Goal: Task Accomplishment & Management: Manage account settings

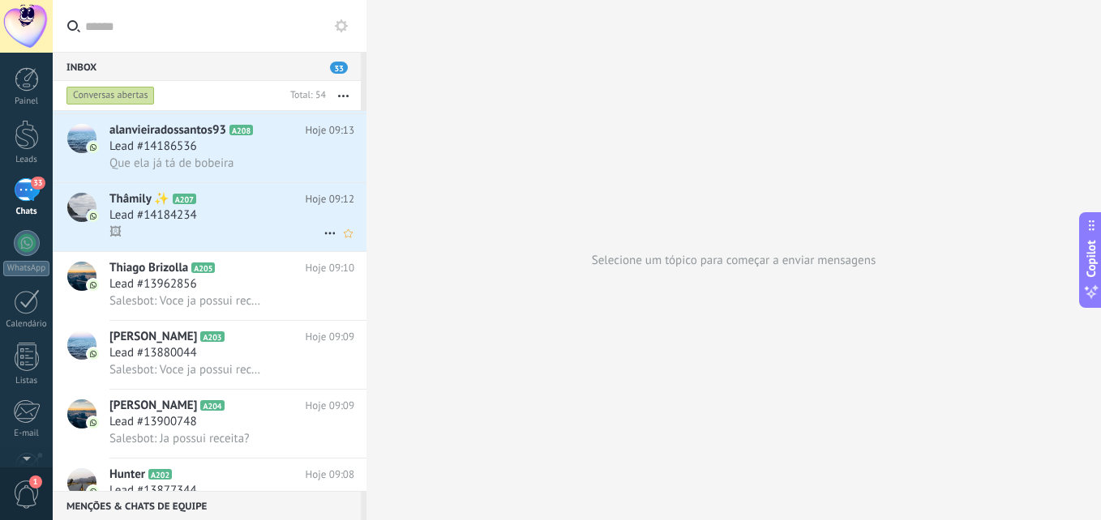
scroll to position [244, 0]
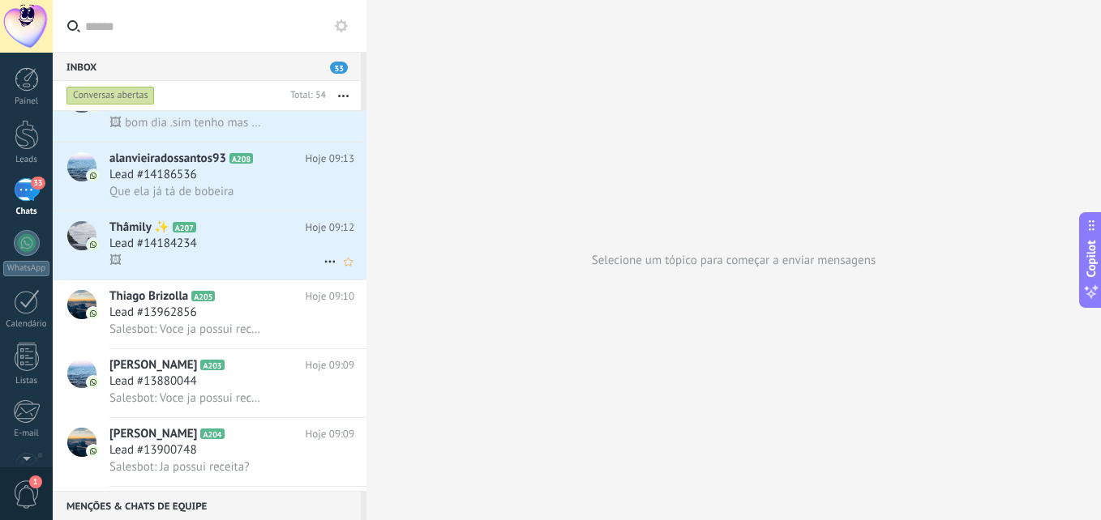
click at [186, 238] on span "Lead #14184234" at bounding box center [153, 244] width 88 height 16
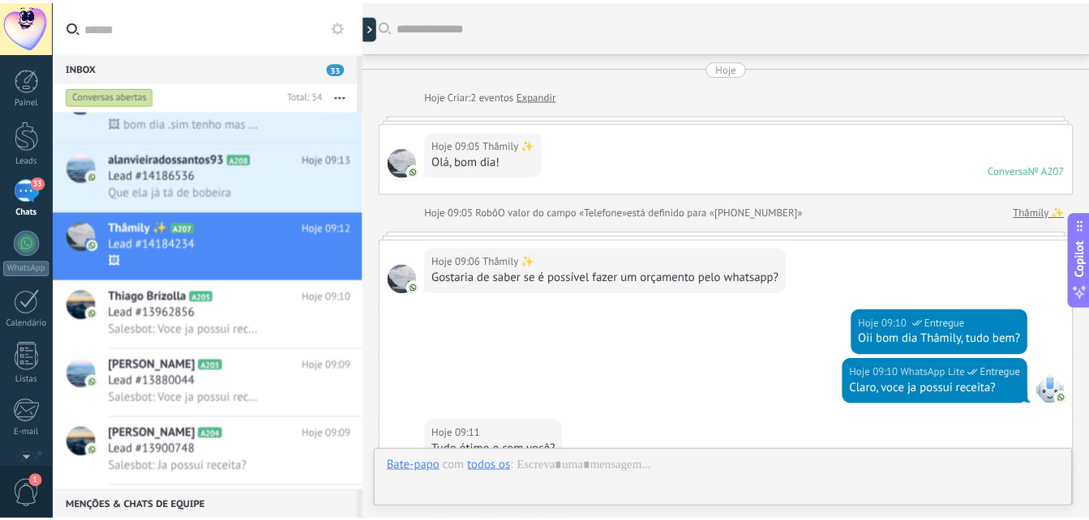
scroll to position [478, 0]
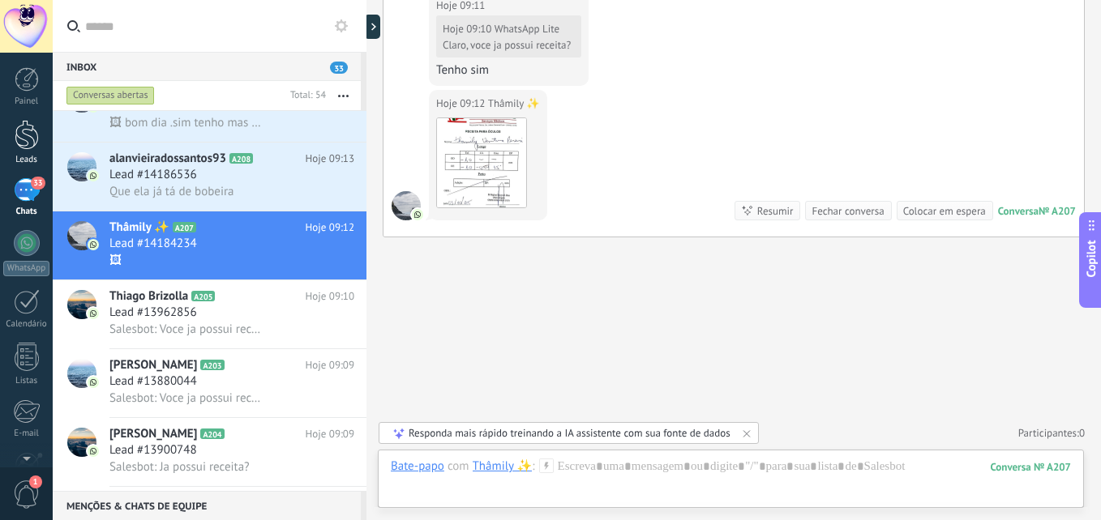
click at [22, 140] on div at bounding box center [27, 135] width 24 height 30
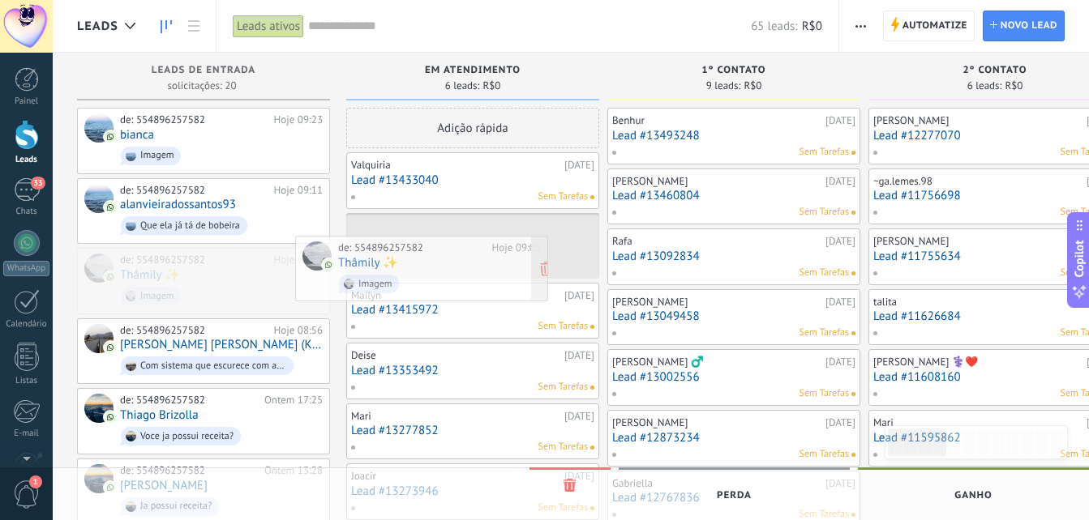
drag, startPoint x: 199, startPoint y: 276, endPoint x: 418, endPoint y: 265, distance: 218.3
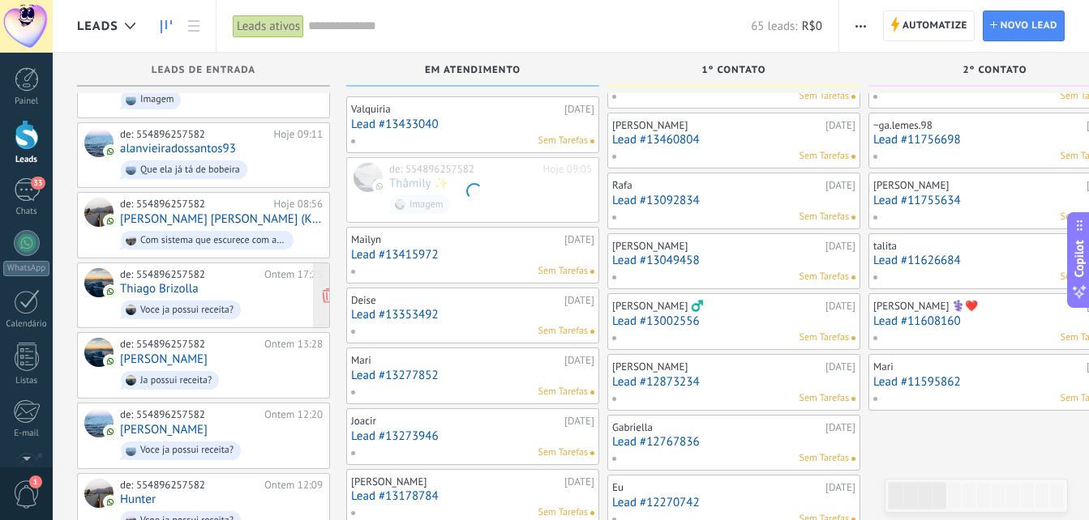
scroll to position [81, 0]
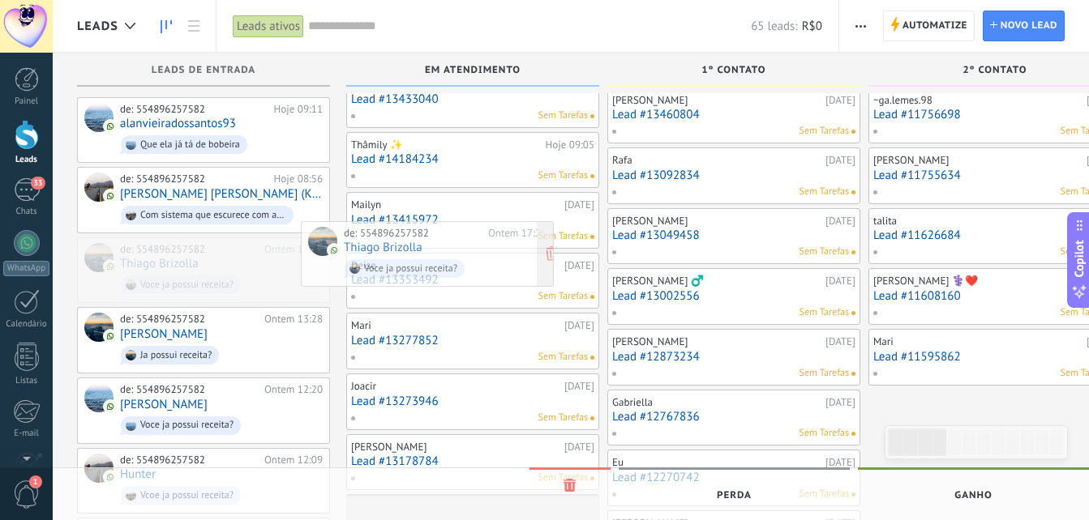
drag, startPoint x: 190, startPoint y: 254, endPoint x: 413, endPoint y: 240, distance: 224.2
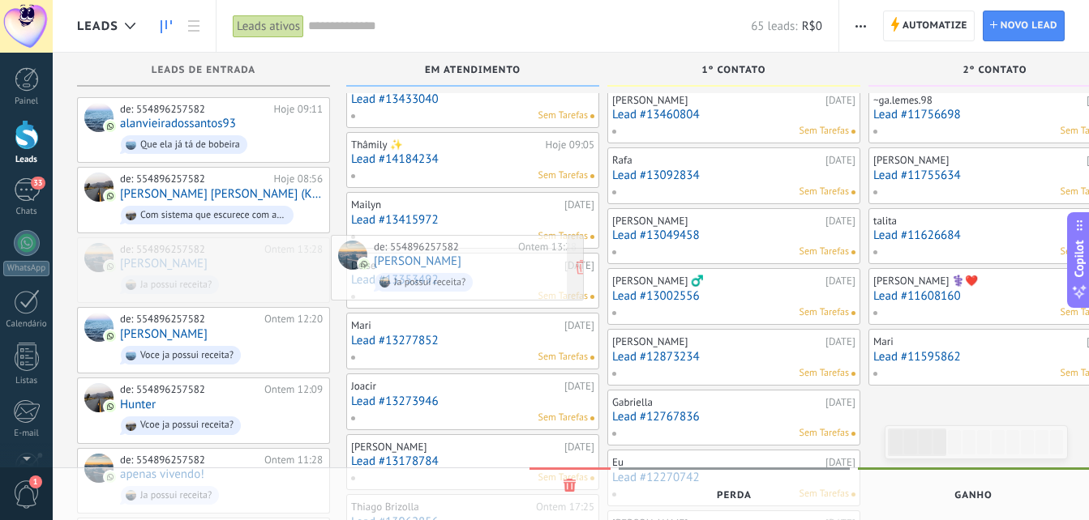
drag, startPoint x: 156, startPoint y: 263, endPoint x: 410, endPoint y: 263, distance: 253.7
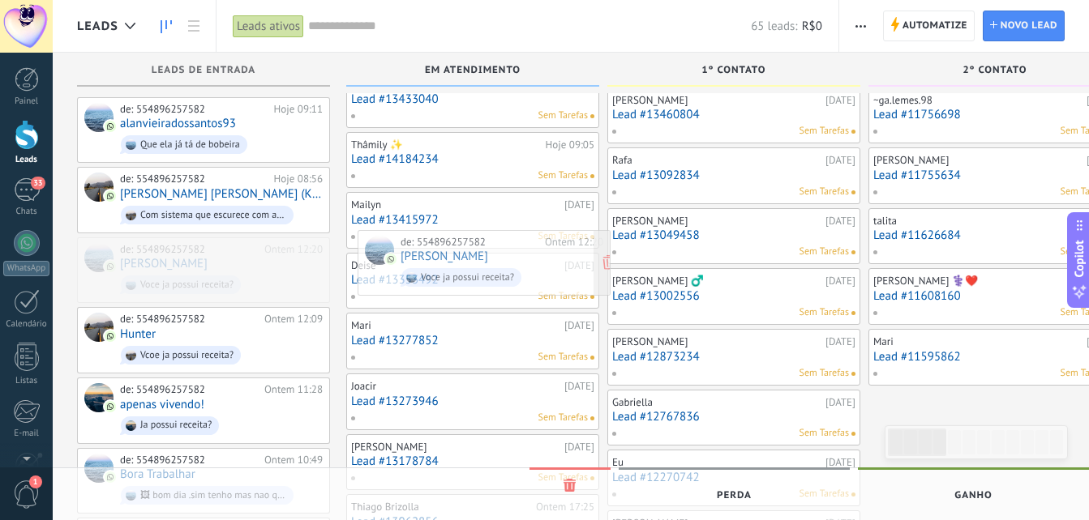
drag, startPoint x: 196, startPoint y: 262, endPoint x: 477, endPoint y: 257, distance: 280.5
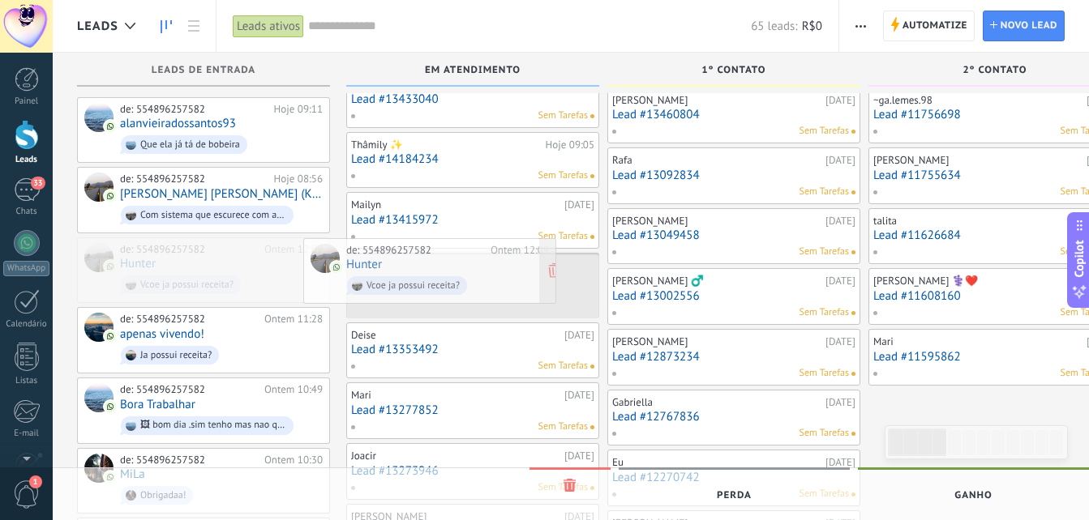
drag, startPoint x: 214, startPoint y: 260, endPoint x: 440, endPoint y: 263, distance: 226.2
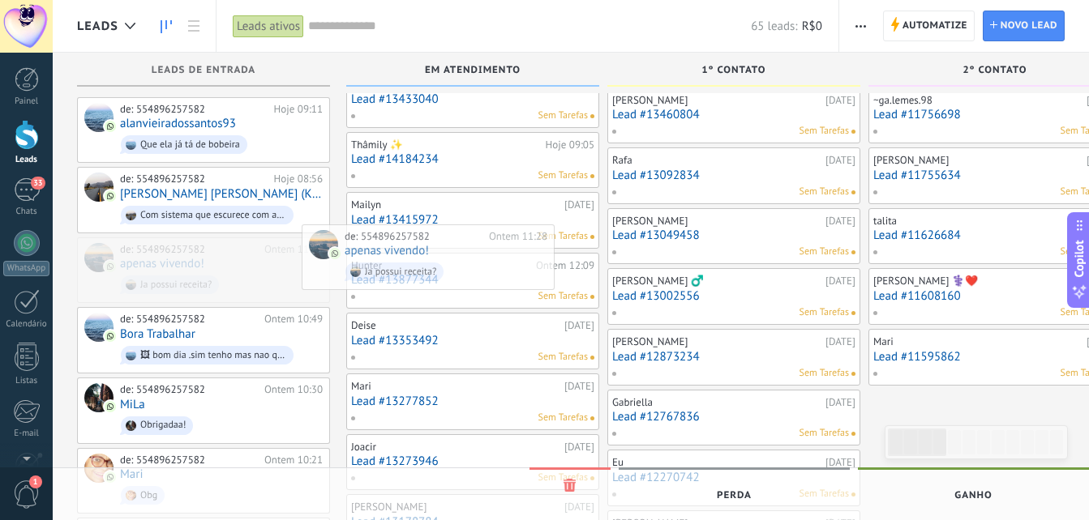
drag, startPoint x: 216, startPoint y: 268, endPoint x: 442, endPoint y: 258, distance: 225.6
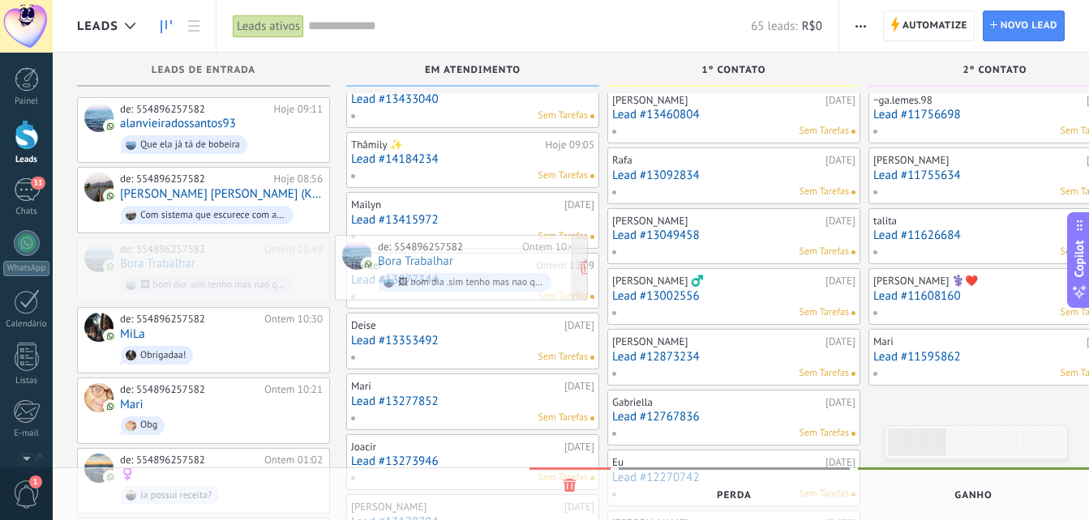
drag, startPoint x: 189, startPoint y: 258, endPoint x: 446, endPoint y: 258, distance: 257.0
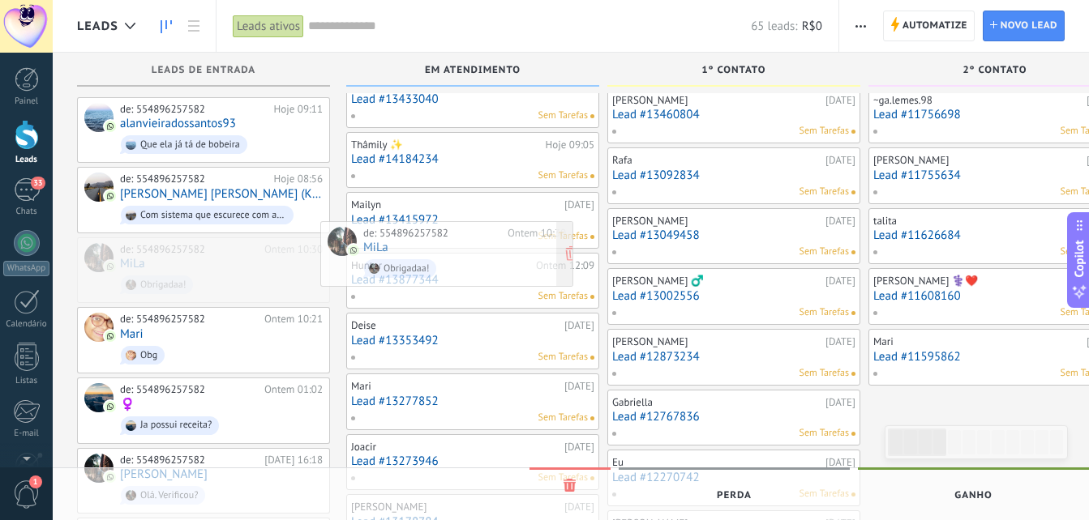
drag, startPoint x: 179, startPoint y: 256, endPoint x: 422, endPoint y: 242, distance: 243.6
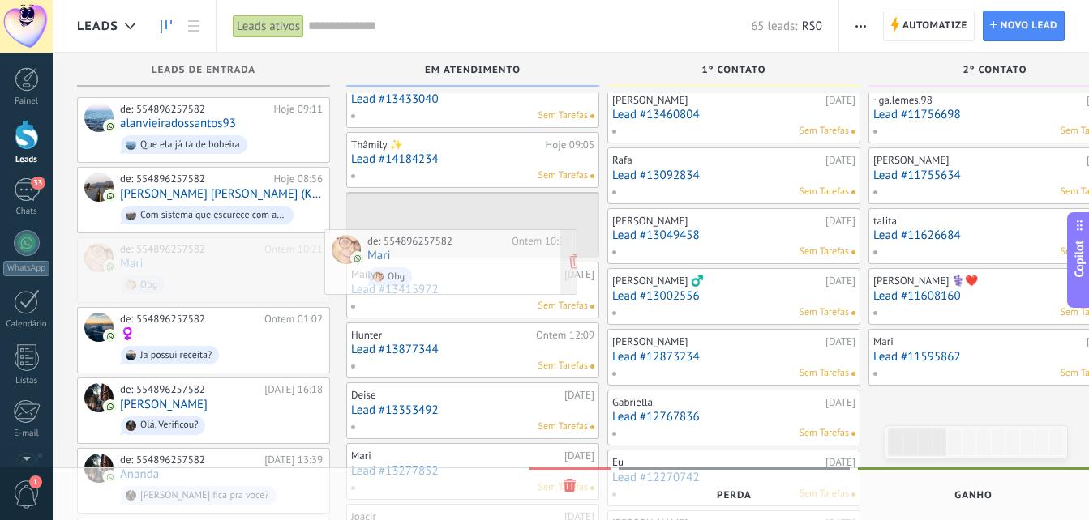
drag, startPoint x: 169, startPoint y: 243, endPoint x: 416, endPoint y: 238, distance: 247.3
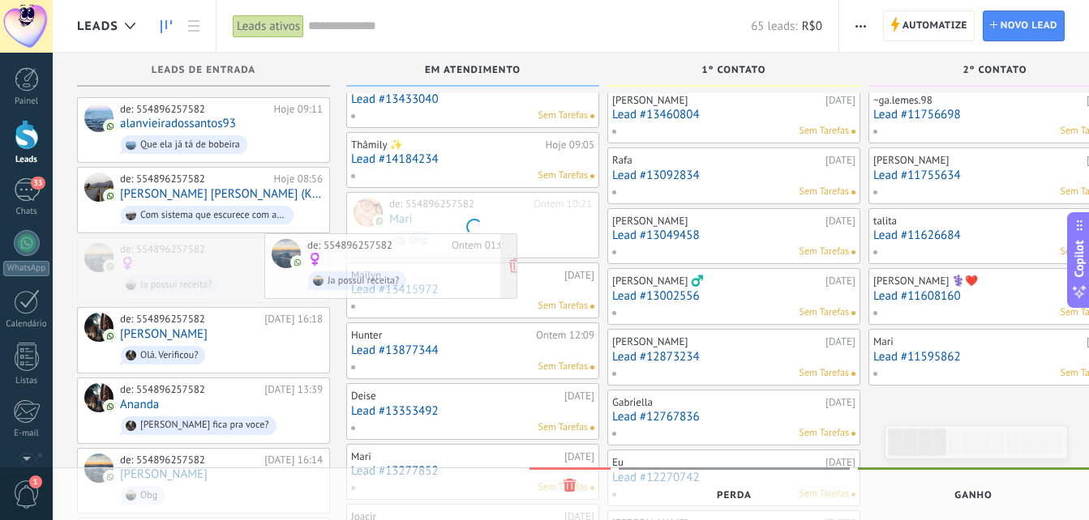
drag, startPoint x: 224, startPoint y: 243, endPoint x: 411, endPoint y: 242, distance: 187.3
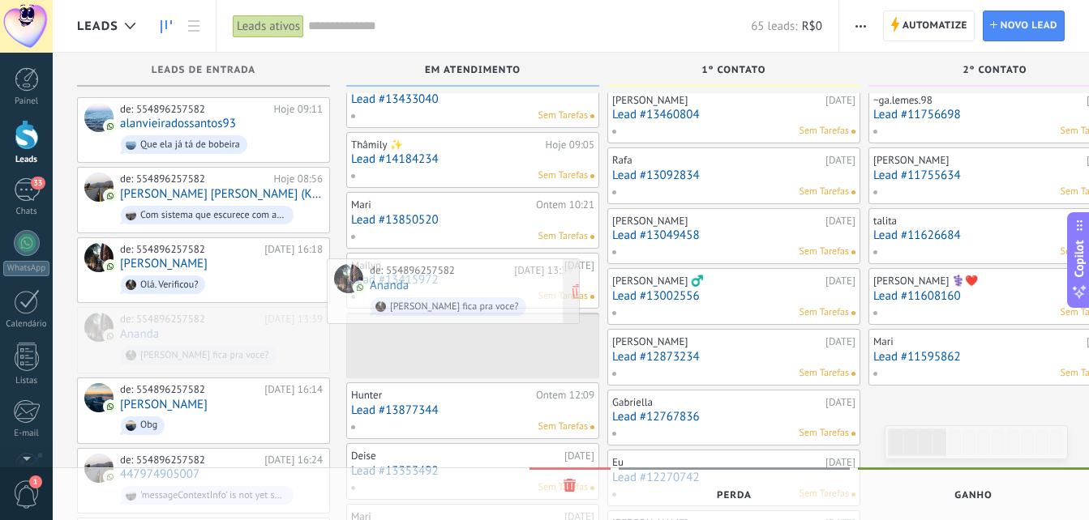
drag, startPoint x: 173, startPoint y: 325, endPoint x: 423, endPoint y: 280, distance: 253.8
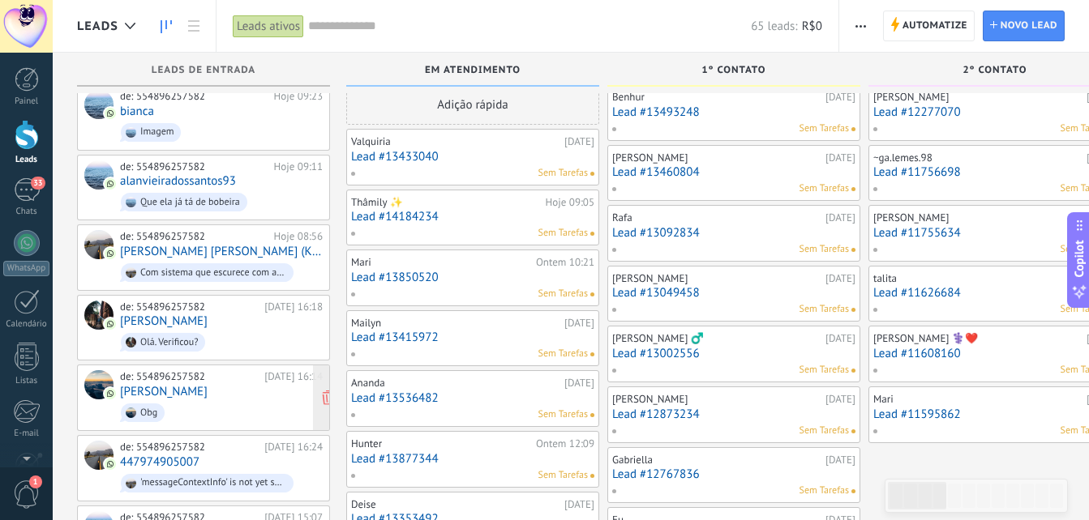
scroll to position [0, 0]
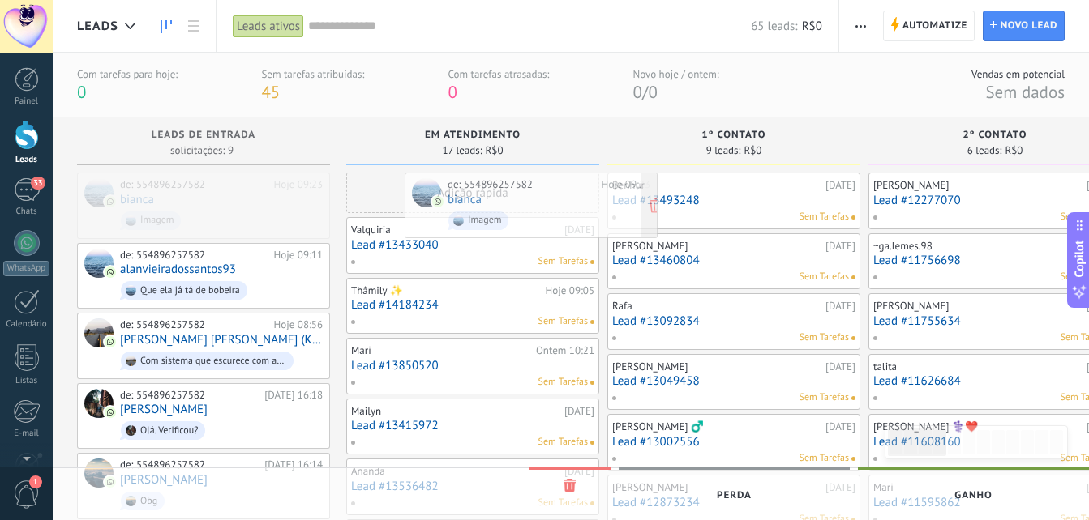
drag, startPoint x: 169, startPoint y: 187, endPoint x: 497, endPoint y: 187, distance: 327.5
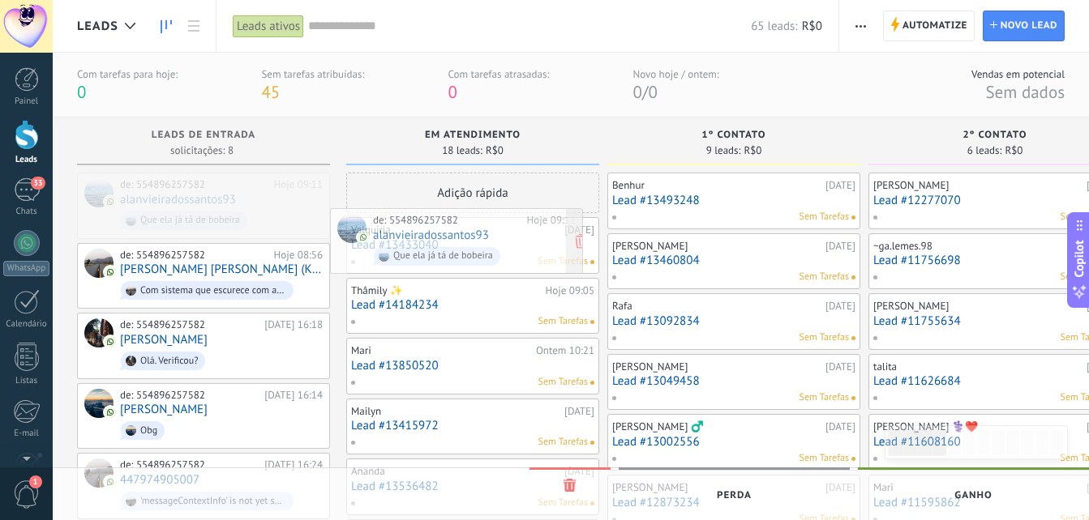
drag, startPoint x: 164, startPoint y: 191, endPoint x: 422, endPoint y: 225, distance: 260.8
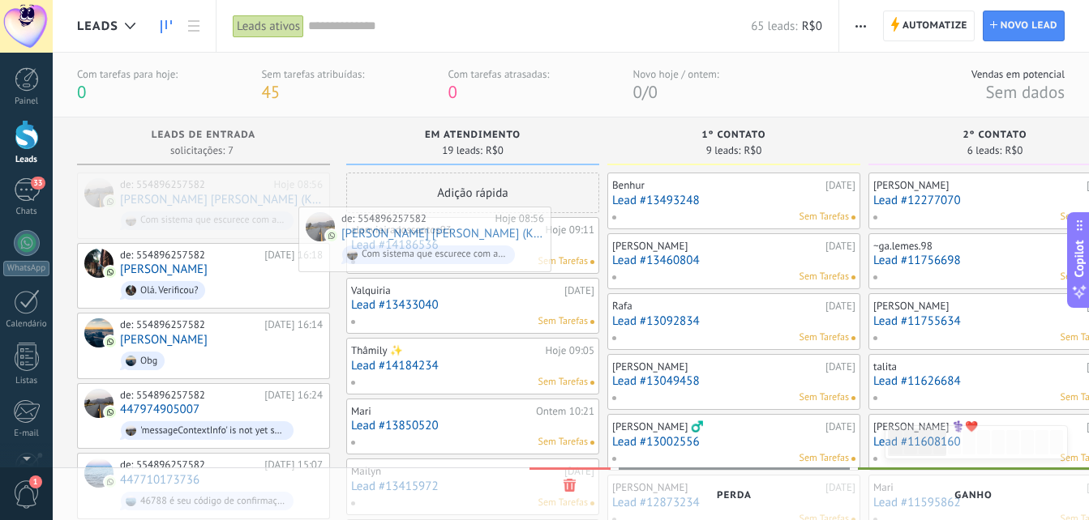
drag, startPoint x: 194, startPoint y: 182, endPoint x: 418, endPoint y: 216, distance: 226.5
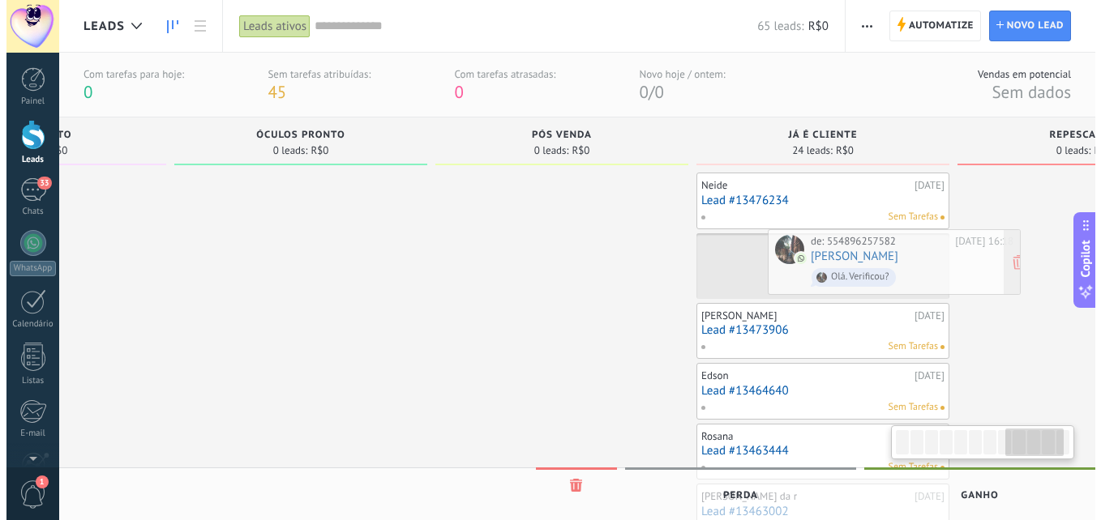
scroll to position [0, 2027]
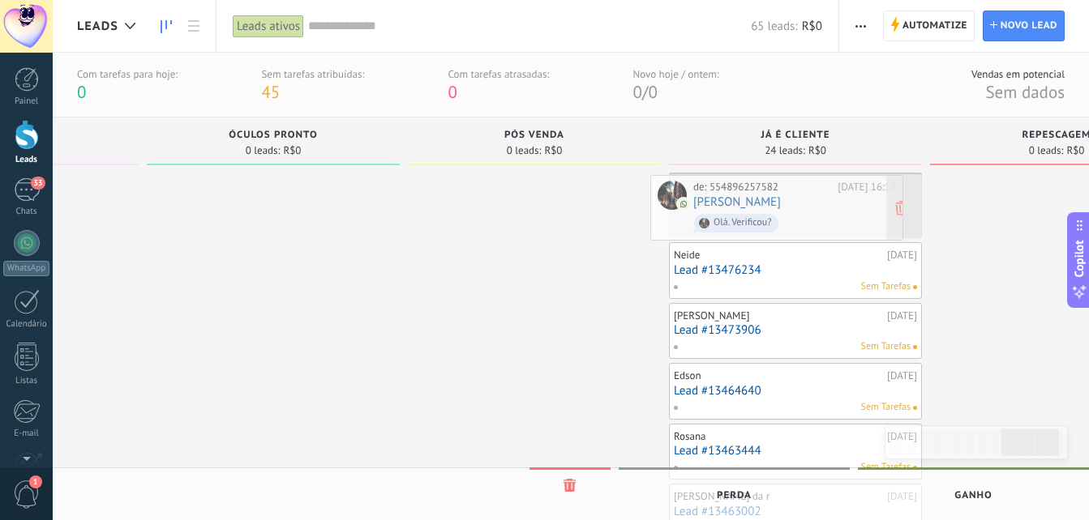
drag, startPoint x: 171, startPoint y: 213, endPoint x: 744, endPoint y: 216, distance: 573.2
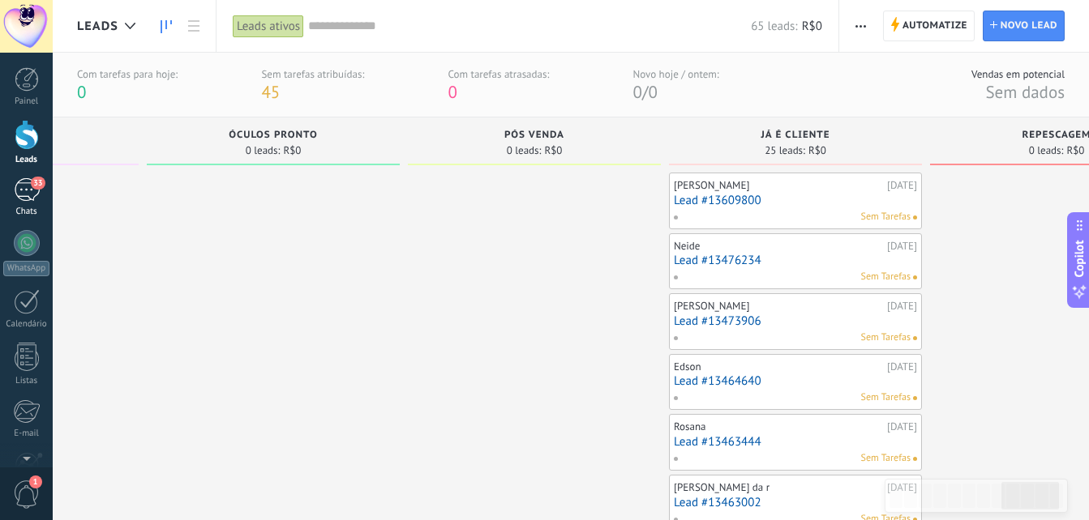
click at [12, 191] on link "33 Chats" at bounding box center [26, 197] width 53 height 39
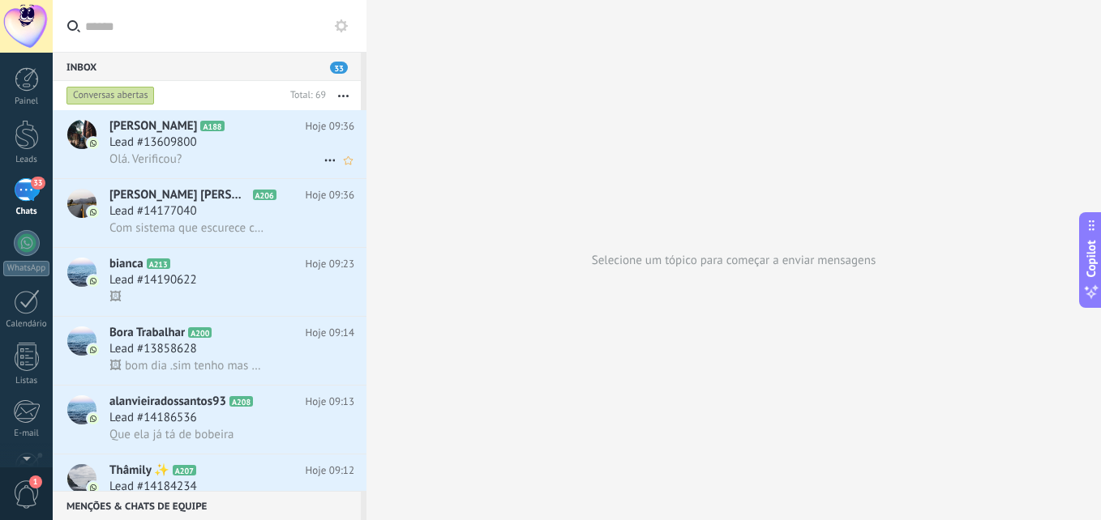
click at [251, 141] on div "Lead #13609800" at bounding box center [231, 143] width 245 height 16
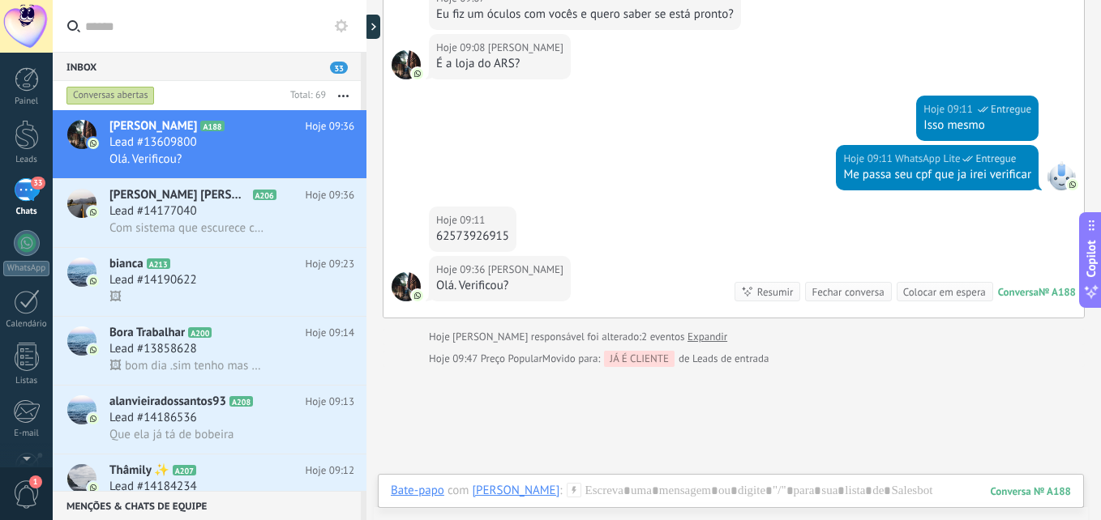
scroll to position [418, 0]
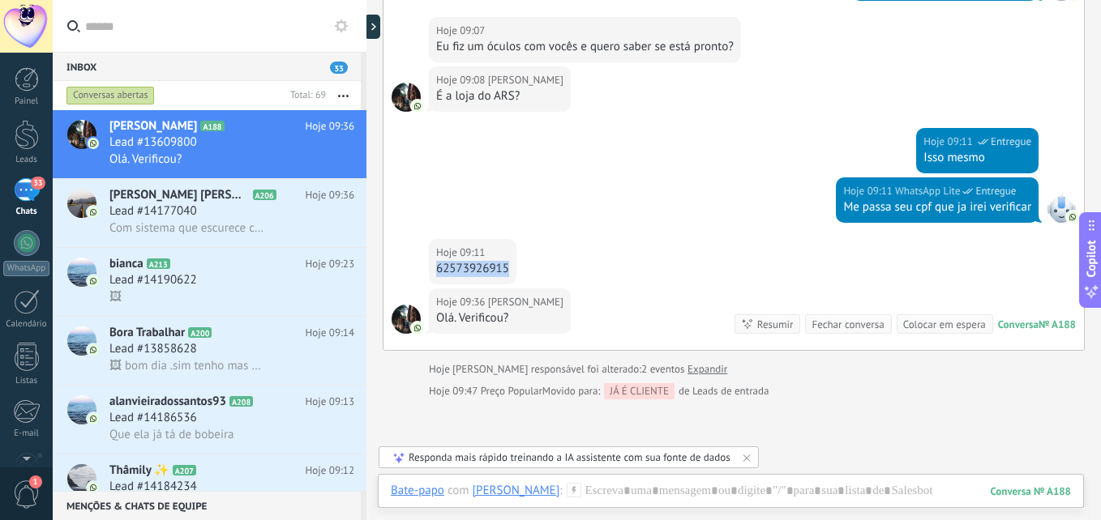
drag, startPoint x: 436, startPoint y: 266, endPoint x: 538, endPoint y: 267, distance: 102.2
click at [538, 267] on div "Hoje 09:11 [PERSON_NAME] 62573926915" at bounding box center [733, 263] width 700 height 49
copy div "62573926915"
click at [599, 495] on div at bounding box center [731, 507] width 680 height 49
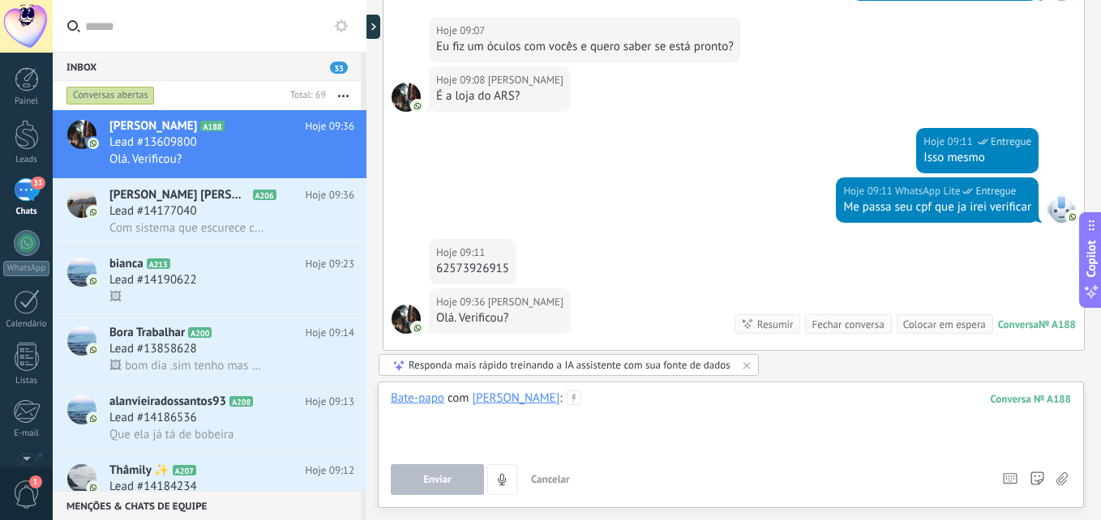
click at [687, 399] on div at bounding box center [731, 422] width 680 height 62
click at [428, 478] on span "Enviar" at bounding box center [437, 479] width 28 height 11
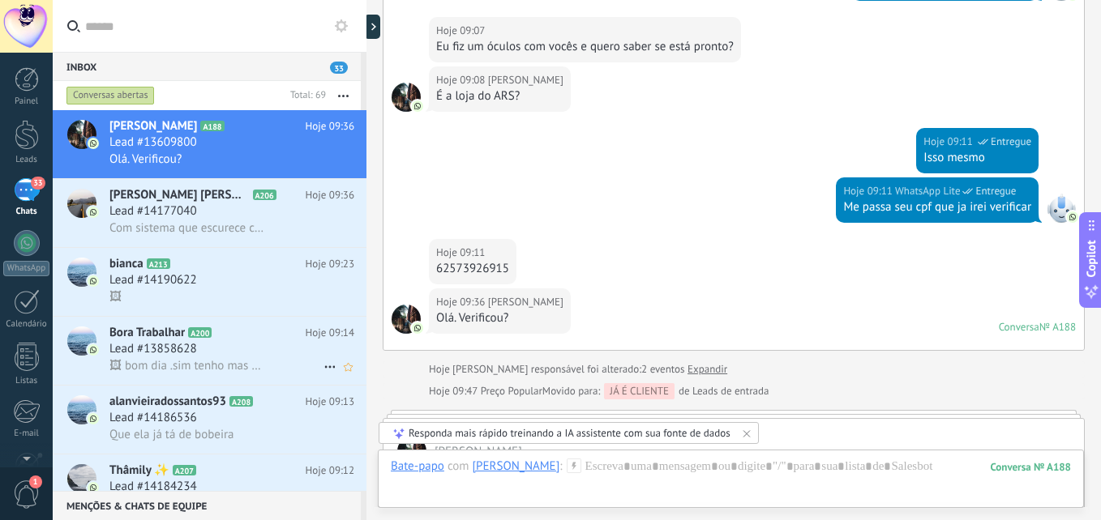
scroll to position [570, 0]
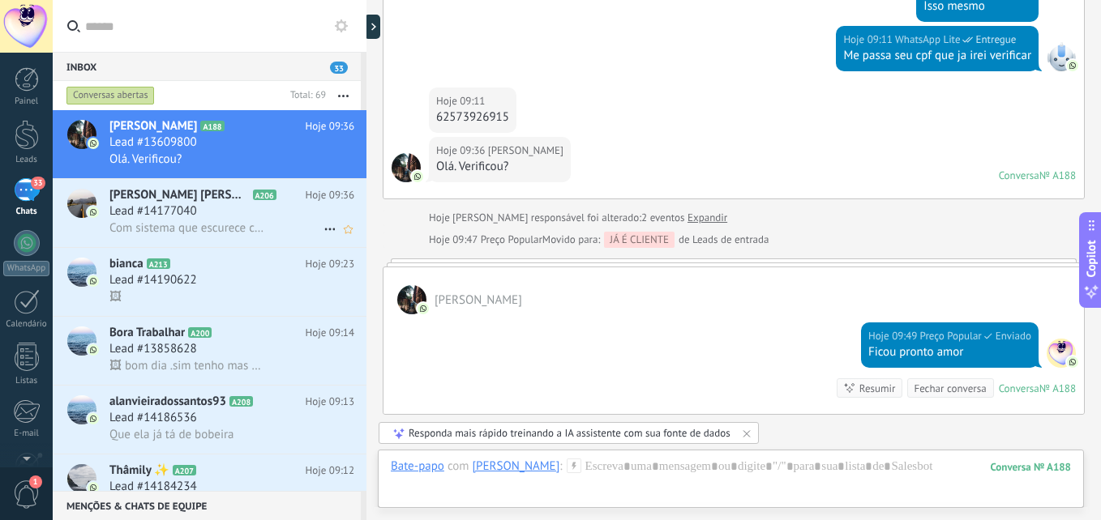
click at [219, 209] on div "Lead #14177040" at bounding box center [231, 211] width 245 height 16
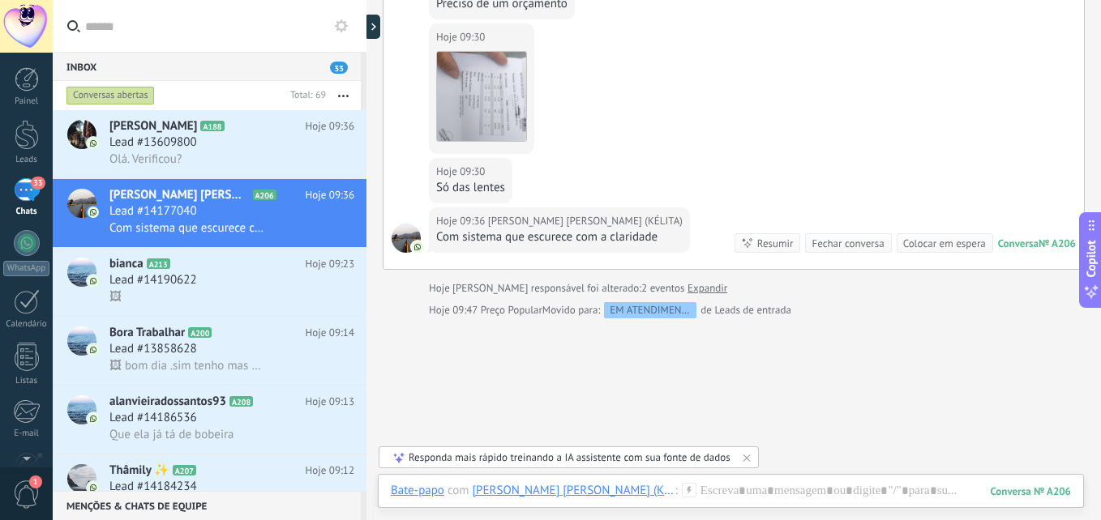
scroll to position [460, 0]
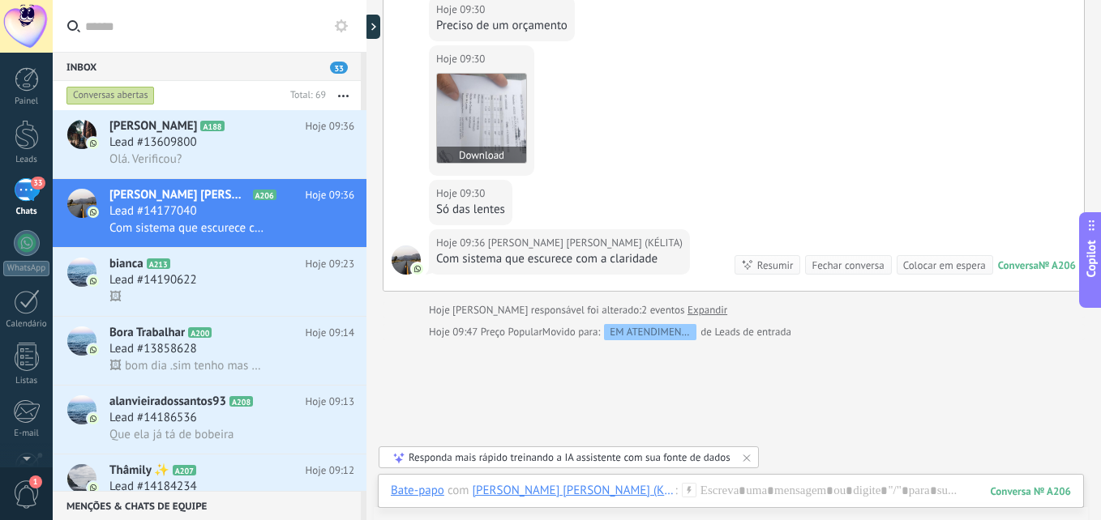
click at [481, 107] on img at bounding box center [481, 118] width 89 height 89
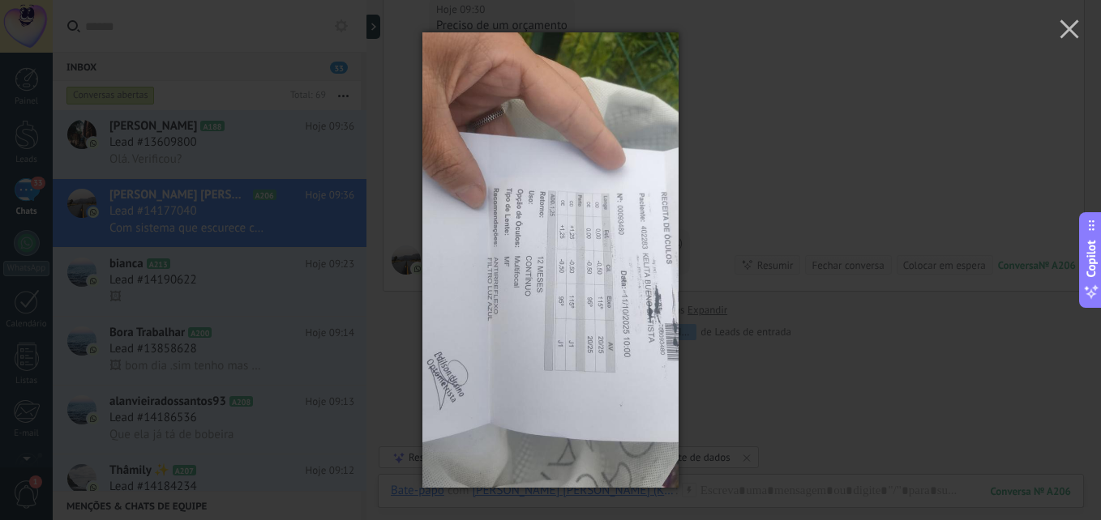
click at [525, 265] on img at bounding box center [550, 260] width 256 height 520
click at [849, 193] on div at bounding box center [550, 260] width 1101 height 520
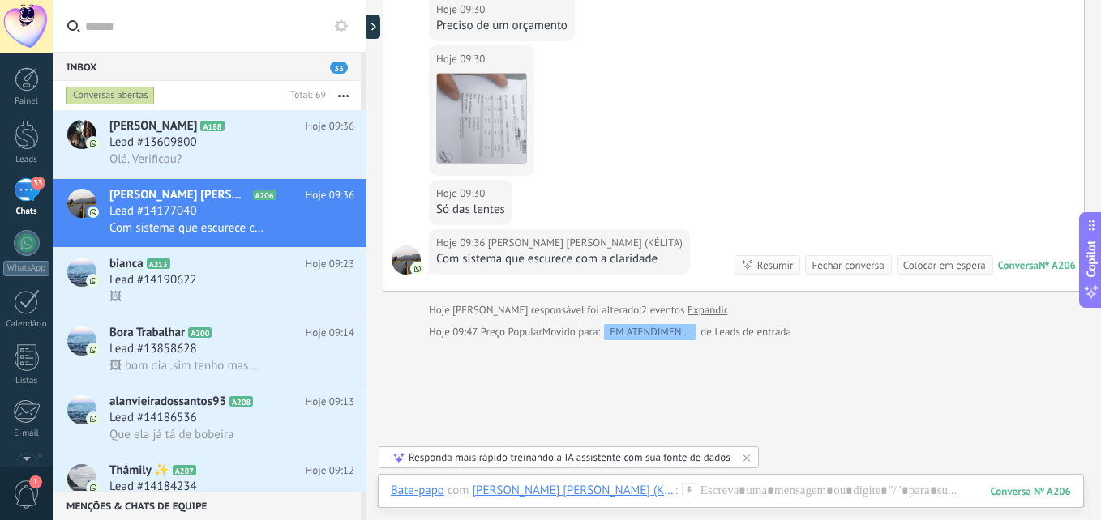
drag, startPoint x: 752, startPoint y: 470, endPoint x: 747, endPoint y: 484, distance: 14.6
click at [748, 482] on div "Buscar Carregar mais Hoje Hoje Criar: 2 eventos Expandir Hoje 08:56 KIKA B. [PE…" at bounding box center [733, 260] width 734 height 520
click at [744, 486] on div at bounding box center [731, 507] width 680 height 49
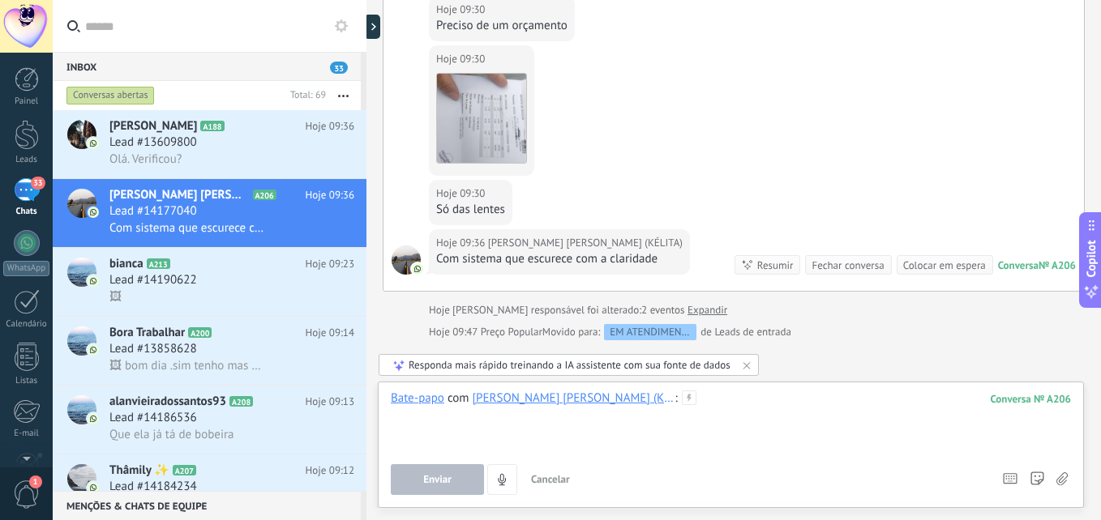
click at [710, 424] on div at bounding box center [731, 422] width 680 height 62
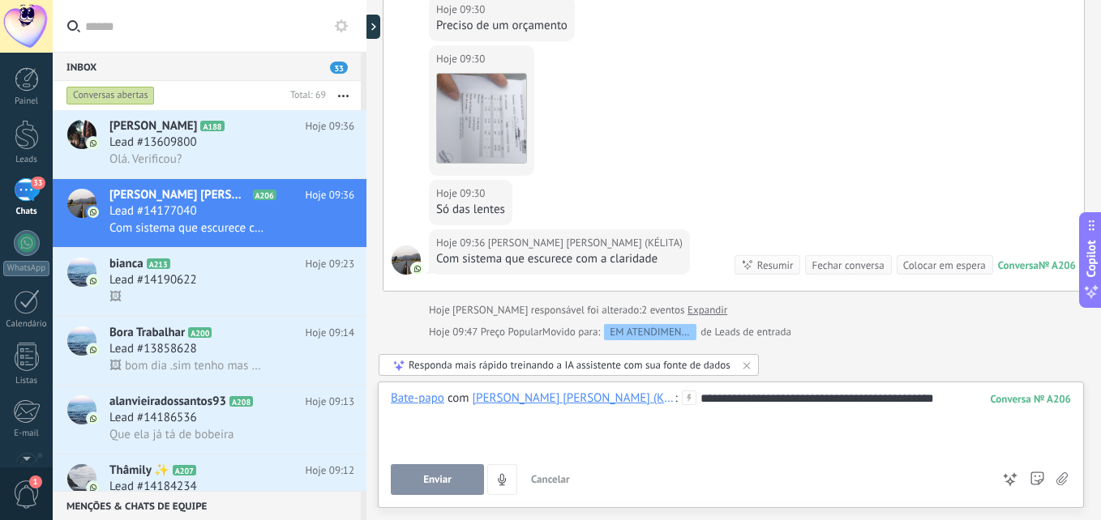
click at [439, 478] on span "Enviar" at bounding box center [437, 479] width 28 height 11
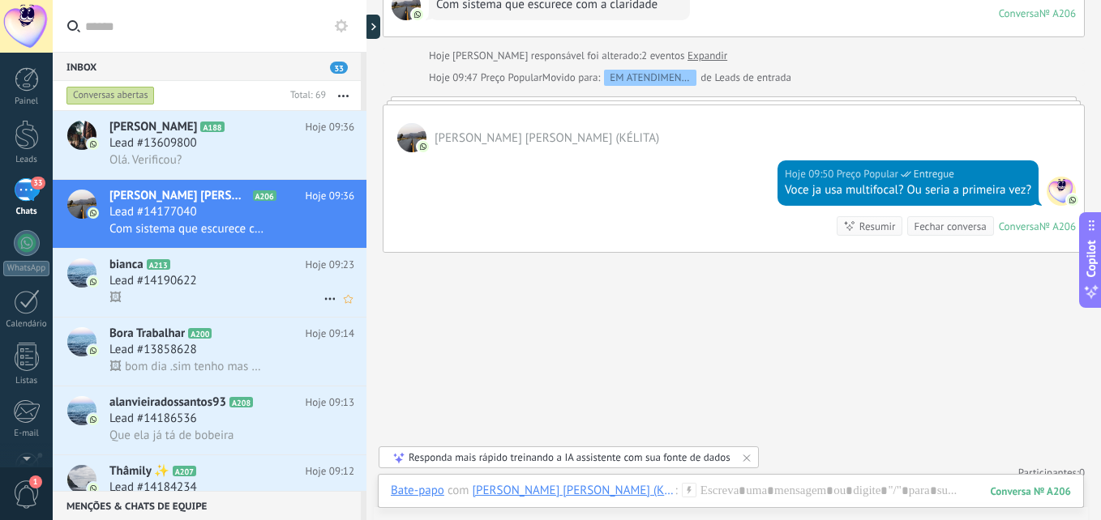
scroll to position [82, 0]
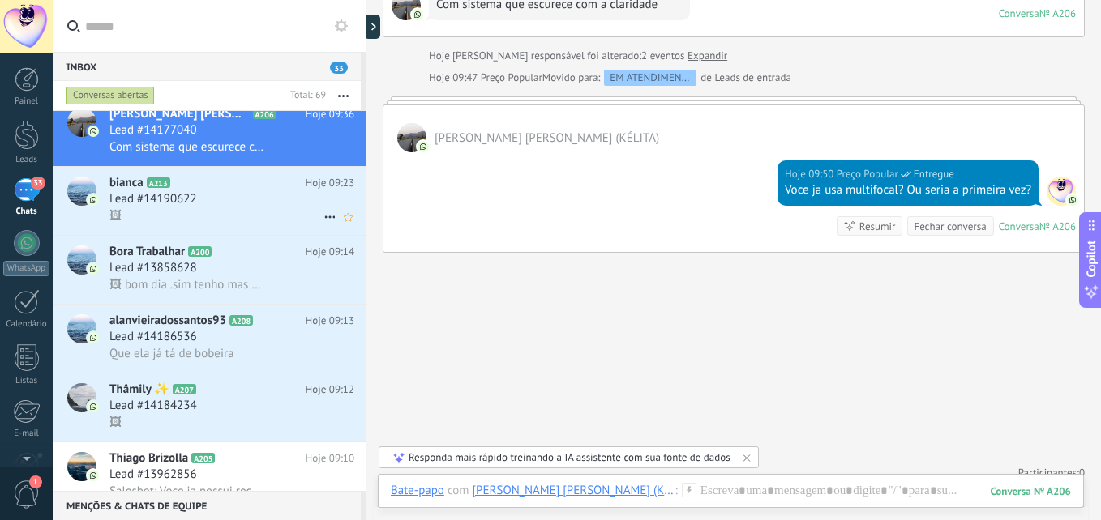
click at [185, 207] on span "Lead #14190622" at bounding box center [153, 199] width 88 height 16
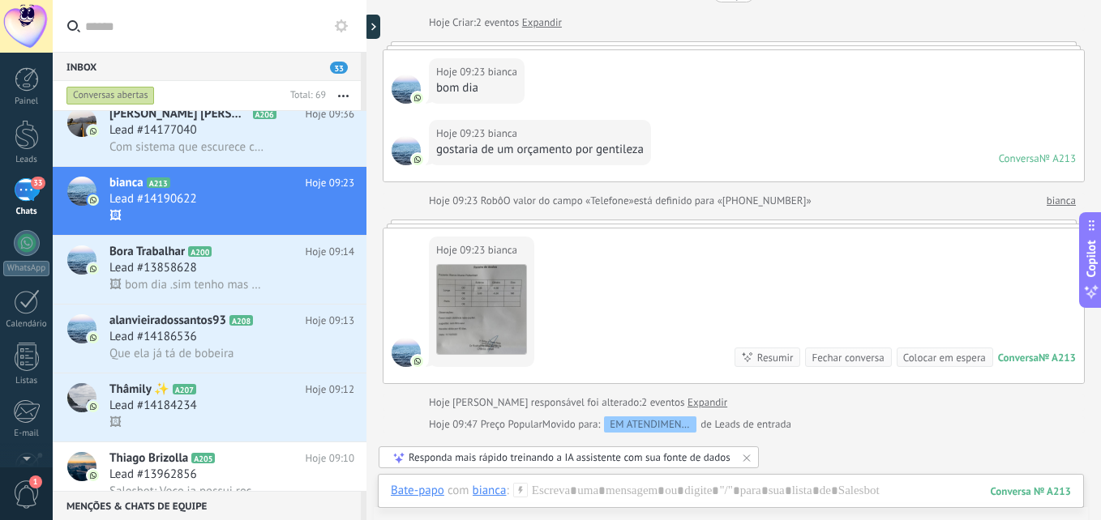
scroll to position [162, 0]
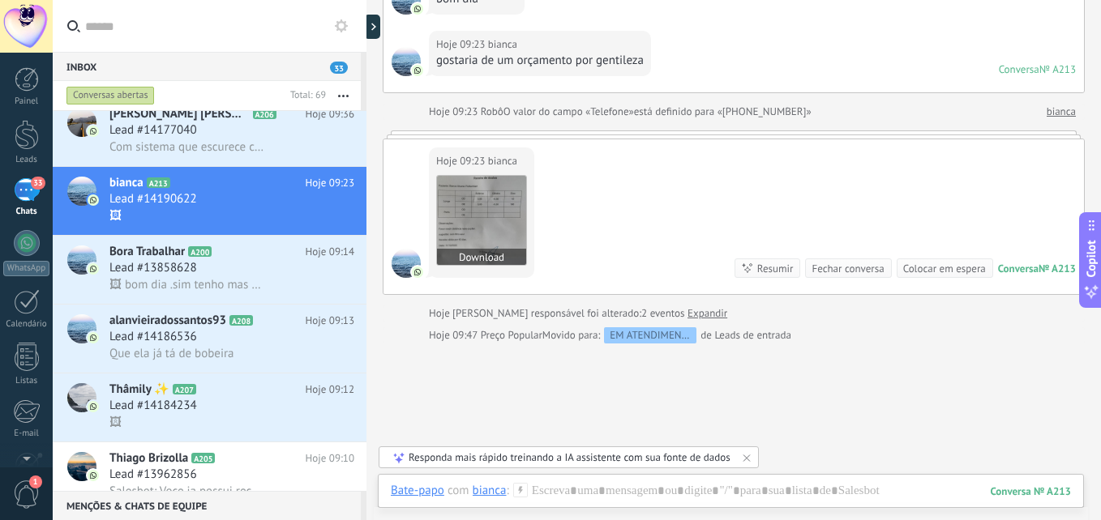
click at [478, 219] on img at bounding box center [481, 220] width 89 height 89
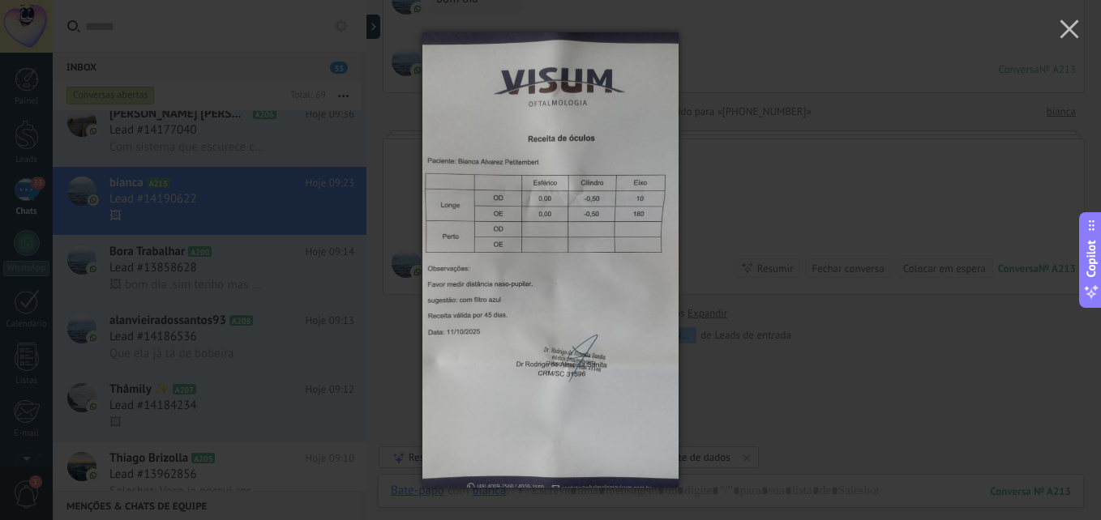
click at [725, 188] on div at bounding box center [550, 260] width 1101 height 520
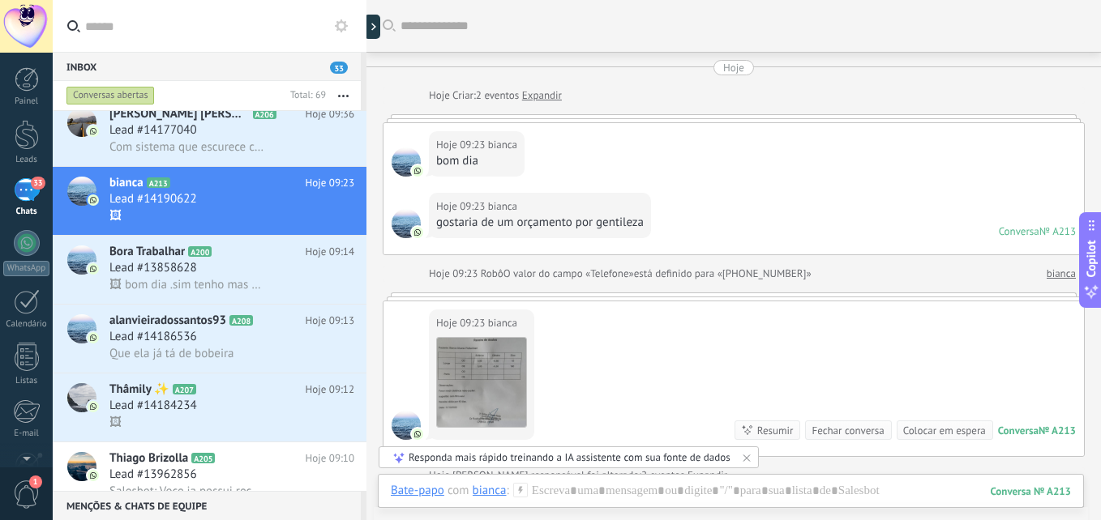
scroll to position [268, 0]
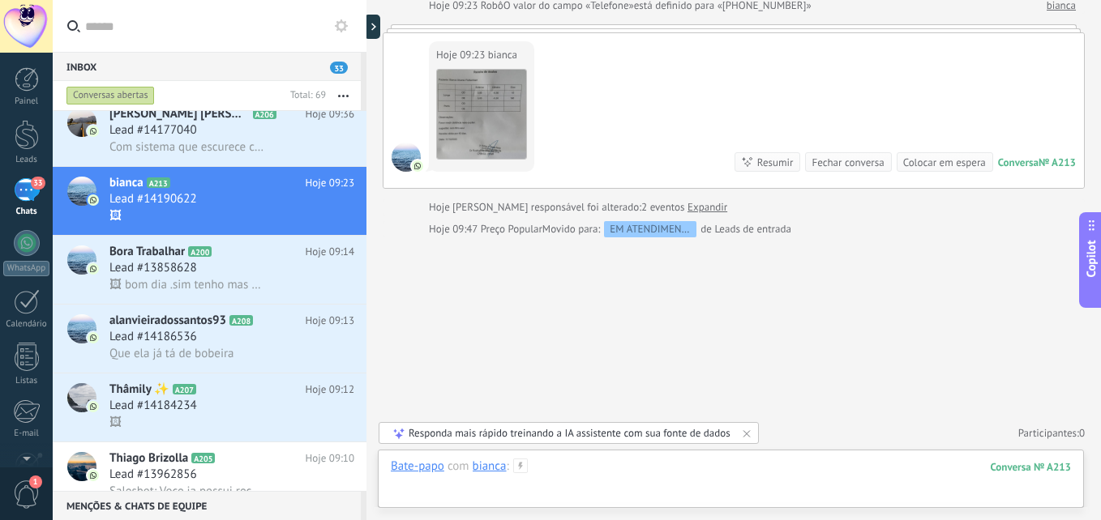
click at [734, 465] on div at bounding box center [731, 483] width 680 height 49
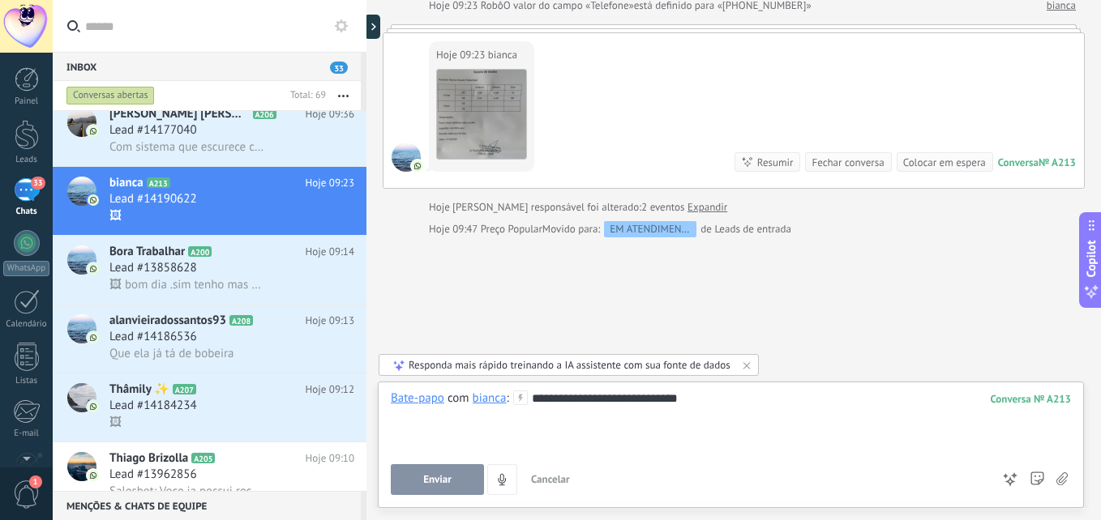
click at [466, 467] on button "Enviar" at bounding box center [437, 480] width 93 height 31
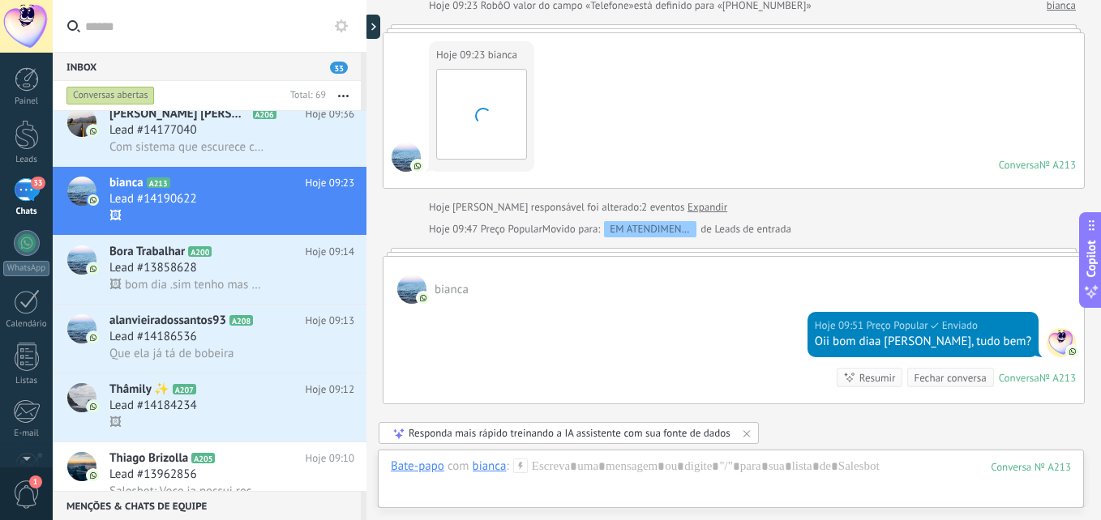
scroll to position [435, 0]
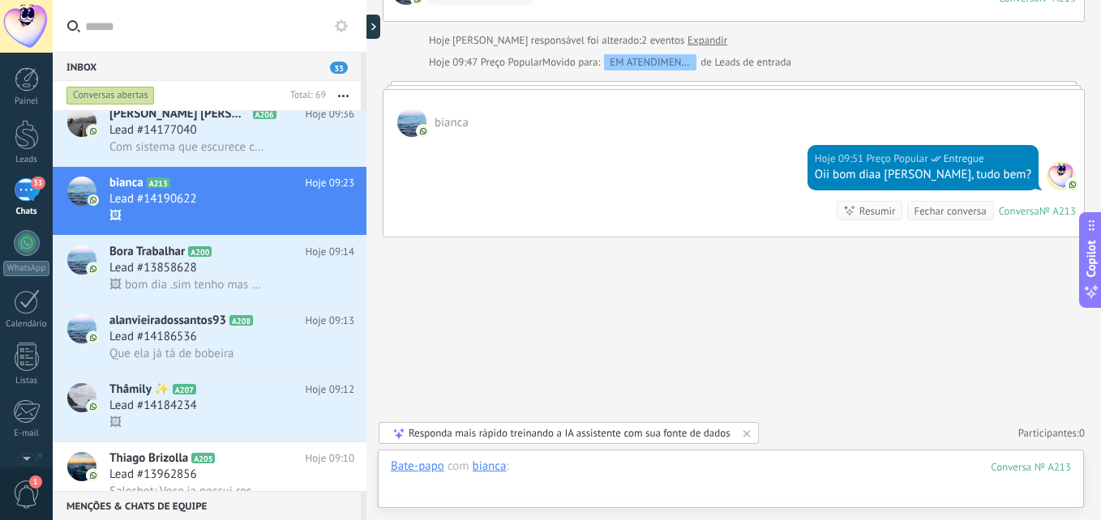
click at [645, 473] on div at bounding box center [731, 483] width 680 height 49
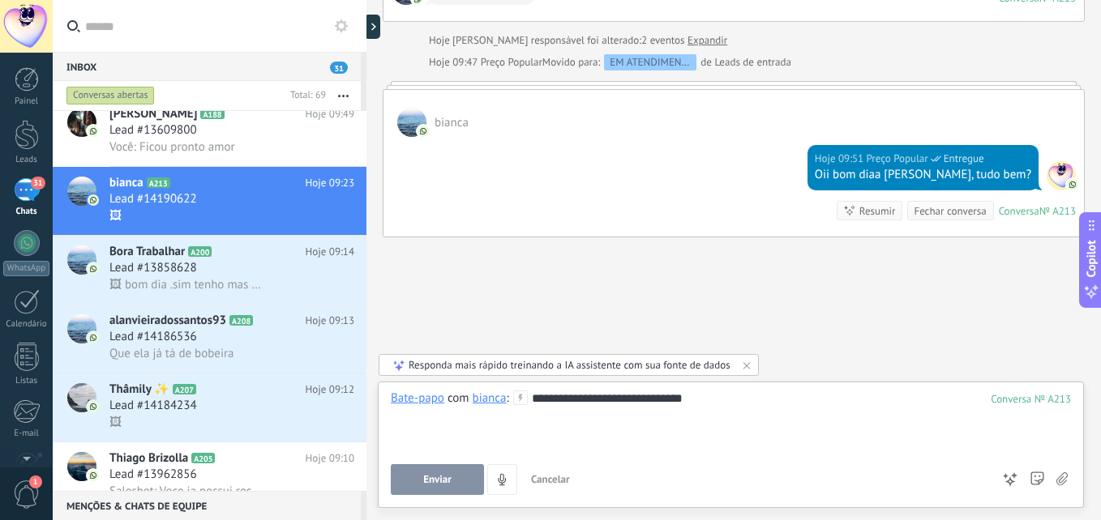
click at [446, 476] on span "Enviar" at bounding box center [437, 479] width 28 height 11
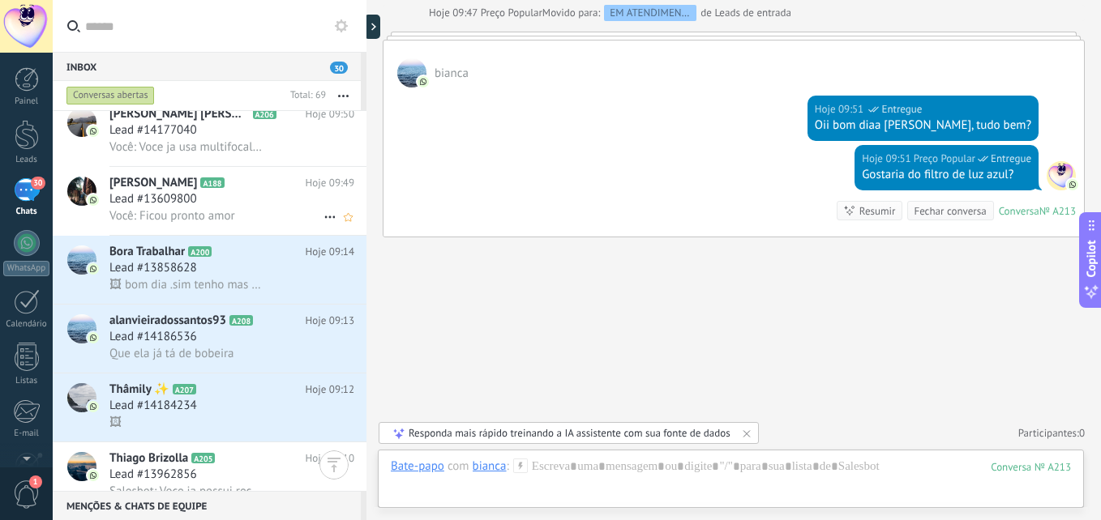
scroll to position [163, 0]
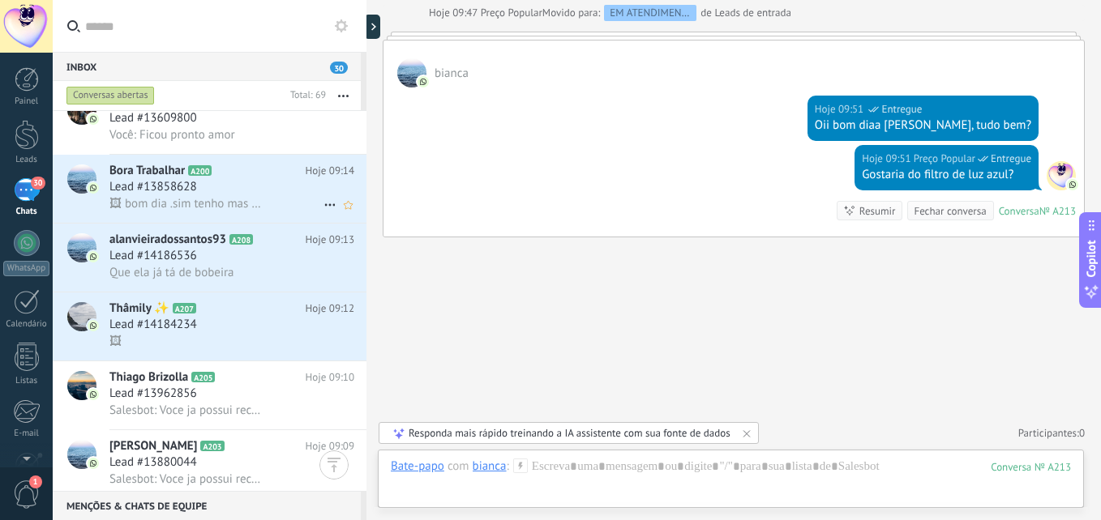
click at [249, 181] on div "Lead #13858628" at bounding box center [231, 187] width 245 height 16
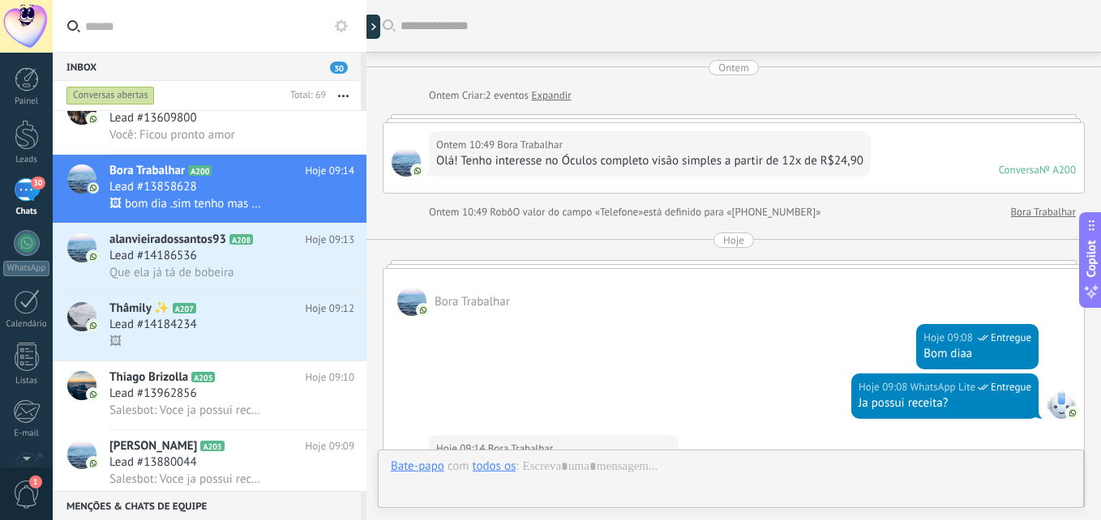
scroll to position [257, 0]
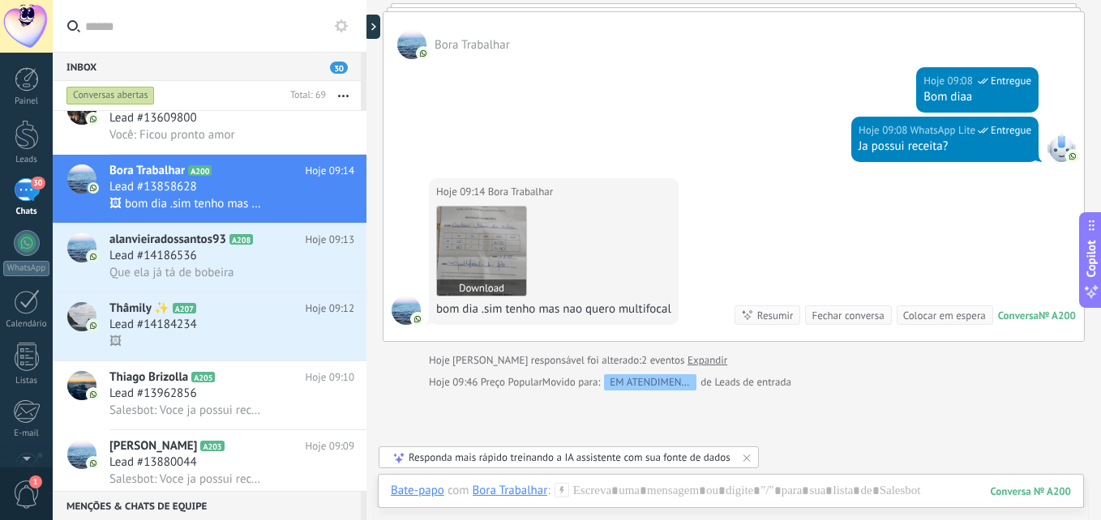
click at [466, 247] on img at bounding box center [481, 251] width 89 height 89
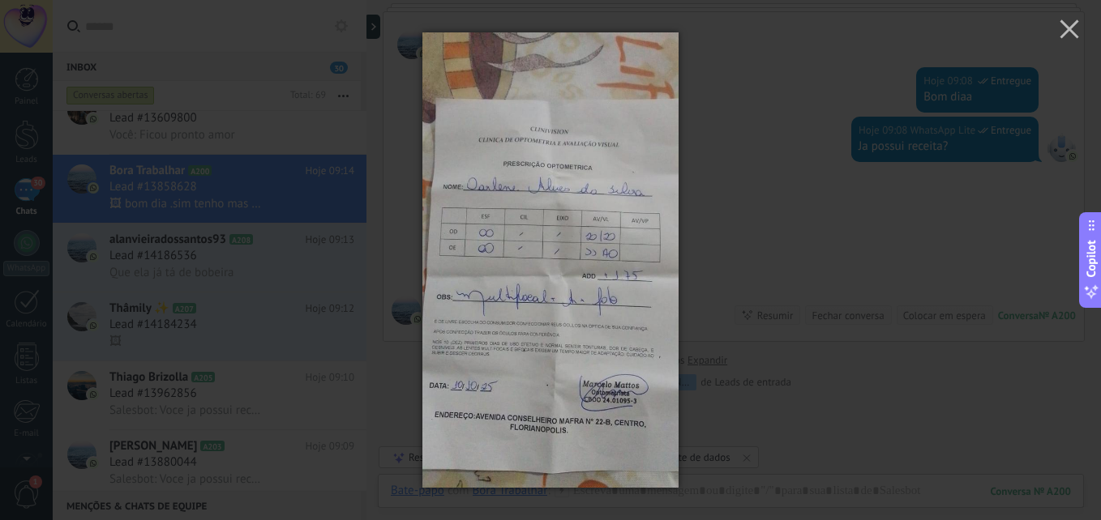
click at [799, 215] on div at bounding box center [550, 260] width 1101 height 520
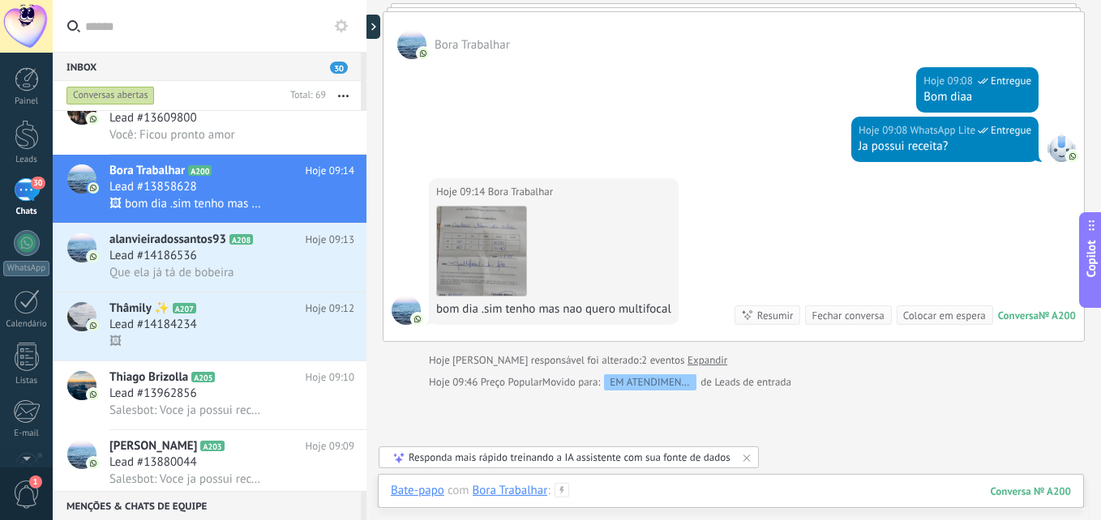
click at [663, 494] on div at bounding box center [731, 507] width 680 height 49
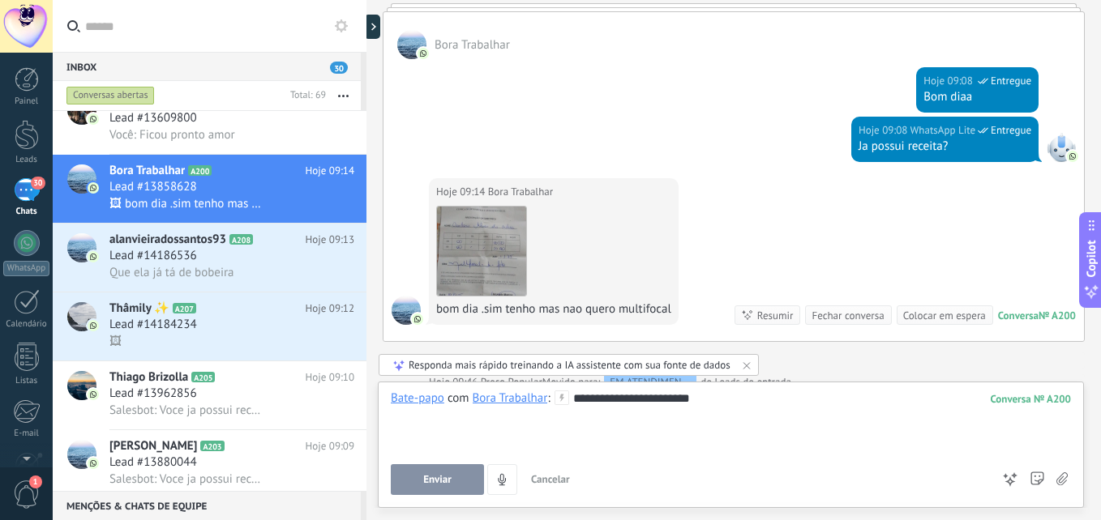
click at [450, 486] on span "Enviar" at bounding box center [437, 479] width 28 height 11
click at [238, 259] on div "Lead #14186536" at bounding box center [231, 256] width 245 height 16
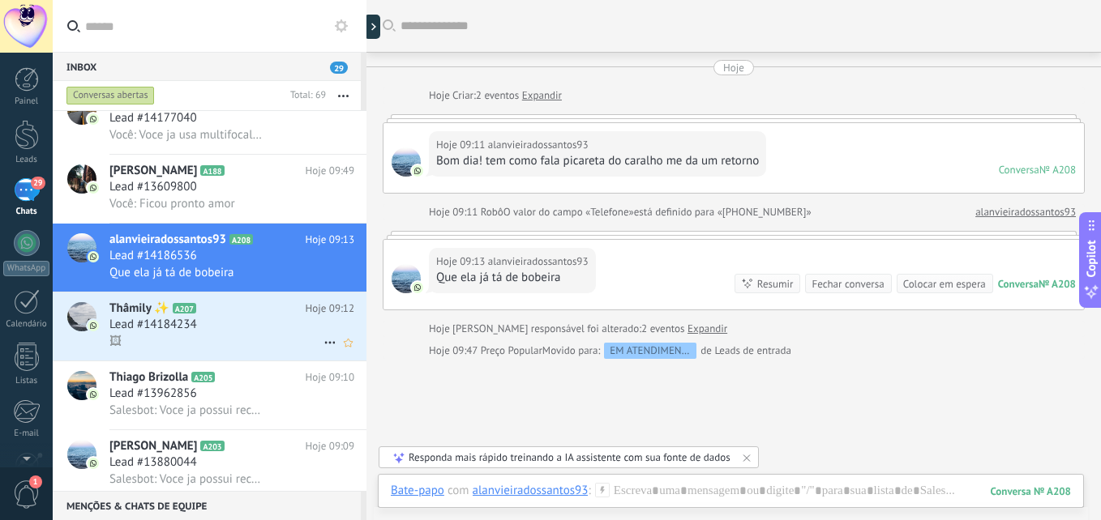
click at [202, 317] on h3 "Lead #14184234" at bounding box center [157, 325] width 96 height 16
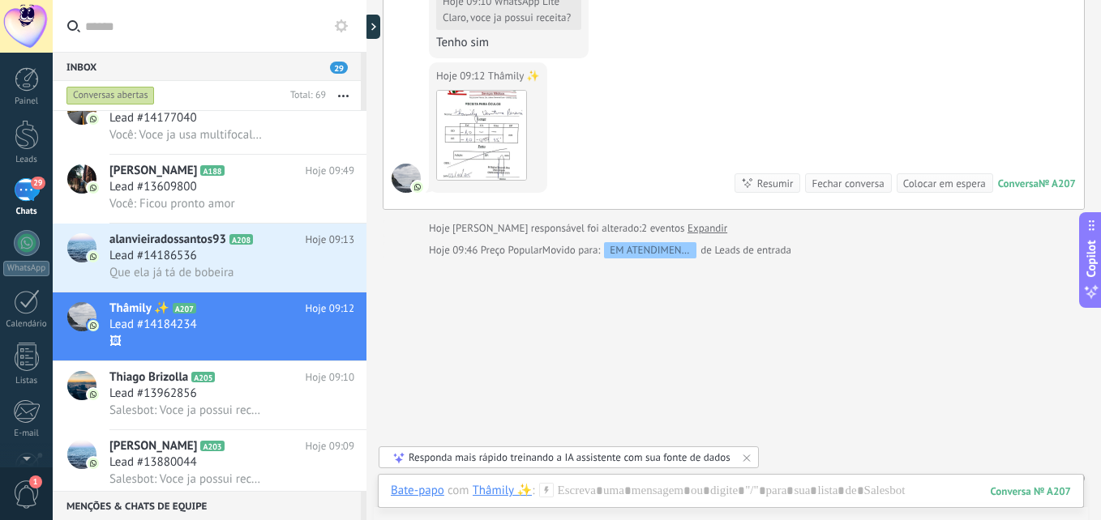
scroll to position [527, 0]
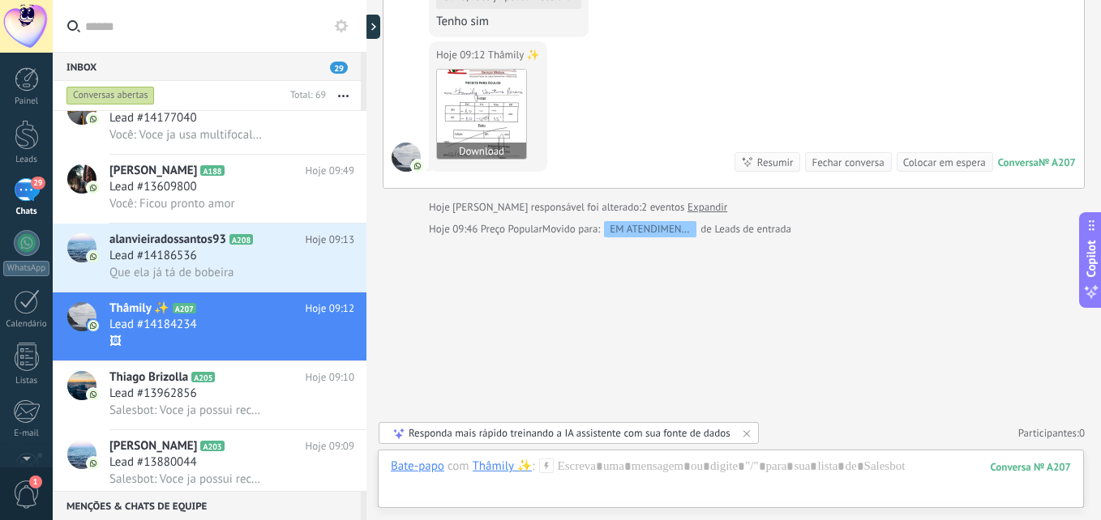
click at [484, 113] on img at bounding box center [481, 114] width 89 height 89
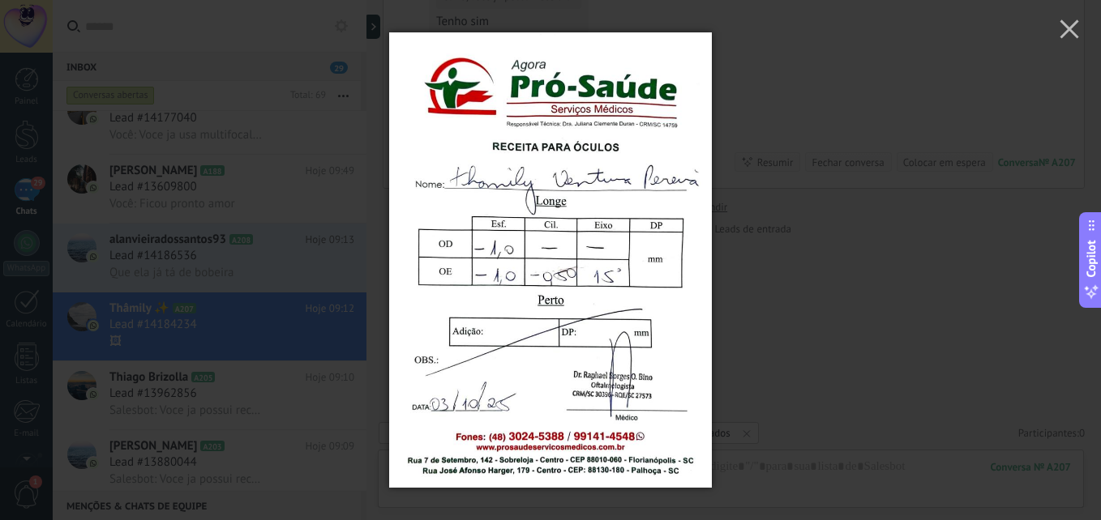
click at [761, 332] on div at bounding box center [550, 260] width 1101 height 520
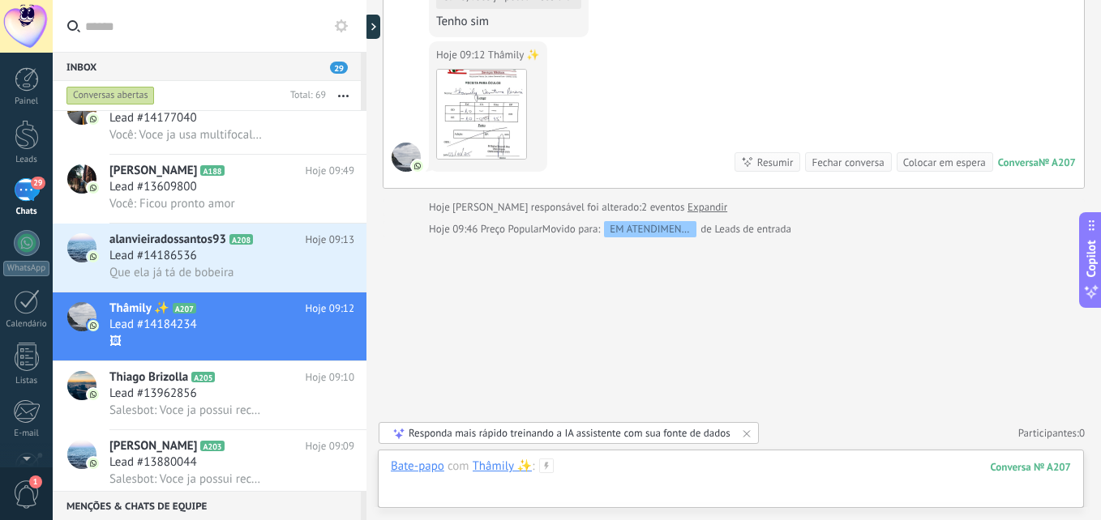
click at [752, 486] on div at bounding box center [731, 483] width 680 height 49
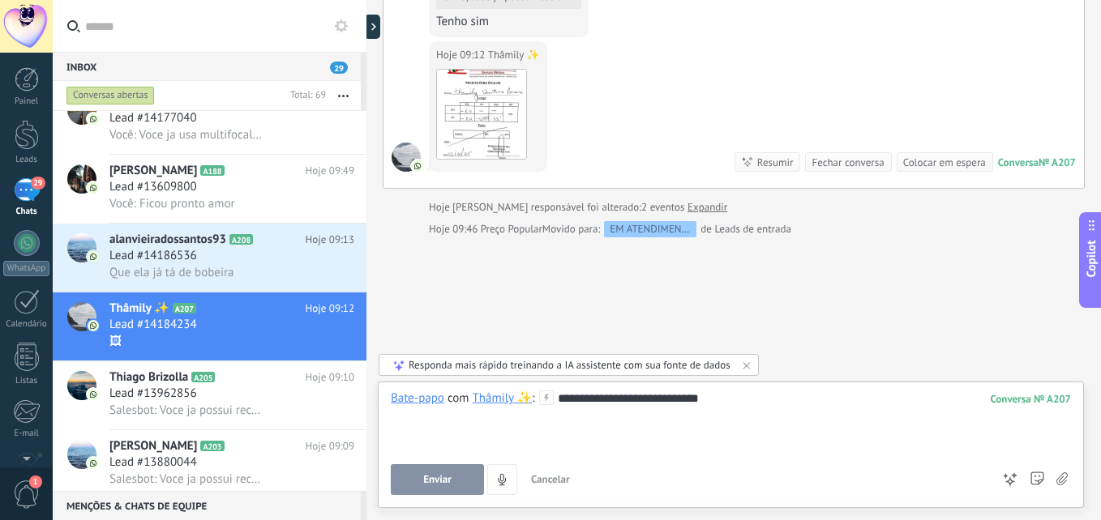
click at [430, 478] on span "Enviar" at bounding box center [437, 479] width 28 height 11
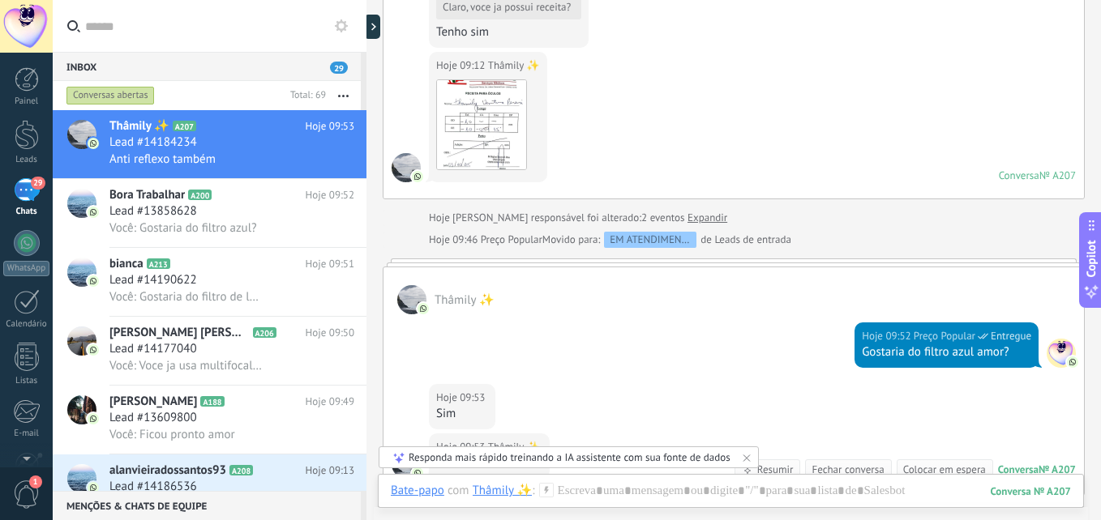
scroll to position [604, 0]
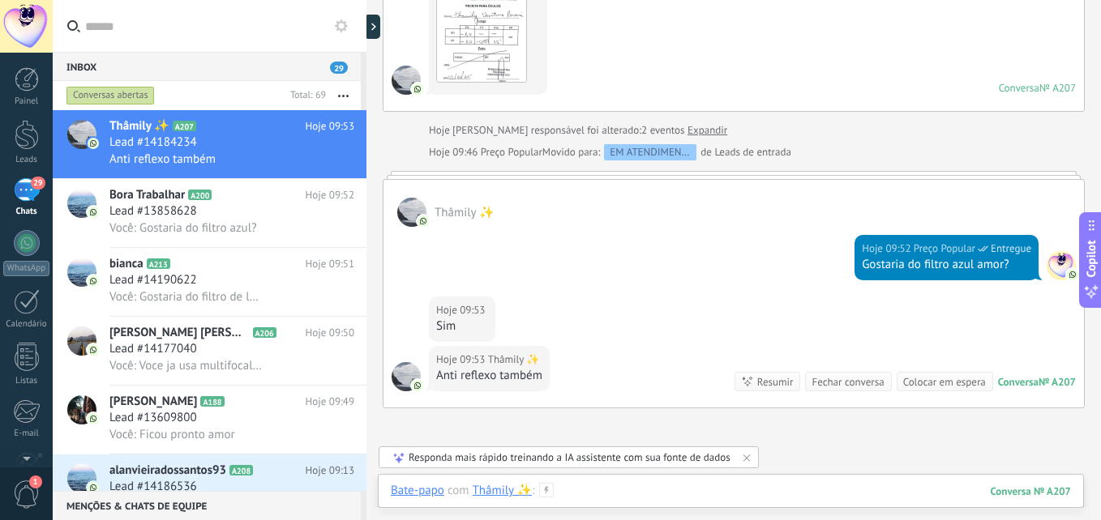
click at [623, 490] on div at bounding box center [731, 507] width 680 height 49
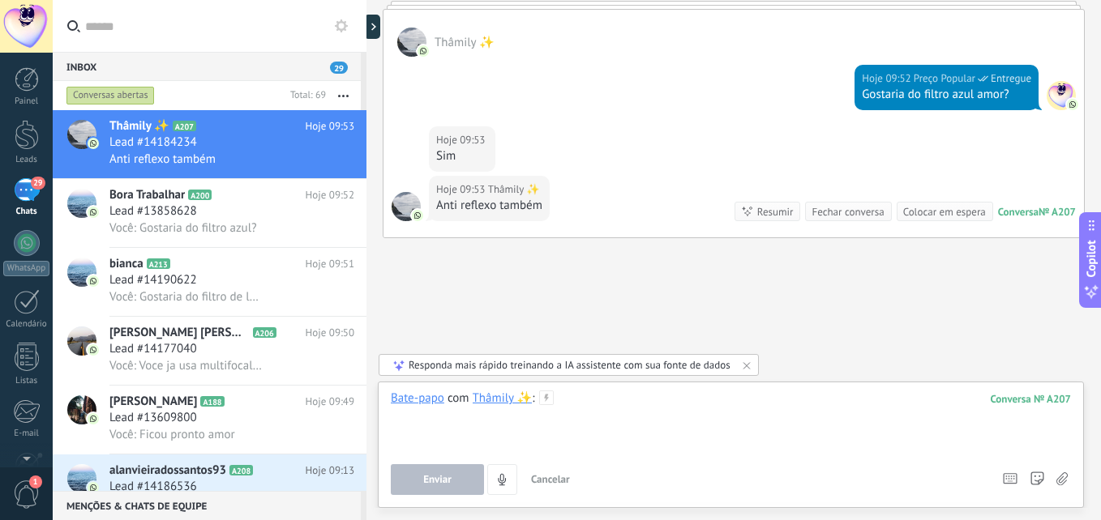
scroll to position [775, 0]
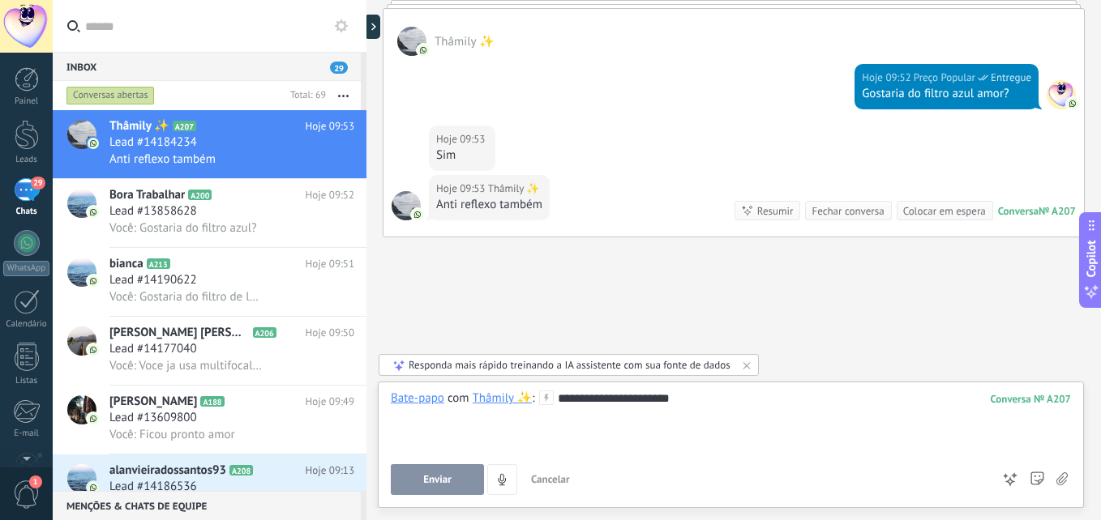
click at [435, 486] on button "Enviar" at bounding box center [437, 480] width 93 height 31
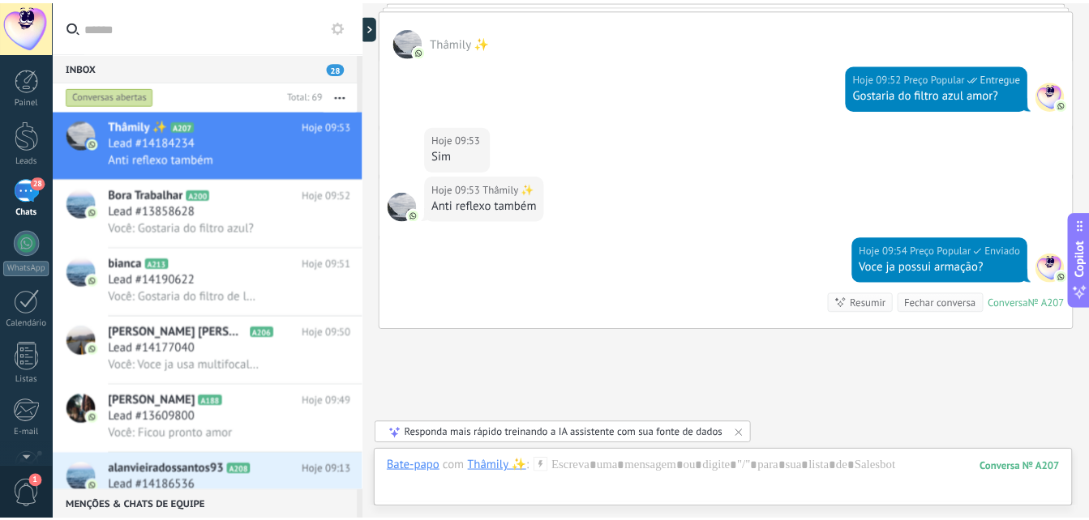
scroll to position [867, 0]
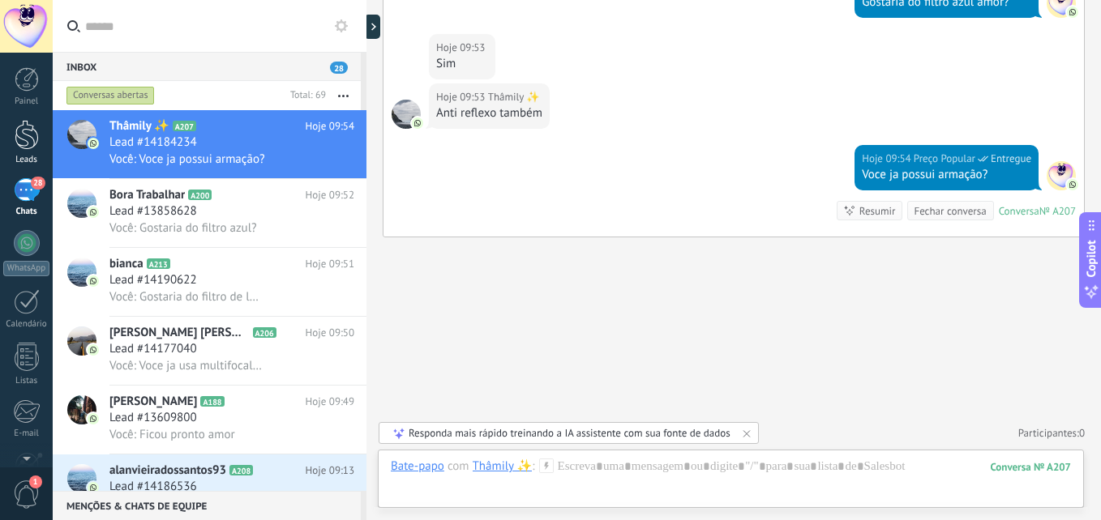
click at [19, 121] on div at bounding box center [27, 135] width 24 height 30
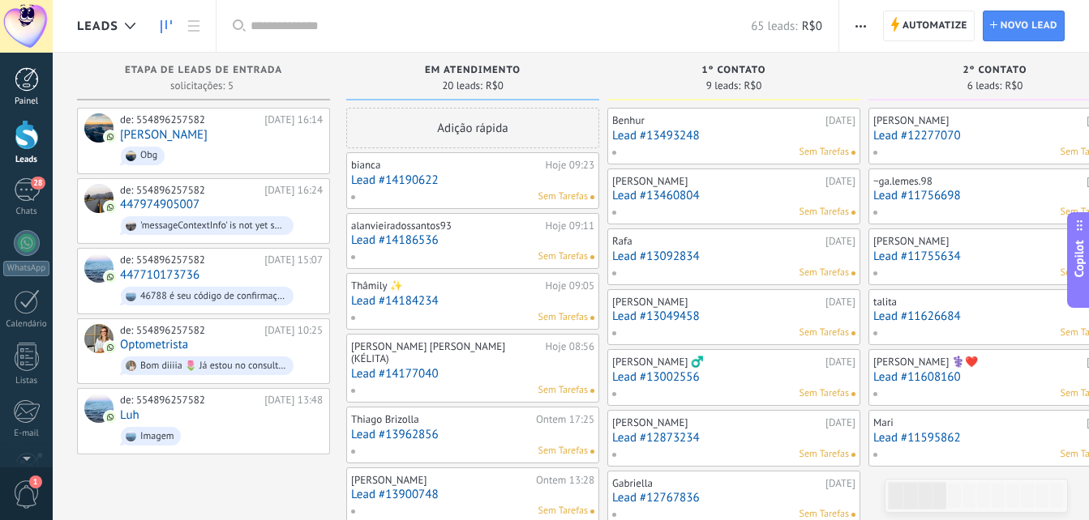
click at [22, 72] on div at bounding box center [27, 79] width 24 height 24
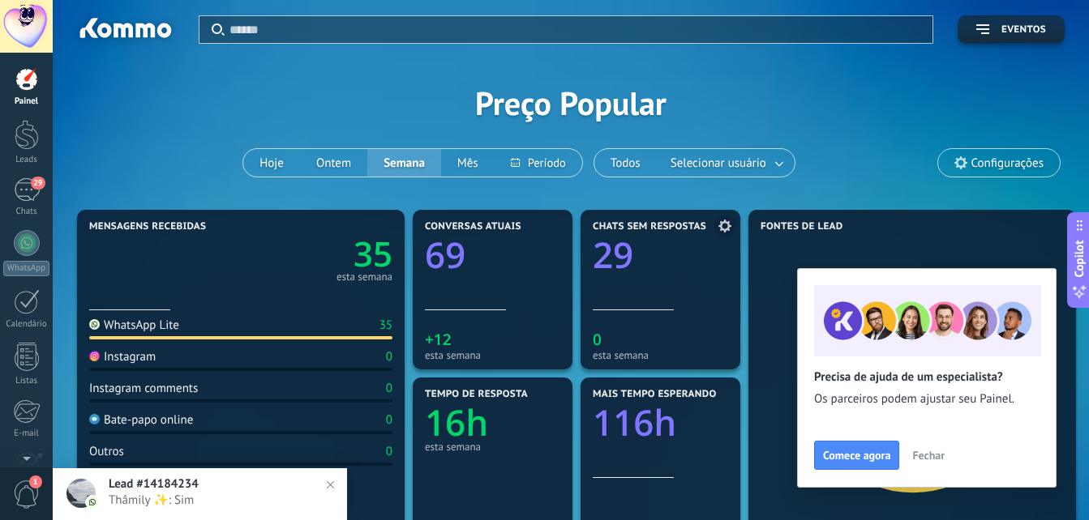
scroll to position [162, 0]
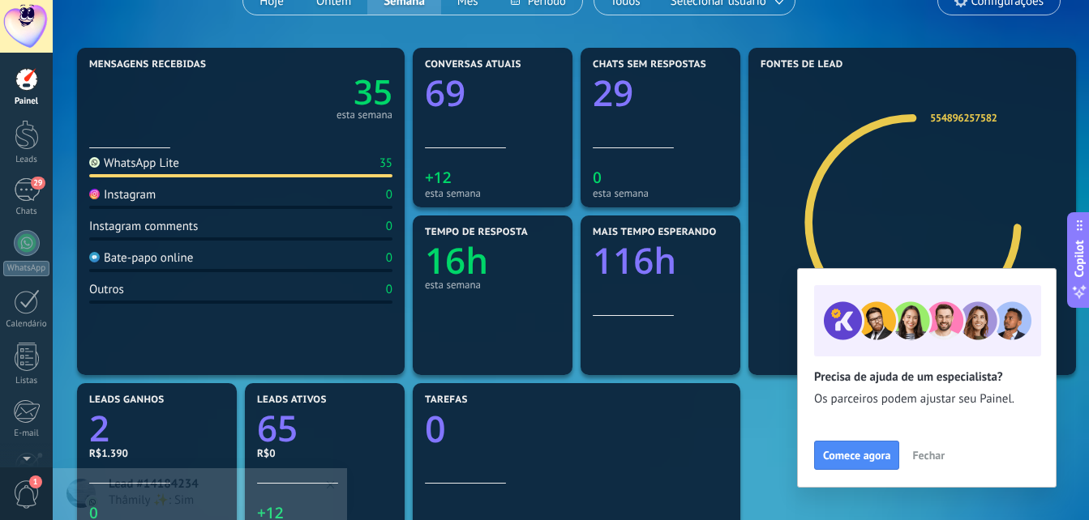
click at [927, 456] on span "Fechar" at bounding box center [928, 455] width 32 height 11
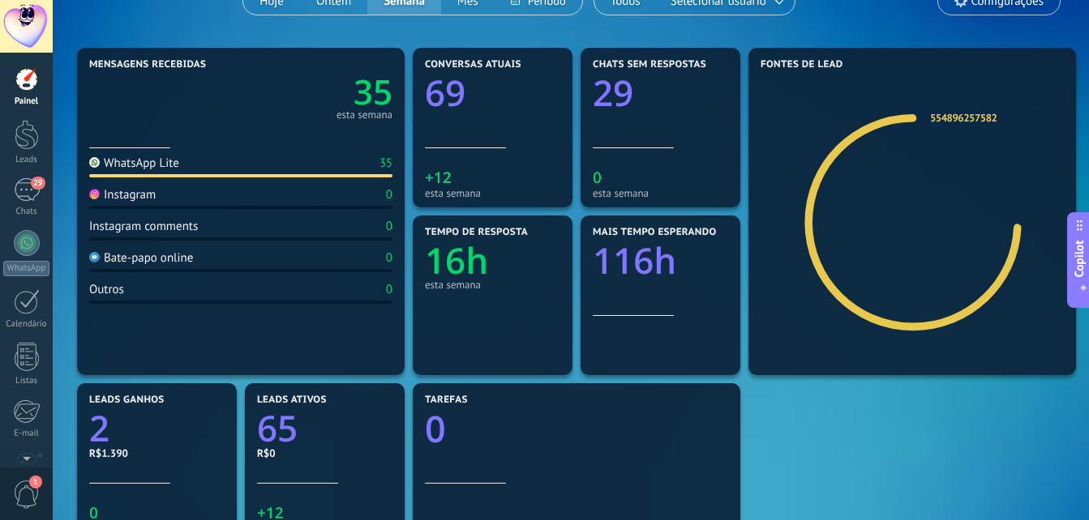
scroll to position [81, 0]
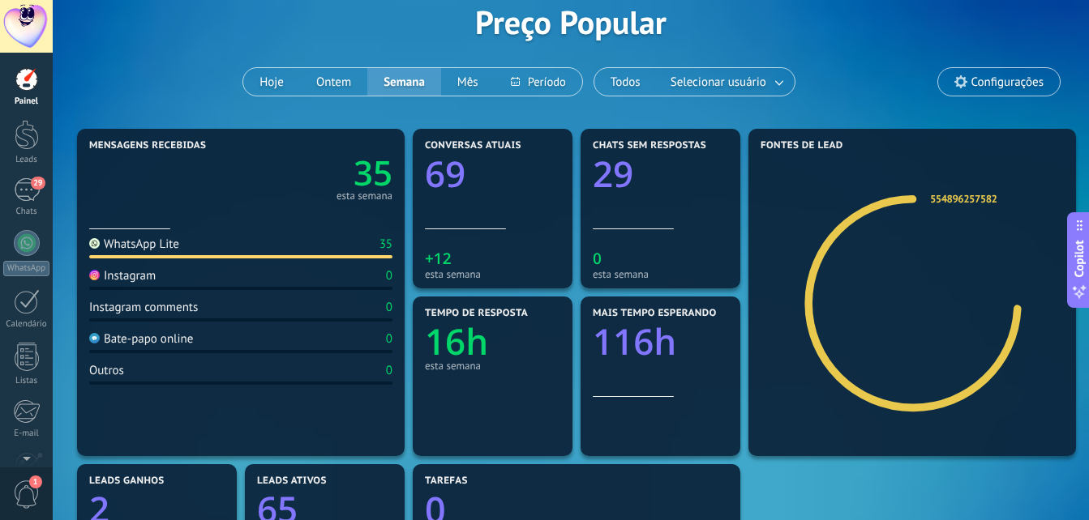
click at [468, 340] on text "16h" at bounding box center [456, 341] width 63 height 49
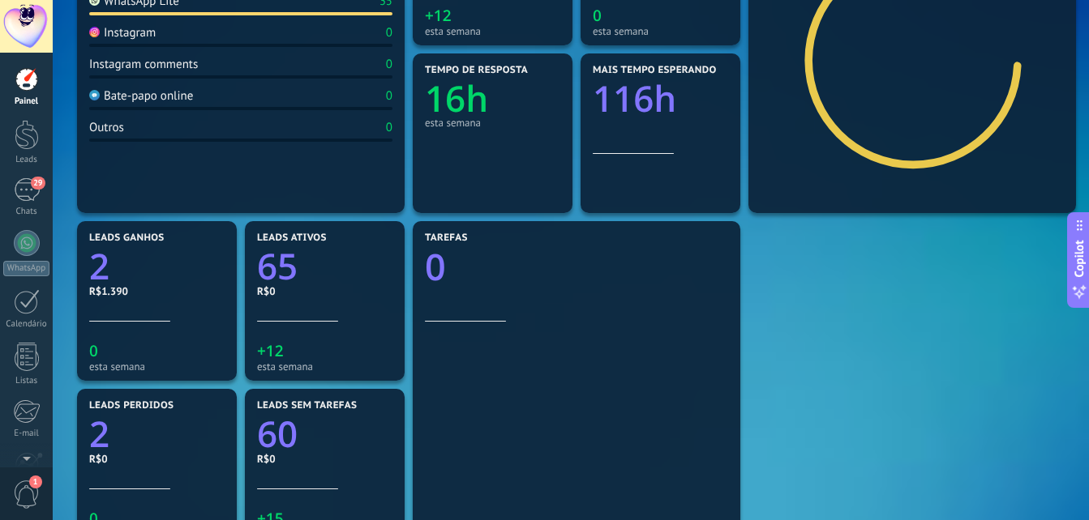
scroll to position [243, 0]
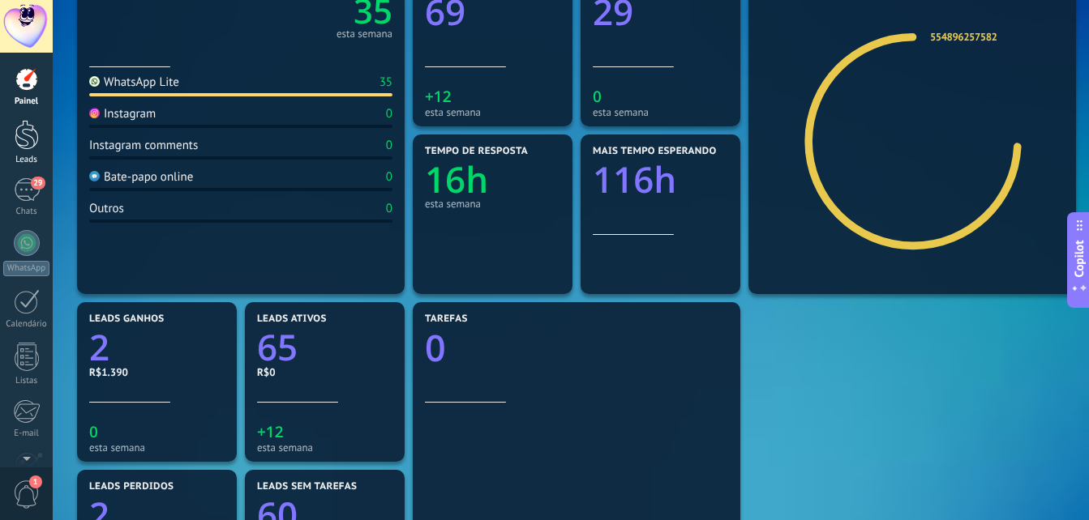
click at [20, 142] on div at bounding box center [27, 135] width 24 height 30
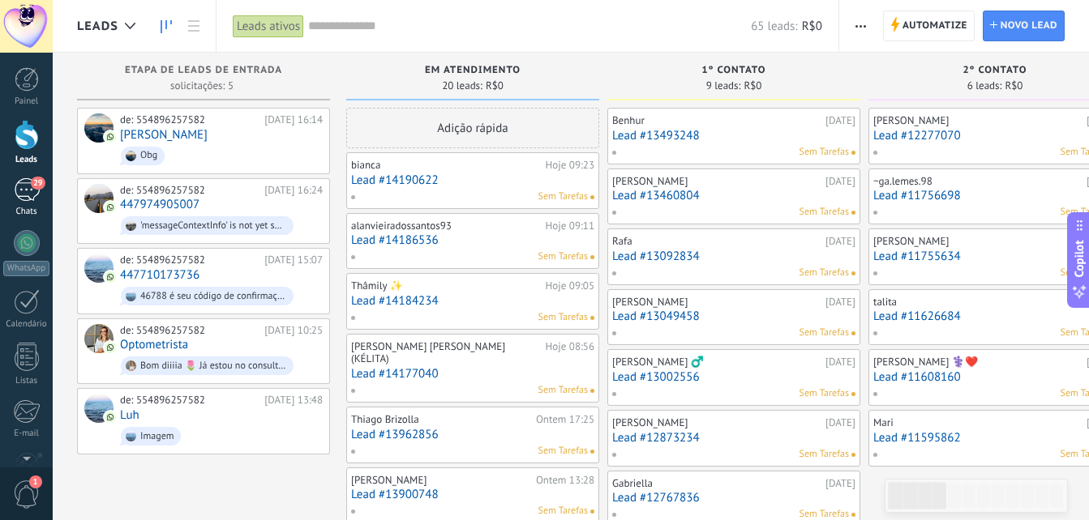
click at [32, 201] on div "29" at bounding box center [27, 190] width 26 height 24
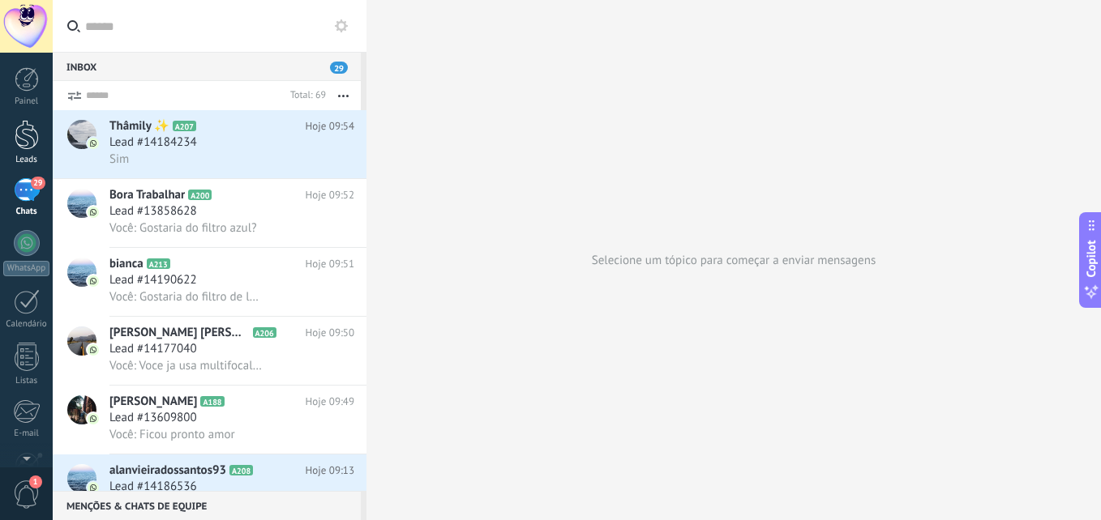
click at [23, 142] on div at bounding box center [27, 135] width 24 height 30
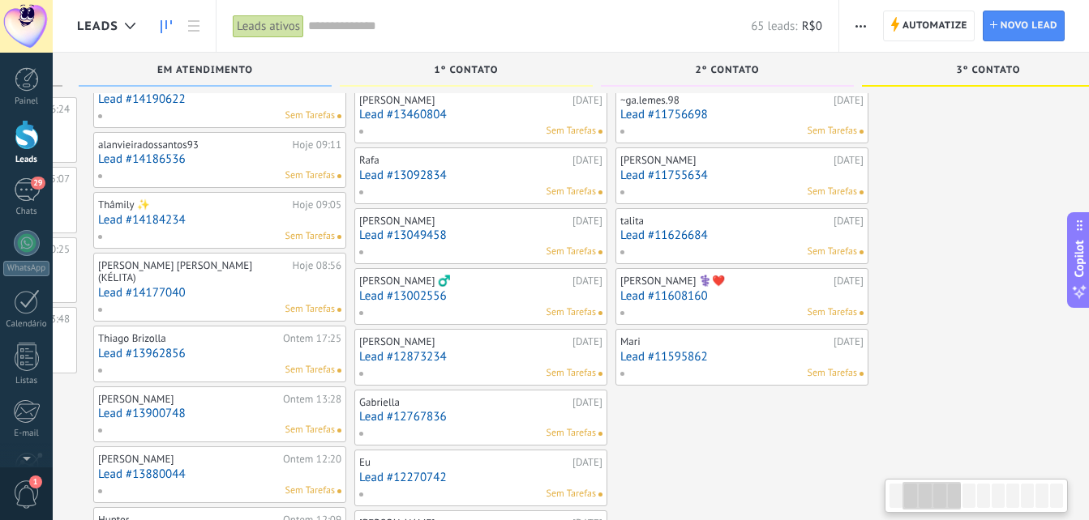
scroll to position [0, 298]
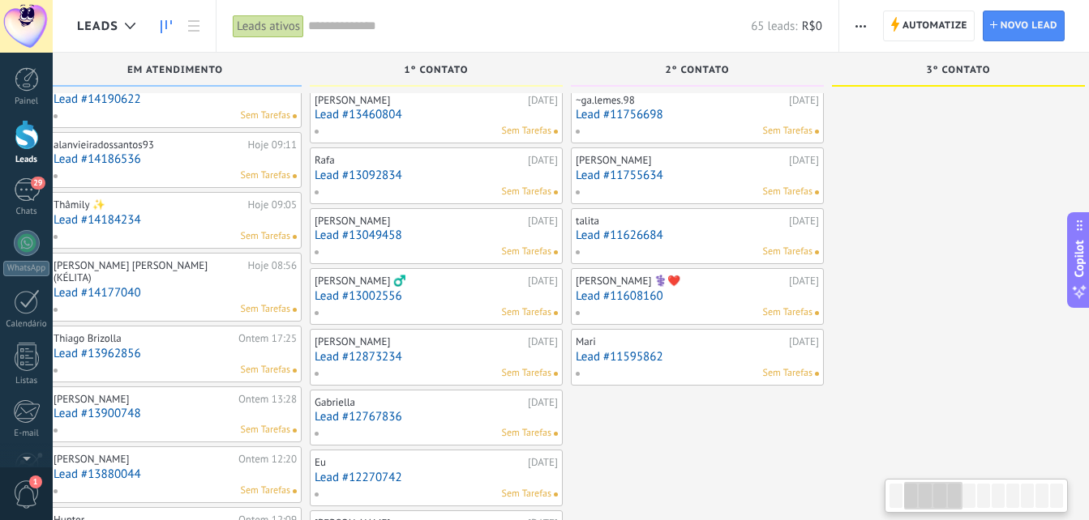
drag, startPoint x: 929, startPoint y: 499, endPoint x: 944, endPoint y: 503, distance: 15.7
click at [944, 503] on div at bounding box center [933, 496] width 58 height 28
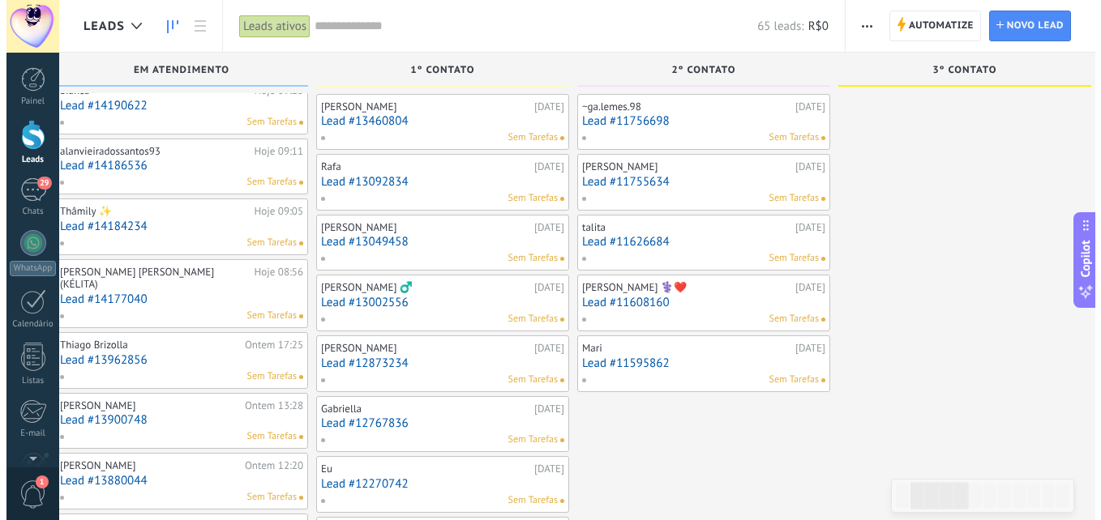
scroll to position [0, 0]
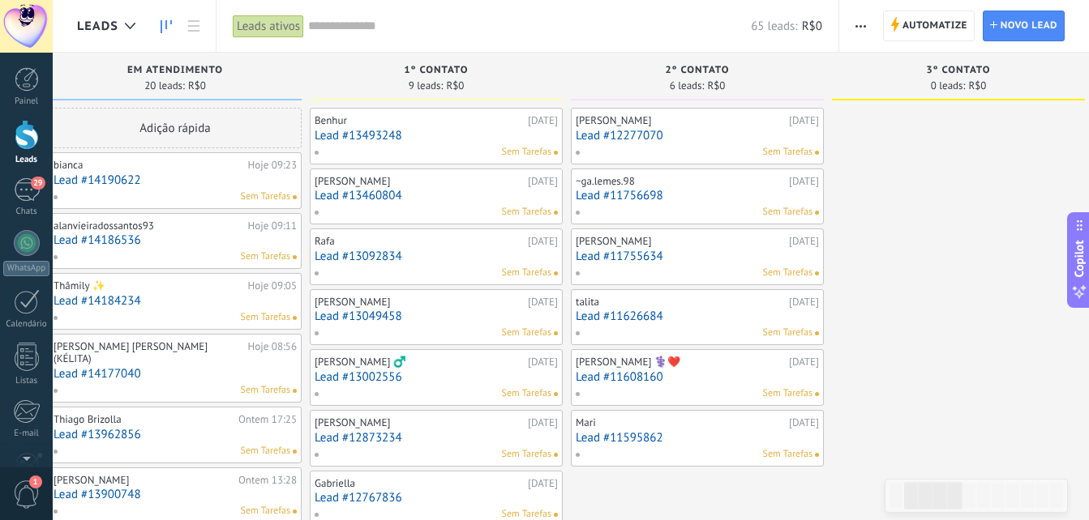
click at [661, 439] on link "Lead #11595862" at bounding box center [697, 438] width 243 height 14
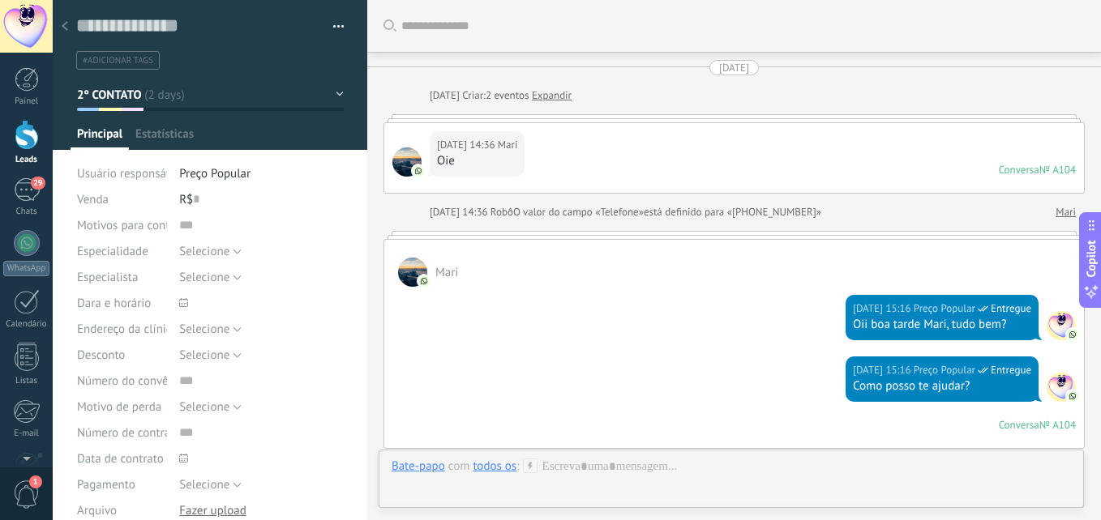
scroll to position [2595, 0]
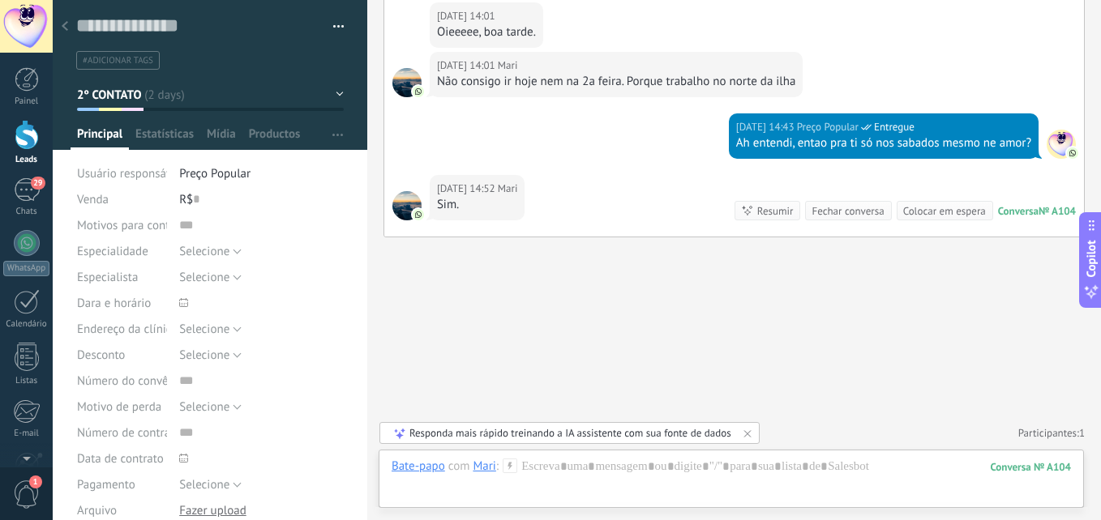
click at [65, 22] on icon at bounding box center [65, 26] width 6 height 10
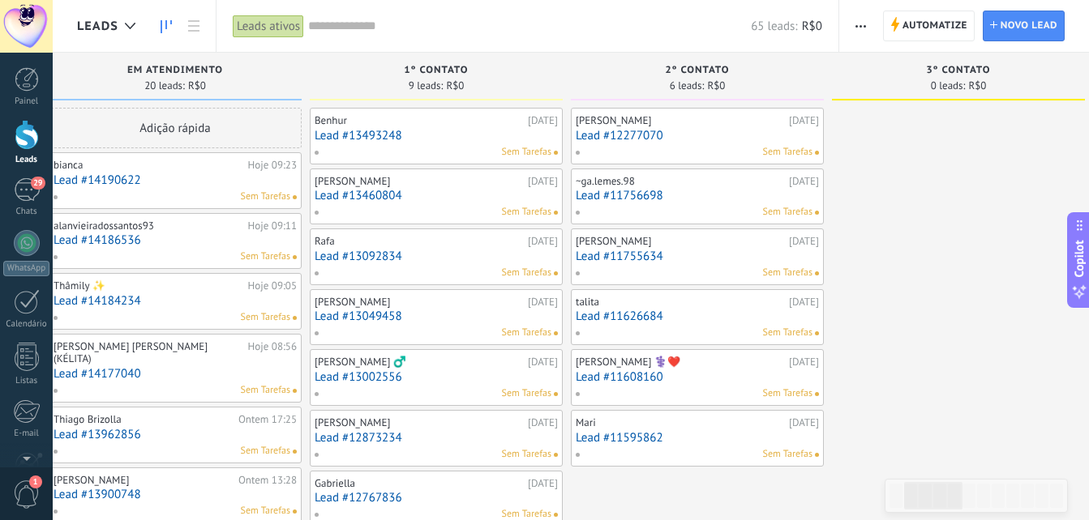
click at [679, 384] on div "[PERSON_NAME] ‍⚕️❤️ [DATE] Lead #11608160 Sem Tarefas" at bounding box center [697, 377] width 243 height 47
click at [623, 375] on link "Lead #11608160" at bounding box center [697, 377] width 243 height 14
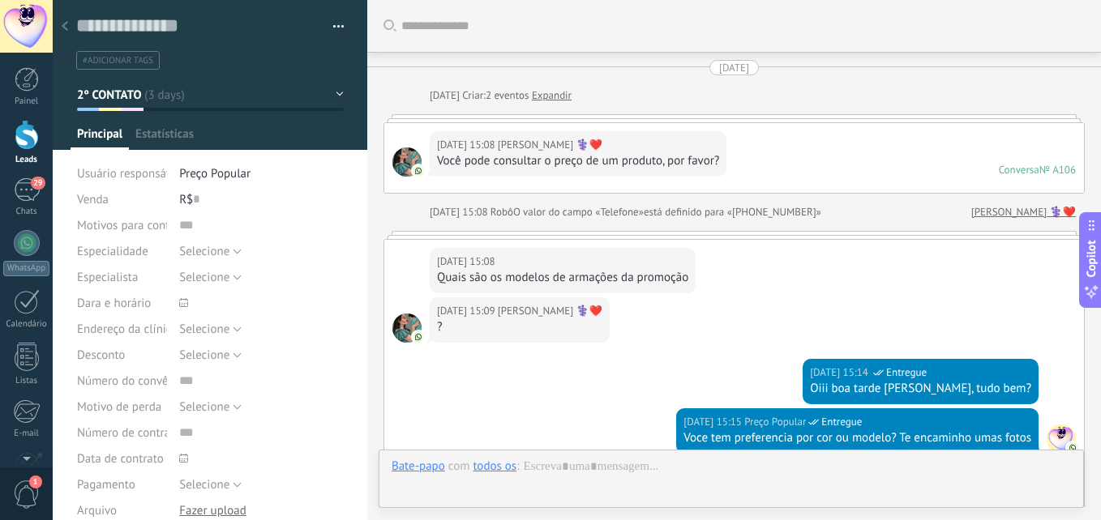
type textarea "**********"
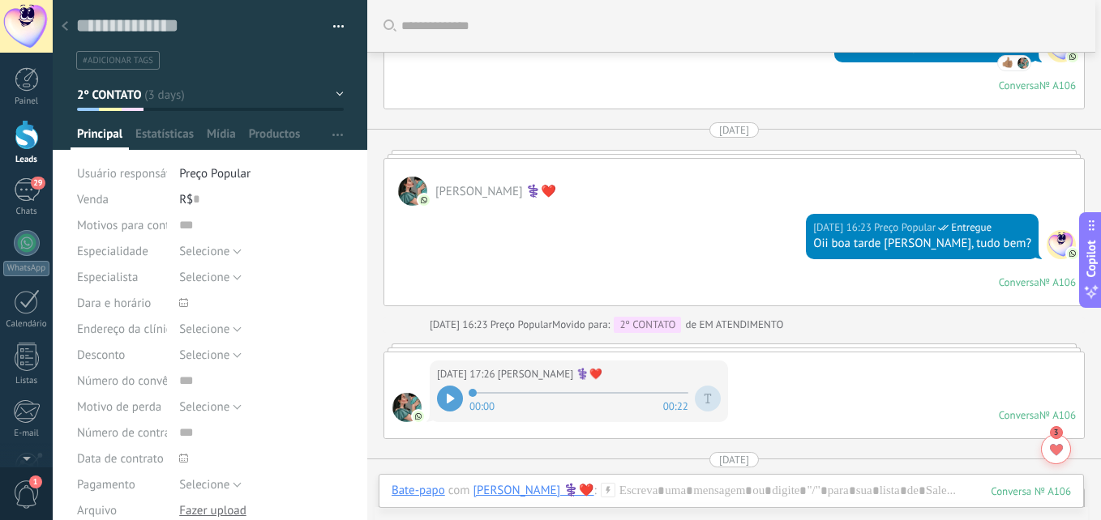
scroll to position [1437, 0]
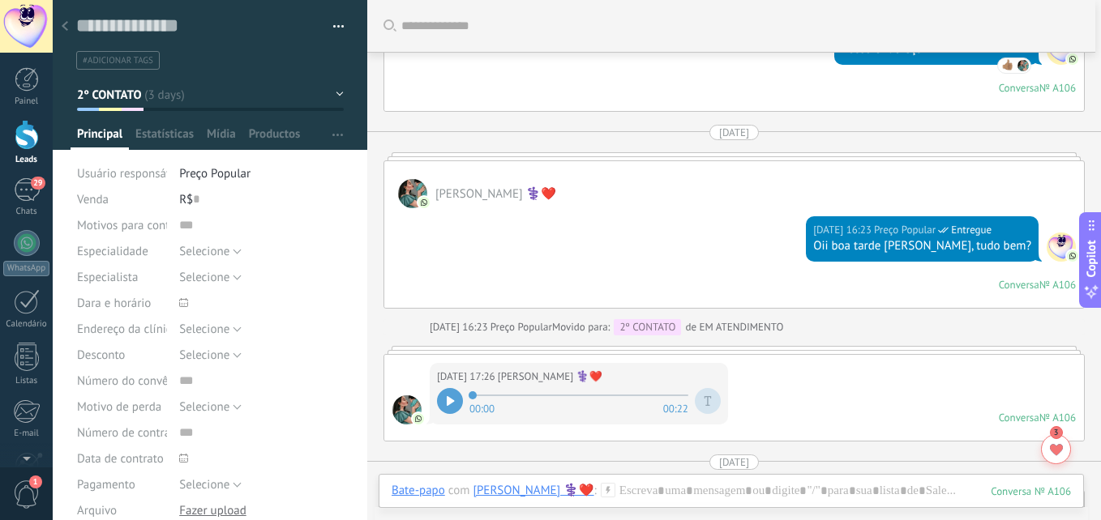
click at [442, 404] on div at bounding box center [450, 401] width 26 height 26
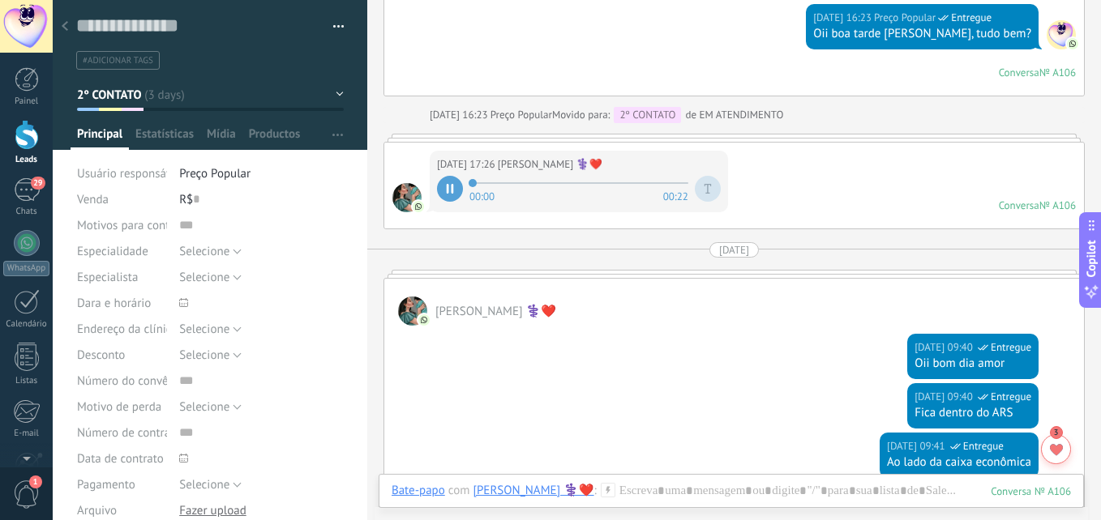
scroll to position [1680, 0]
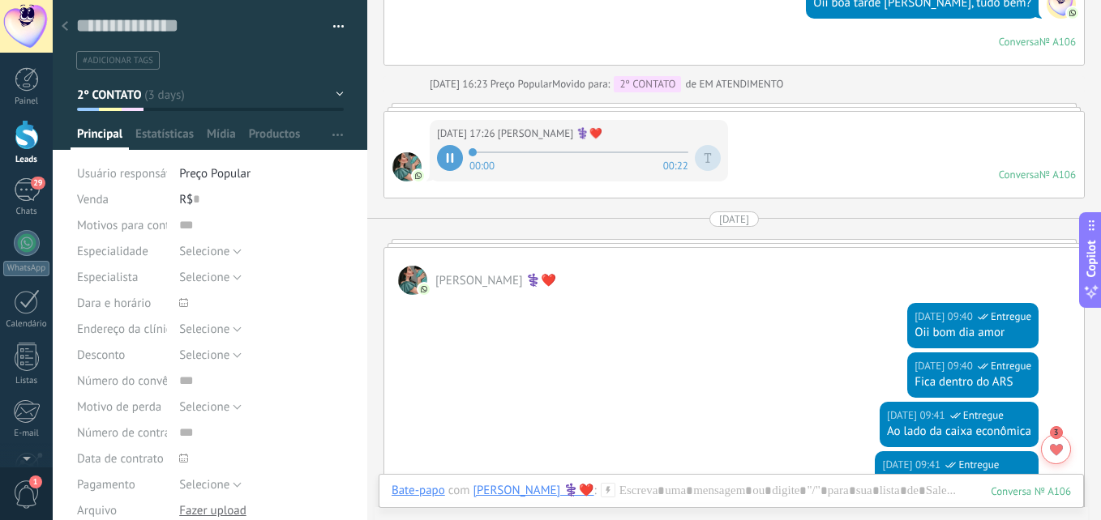
click at [449, 152] on div at bounding box center [450, 158] width 26 height 26
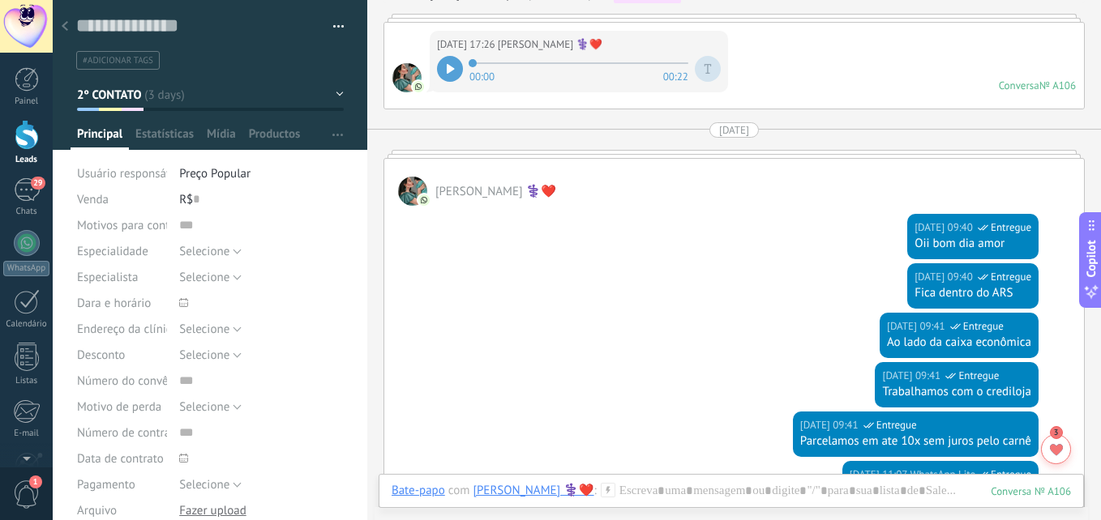
scroll to position [2085, 0]
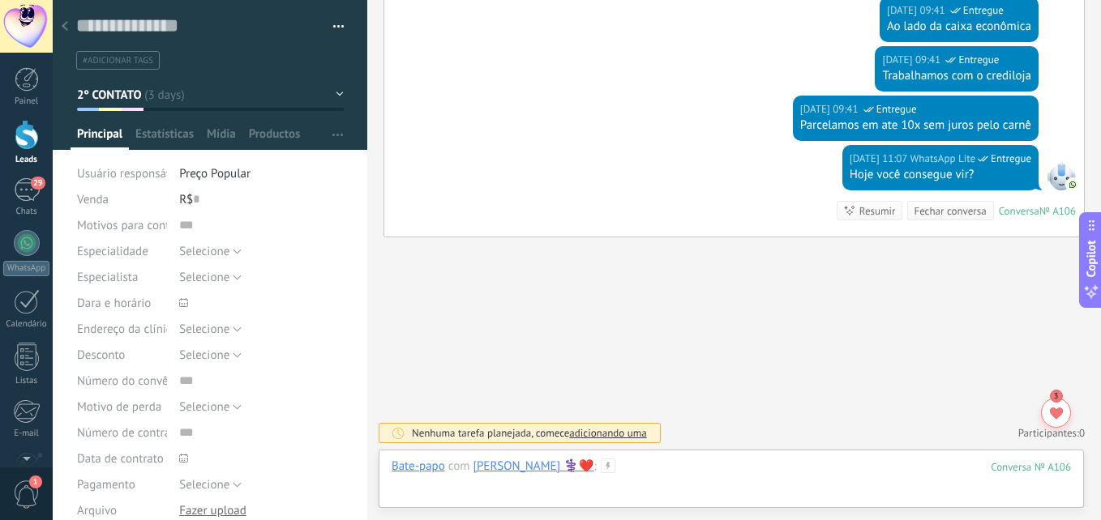
click at [671, 473] on div at bounding box center [731, 483] width 679 height 49
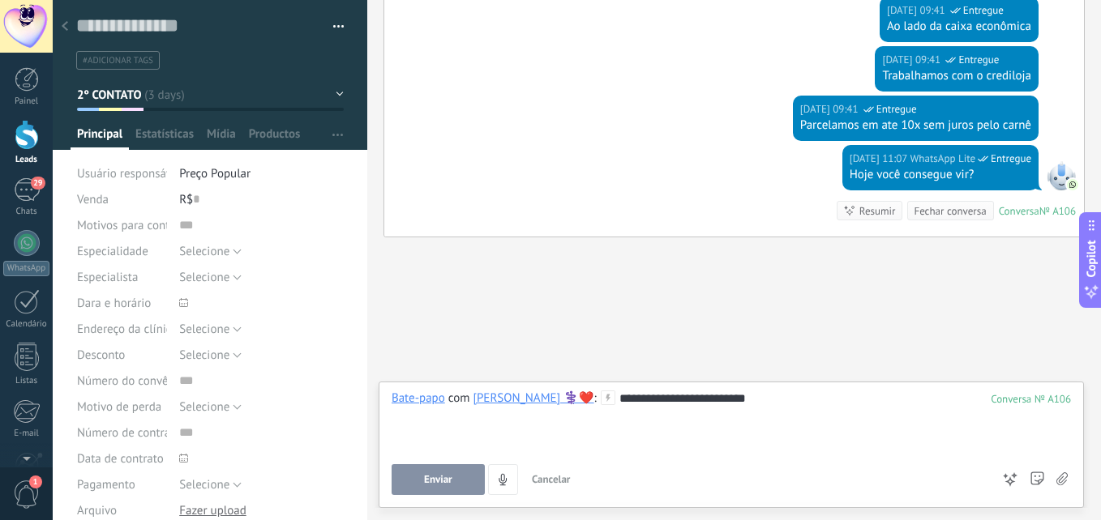
click at [422, 479] on button "Enviar" at bounding box center [438, 480] width 93 height 31
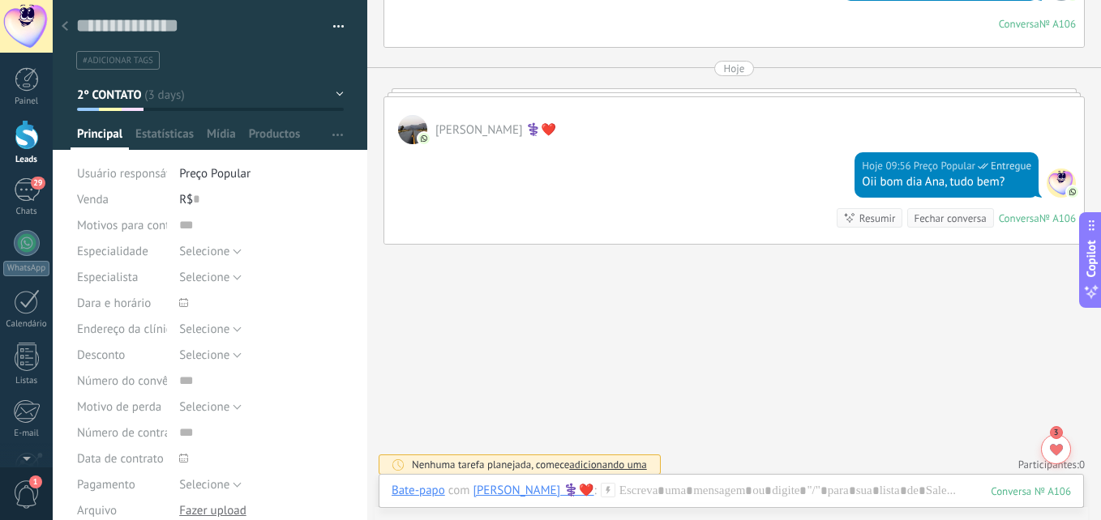
scroll to position [2282, 0]
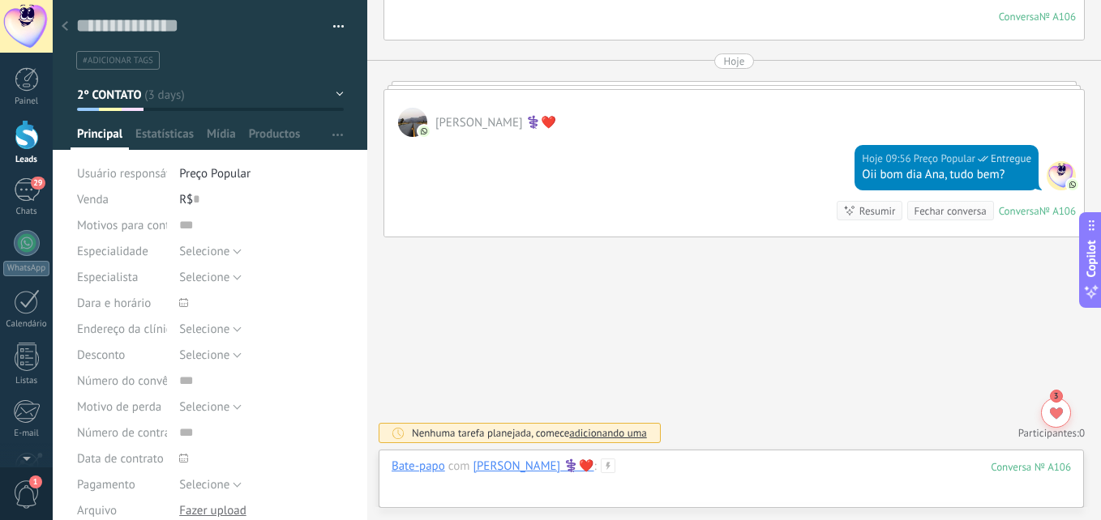
click at [809, 465] on div at bounding box center [731, 483] width 679 height 49
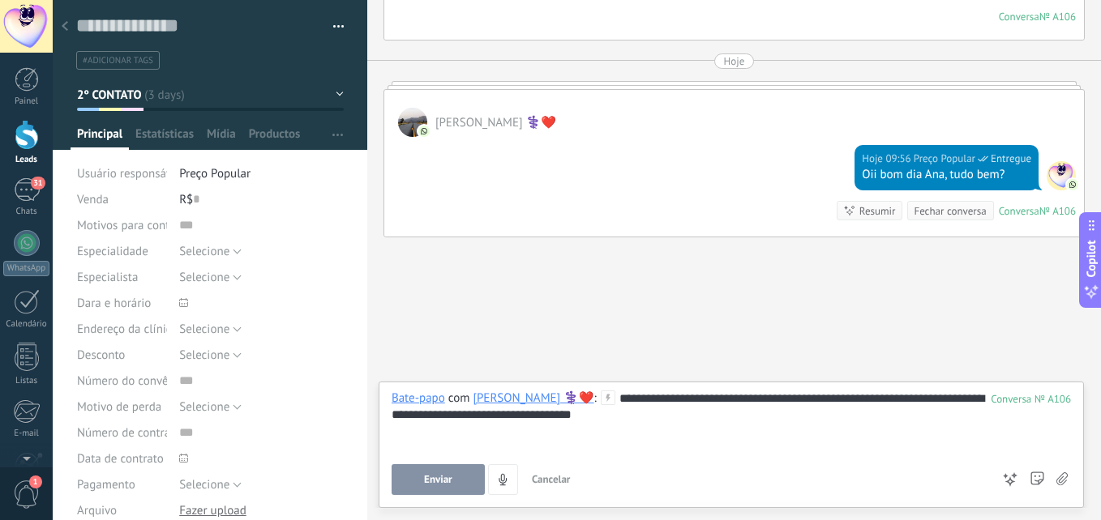
click at [447, 473] on button "Enviar" at bounding box center [438, 480] width 93 height 31
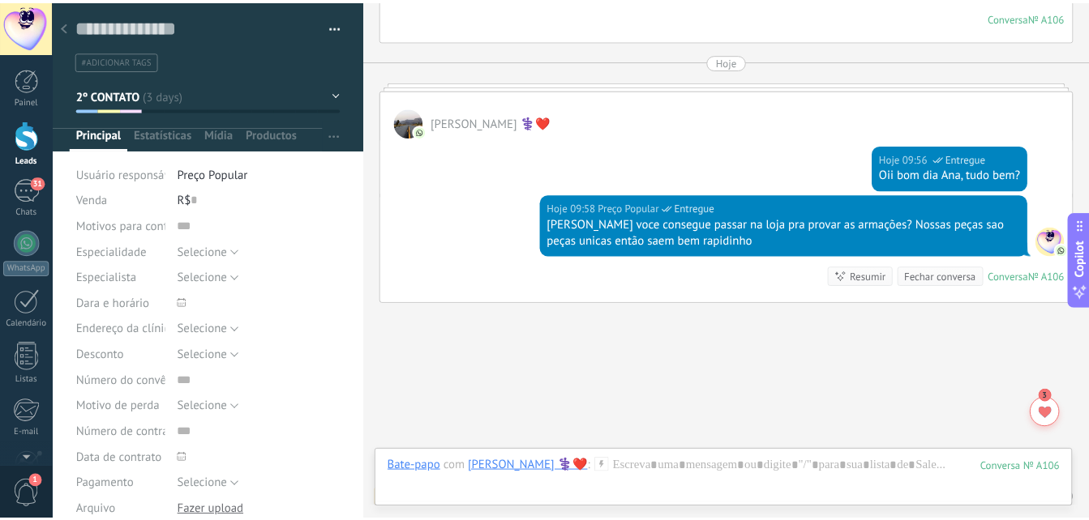
scroll to position [2348, 0]
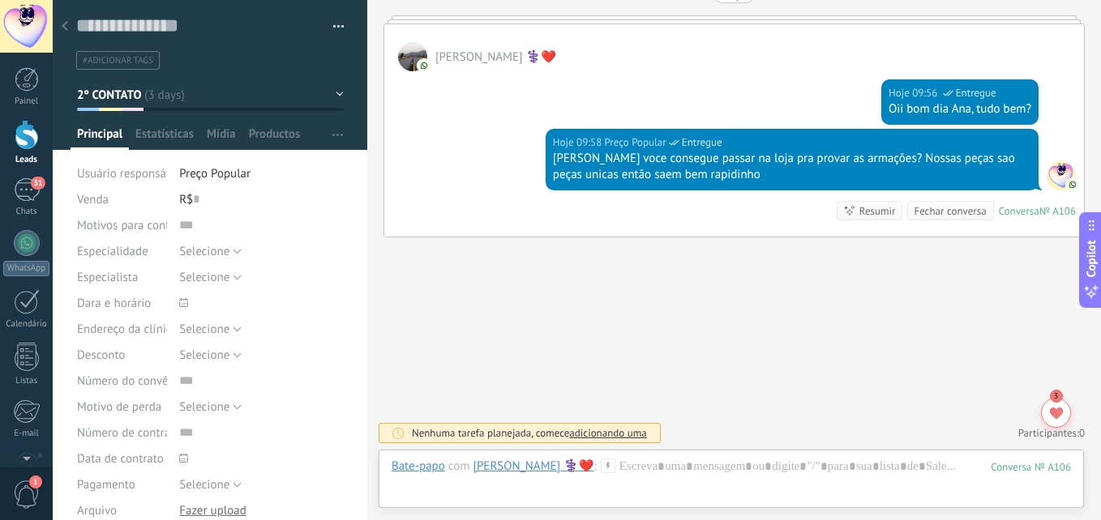
click at [65, 26] on use at bounding box center [65, 26] width 6 height 10
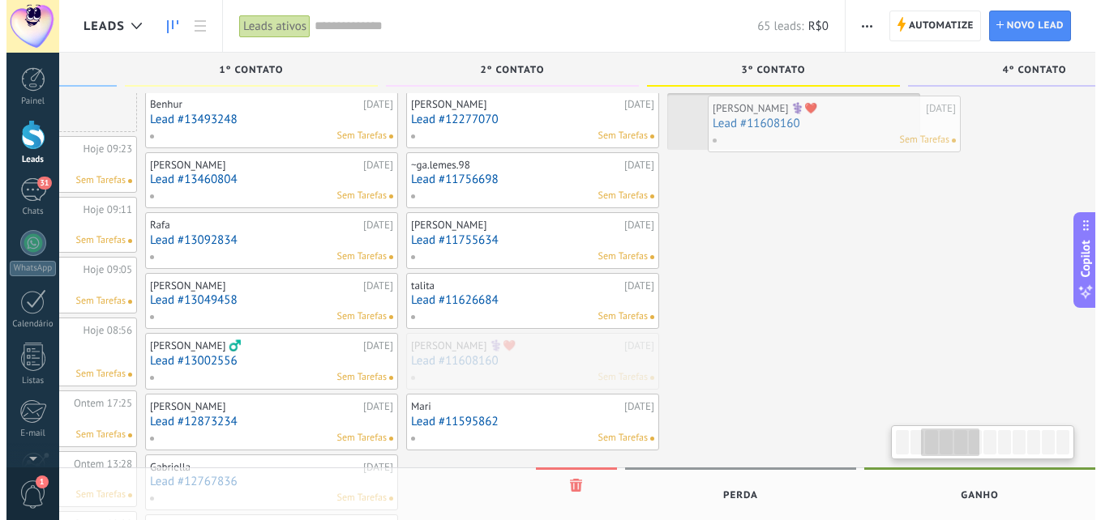
scroll to position [0, 489]
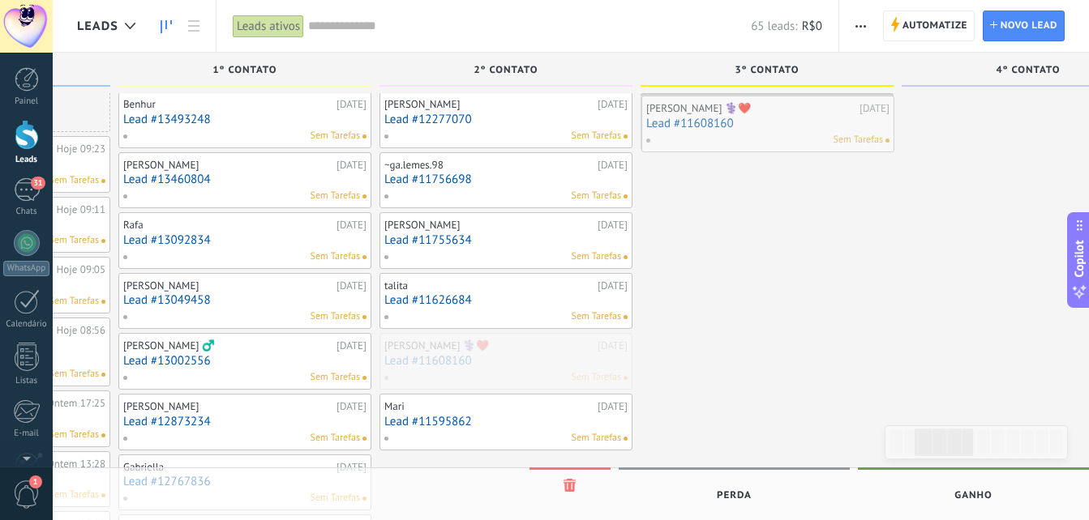
drag, startPoint x: 670, startPoint y: 358, endPoint x: 740, endPoint y: 121, distance: 247.8
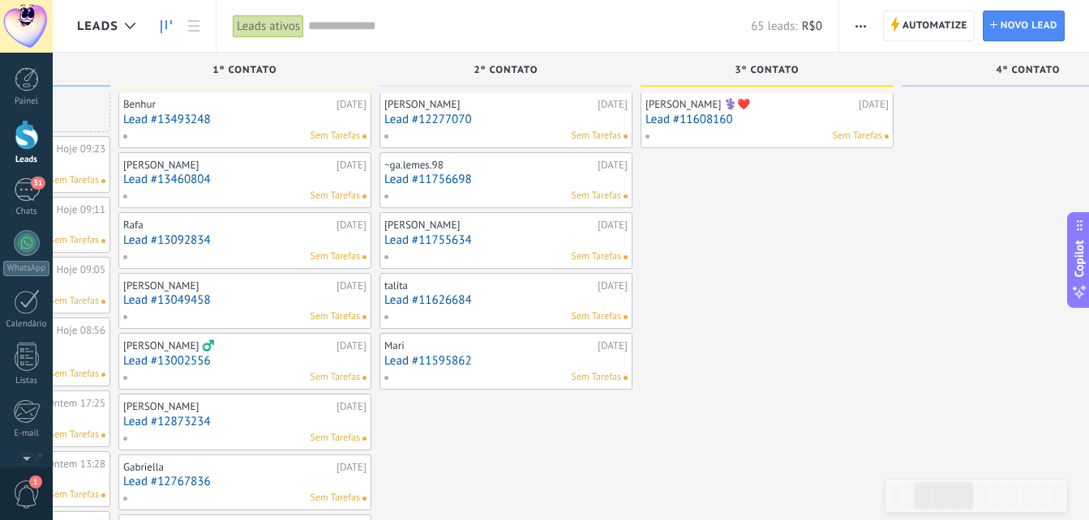
click at [537, 306] on link "Lead #11626684" at bounding box center [505, 300] width 243 height 14
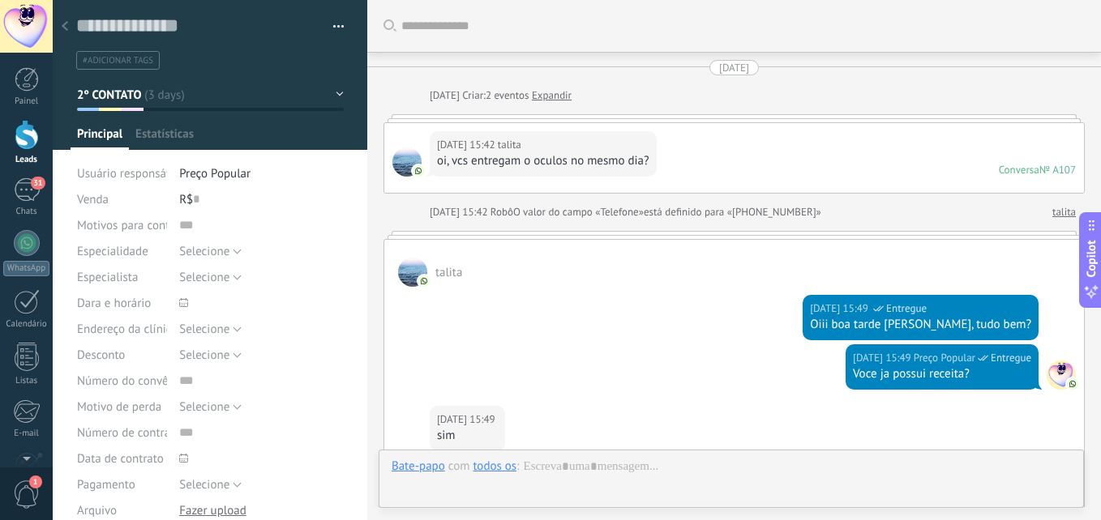
type textarea "**********"
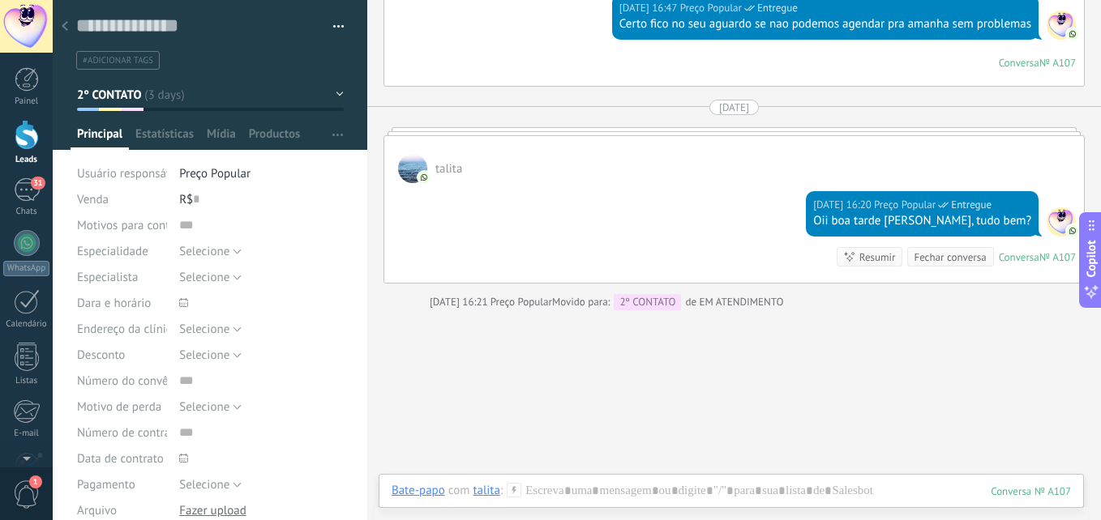
scroll to position [1451, 0]
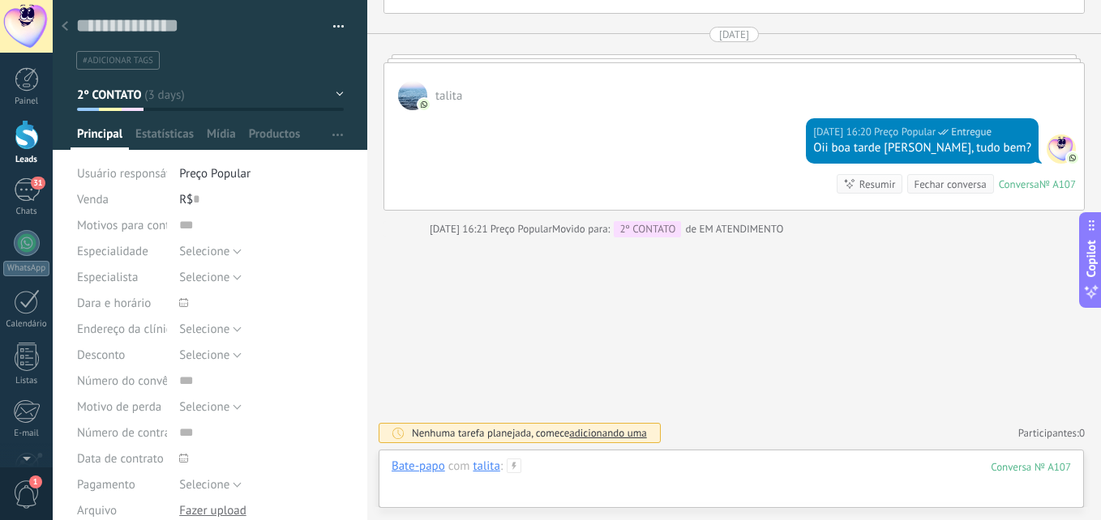
click at [696, 466] on div at bounding box center [731, 483] width 679 height 49
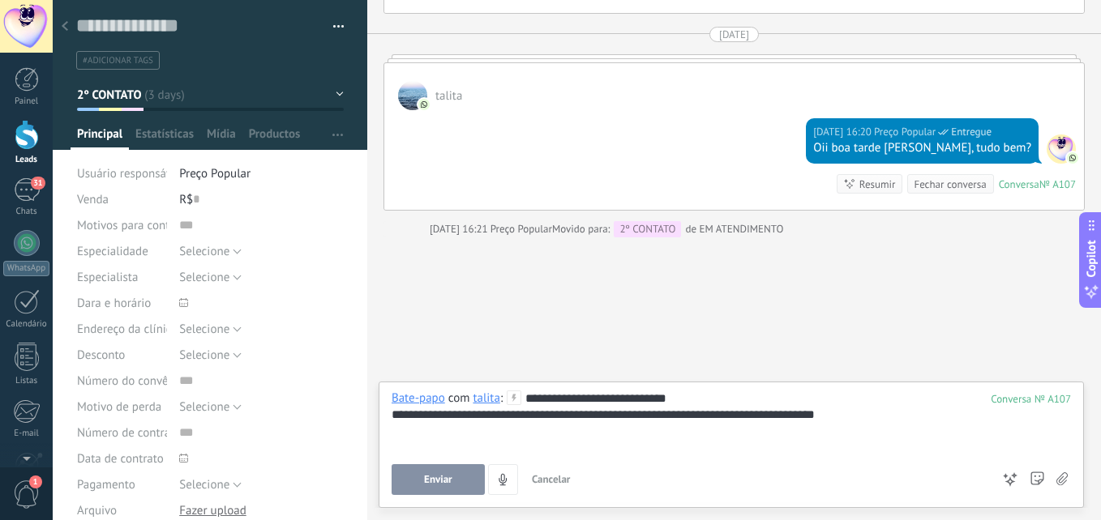
click at [442, 483] on span "Enviar" at bounding box center [438, 479] width 28 height 11
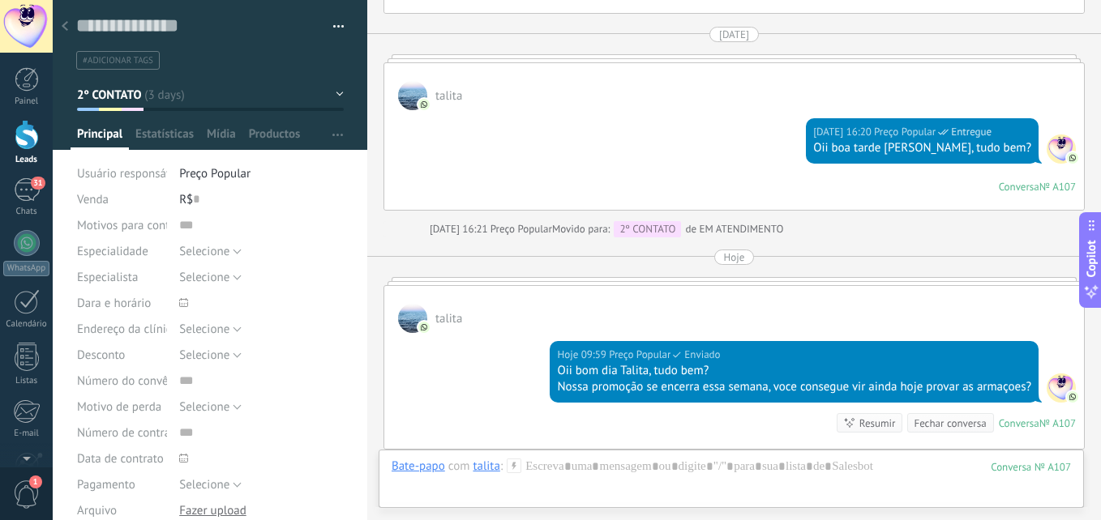
scroll to position [1441, 0]
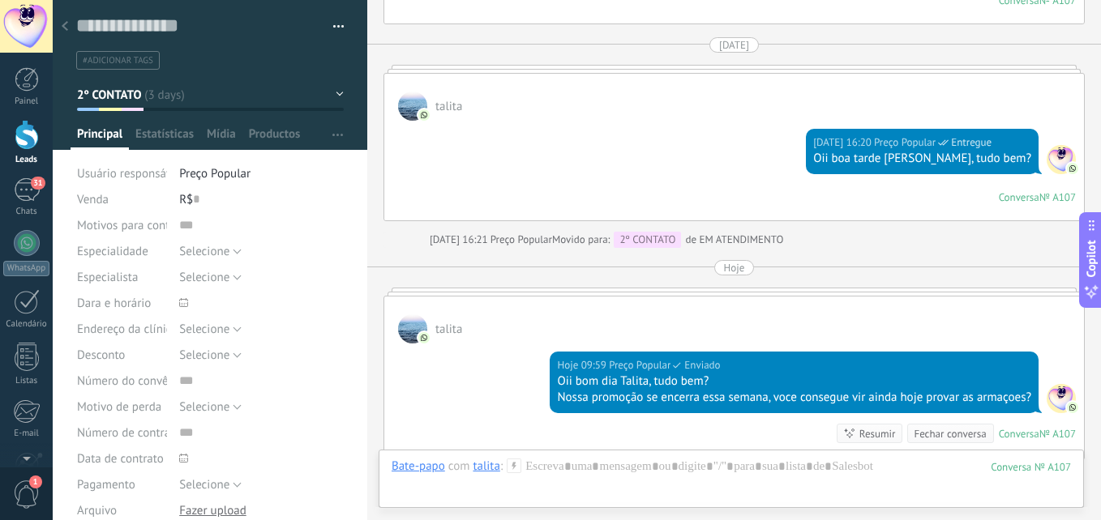
click at [259, 85] on button "2º CONTATO" at bounding box center [210, 94] width 267 height 29
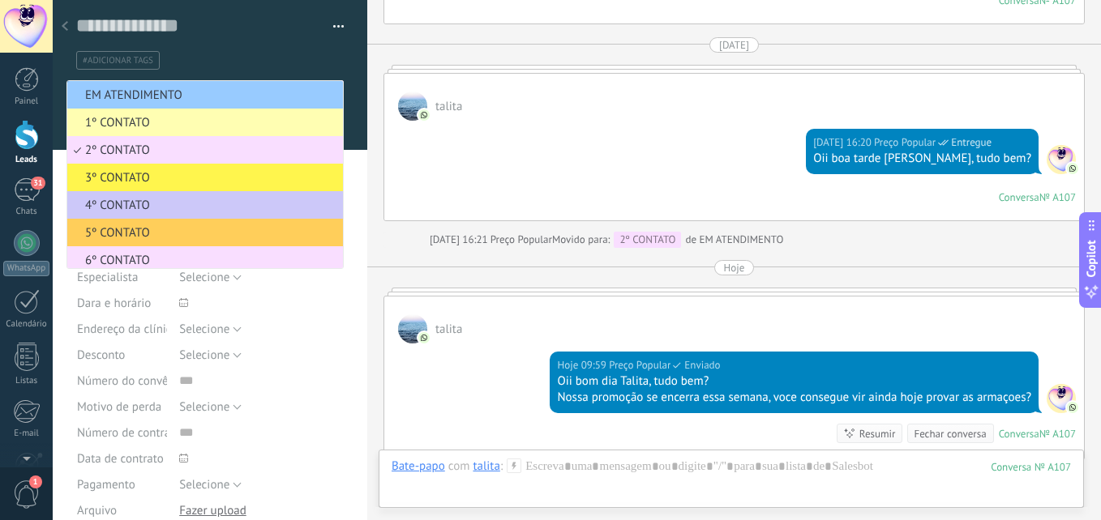
click at [126, 178] on span "3º CONTATO" at bounding box center [202, 177] width 271 height 15
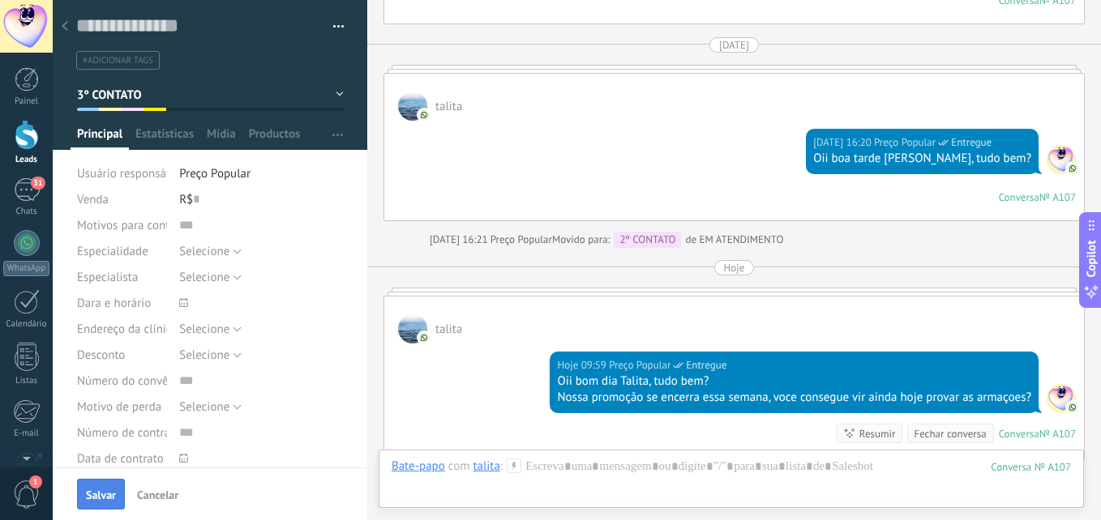
click at [106, 505] on button "Salvar" at bounding box center [101, 494] width 48 height 31
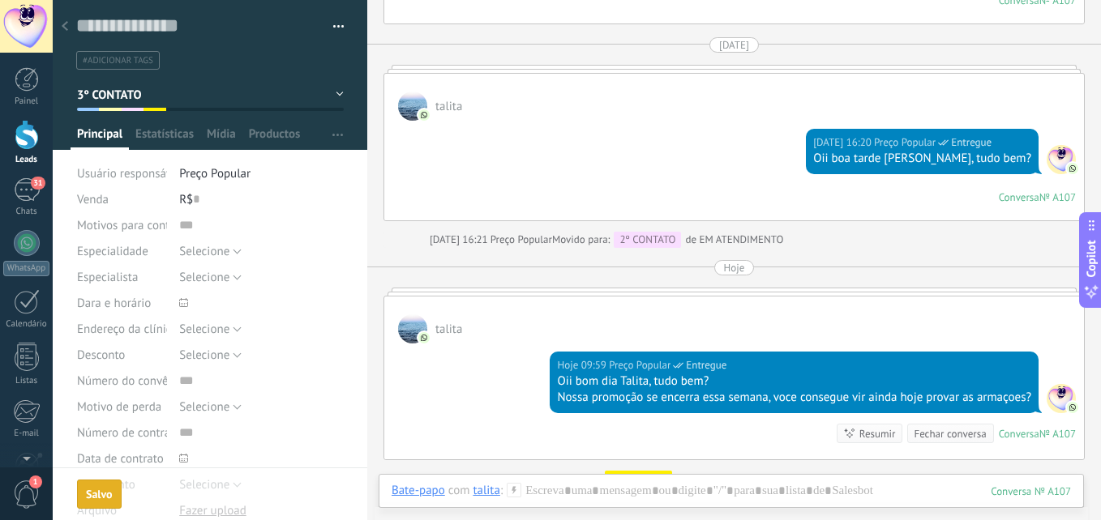
scroll to position [1467, 0]
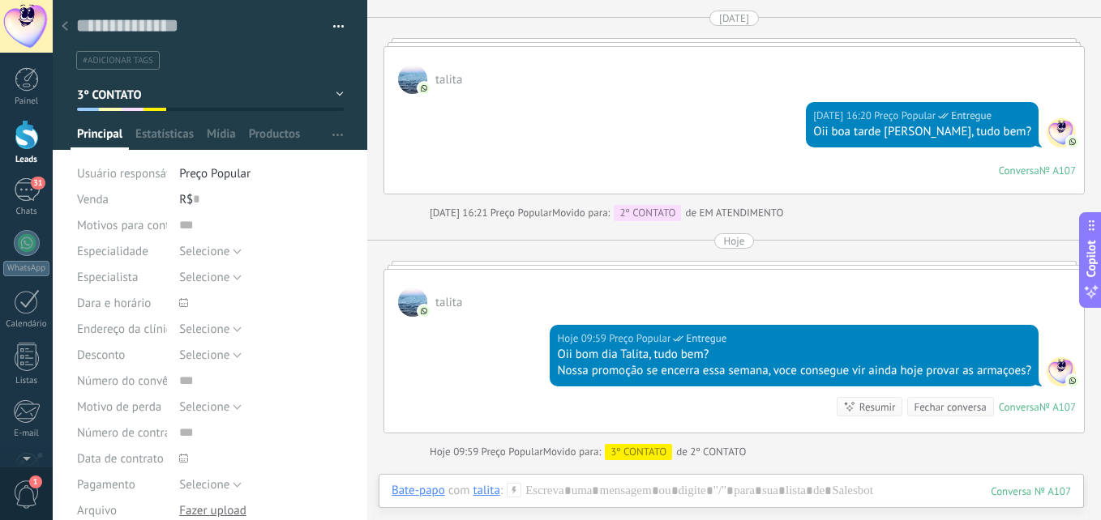
click at [69, 25] on div at bounding box center [65, 27] width 23 height 32
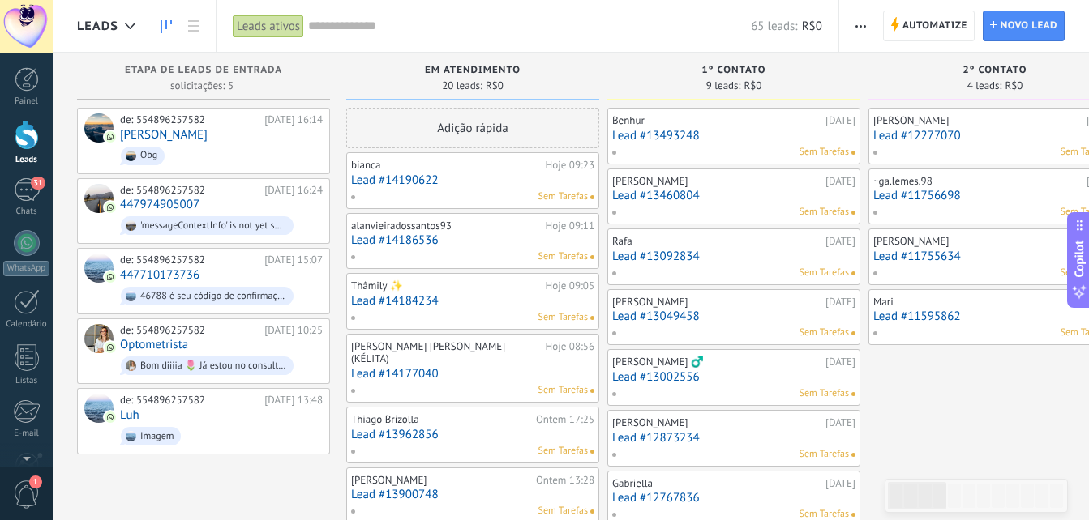
click at [955, 255] on link "Lead #11755634" at bounding box center [994, 257] width 243 height 14
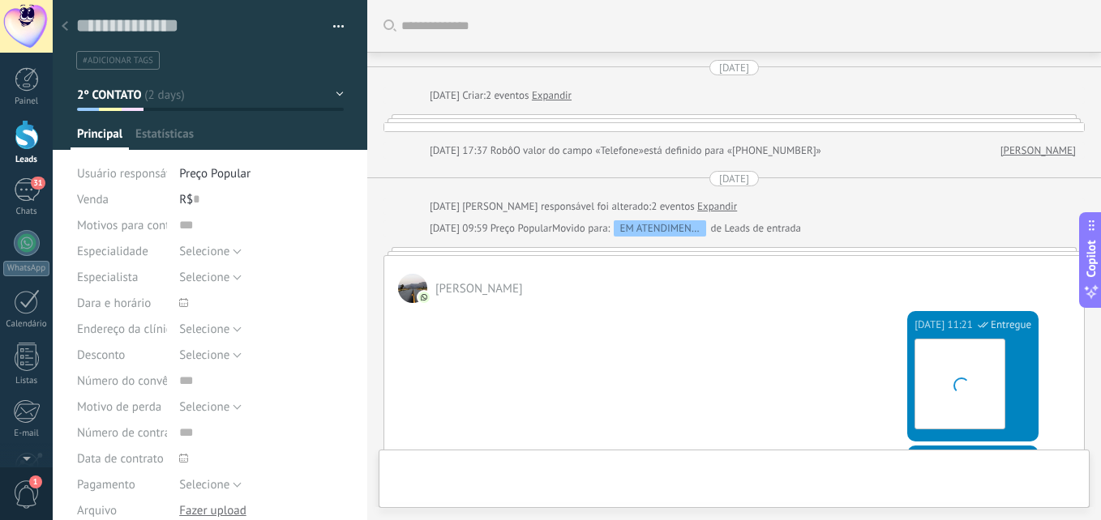
type textarea "**********"
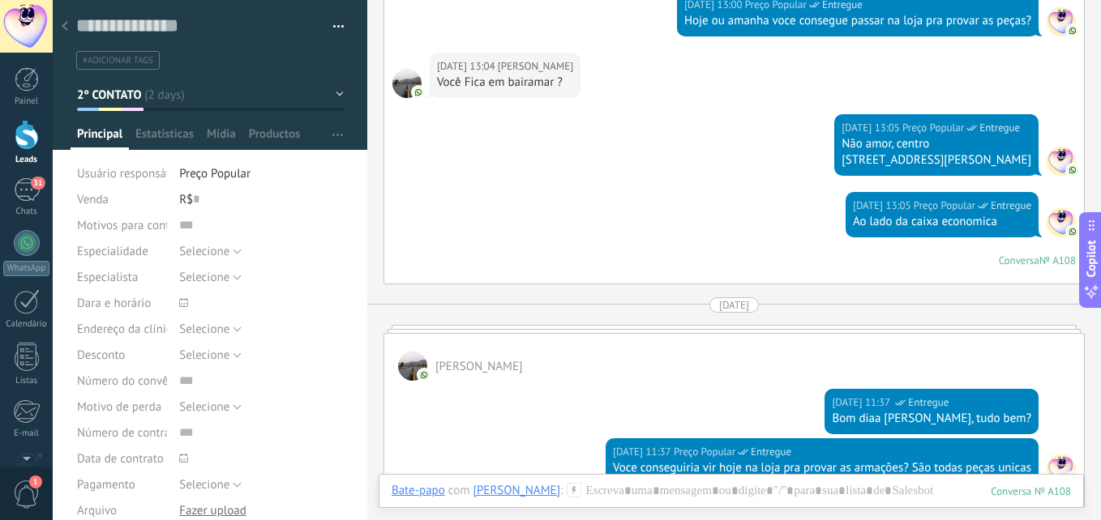
scroll to position [1261, 0]
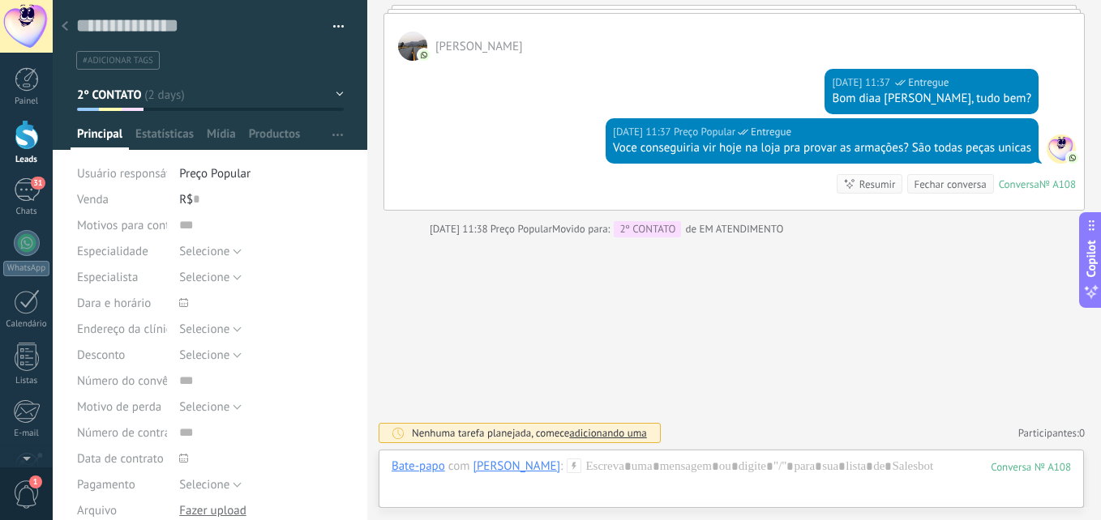
click at [747, 455] on div "Bate-papo E-mail Nota Tarefa Bate-papo com [PERSON_NAME] : 108 Enviar Cancelar …" at bounding box center [731, 479] width 705 height 58
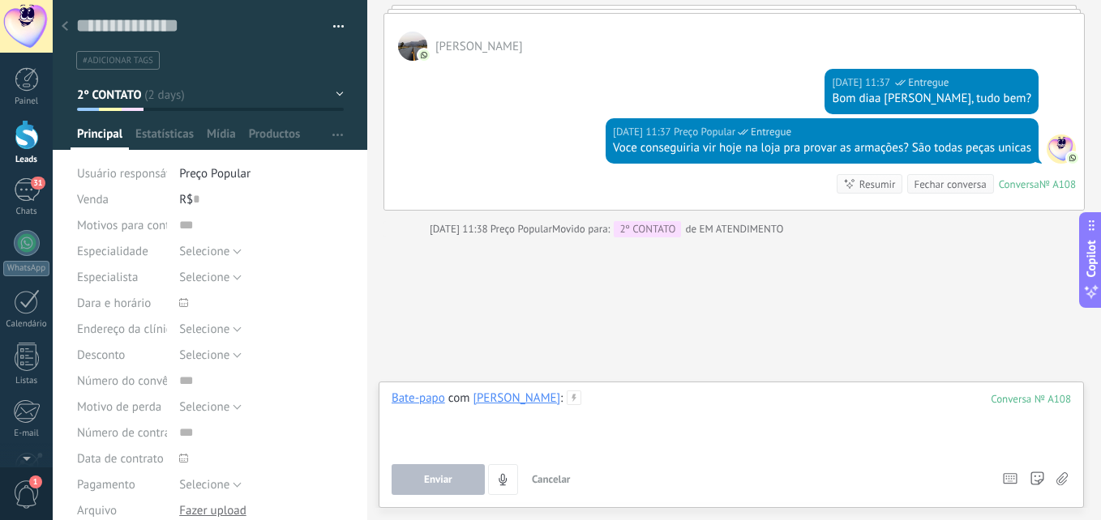
click at [741, 409] on div at bounding box center [731, 422] width 679 height 62
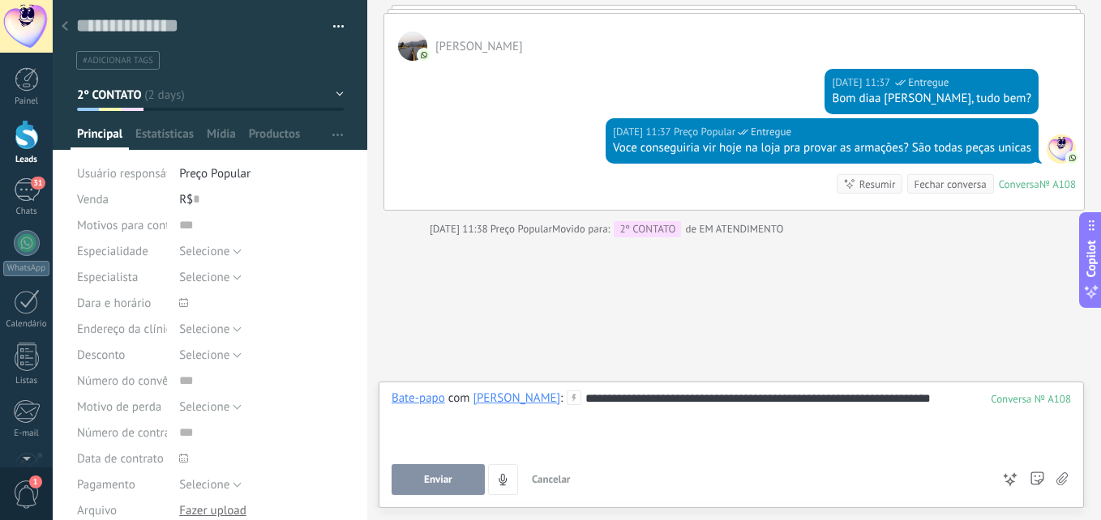
click at [429, 469] on button "Enviar" at bounding box center [438, 480] width 93 height 31
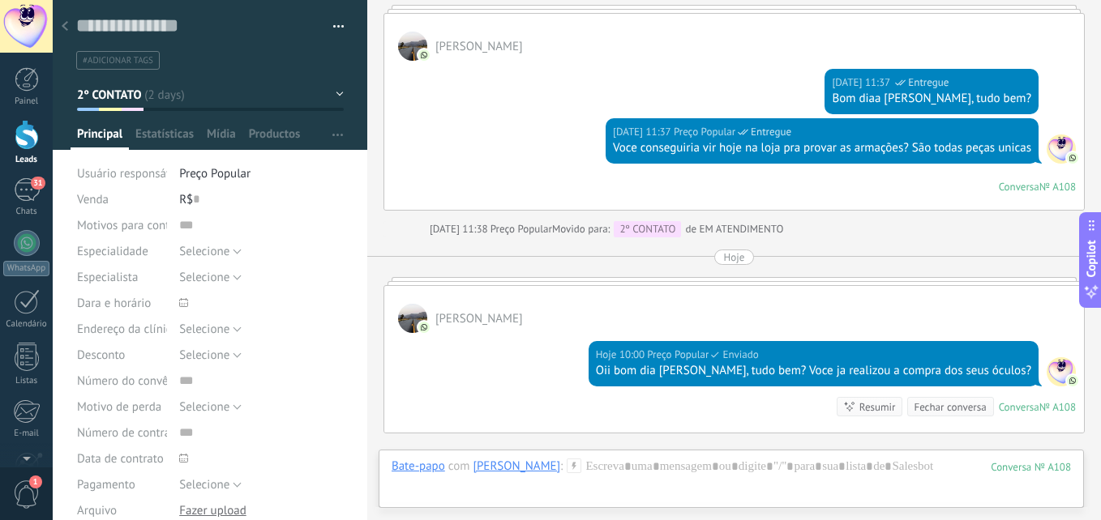
scroll to position [1251, 0]
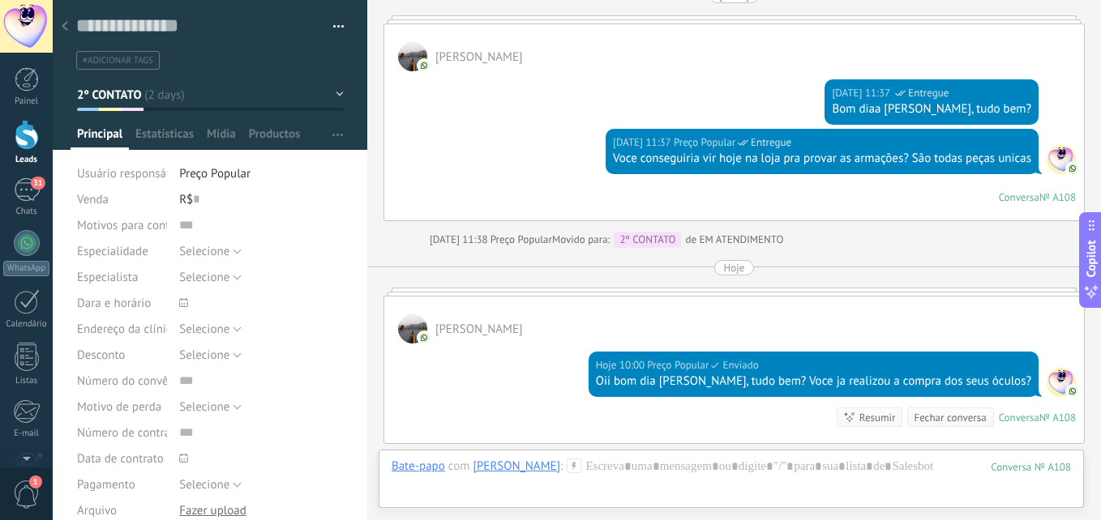
click at [96, 88] on span "2º CONTATO" at bounding box center [109, 95] width 65 height 15
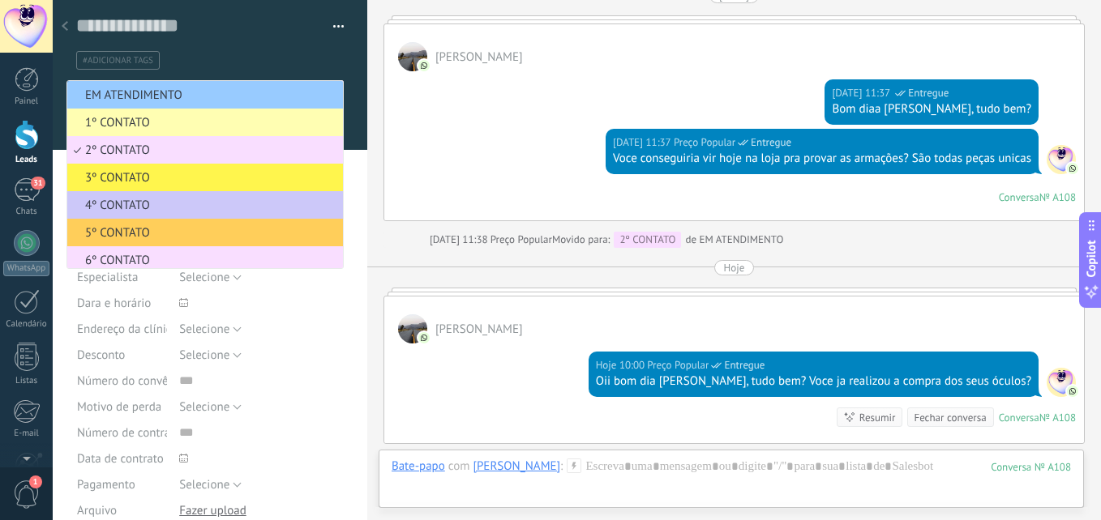
click at [115, 176] on span "3º CONTATO" at bounding box center [202, 177] width 271 height 15
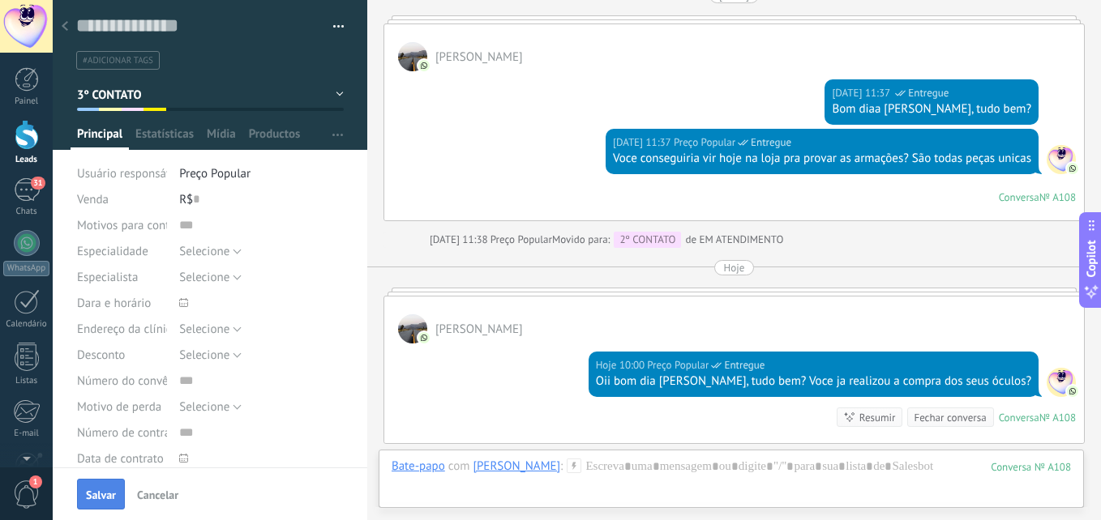
click at [102, 497] on span "Salvar" at bounding box center [101, 495] width 30 height 11
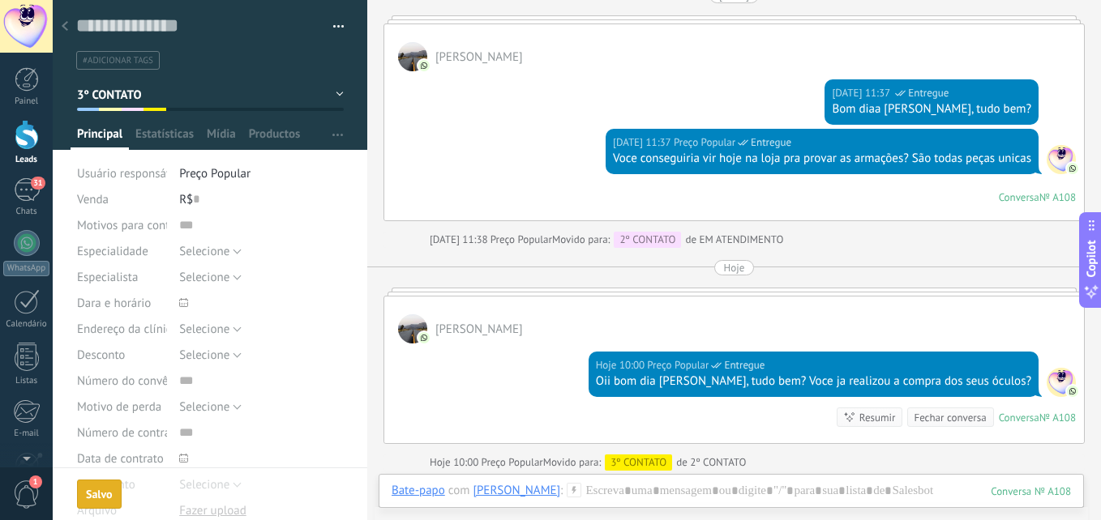
scroll to position [1278, 0]
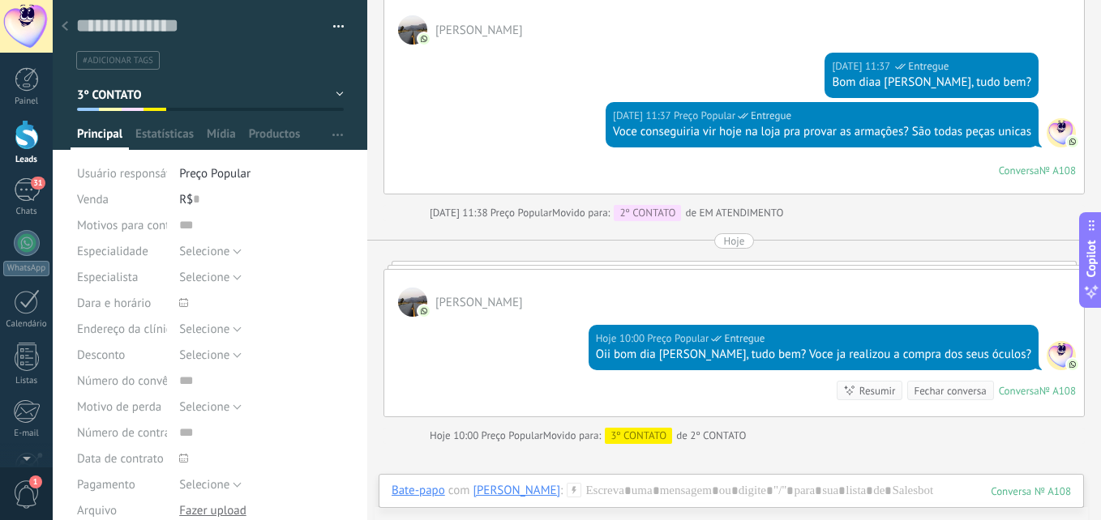
click at [66, 24] on use at bounding box center [65, 26] width 6 height 10
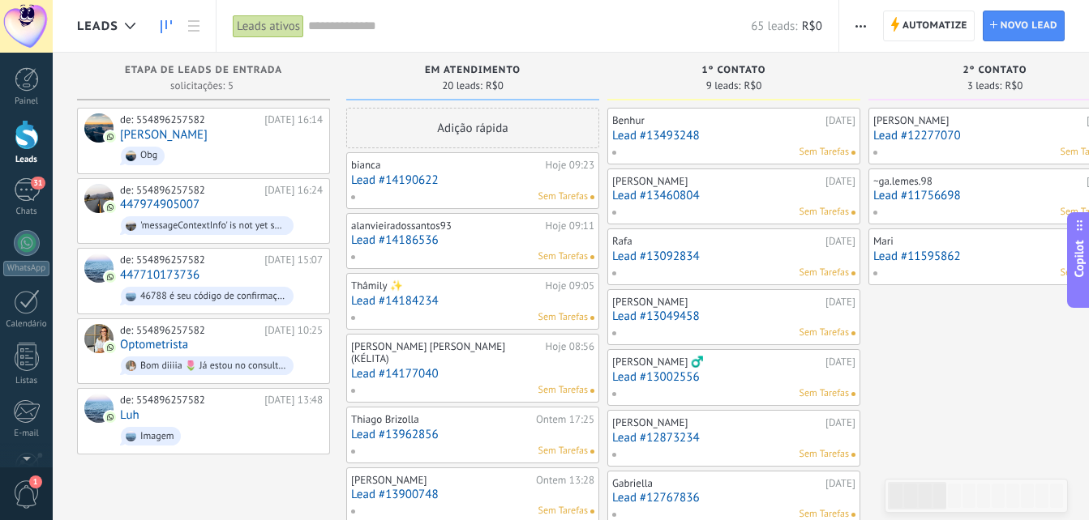
click at [984, 191] on link "Lead #11756698" at bounding box center [994, 196] width 243 height 14
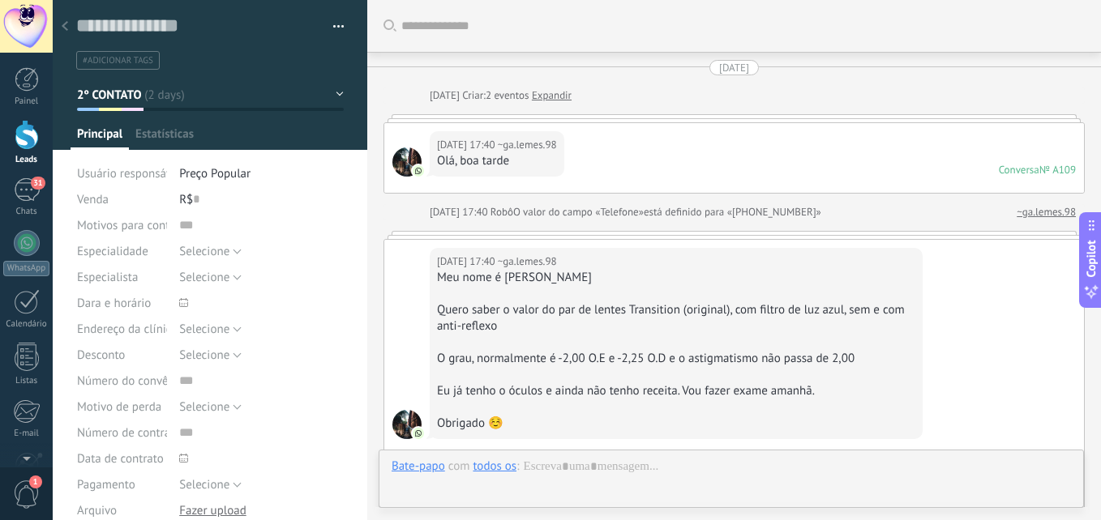
type textarea "**********"
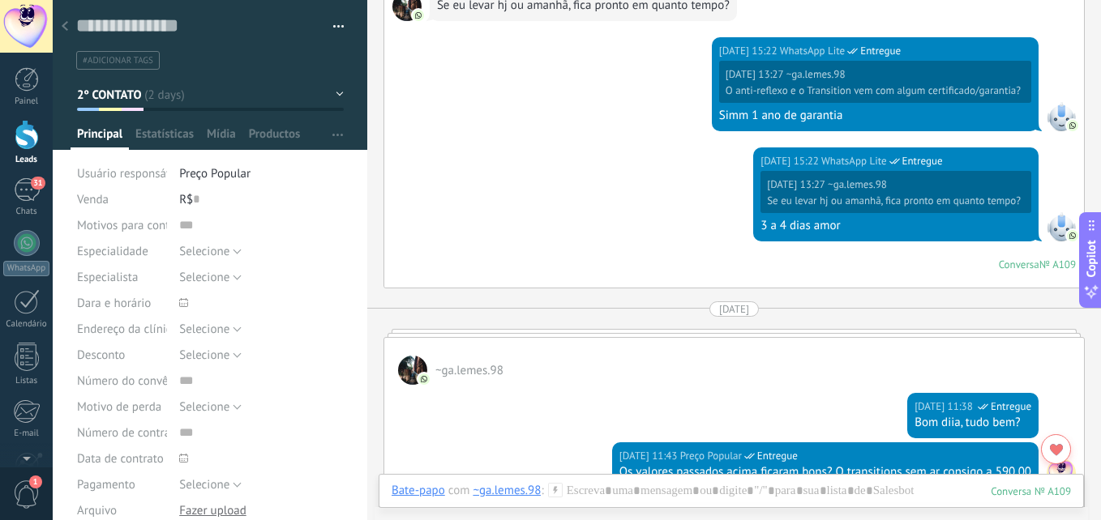
scroll to position [2246, 0]
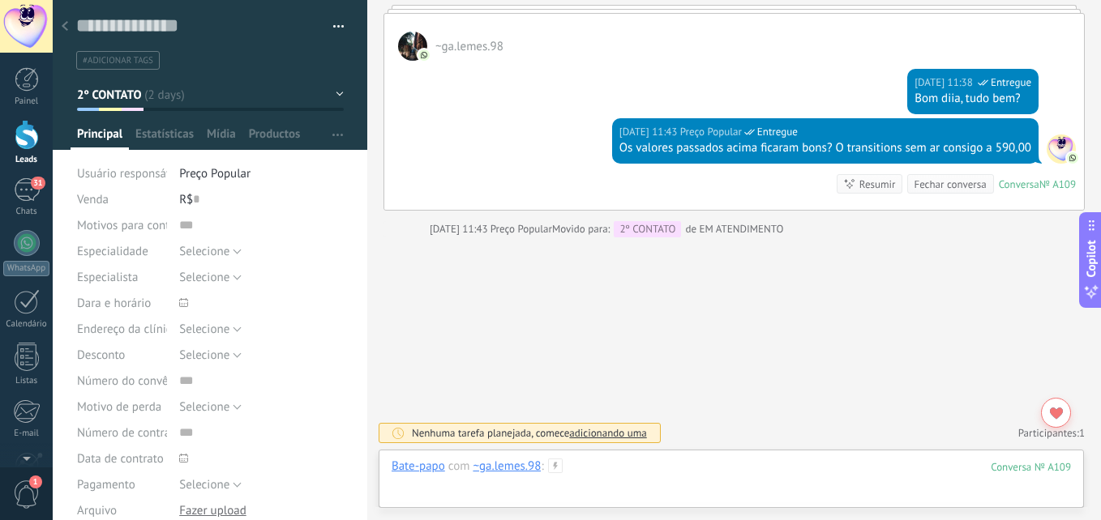
click at [727, 467] on div at bounding box center [731, 483] width 679 height 49
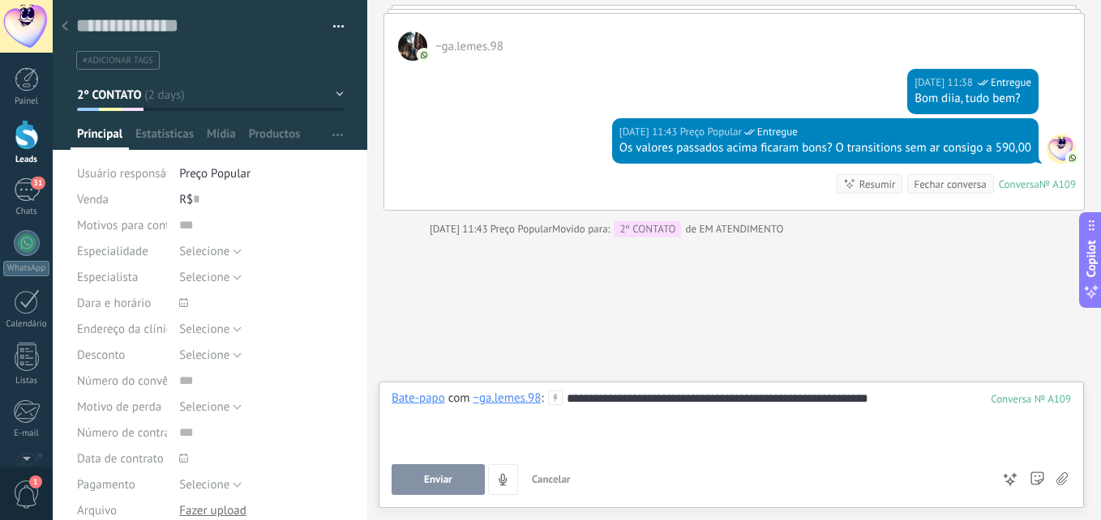
click at [436, 483] on span "Enviar" at bounding box center [438, 479] width 28 height 11
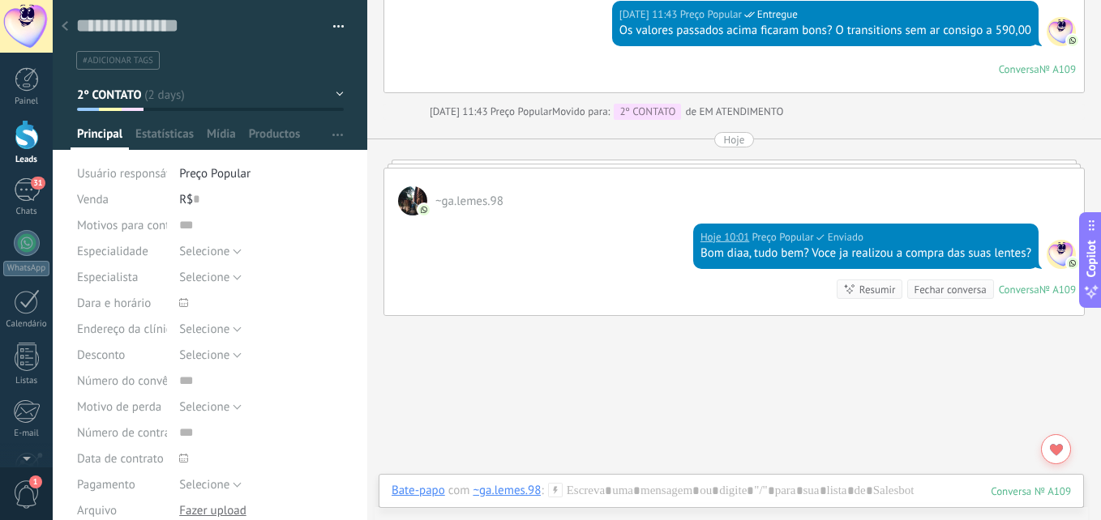
scroll to position [2443, 0]
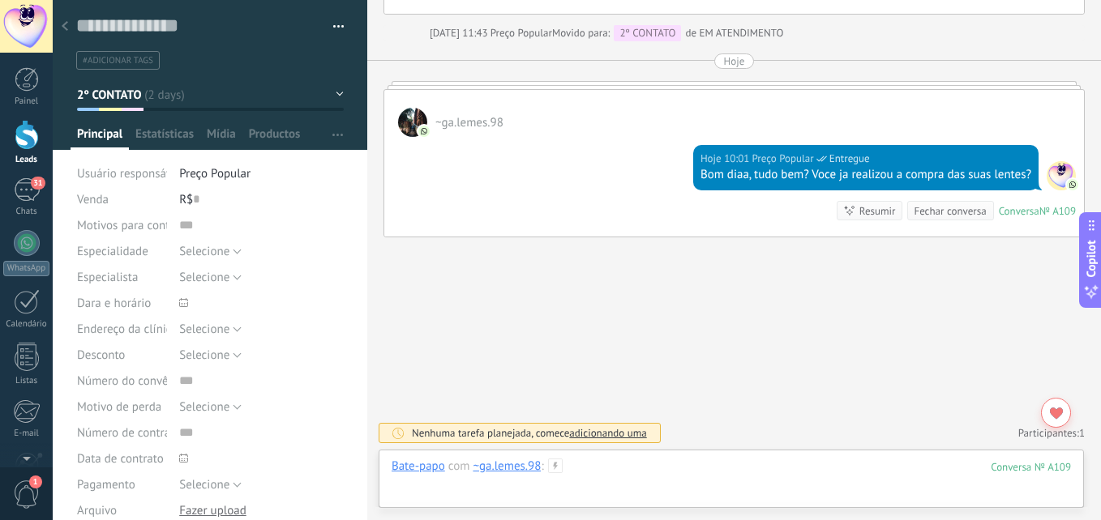
click at [775, 482] on div at bounding box center [731, 483] width 679 height 49
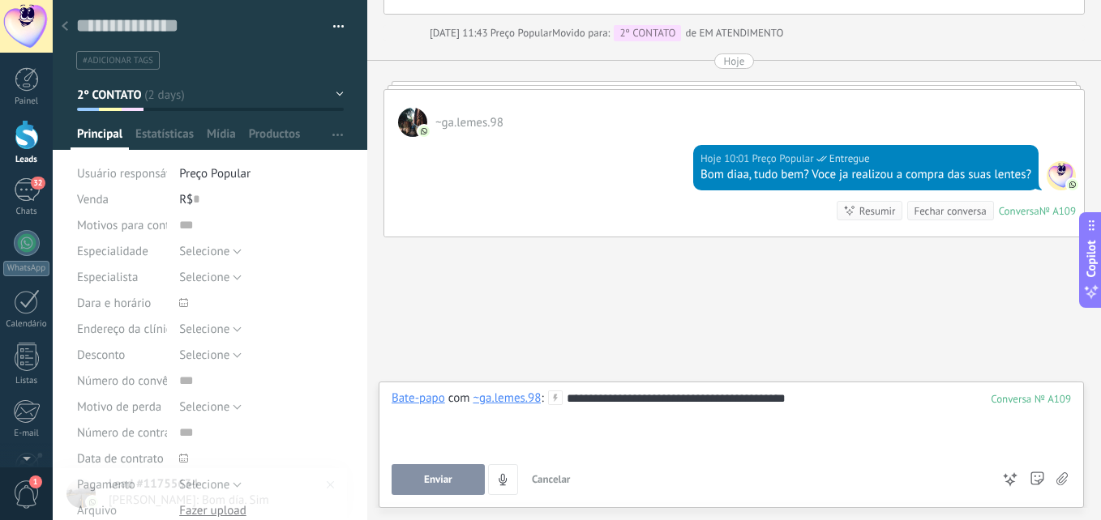
click at [429, 484] on span "Enviar" at bounding box center [438, 479] width 28 height 11
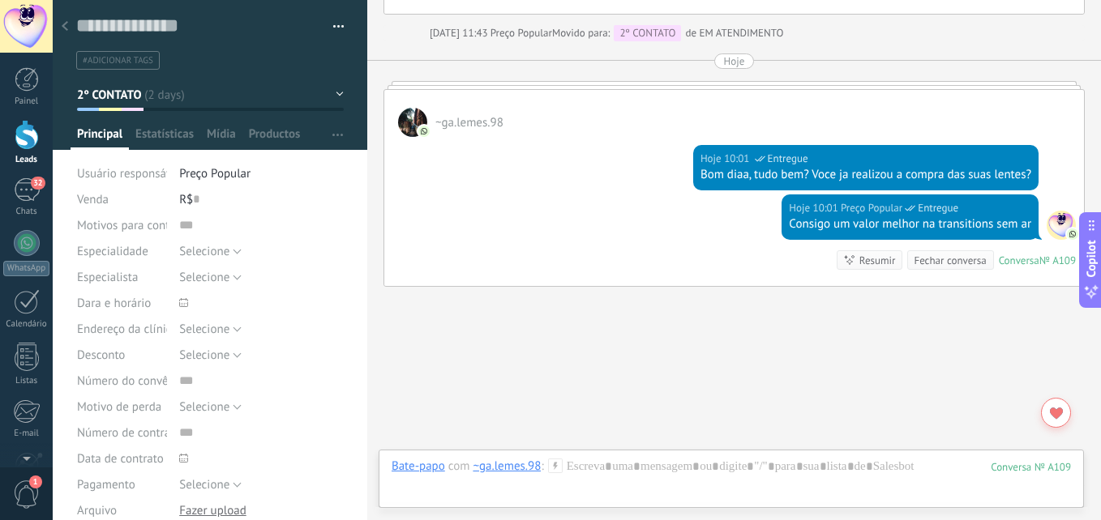
scroll to position [2492, 0]
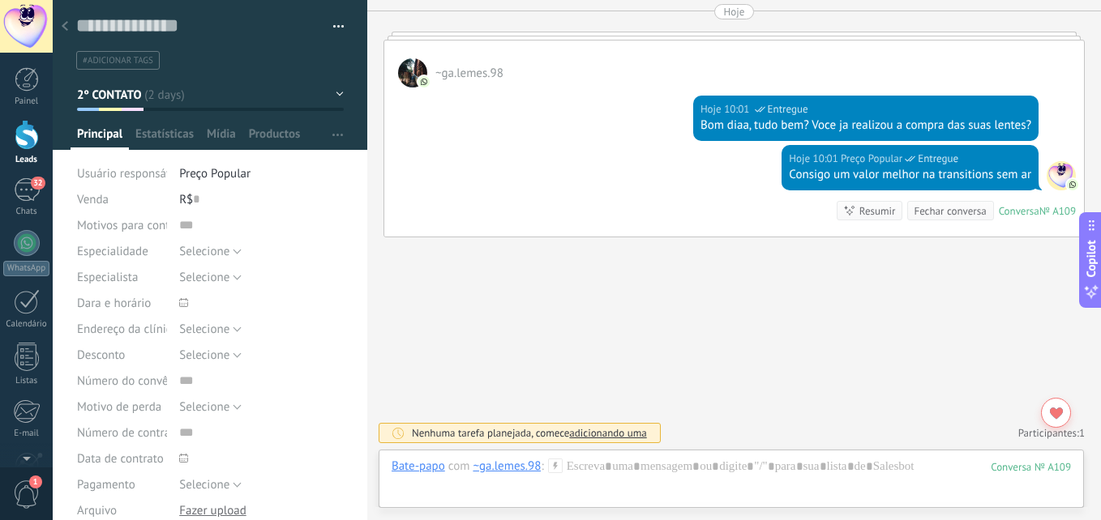
click at [164, 98] on button "2º CONTATO" at bounding box center [210, 94] width 267 height 29
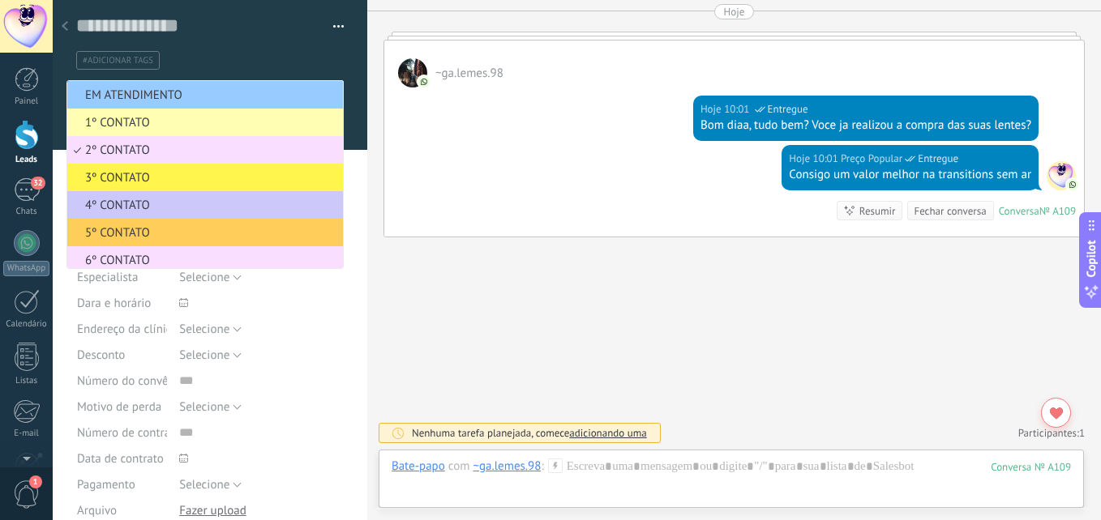
click at [131, 181] on span "3º CONTATO" at bounding box center [202, 177] width 271 height 15
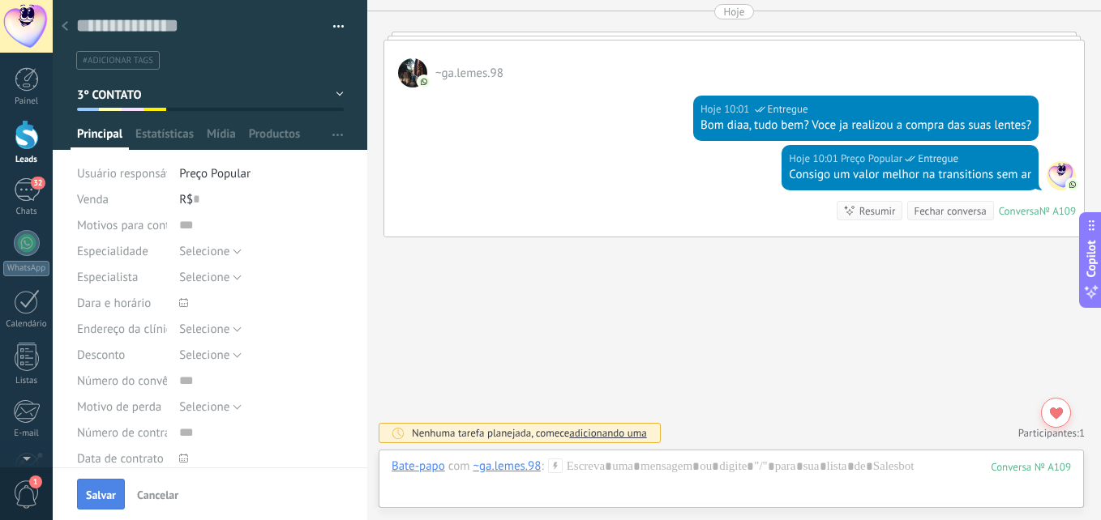
click at [111, 490] on span "Salvar" at bounding box center [101, 495] width 30 height 11
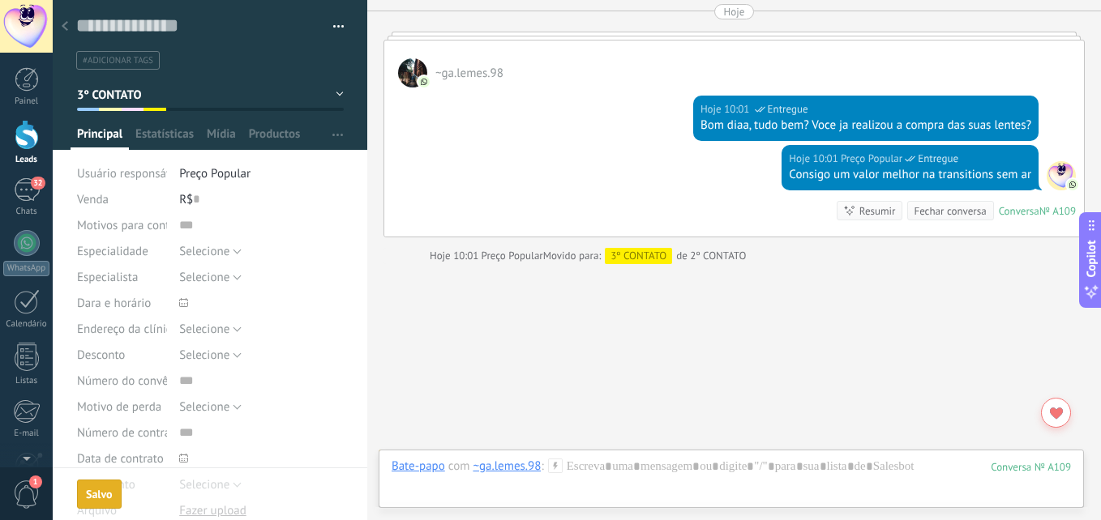
scroll to position [2519, 0]
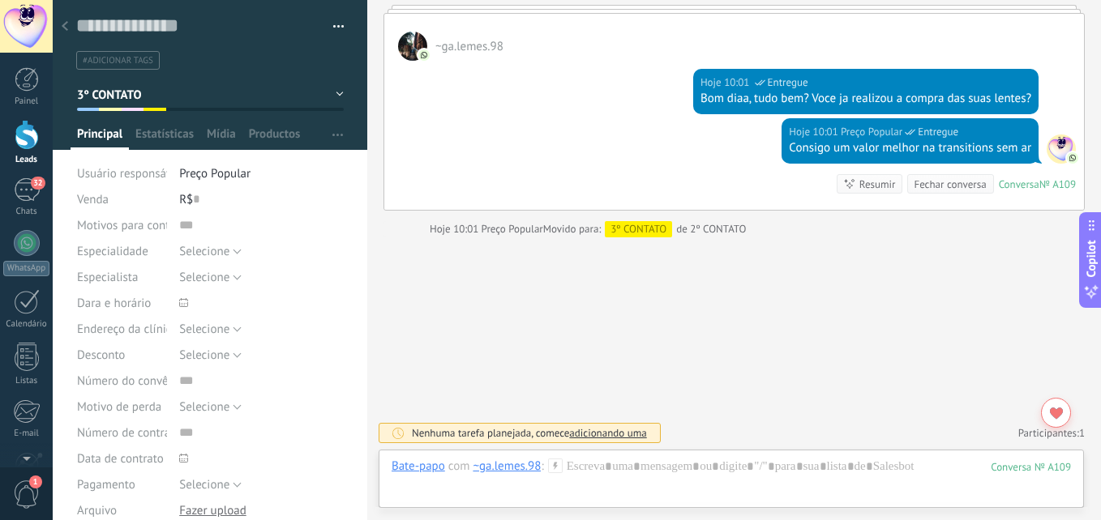
click at [64, 28] on use at bounding box center [65, 26] width 6 height 10
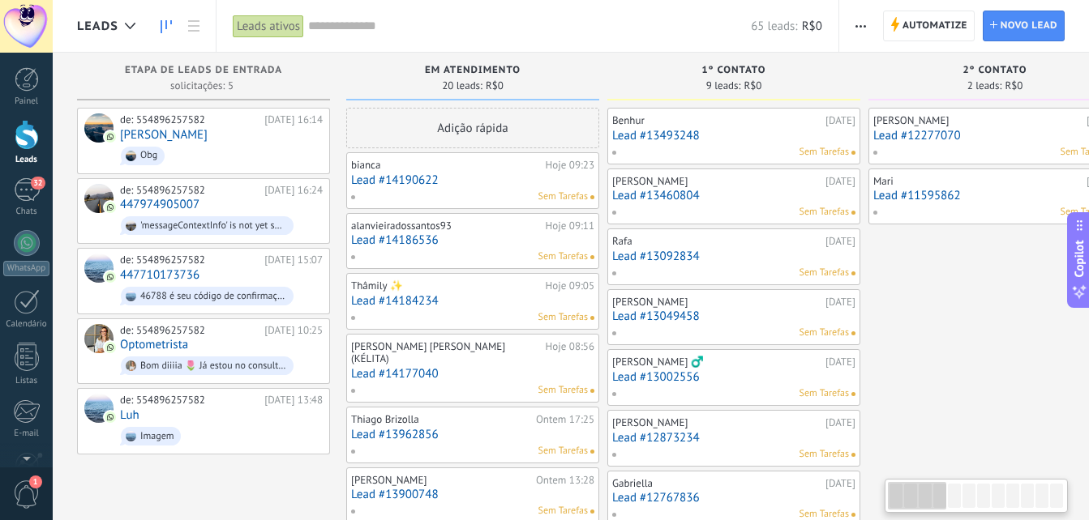
click at [986, 139] on link "Lead #12277070" at bounding box center [994, 136] width 243 height 14
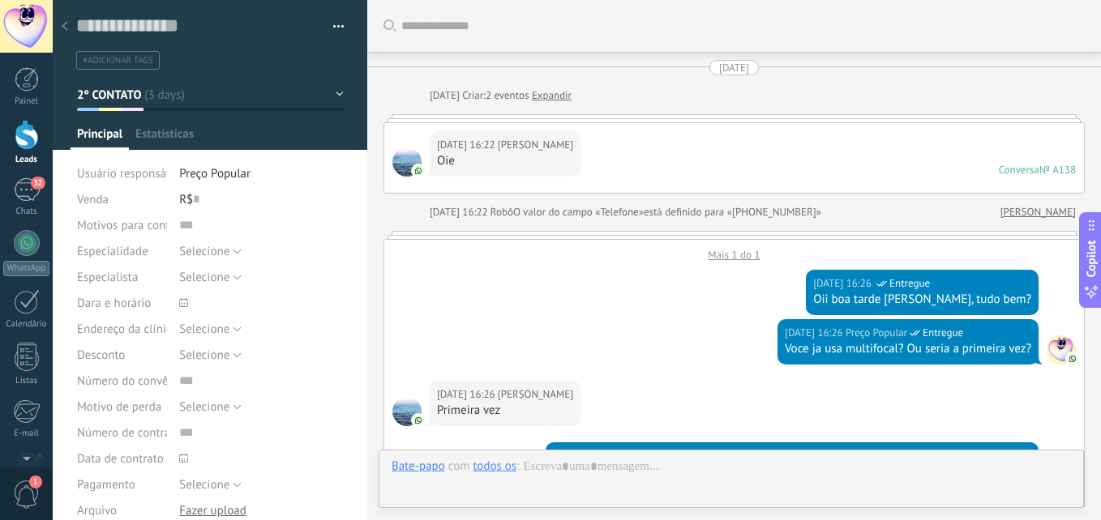
scroll to position [784, 0]
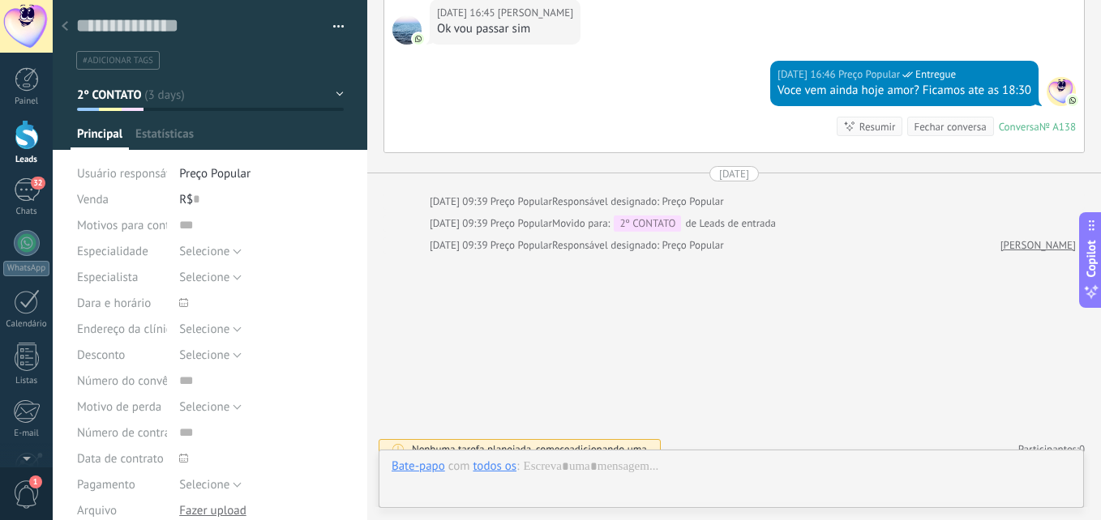
type textarea "**********"
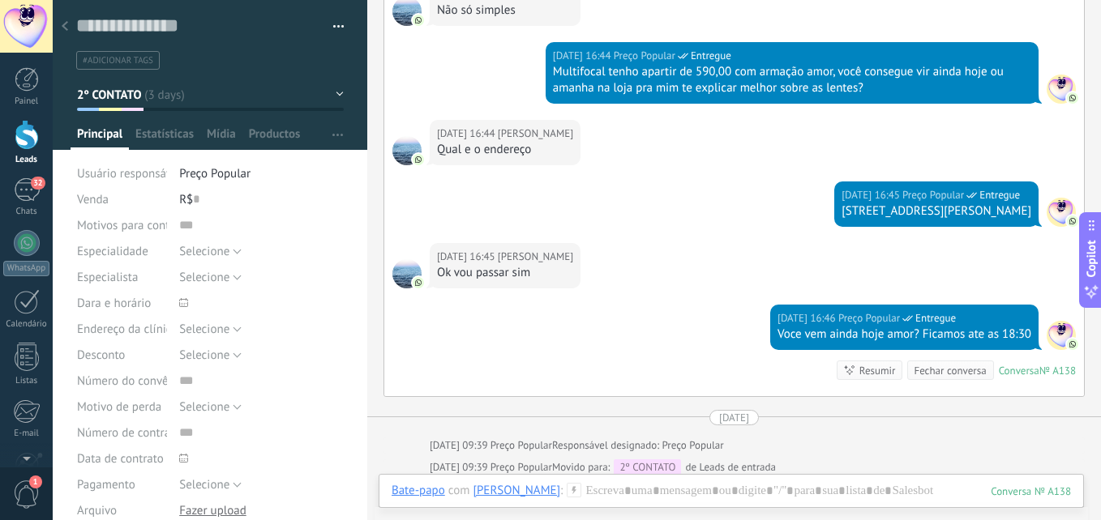
scroll to position [541, 0]
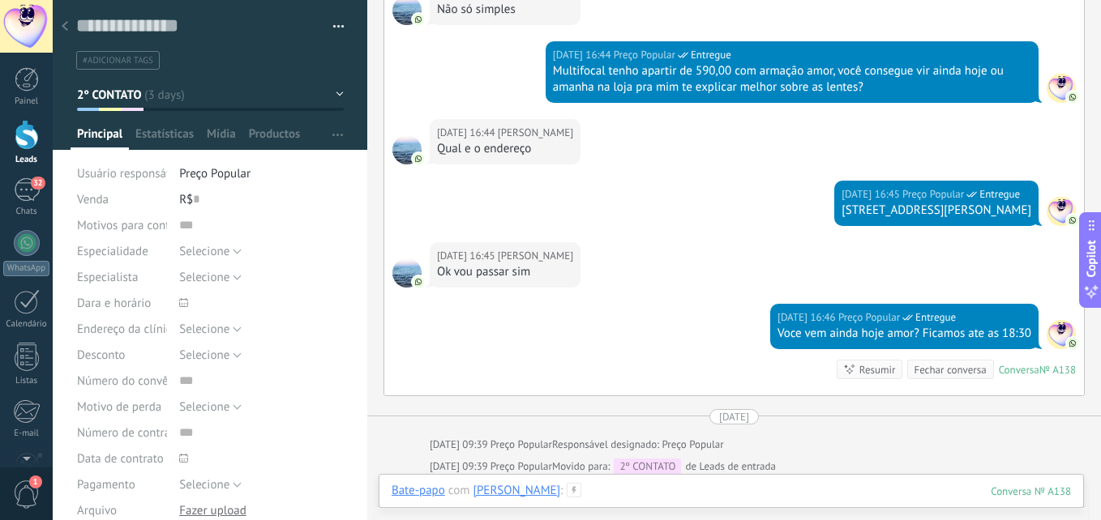
click at [799, 484] on div at bounding box center [731, 507] width 679 height 49
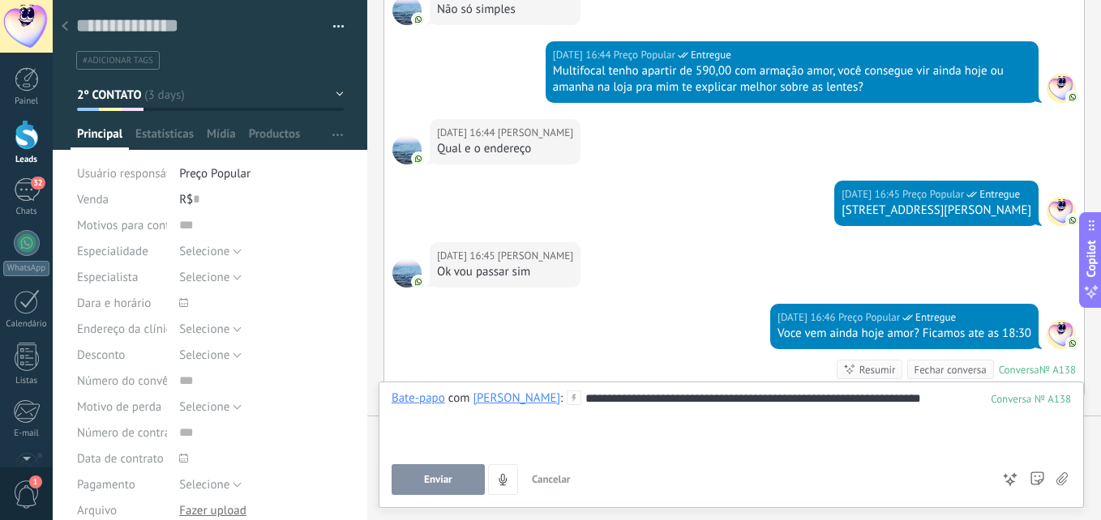
click at [440, 484] on span "Enviar" at bounding box center [438, 479] width 28 height 11
click at [202, 97] on button "2º CONTATO" at bounding box center [210, 94] width 267 height 29
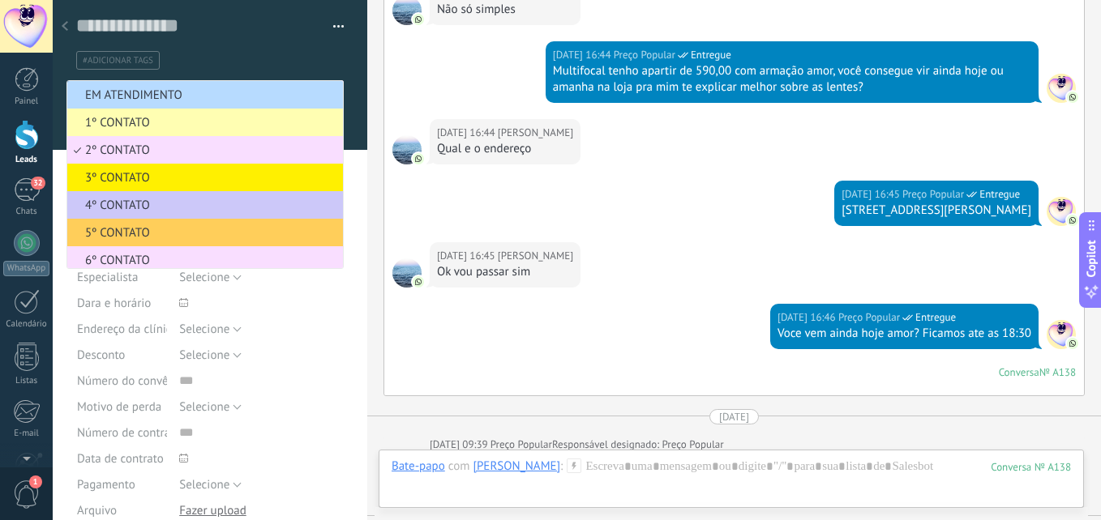
scroll to position [773, 0]
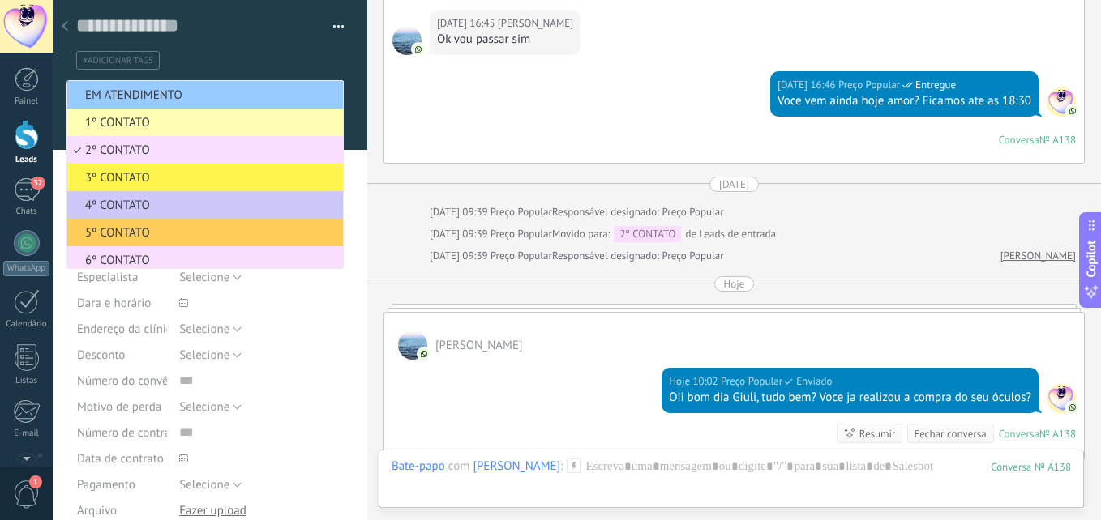
click at [143, 182] on span "3º CONTATO" at bounding box center [202, 177] width 271 height 15
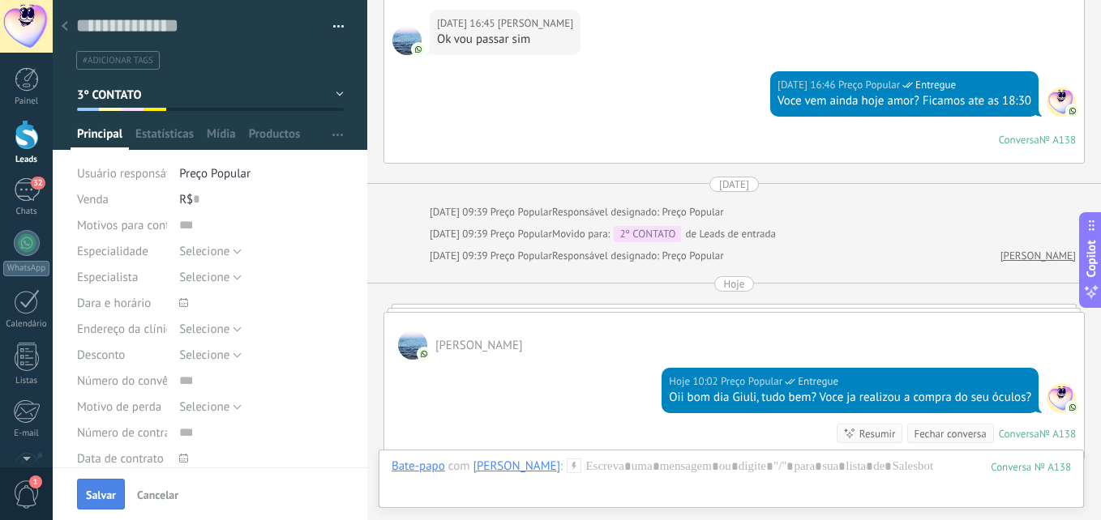
click at [107, 492] on span "Salvar" at bounding box center [101, 495] width 30 height 11
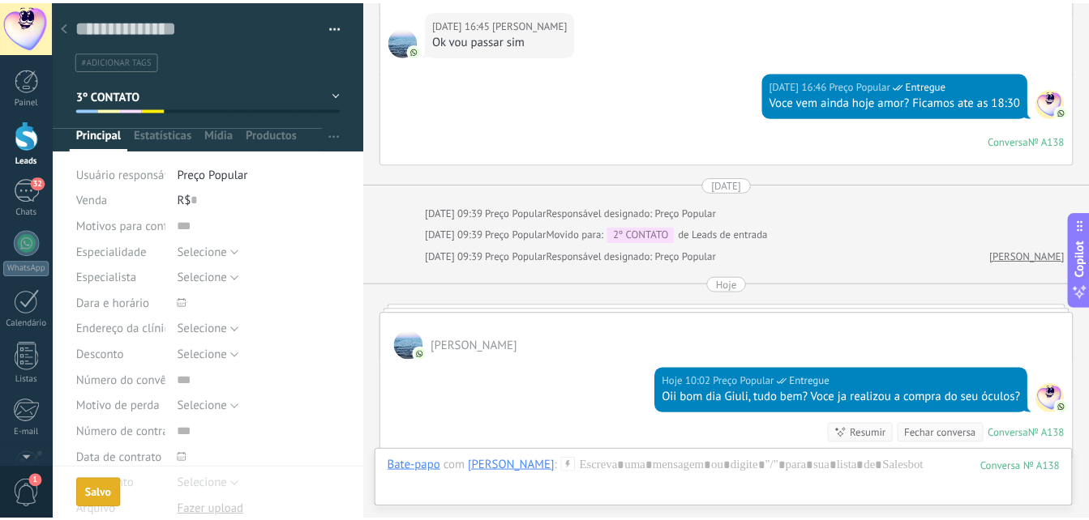
scroll to position [800, 0]
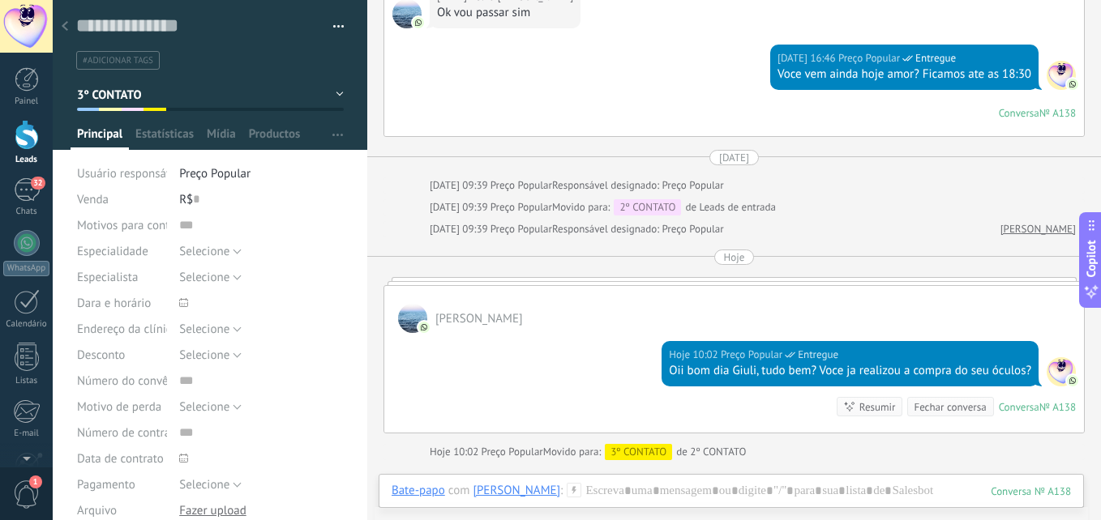
click at [60, 26] on div at bounding box center [65, 27] width 23 height 32
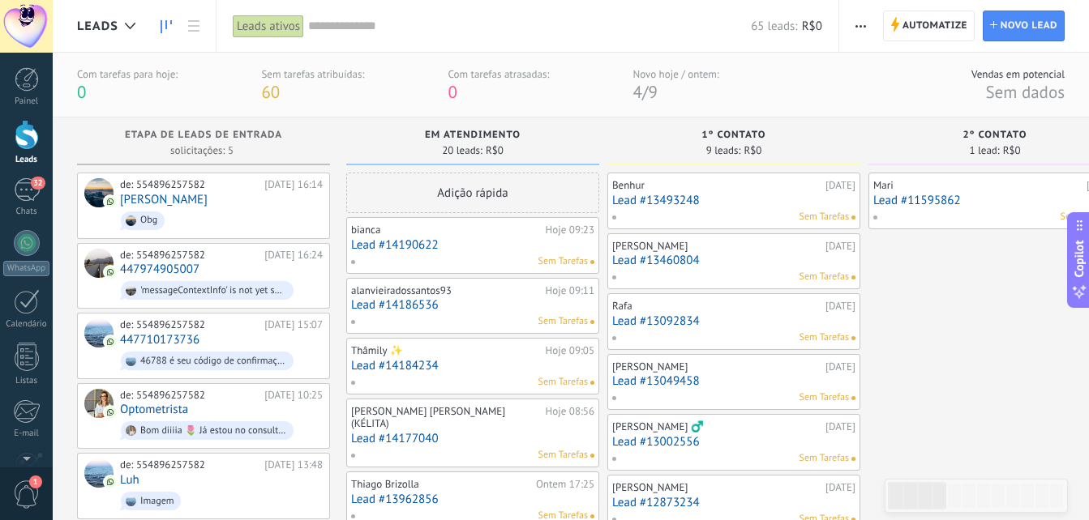
click at [735, 208] on div "Benhur [DATE] Lead #13493248 Sem Tarefas" at bounding box center [733, 201] width 243 height 47
click at [653, 200] on link "Lead #13493248" at bounding box center [733, 201] width 243 height 14
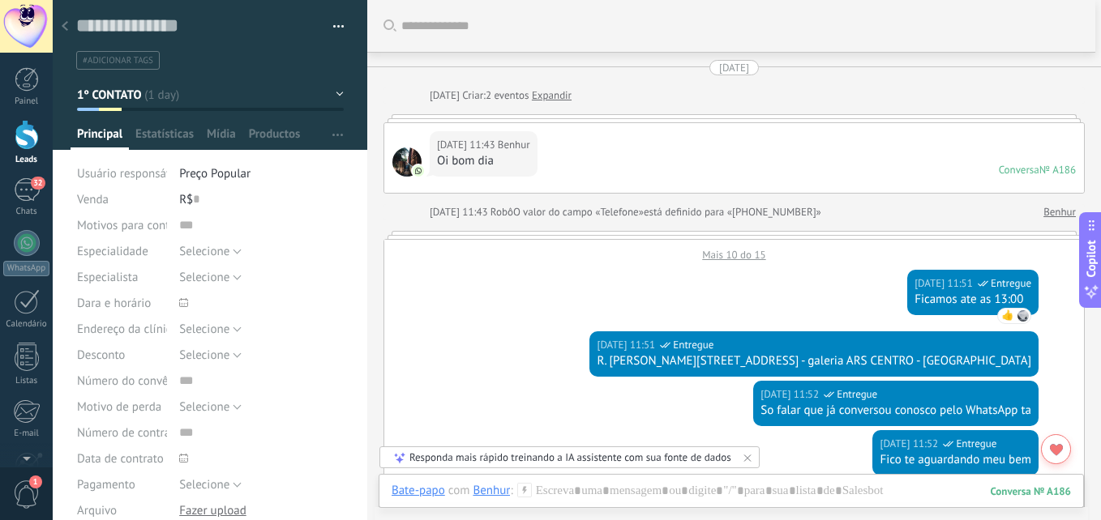
click at [644, 141] on div "[DATE] 11:43 [PERSON_NAME] bom dia Conversa № A186 Conversa № A186" at bounding box center [734, 158] width 700 height 70
click at [1049, 210] on link "Benhur" at bounding box center [1059, 212] width 32 height 16
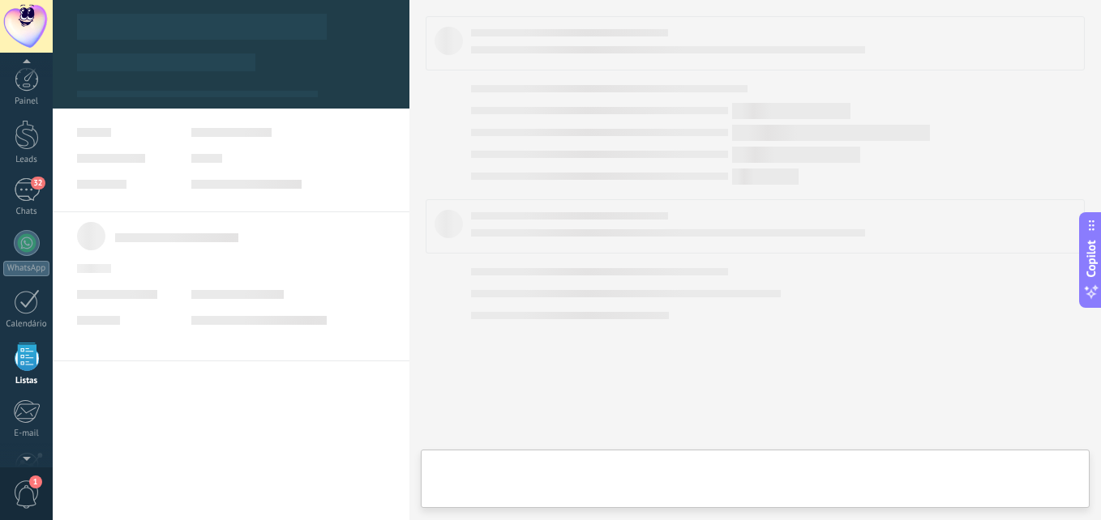
scroll to position [101, 0]
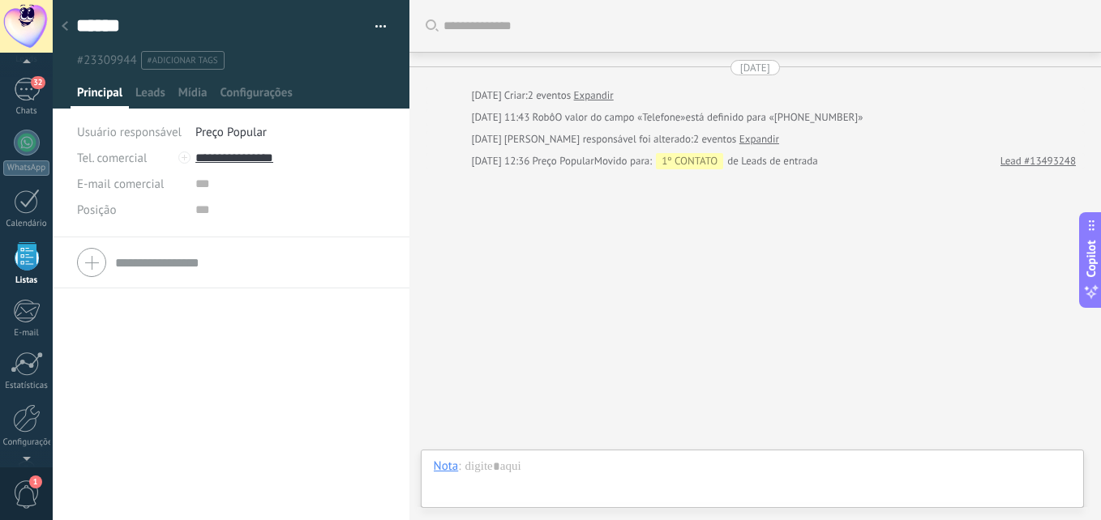
click at [69, 23] on div at bounding box center [65, 27] width 23 height 32
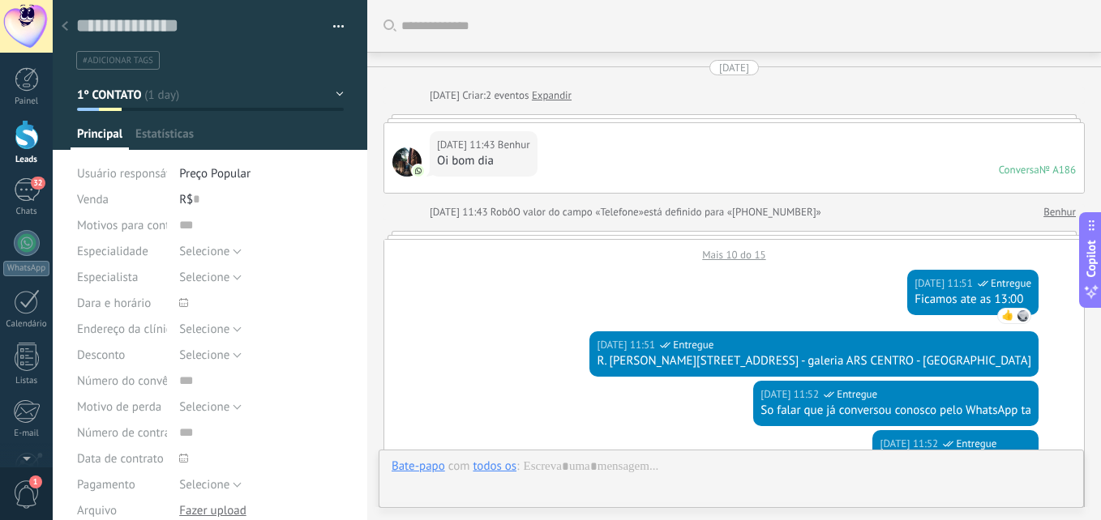
type textarea "**********"
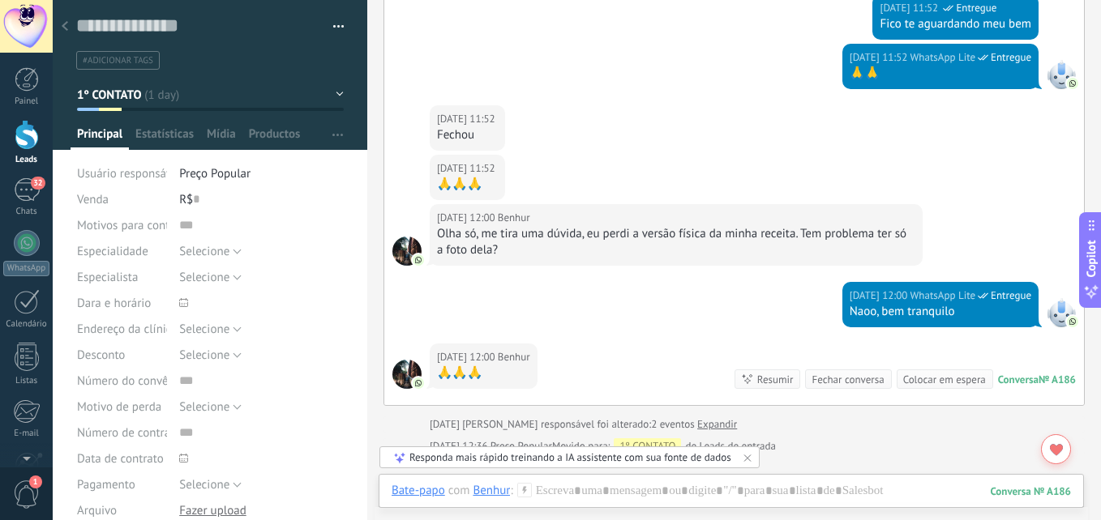
scroll to position [653, 0]
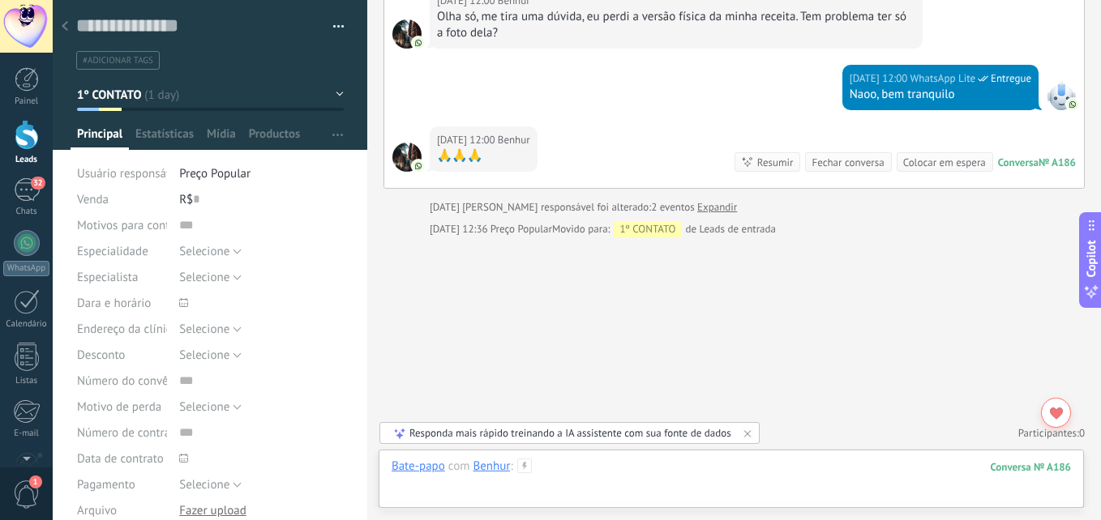
drag, startPoint x: 697, startPoint y: 477, endPoint x: 701, endPoint y: 468, distance: 9.8
click at [697, 475] on div at bounding box center [731, 483] width 679 height 49
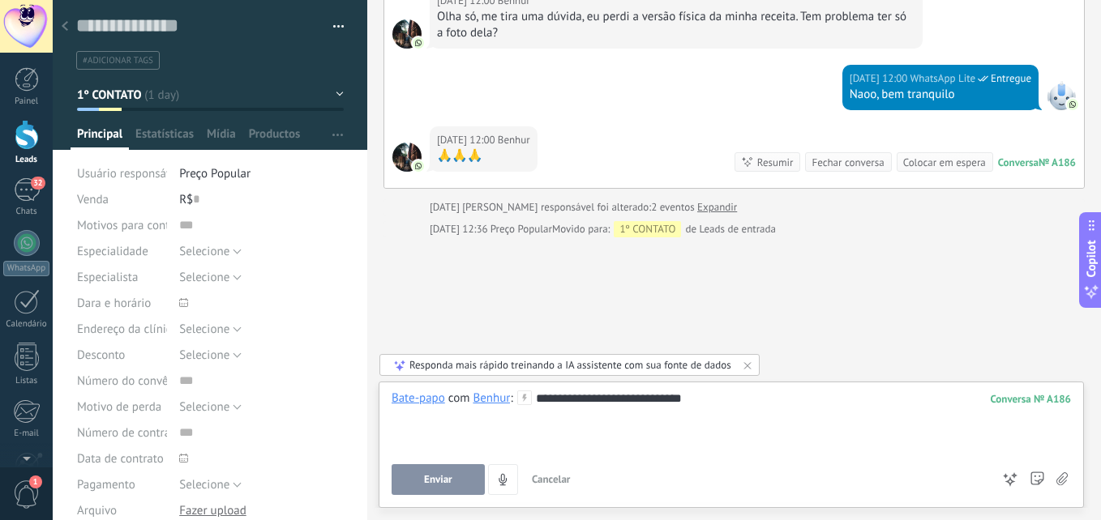
click at [421, 486] on button "Enviar" at bounding box center [438, 480] width 93 height 31
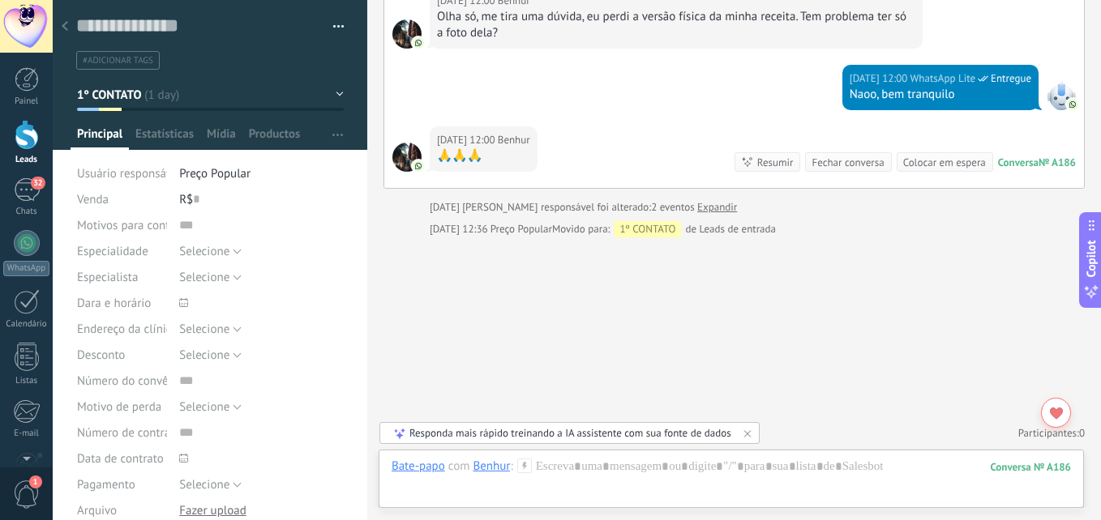
scroll to position [643, 0]
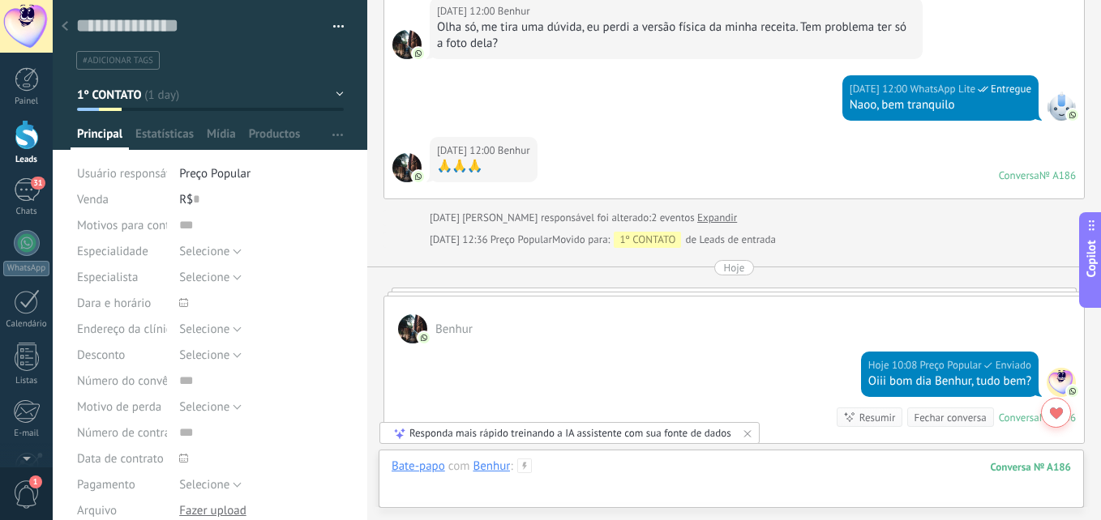
click at [653, 466] on div at bounding box center [731, 483] width 679 height 49
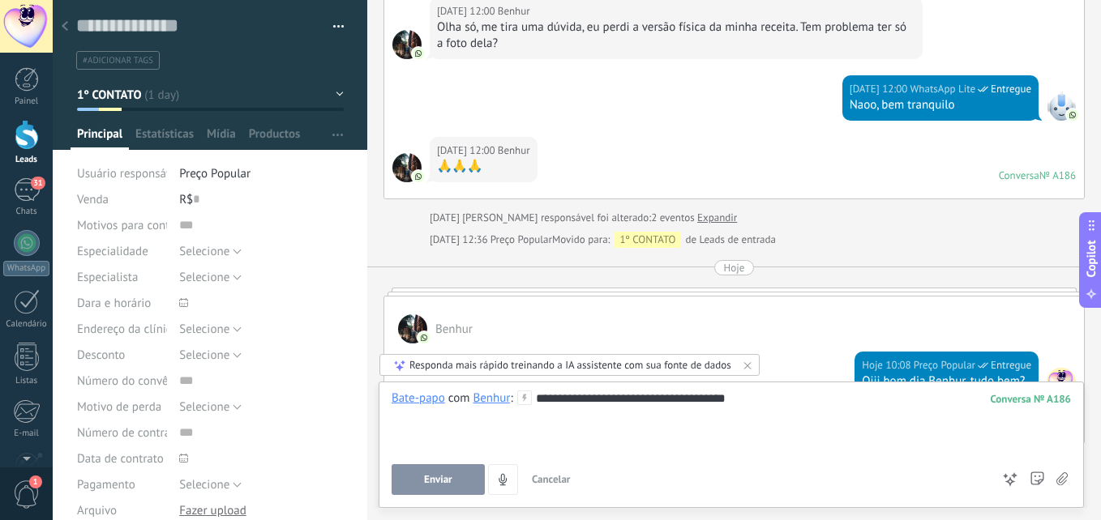
click at [435, 470] on button "Enviar" at bounding box center [438, 480] width 93 height 31
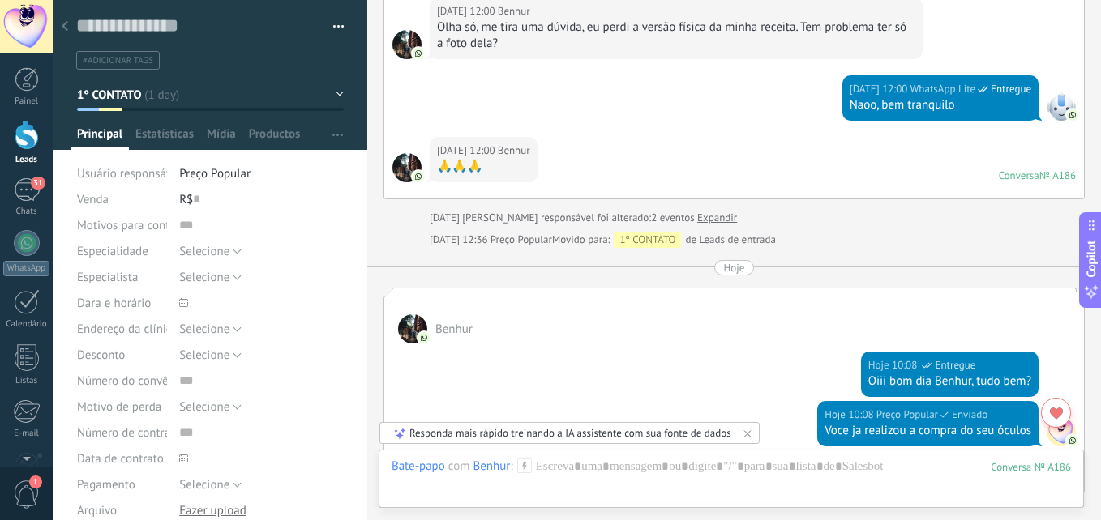
scroll to position [899, 0]
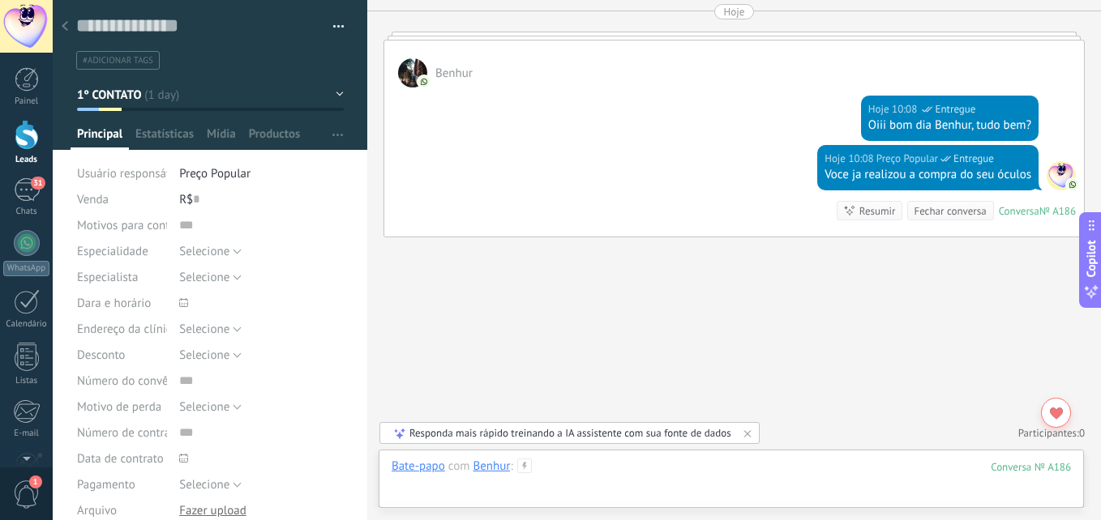
click at [636, 467] on div at bounding box center [731, 483] width 679 height 49
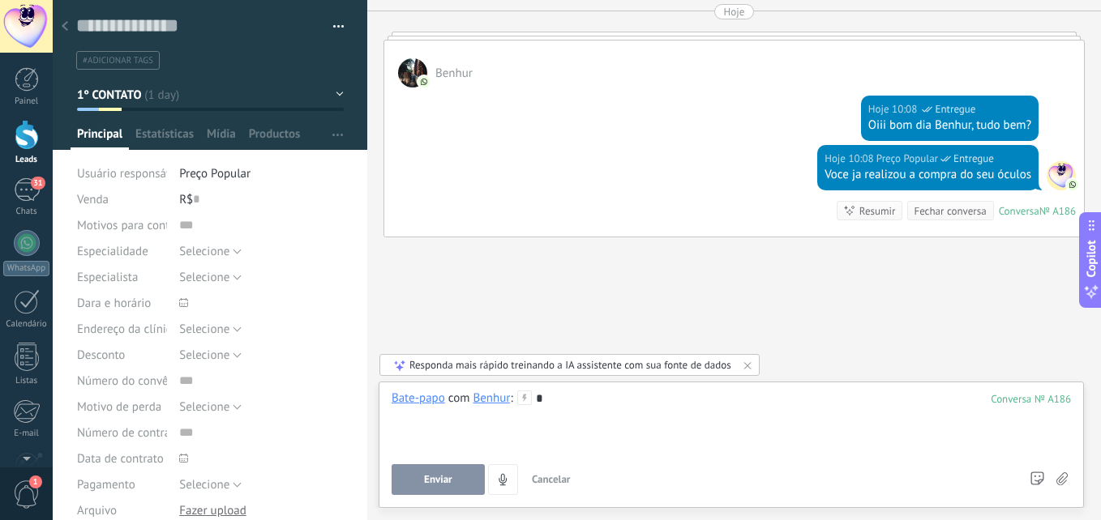
click at [400, 480] on button "Enviar" at bounding box center [438, 480] width 93 height 31
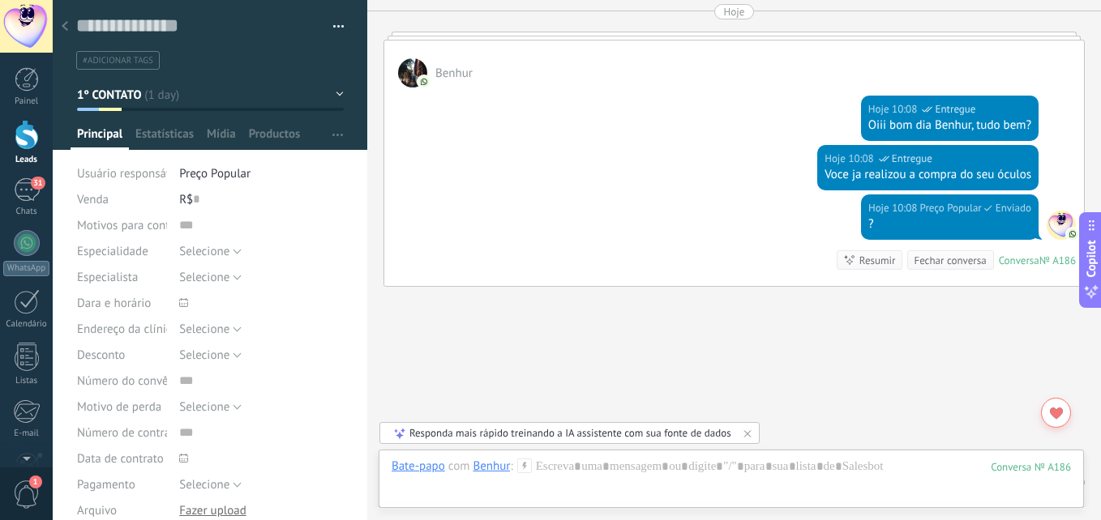
scroll to position [949, 0]
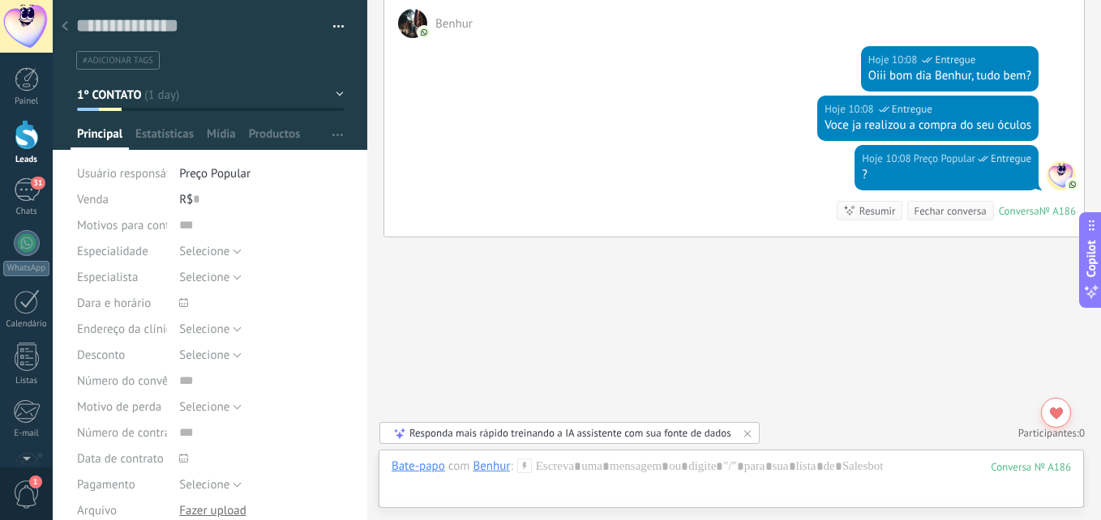
click at [129, 88] on span "1º CONTATO" at bounding box center [109, 95] width 65 height 15
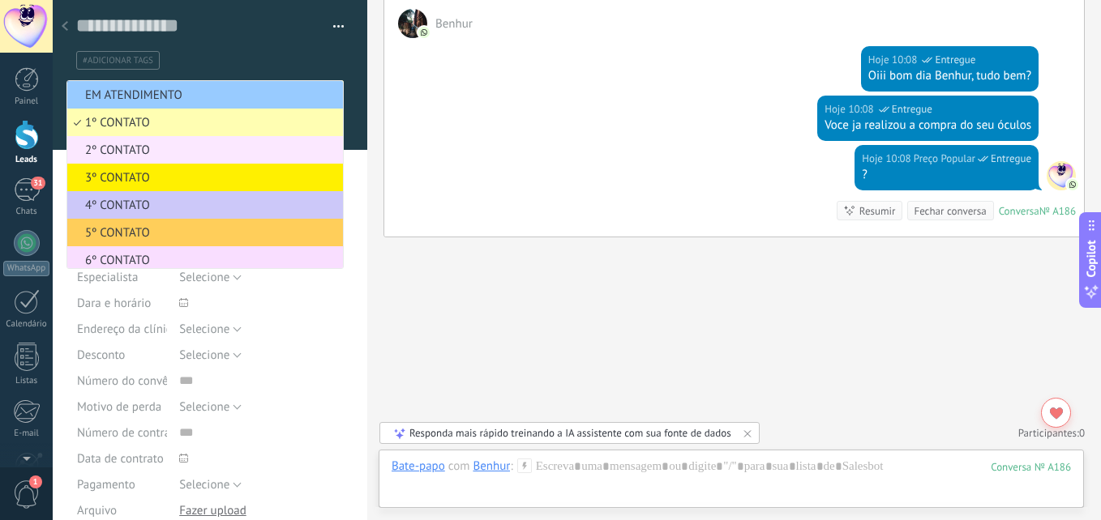
click at [127, 145] on span "2º CONTATO" at bounding box center [202, 150] width 271 height 15
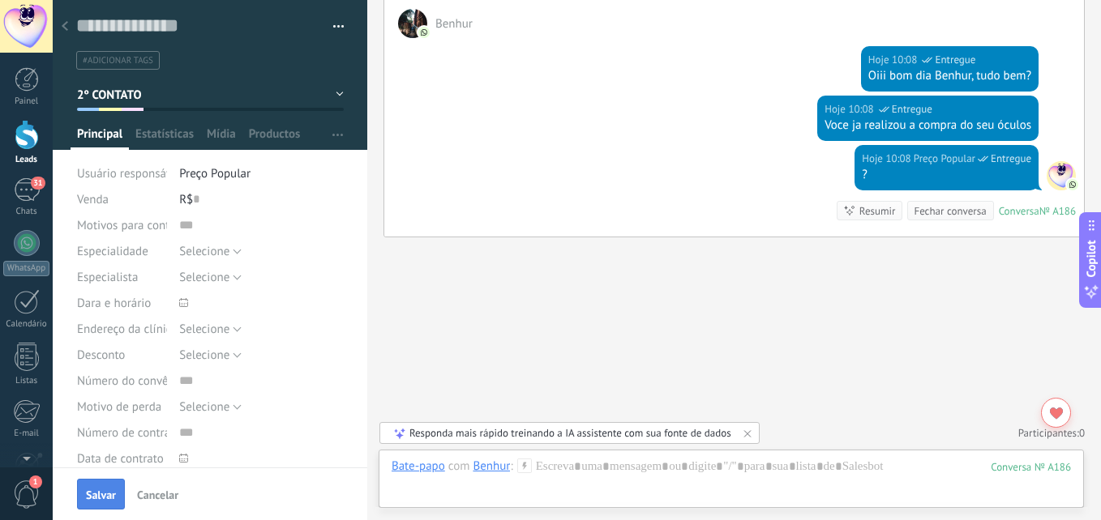
click at [93, 496] on span "Salvar" at bounding box center [101, 495] width 30 height 11
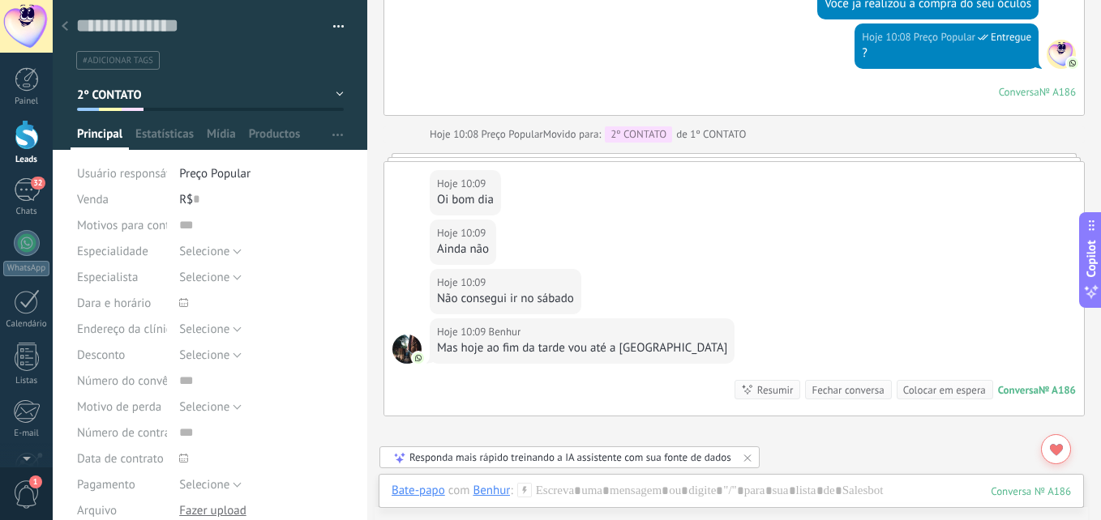
scroll to position [1123, 0]
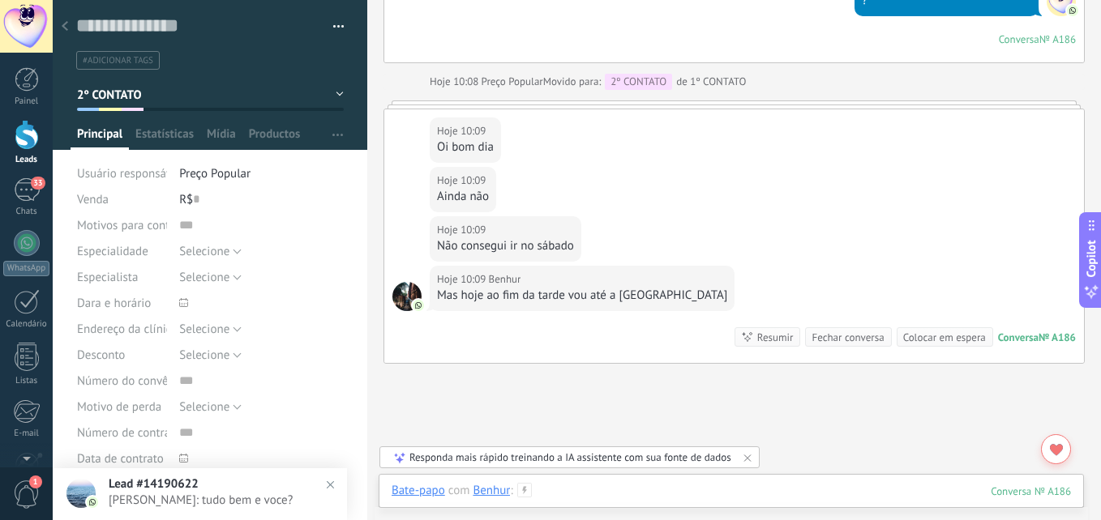
click at [623, 489] on div at bounding box center [731, 507] width 679 height 49
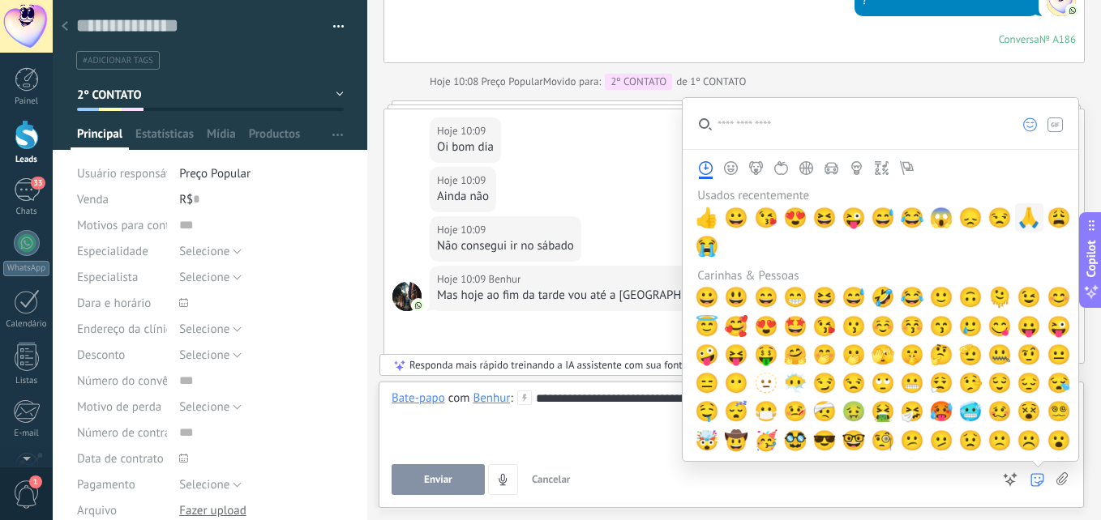
scroll to position [24, 0]
click at [1023, 213] on span "🙏" at bounding box center [1029, 218] width 24 height 23
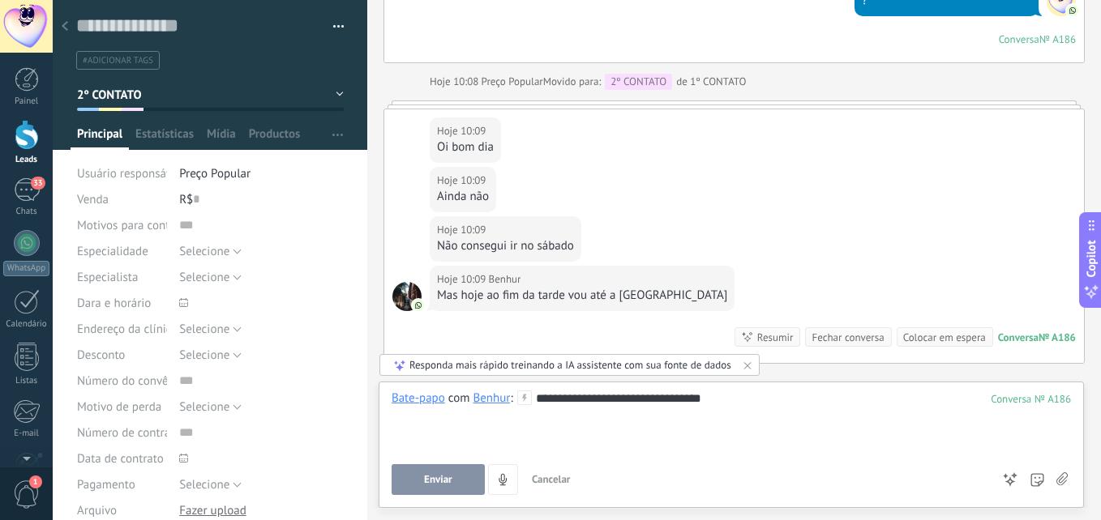
click at [403, 485] on button "Enviar" at bounding box center [438, 480] width 93 height 31
click at [61, 24] on div at bounding box center [65, 27] width 23 height 32
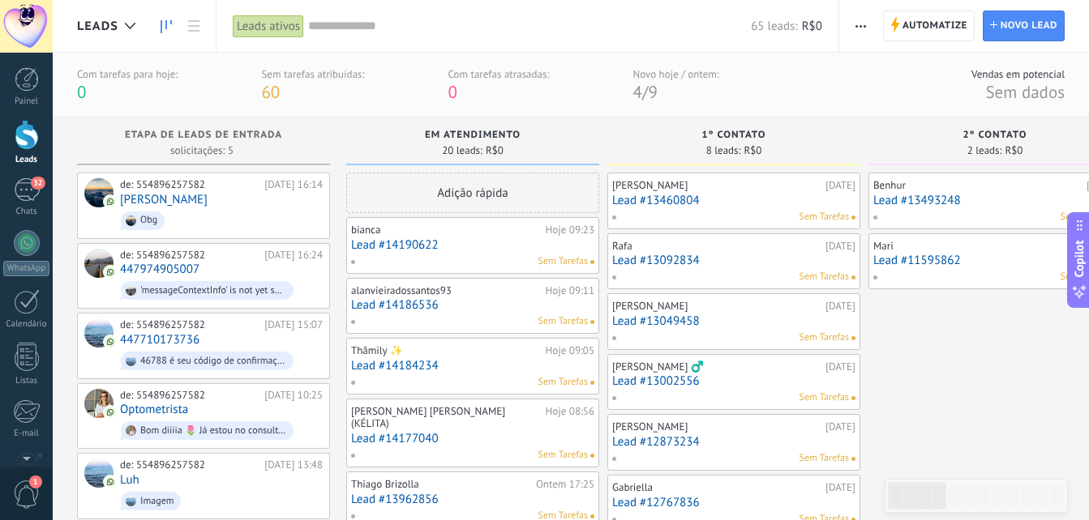
click at [978, 208] on div "Benhur [DATE] Lead #13493248 Sem Tarefas" at bounding box center [994, 201] width 243 height 47
click at [773, 206] on link "Lead #13460804" at bounding box center [733, 201] width 243 height 14
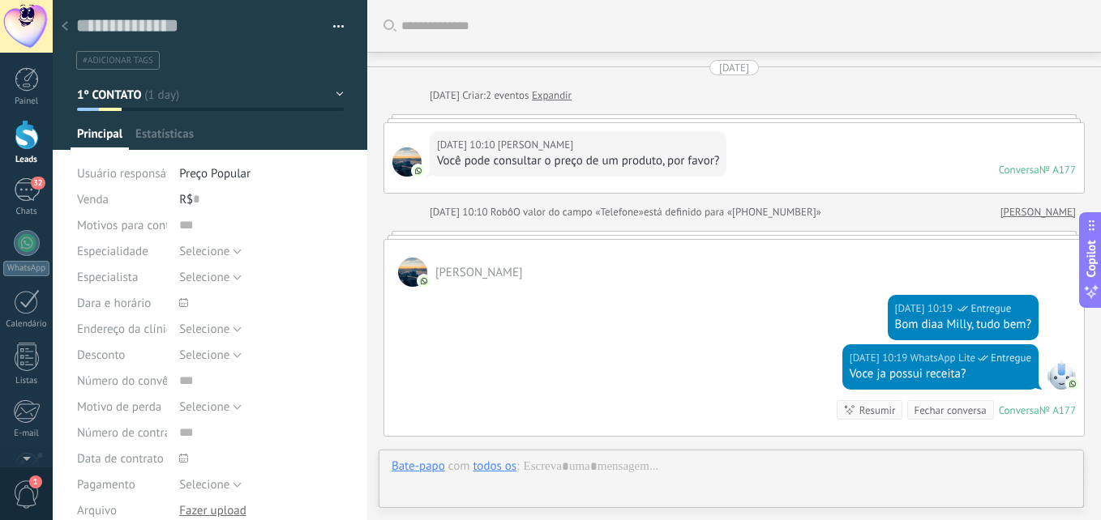
type textarea "**********"
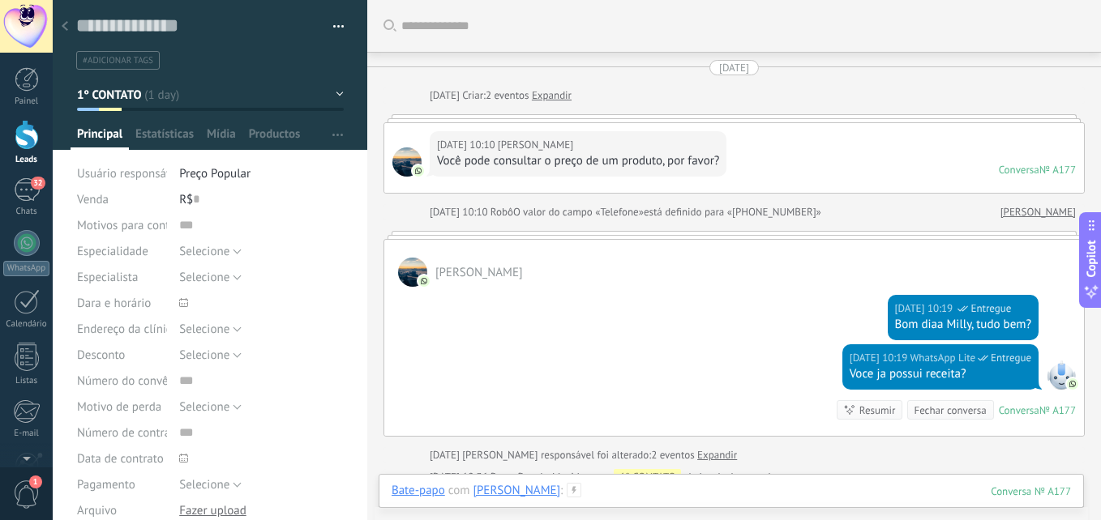
click at [650, 494] on div at bounding box center [731, 507] width 679 height 49
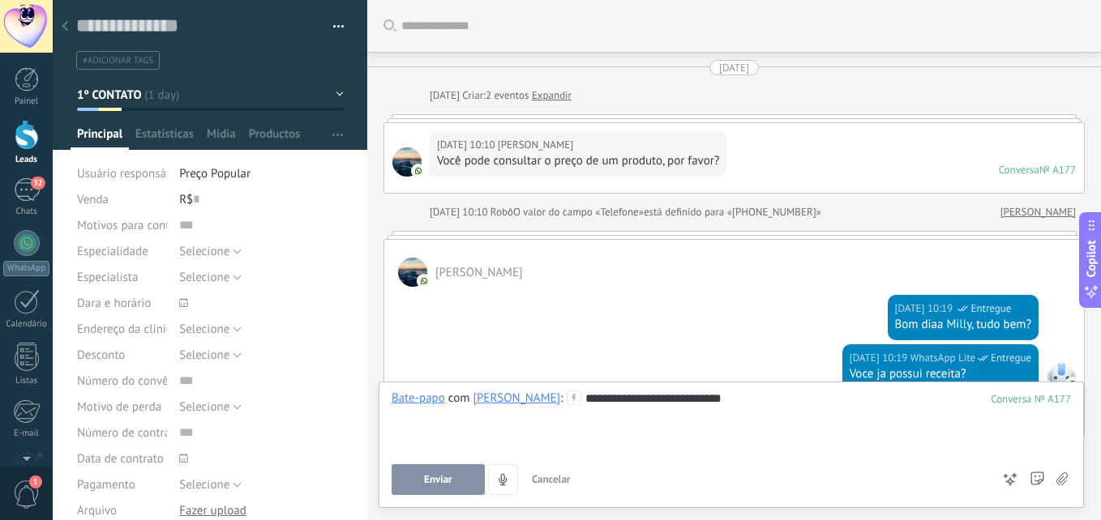
click at [452, 479] on button "Enviar" at bounding box center [438, 480] width 93 height 31
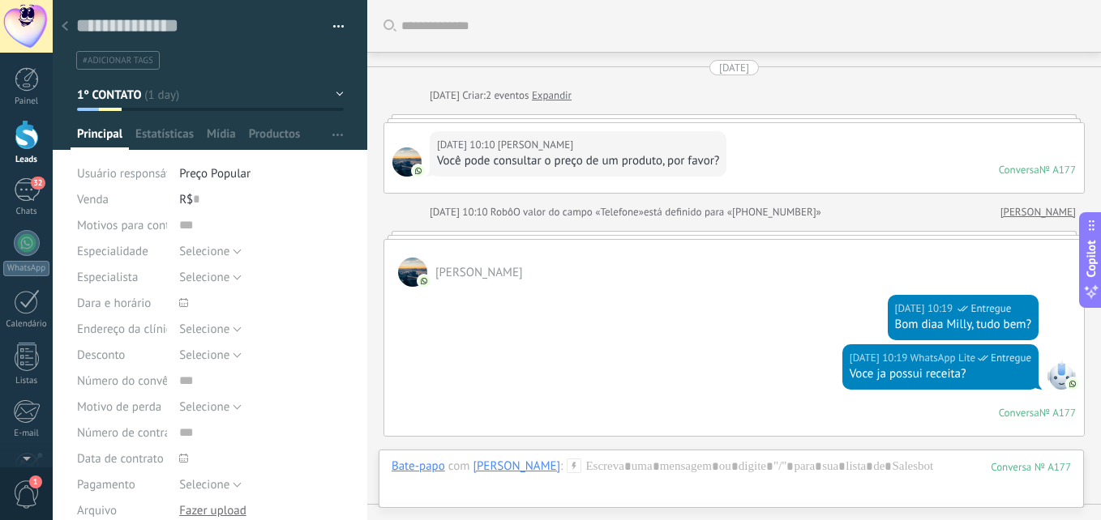
scroll to position [238, 0]
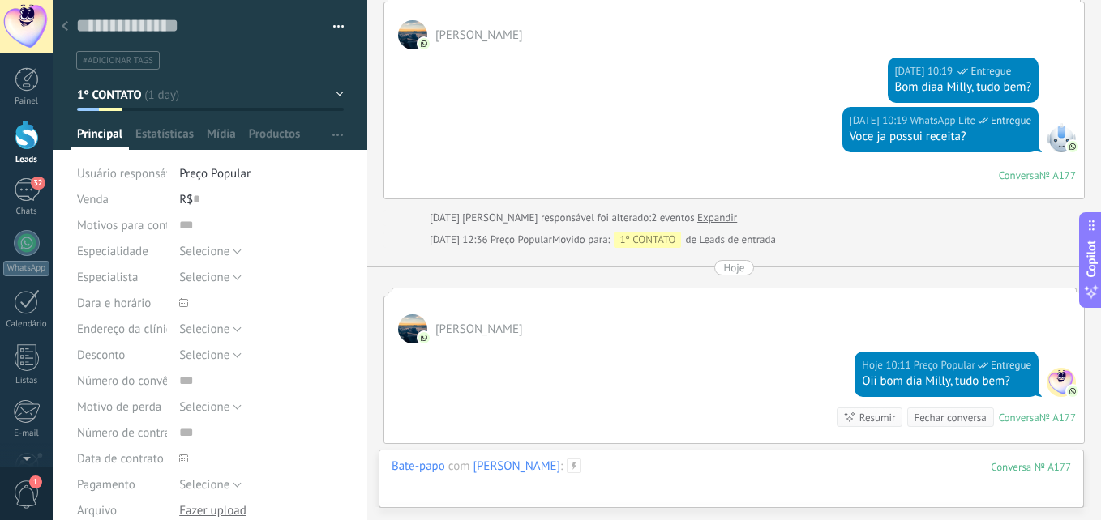
click at [670, 466] on div at bounding box center [731, 483] width 679 height 49
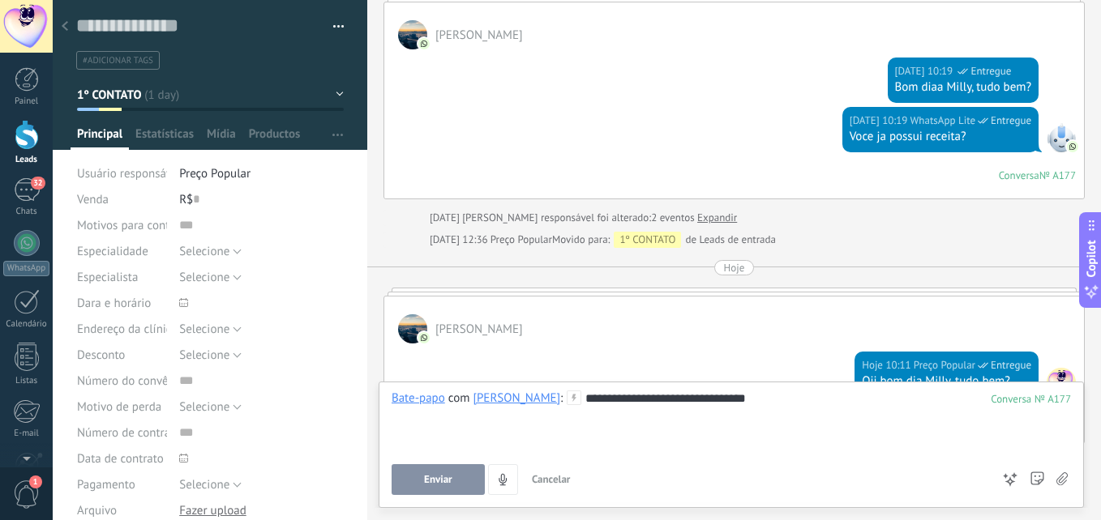
click at [439, 484] on span "Enviar" at bounding box center [438, 479] width 28 height 11
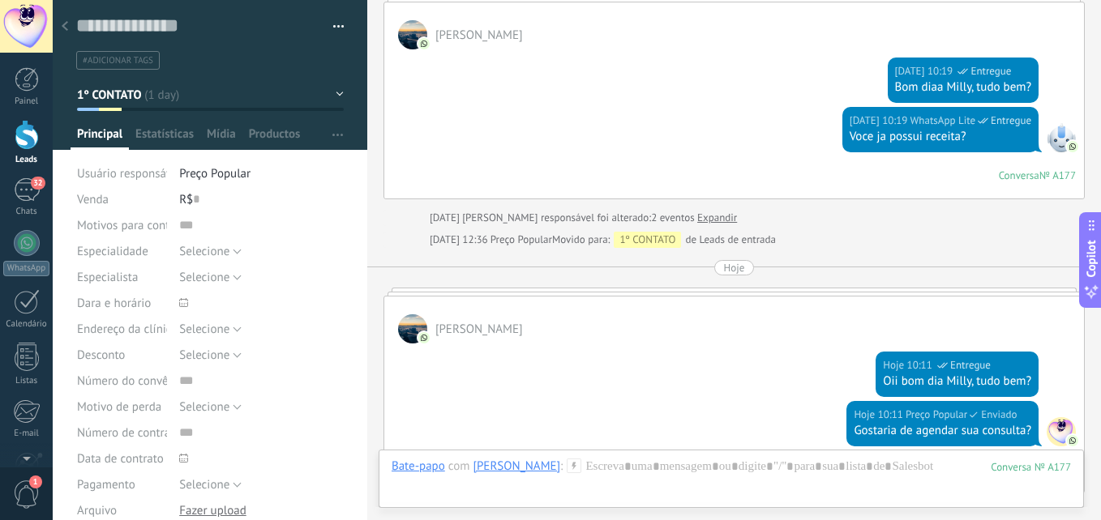
scroll to position [494, 0]
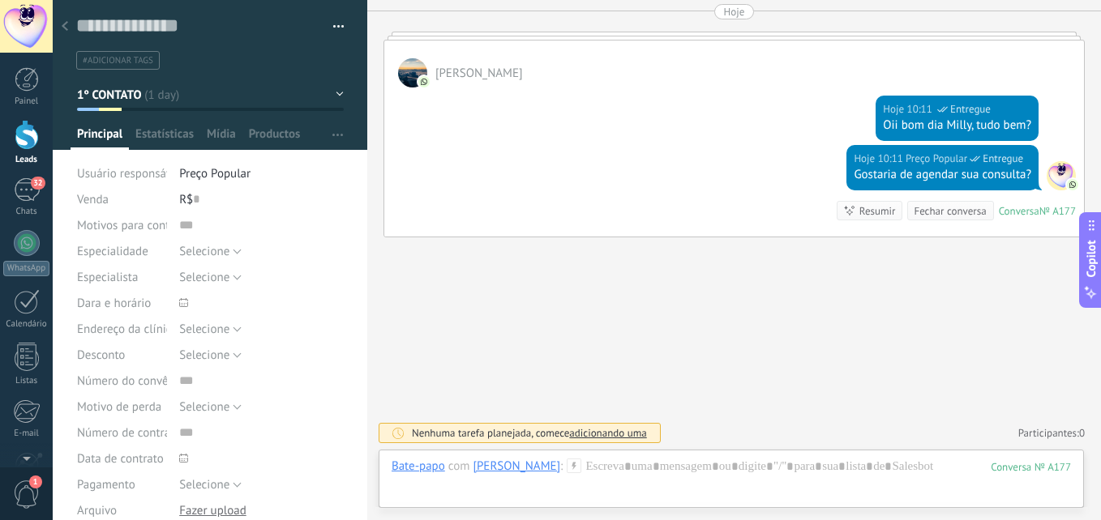
click at [148, 101] on button "1º CONTATO" at bounding box center [210, 94] width 267 height 29
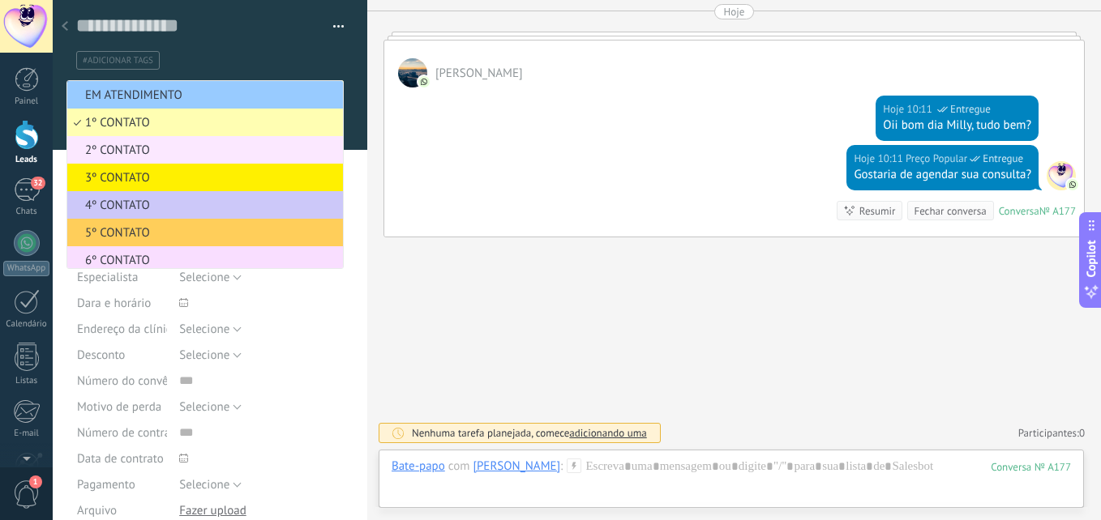
click at [132, 149] on span "2º CONTATO" at bounding box center [202, 150] width 271 height 15
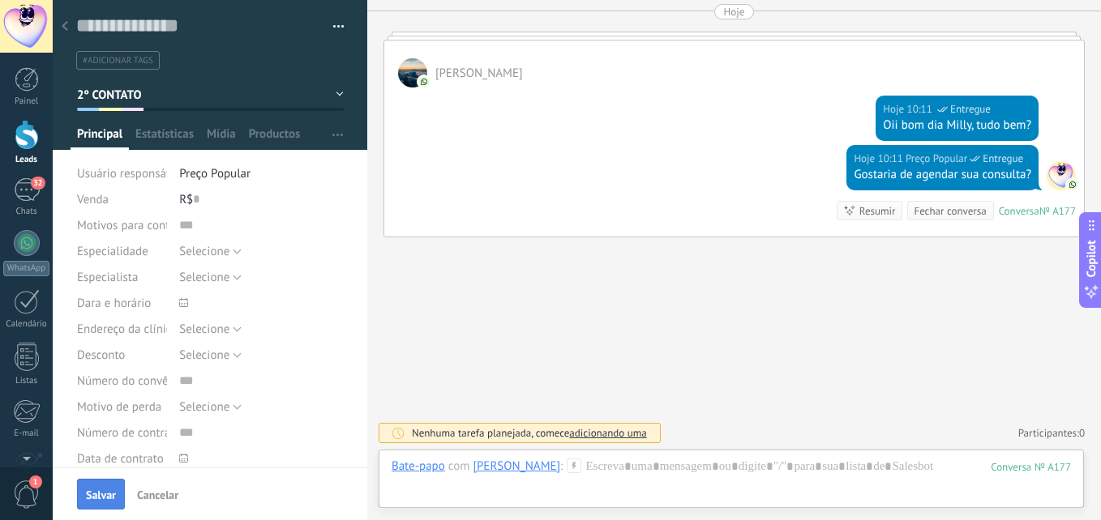
click at [96, 490] on span "Salvar" at bounding box center [101, 495] width 30 height 11
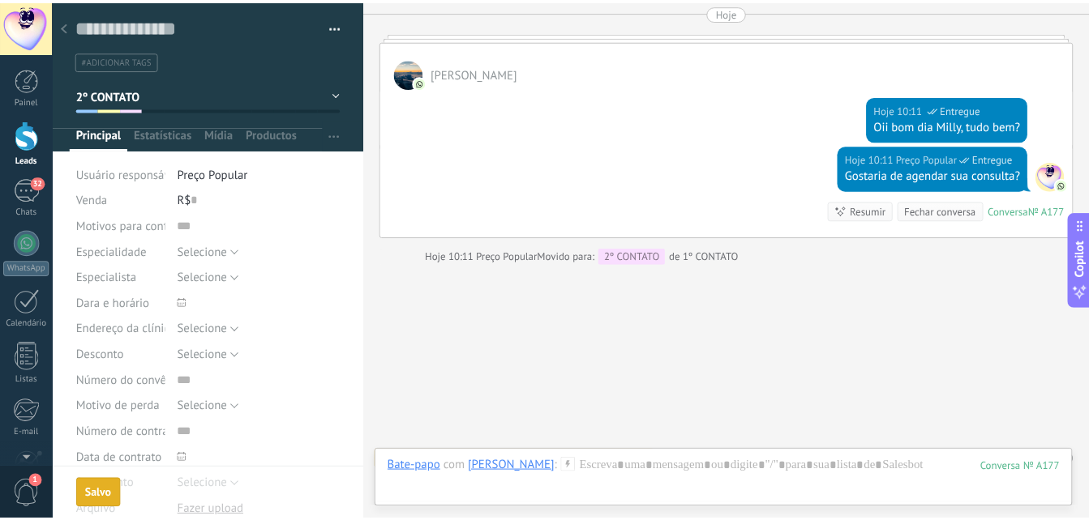
scroll to position [520, 0]
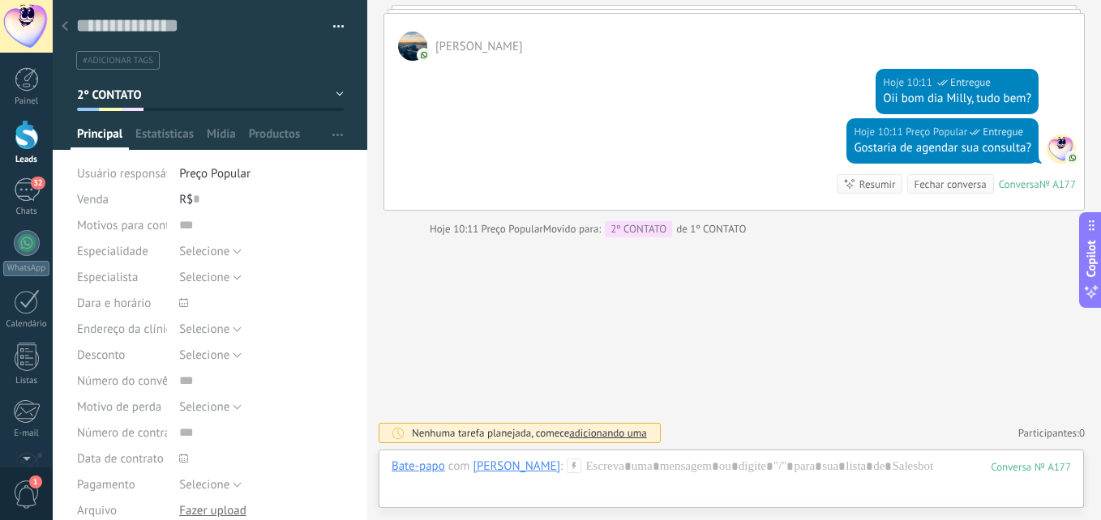
click at [64, 22] on icon at bounding box center [65, 26] width 6 height 10
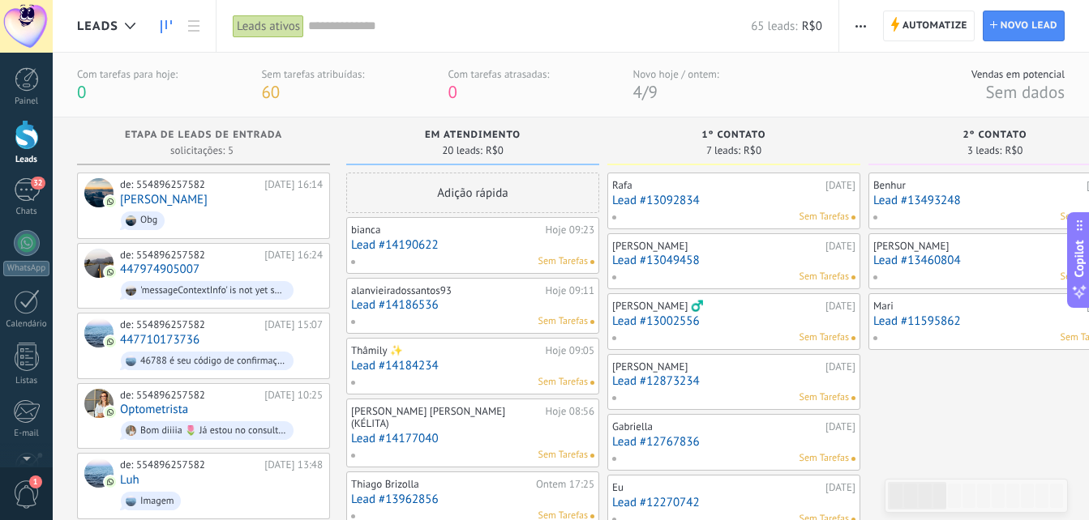
click at [467, 255] on div "Sem Tarefas" at bounding box center [469, 262] width 238 height 15
click at [413, 247] on link "Lead #14190622" at bounding box center [472, 245] width 243 height 14
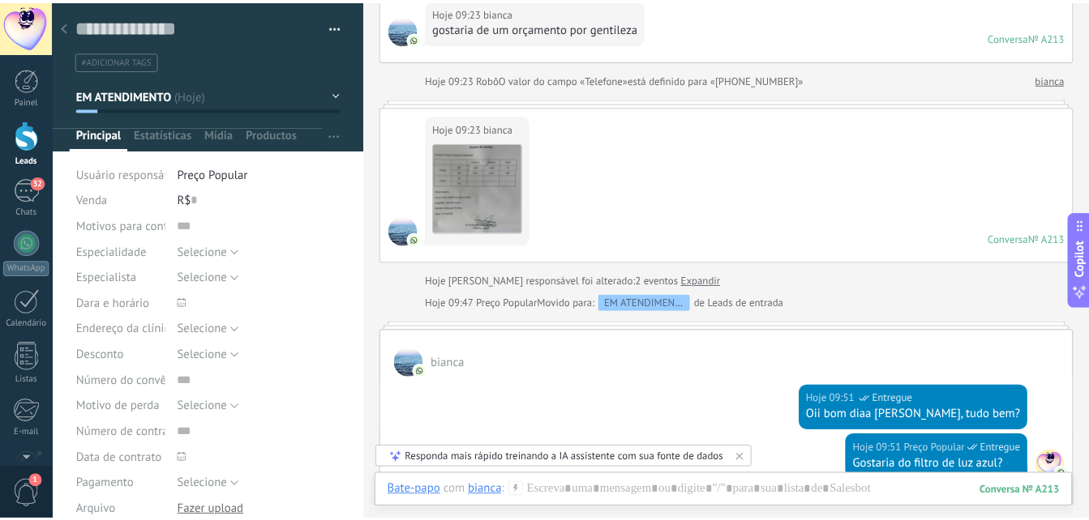
scroll to position [649, 0]
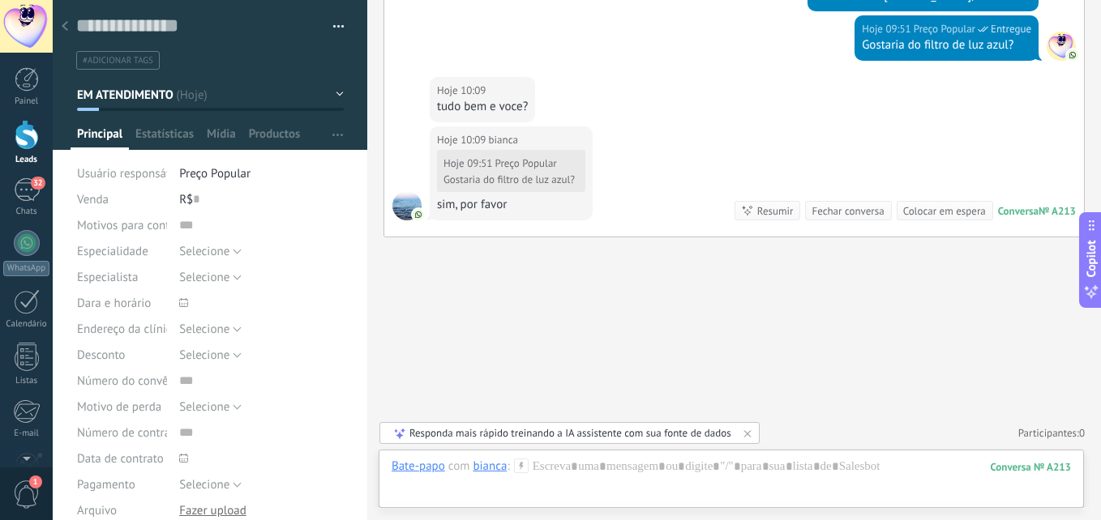
click at [66, 21] on div at bounding box center [65, 27] width 23 height 32
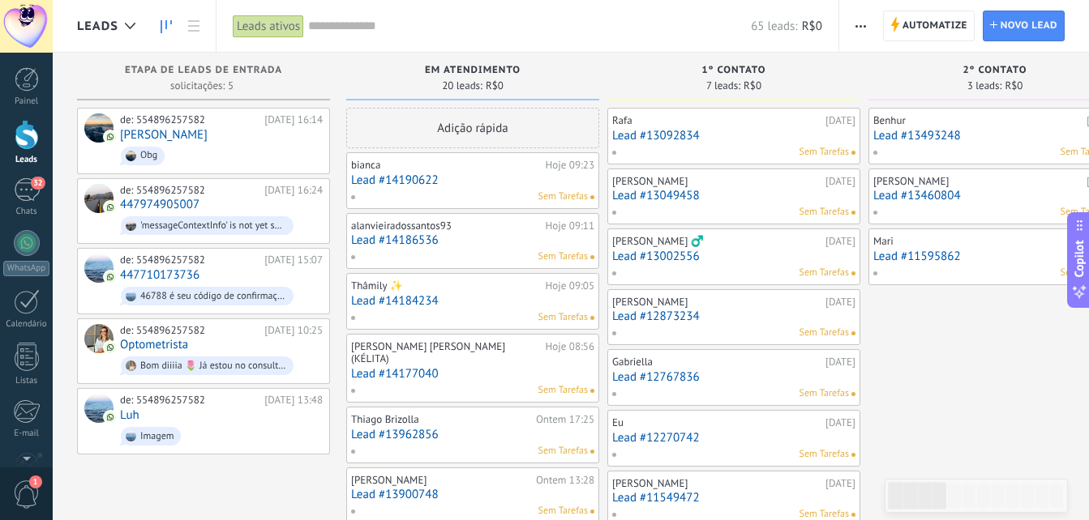
click at [470, 245] on link "Lead #14186536" at bounding box center [472, 240] width 243 height 14
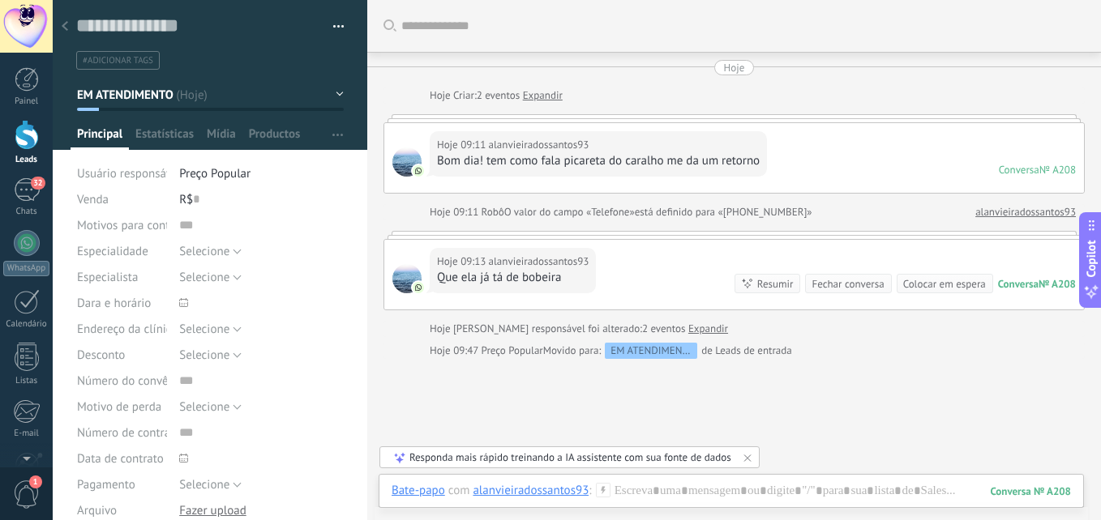
click at [63, 25] on icon at bounding box center [65, 26] width 6 height 10
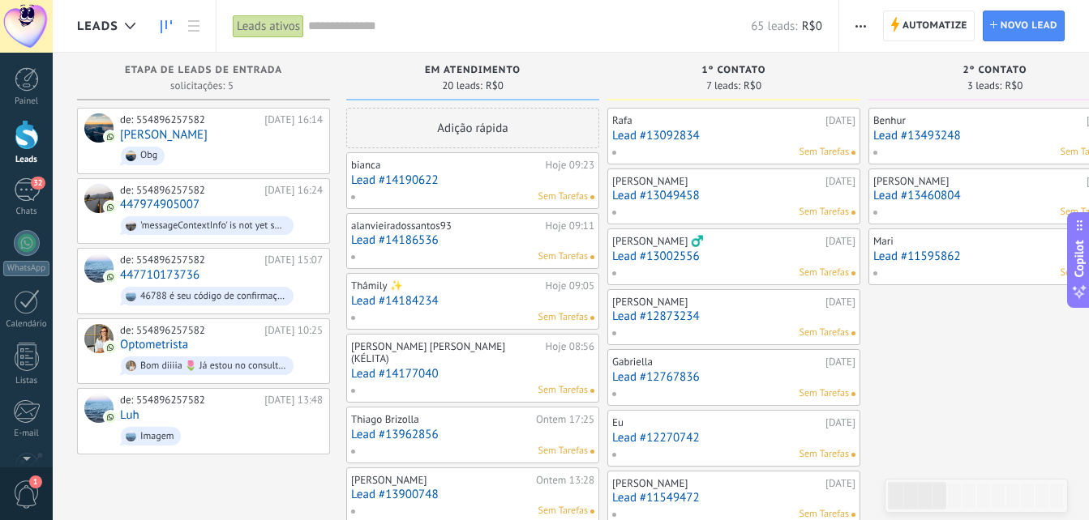
click at [755, 145] on div "Sem Tarefas" at bounding box center [730, 152] width 238 height 15
click at [672, 129] on link "Lead #13092834" at bounding box center [733, 136] width 243 height 14
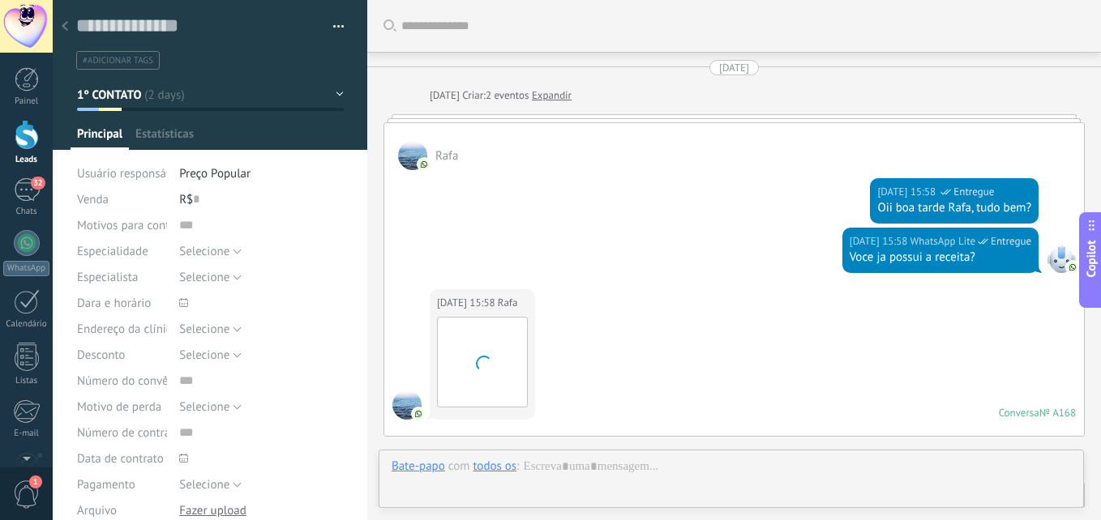
type textarea "**********"
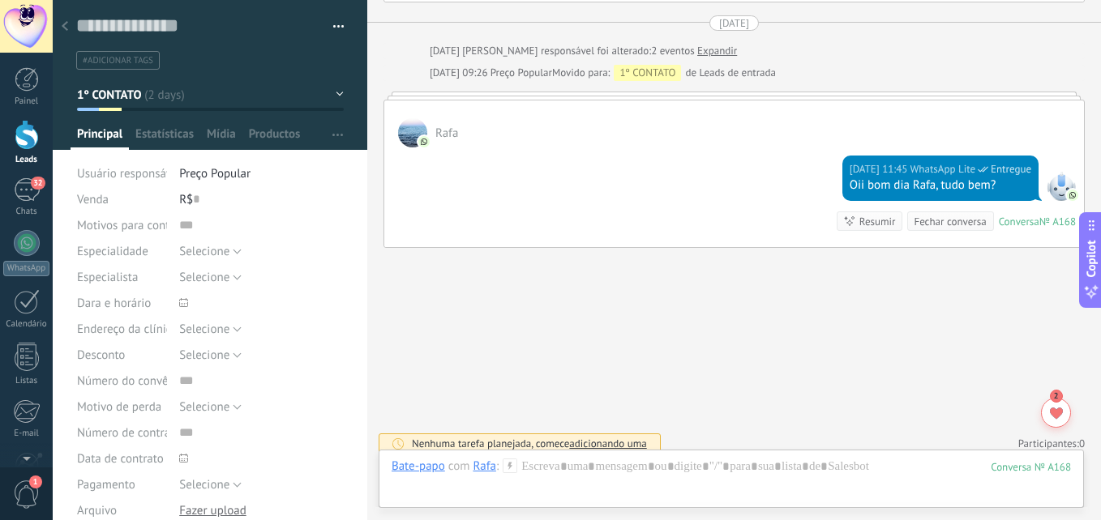
scroll to position [1131, 0]
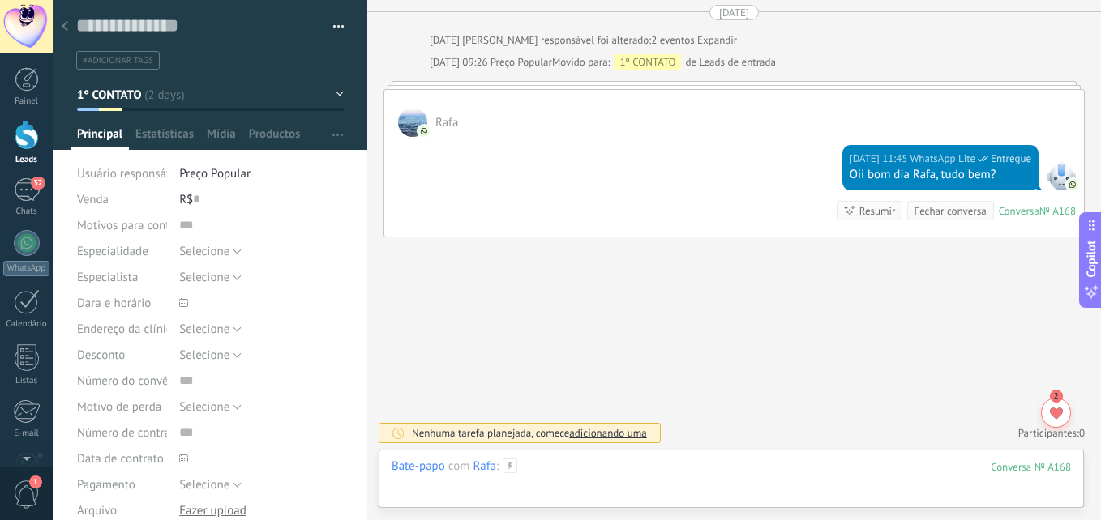
click at [799, 474] on div at bounding box center [731, 483] width 679 height 49
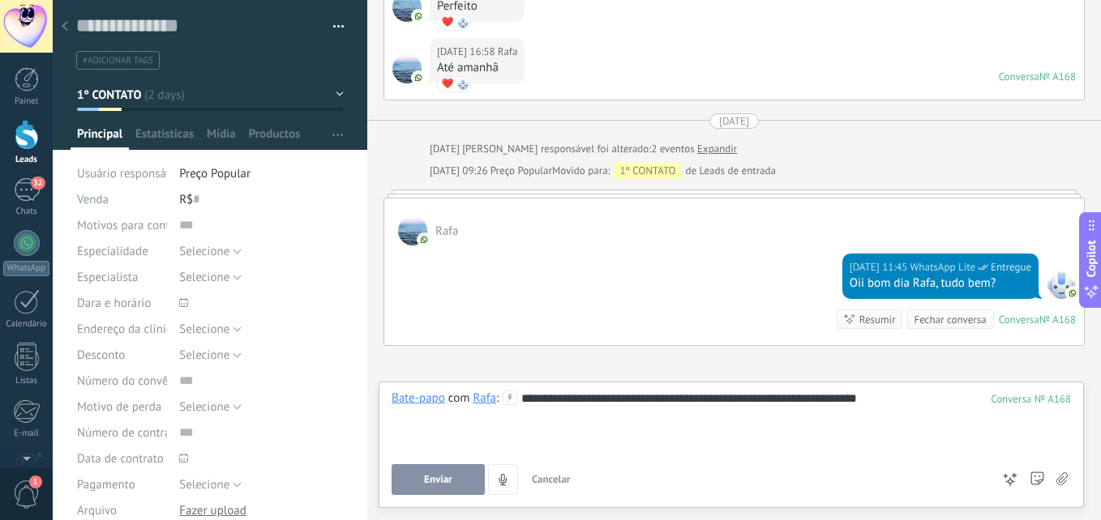
scroll to position [1054, 0]
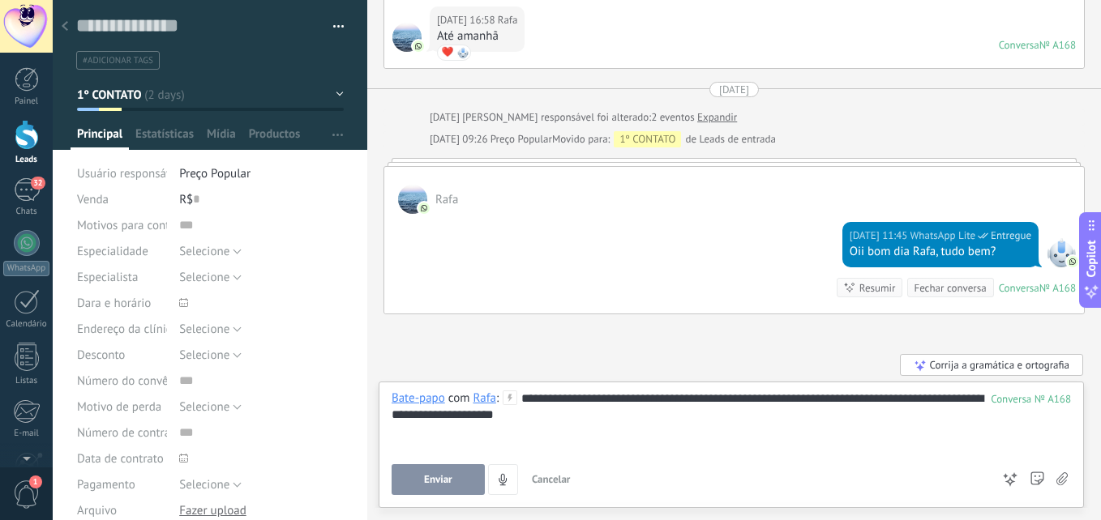
click at [465, 477] on button "Enviar" at bounding box center [438, 480] width 93 height 31
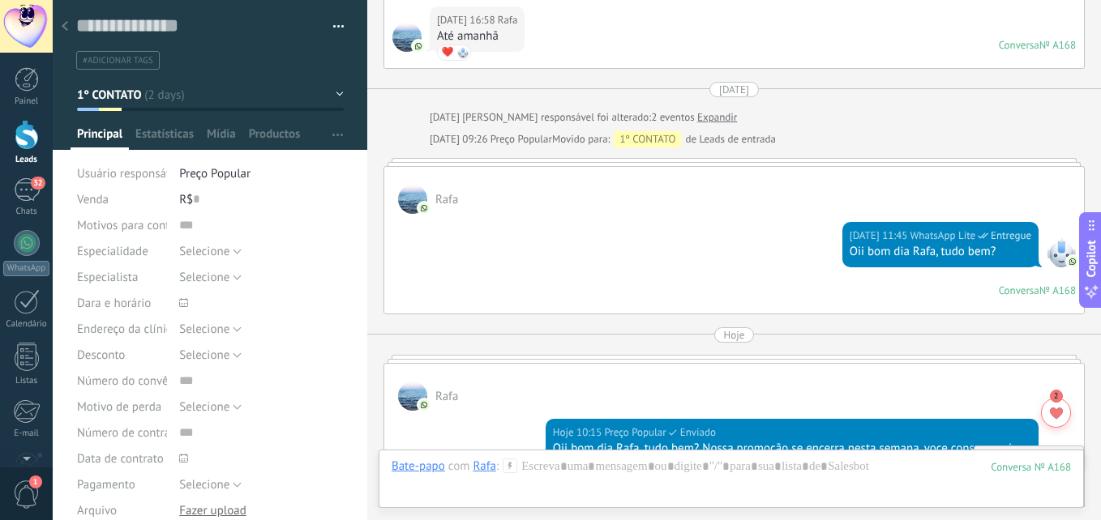
scroll to position [1131, 0]
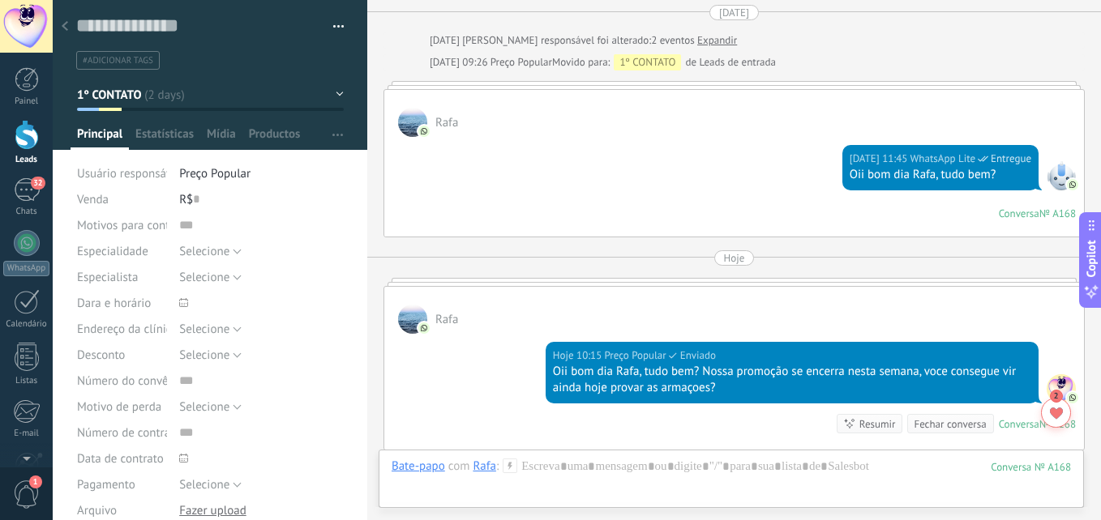
click at [159, 91] on button "1º CONTATO" at bounding box center [210, 94] width 267 height 29
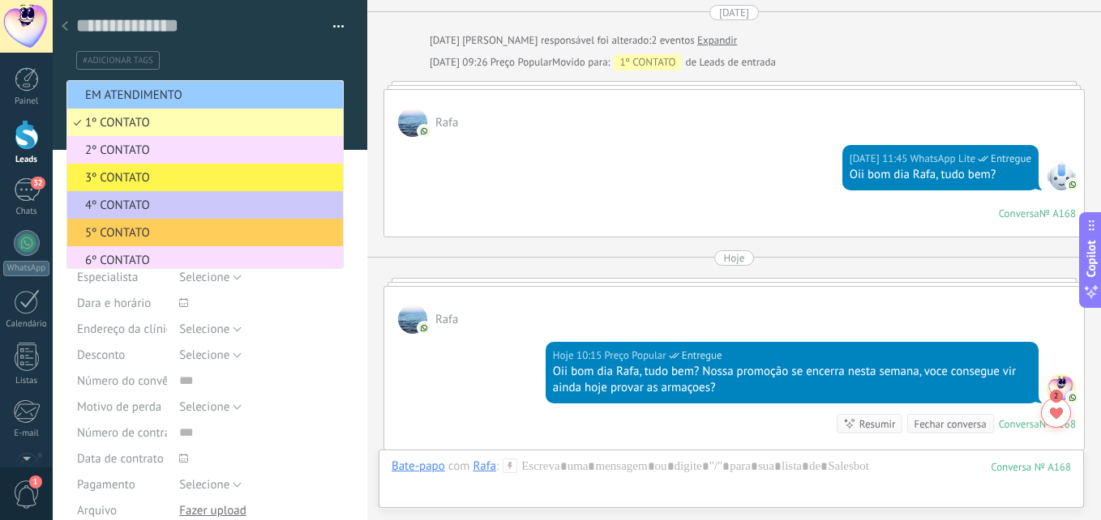
click at [143, 173] on span "3º CONTATO" at bounding box center [202, 177] width 271 height 15
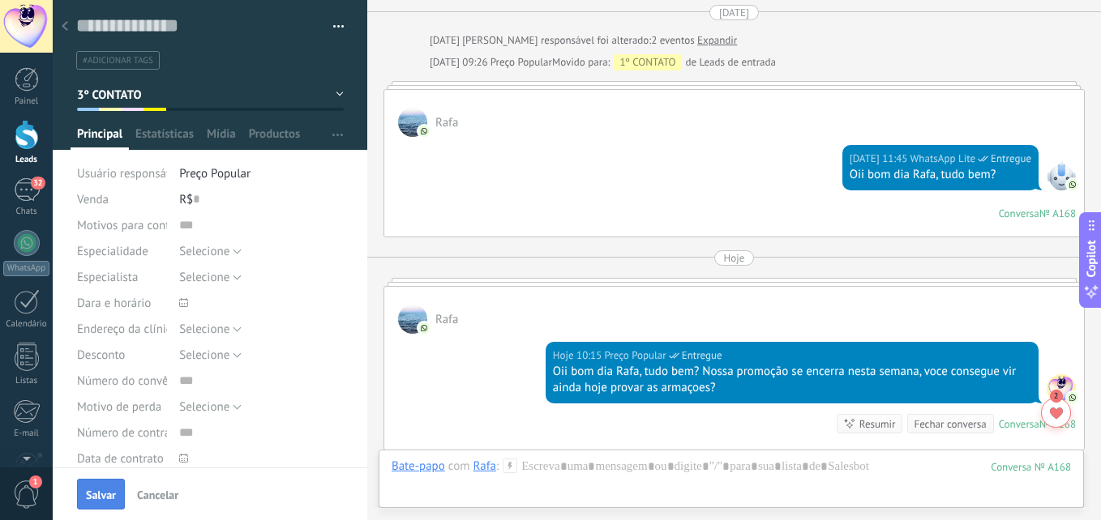
click at [79, 491] on div "Salvar Cancelar" at bounding box center [210, 494] width 315 height 53
click at [82, 490] on button "Salvar" at bounding box center [101, 494] width 48 height 31
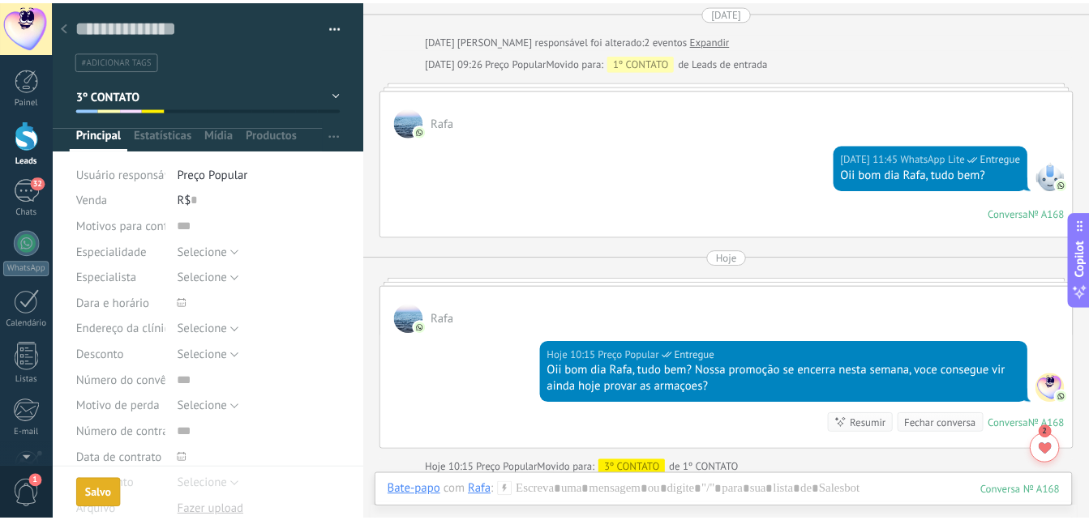
scroll to position [1158, 0]
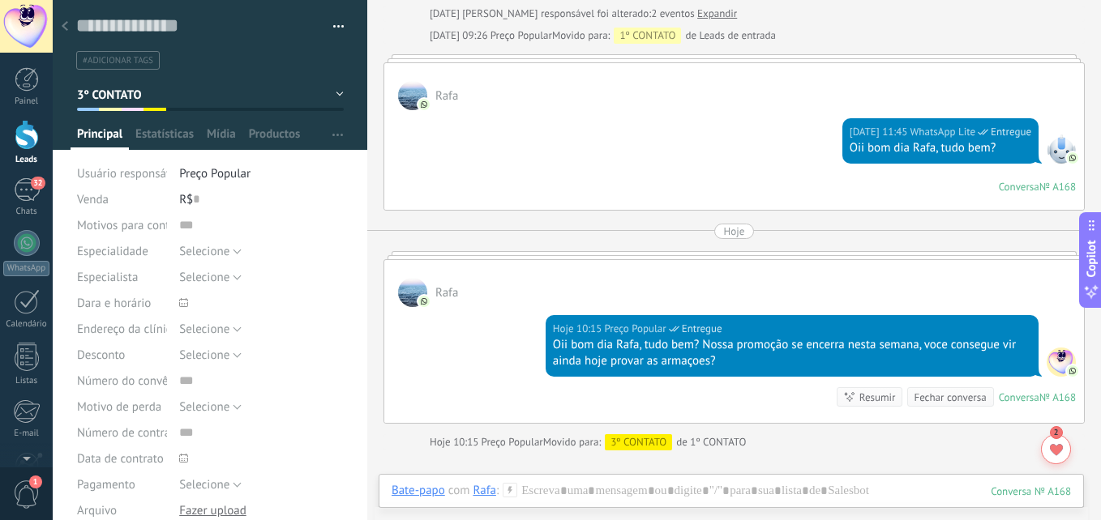
click at [68, 23] on div at bounding box center [65, 27] width 23 height 32
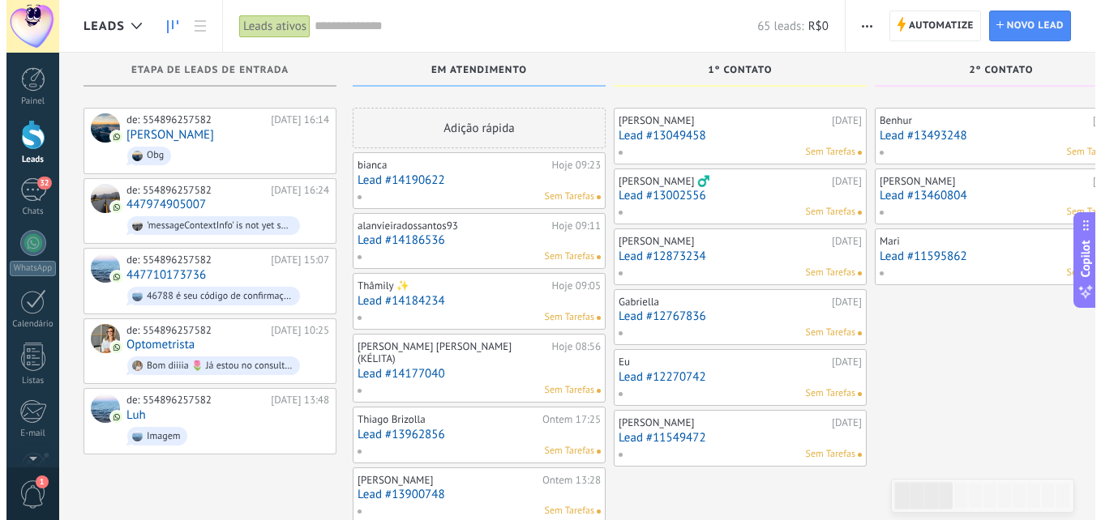
scroll to position [162, 0]
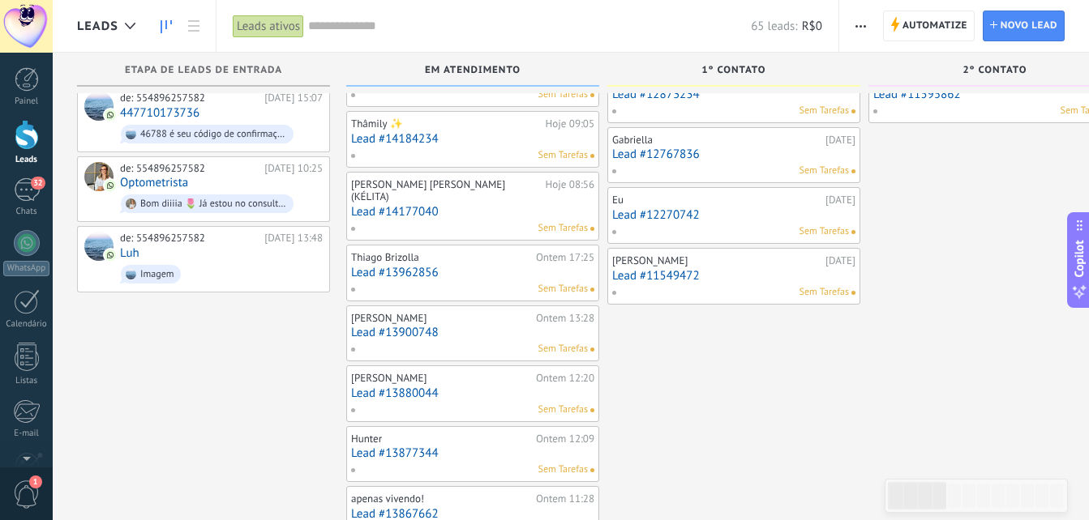
click at [722, 272] on link "Lead #11549472" at bounding box center [733, 276] width 243 height 14
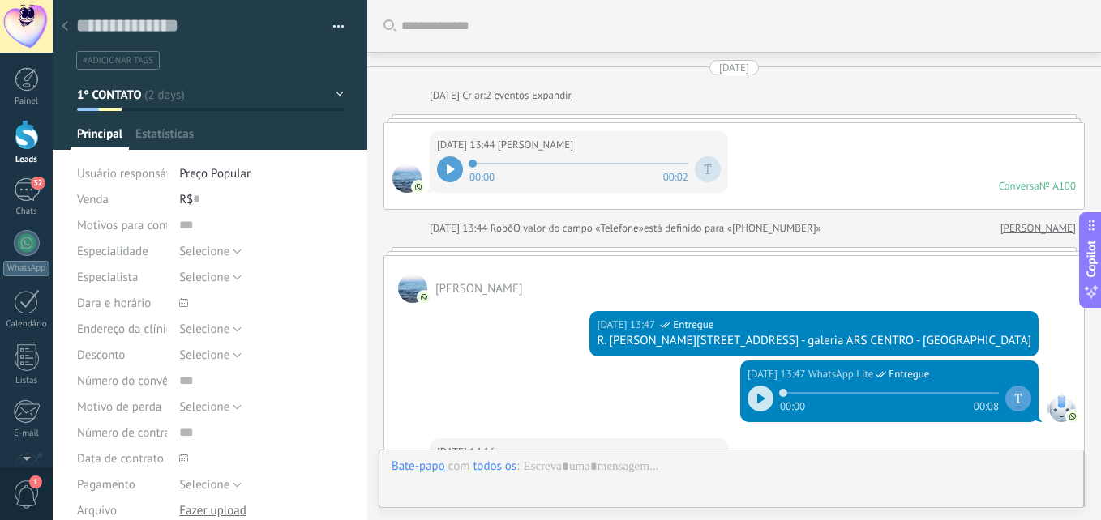
type textarea "**********"
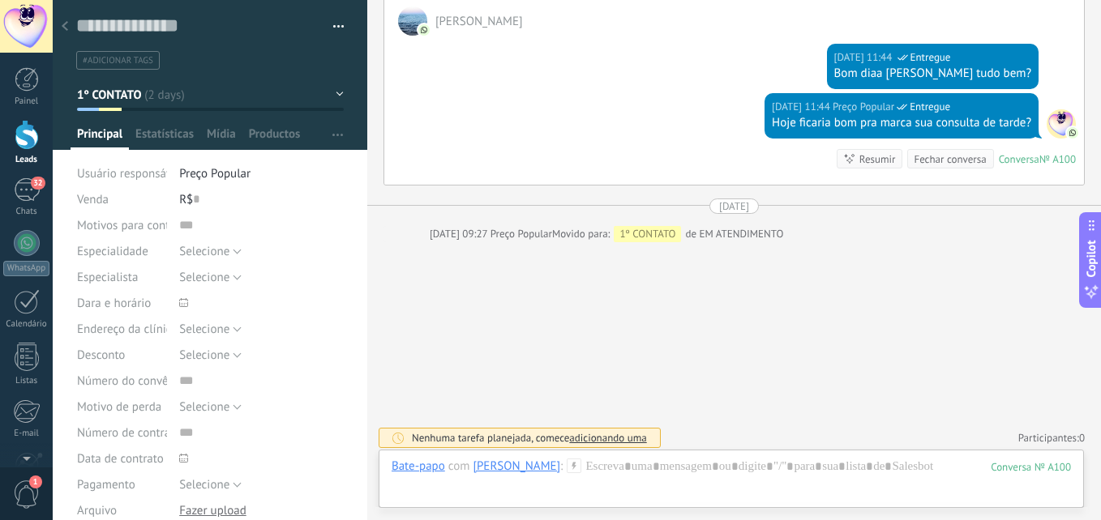
scroll to position [882, 0]
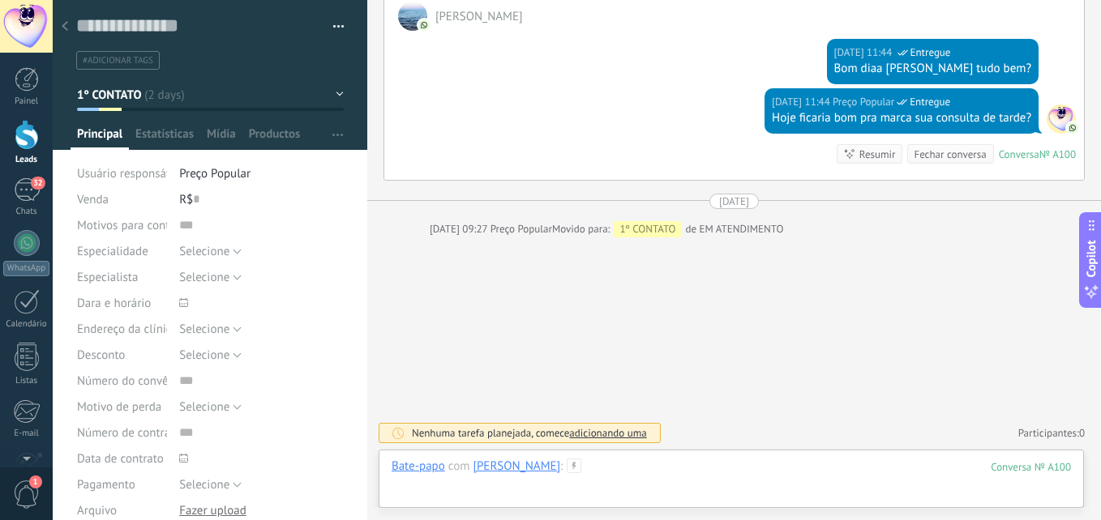
click at [730, 460] on div at bounding box center [731, 483] width 679 height 49
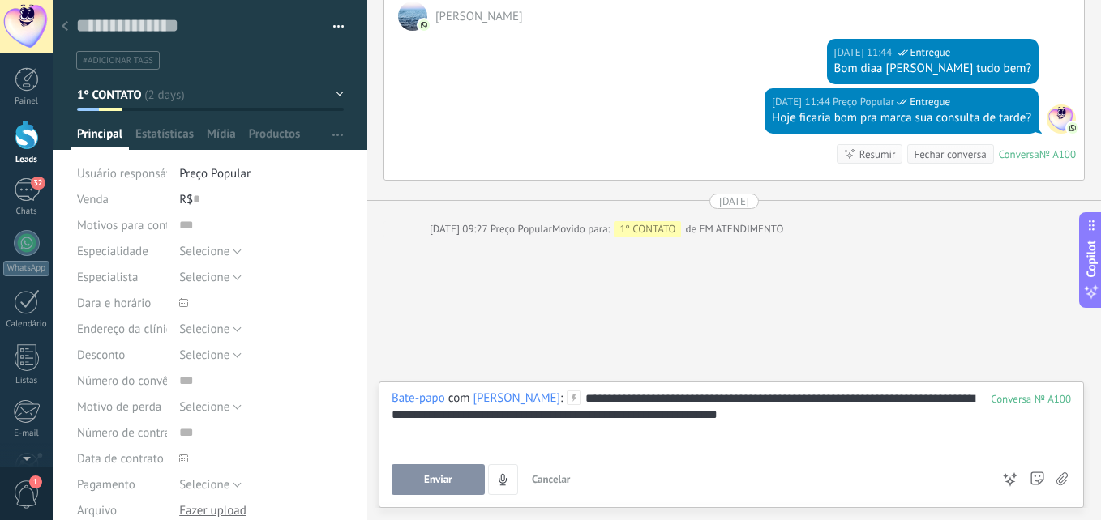
click at [428, 486] on span "Enviar" at bounding box center [438, 479] width 28 height 11
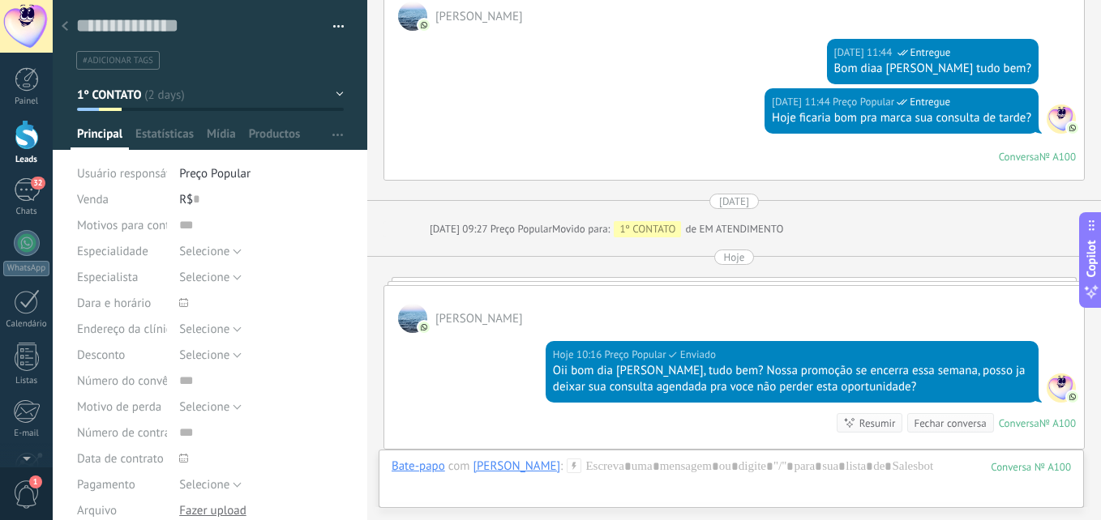
scroll to position [871, 0]
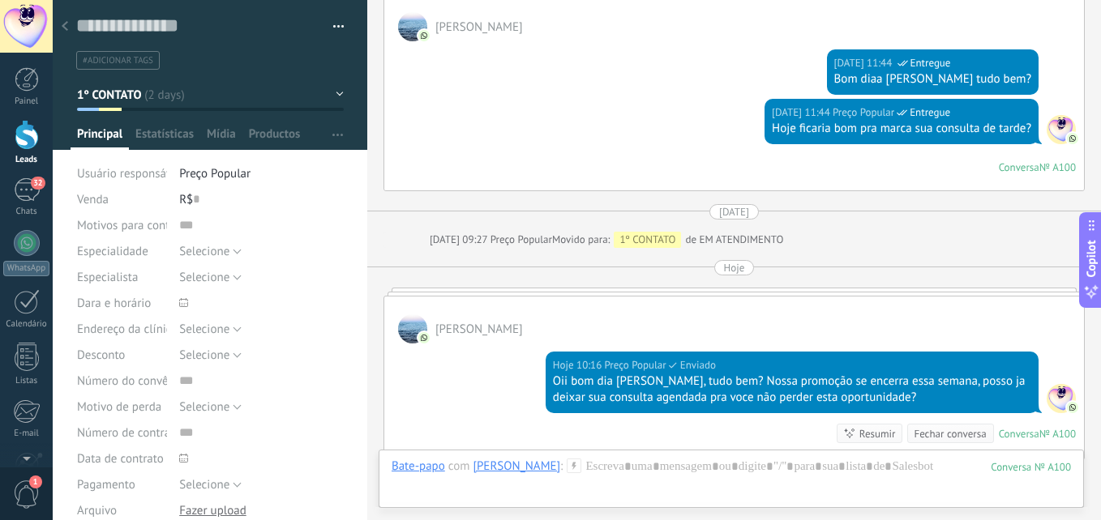
click at [171, 99] on button "1º CONTATO" at bounding box center [210, 94] width 267 height 29
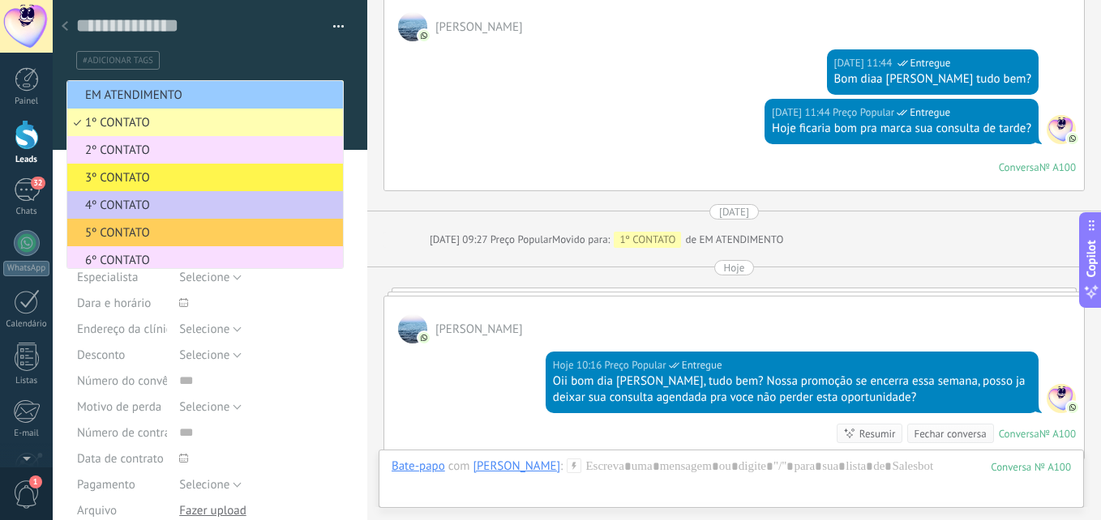
click at [131, 179] on span "3º CONTATO" at bounding box center [202, 177] width 271 height 15
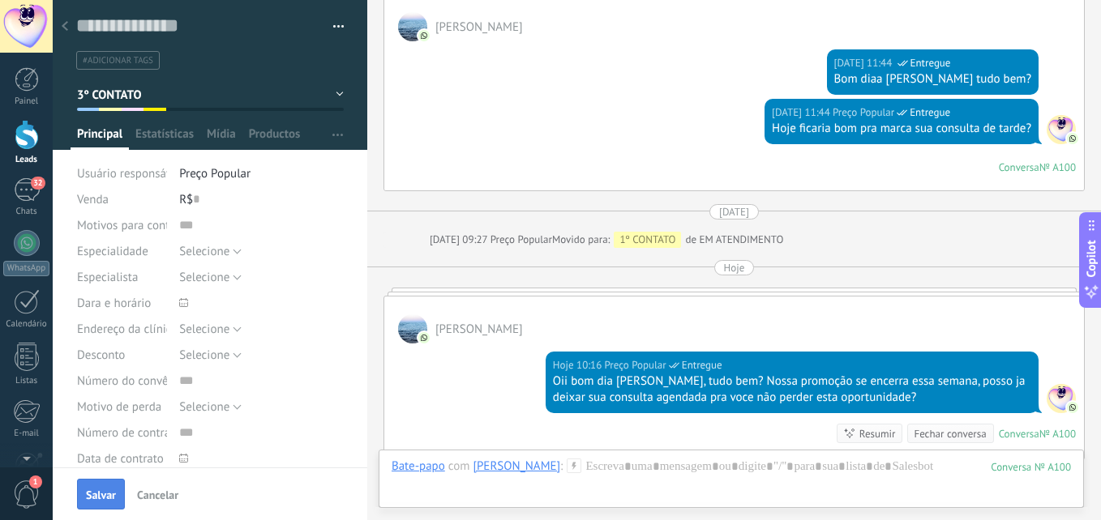
click at [91, 503] on button "Salvar" at bounding box center [101, 494] width 48 height 31
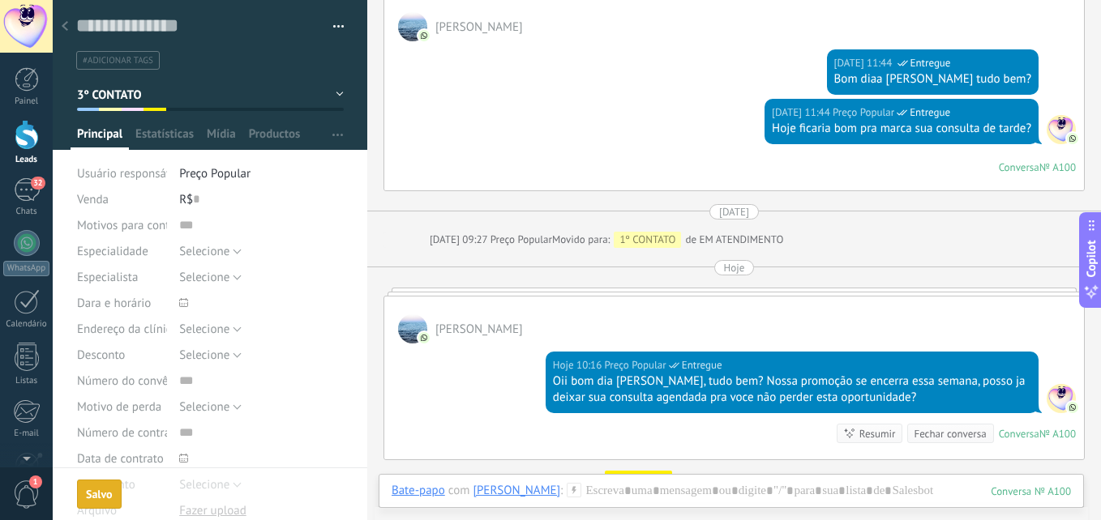
scroll to position [898, 0]
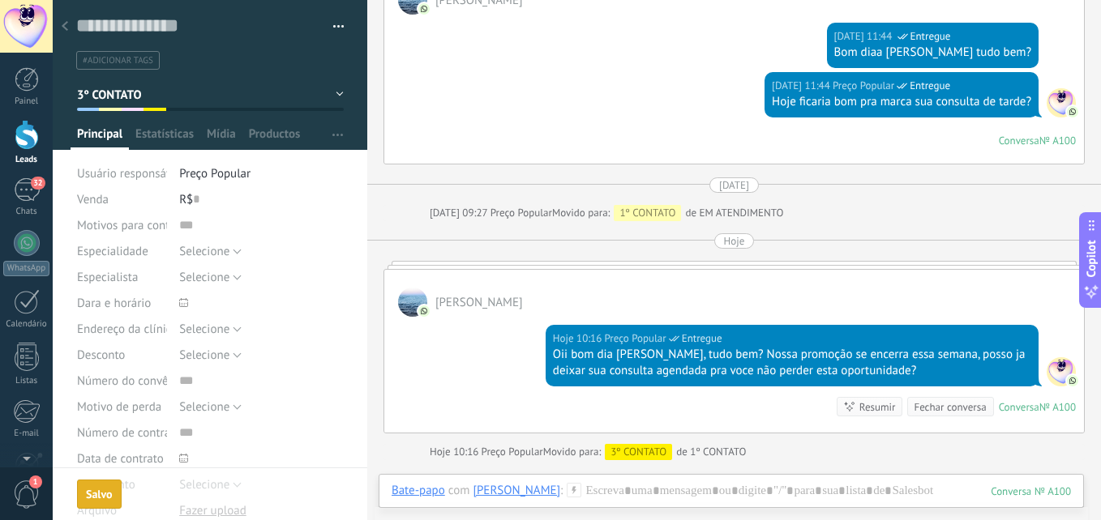
click at [64, 18] on div at bounding box center [65, 27] width 23 height 32
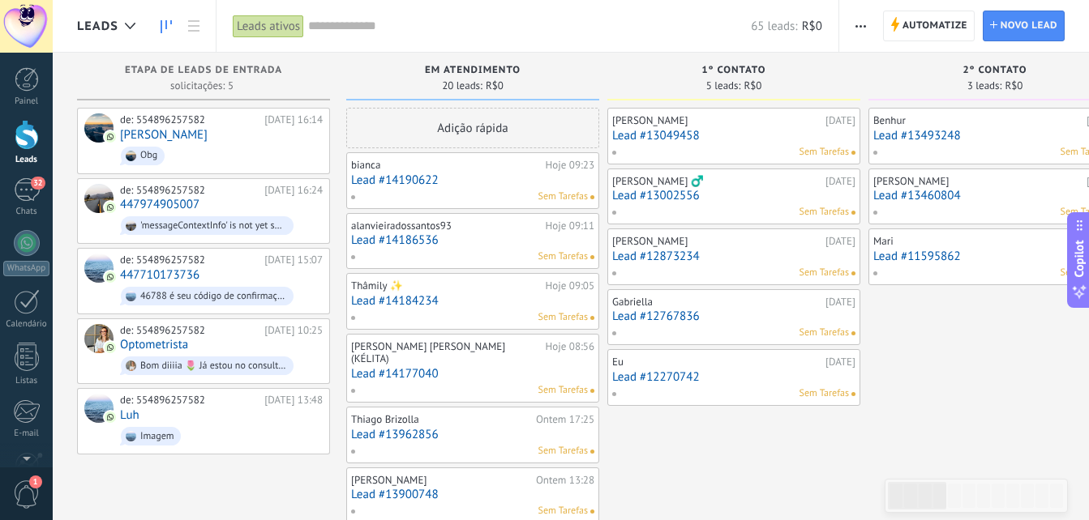
click at [707, 374] on link "Lead #12270742" at bounding box center [733, 377] width 243 height 14
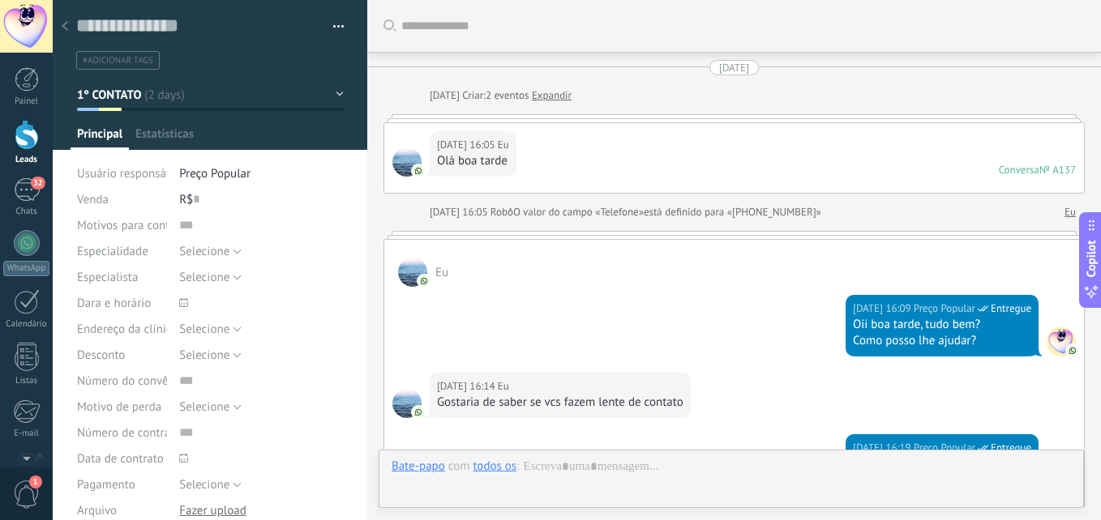
type textarea "**********"
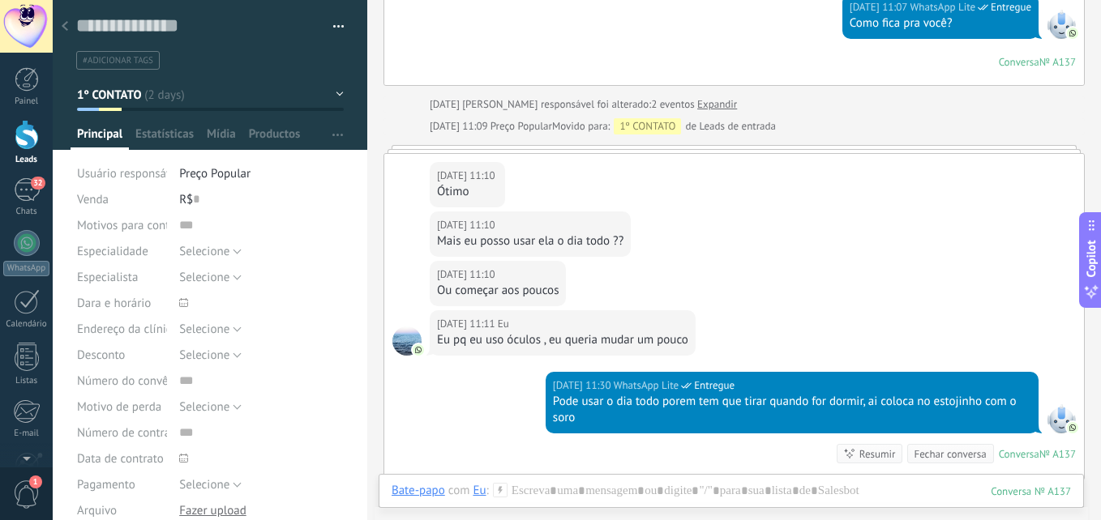
scroll to position [1826, 0]
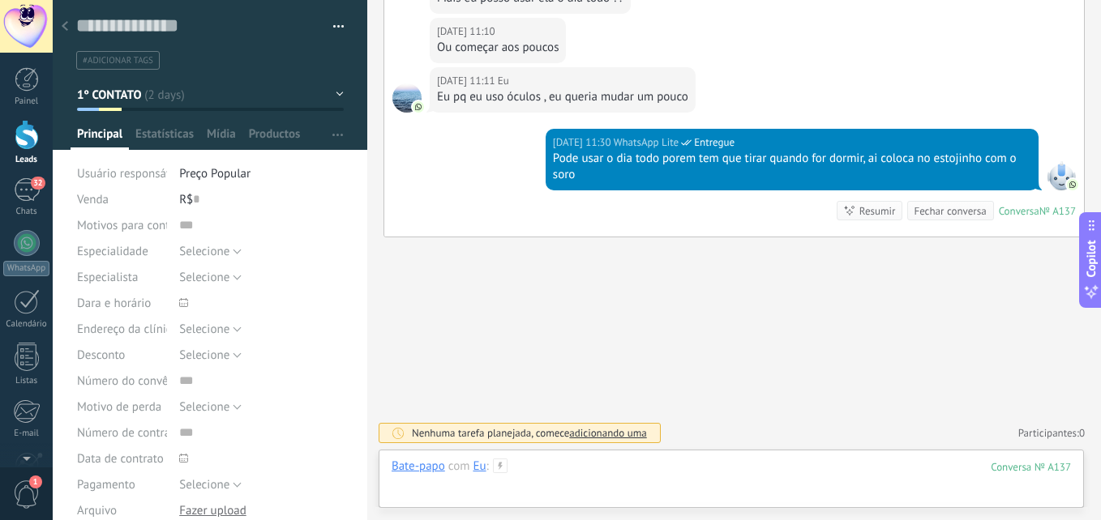
click at [662, 469] on div at bounding box center [731, 483] width 679 height 49
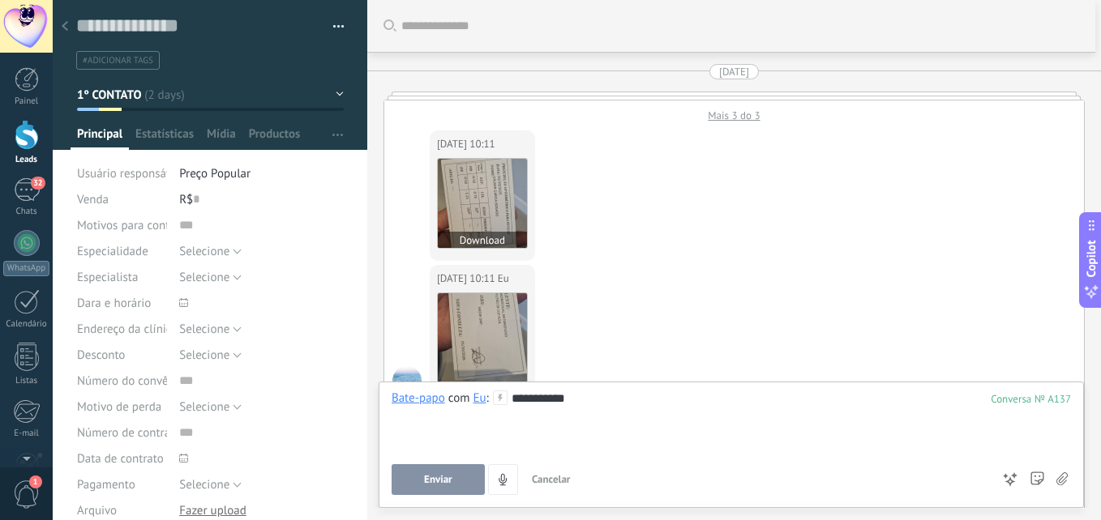
scroll to position [692, 0]
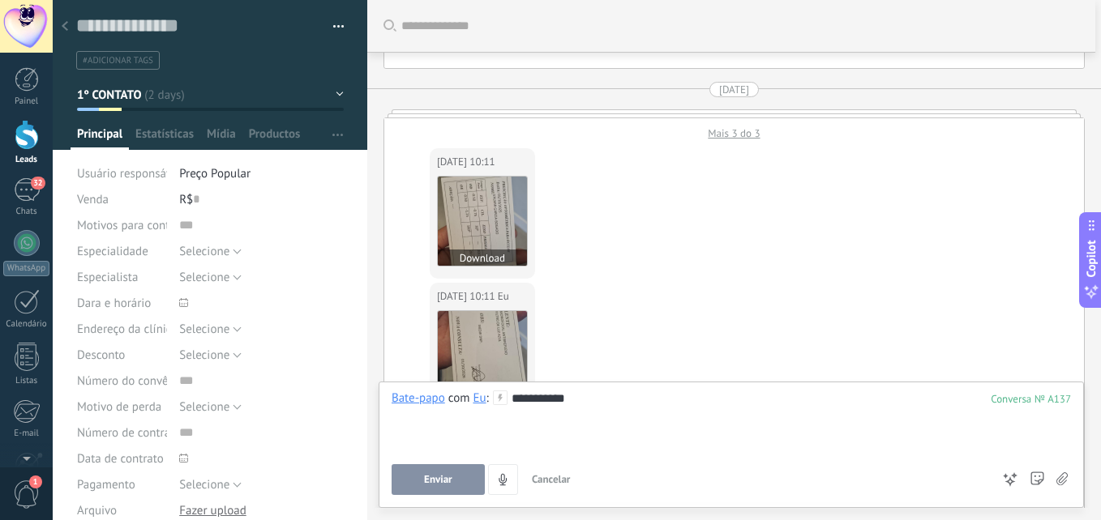
click at [489, 234] on img at bounding box center [482, 221] width 89 height 89
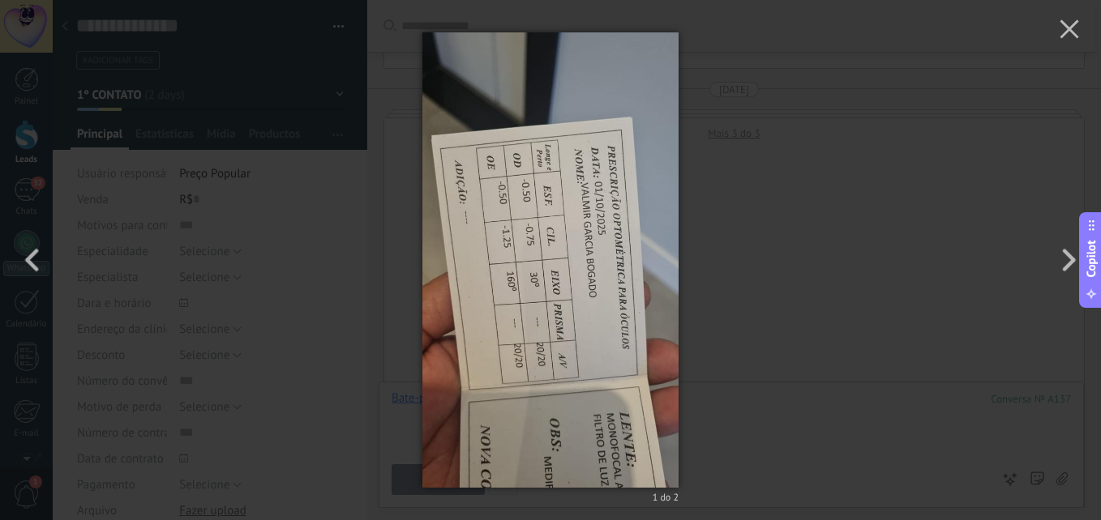
click at [744, 218] on div "1 do 2" at bounding box center [550, 260] width 1101 height 520
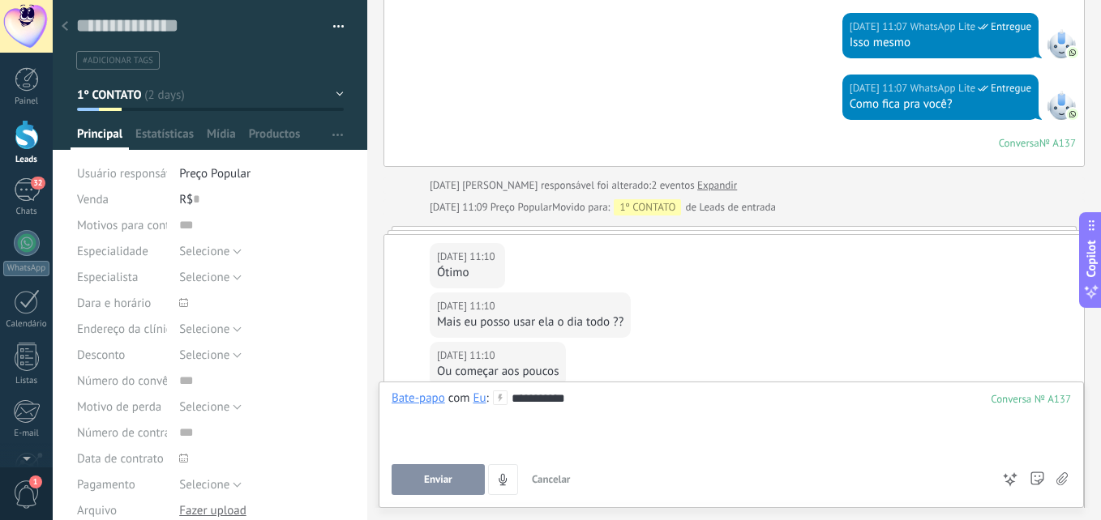
scroll to position [1826, 0]
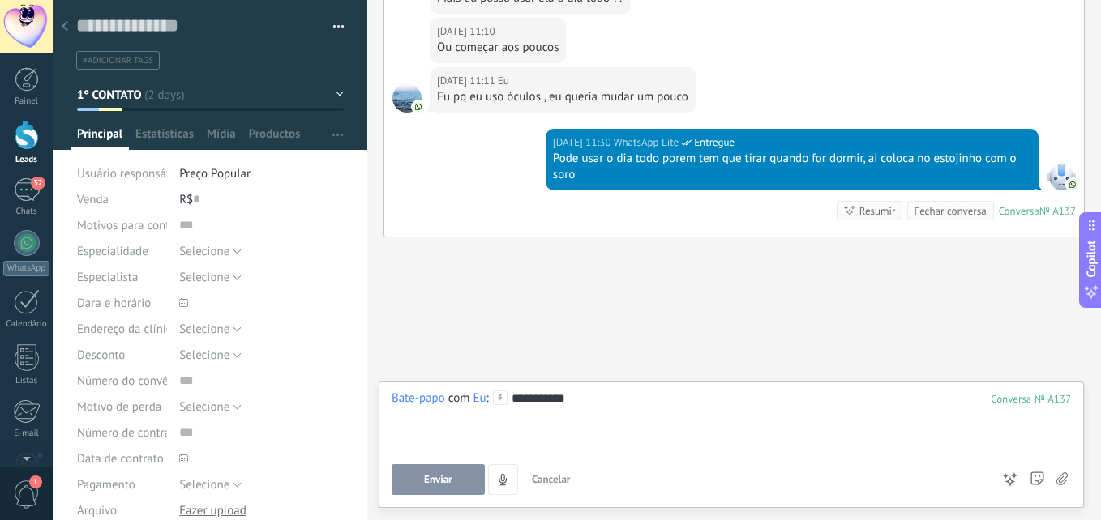
click at [727, 400] on div "**********" at bounding box center [731, 422] width 679 height 62
click at [456, 470] on button "Enviar" at bounding box center [438, 480] width 93 height 31
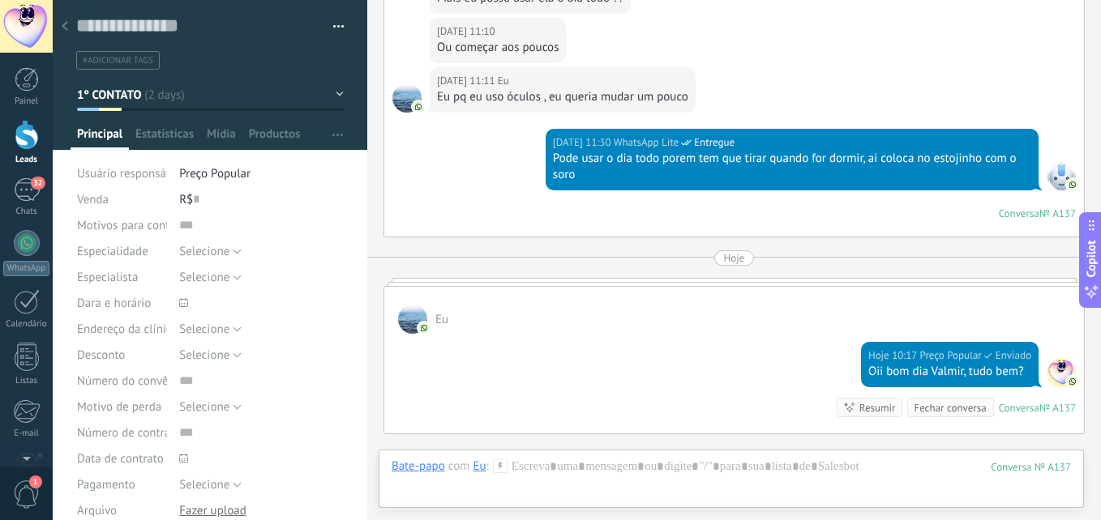
scroll to position [2023, 0]
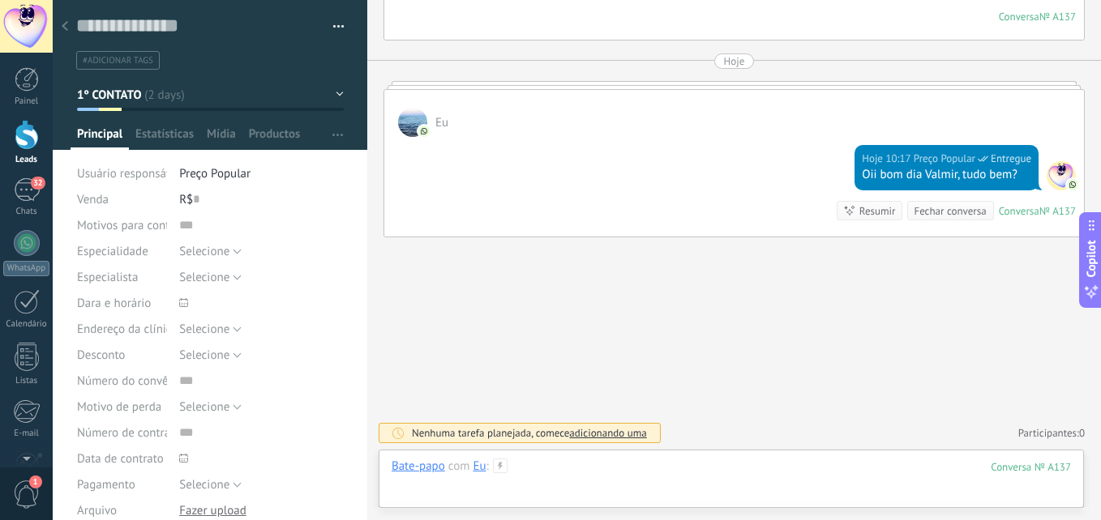
click at [615, 475] on div at bounding box center [731, 483] width 679 height 49
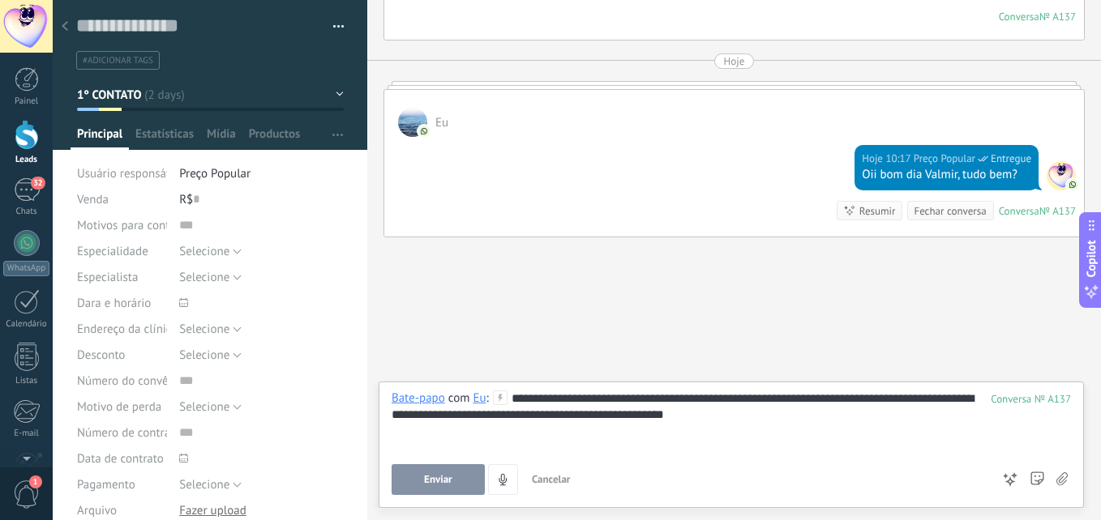
click at [451, 474] on span "Enviar" at bounding box center [438, 479] width 28 height 11
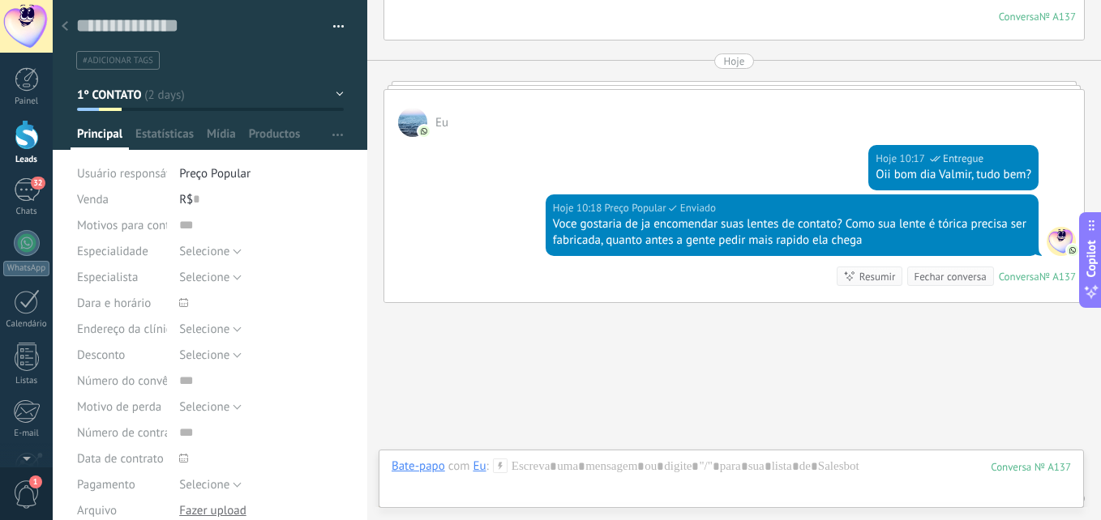
scroll to position [2089, 0]
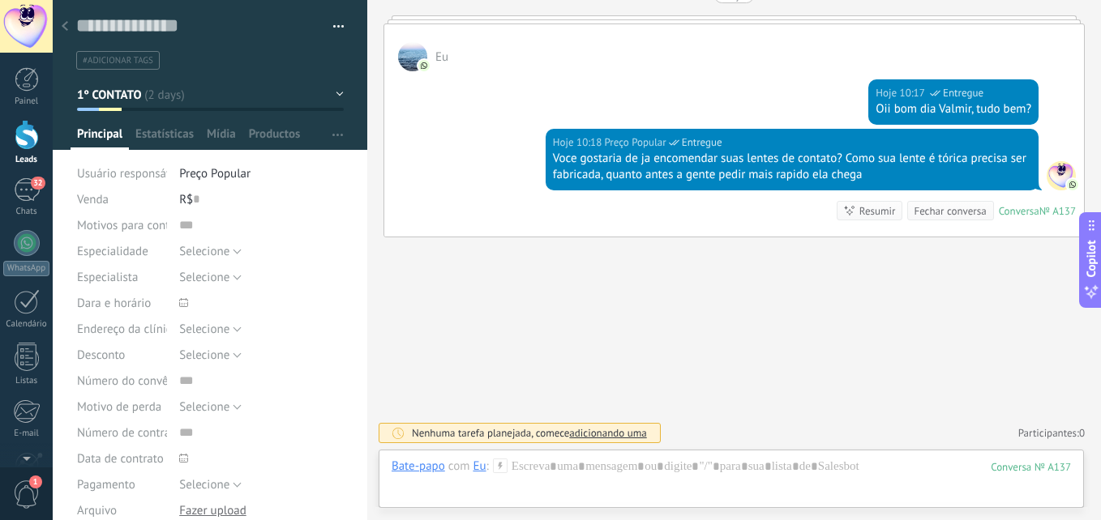
click at [113, 96] on span "1º CONTATO" at bounding box center [109, 95] width 65 height 15
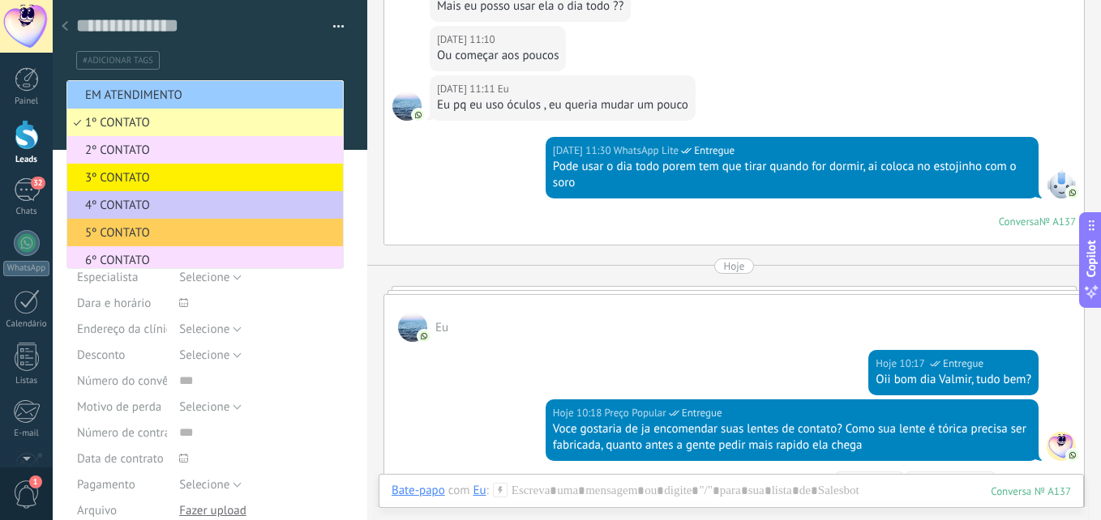
scroll to position [1765, 0]
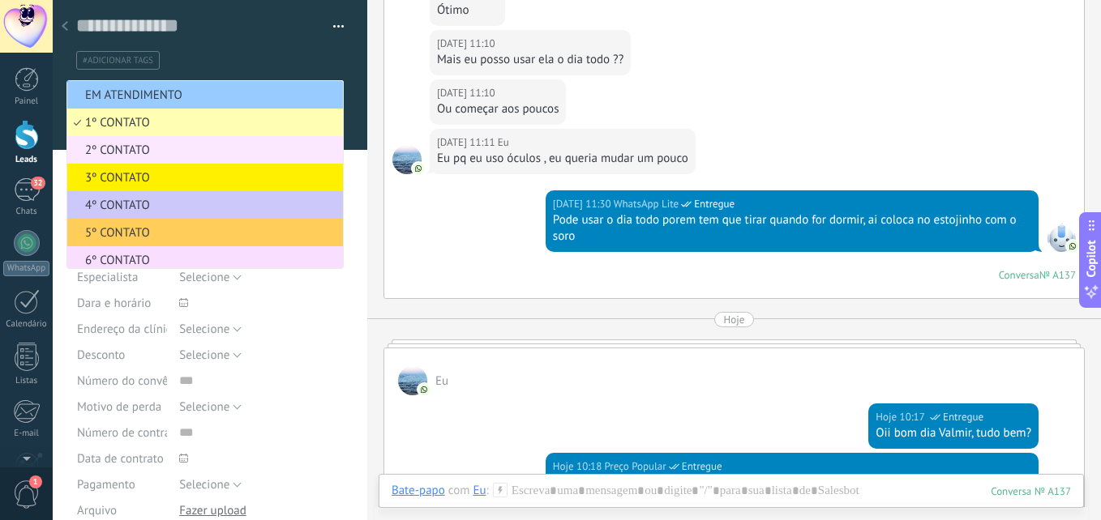
click at [138, 148] on span "2º CONTATO" at bounding box center [202, 150] width 271 height 15
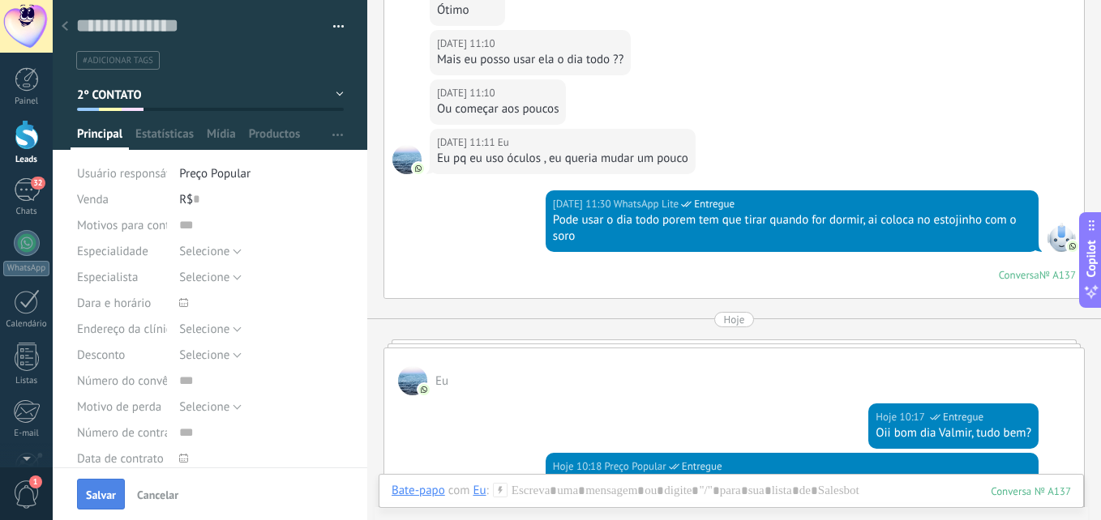
click at [92, 495] on span "Salvar" at bounding box center [101, 495] width 30 height 11
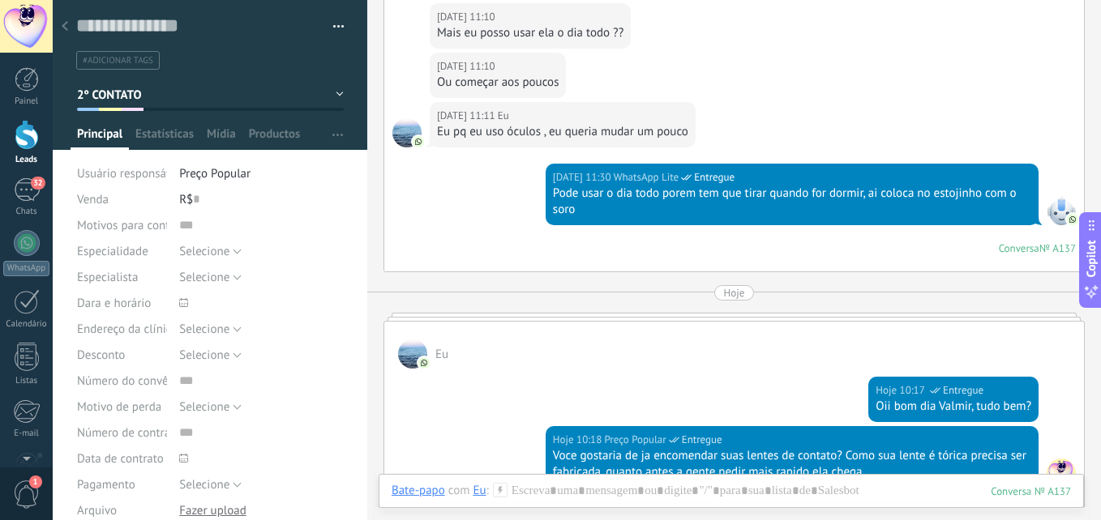
click at [66, 16] on div at bounding box center [65, 27] width 23 height 32
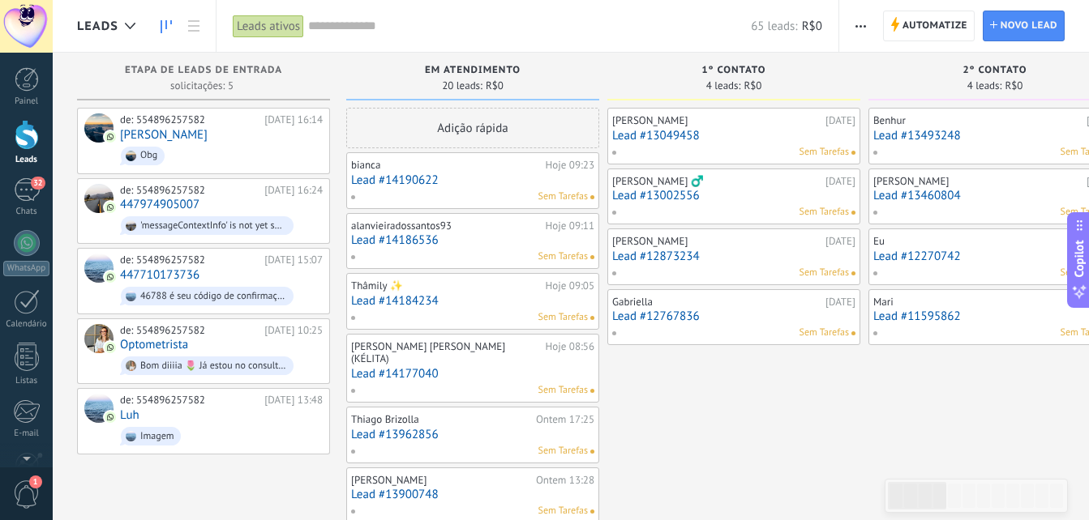
click at [709, 318] on link "Lead #12767836" at bounding box center [733, 317] width 243 height 14
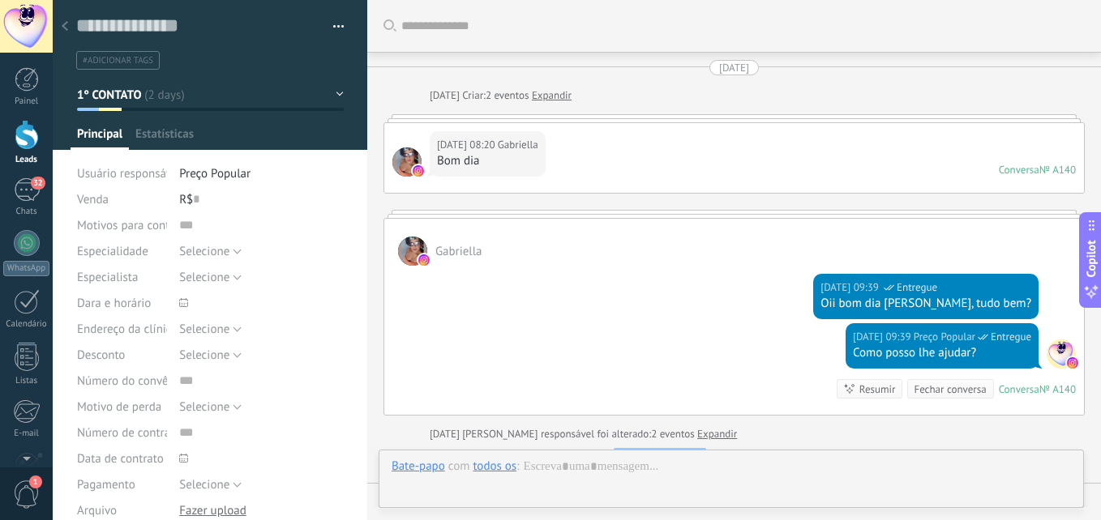
type textarea "**********"
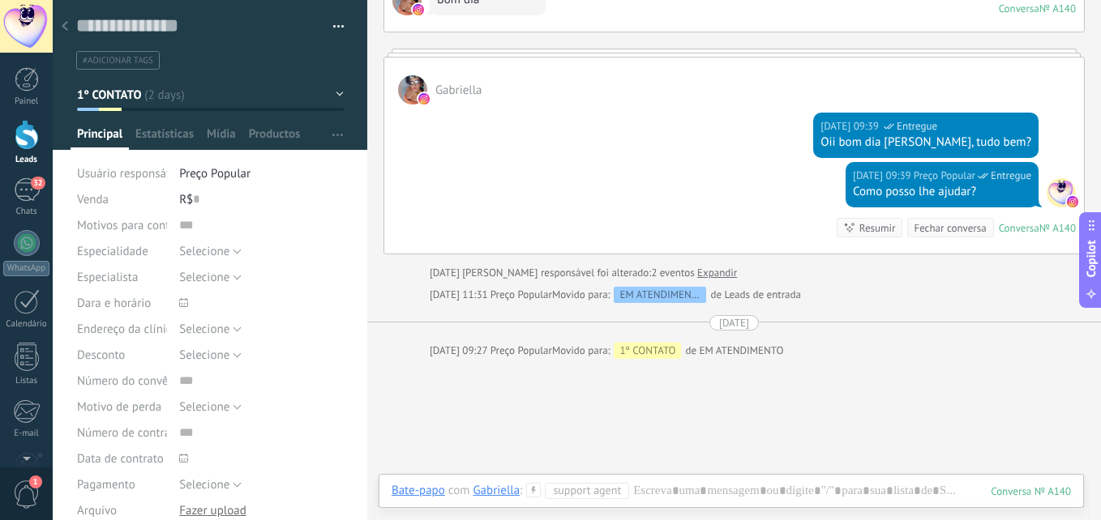
scroll to position [283, 0]
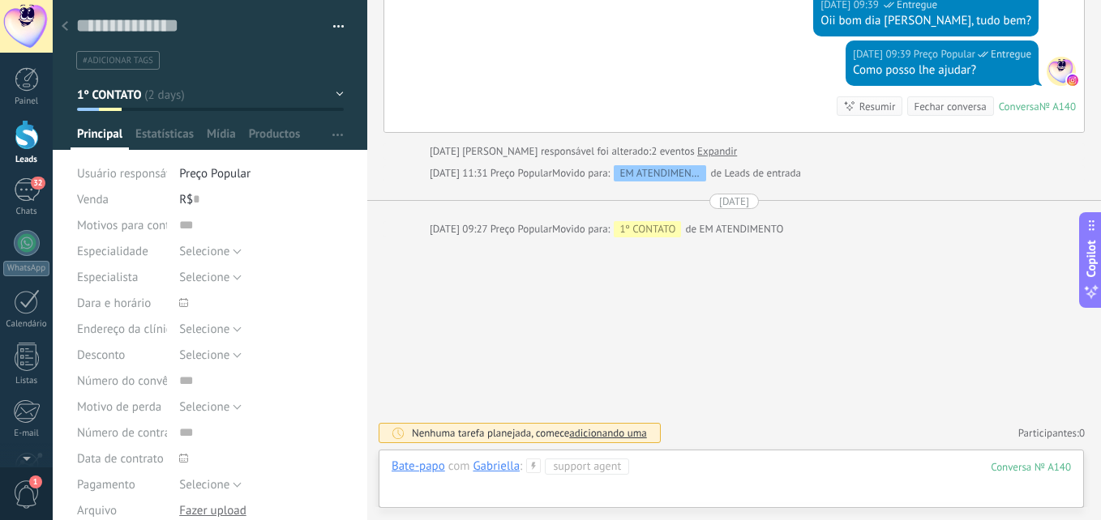
click at [715, 473] on div at bounding box center [731, 483] width 679 height 49
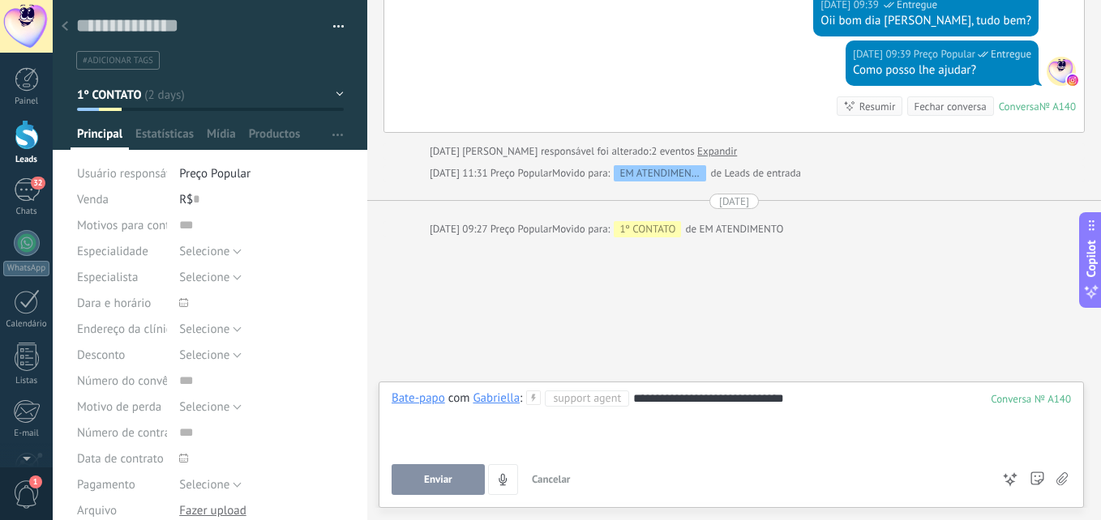
click at [460, 480] on button "Enviar" at bounding box center [438, 480] width 93 height 31
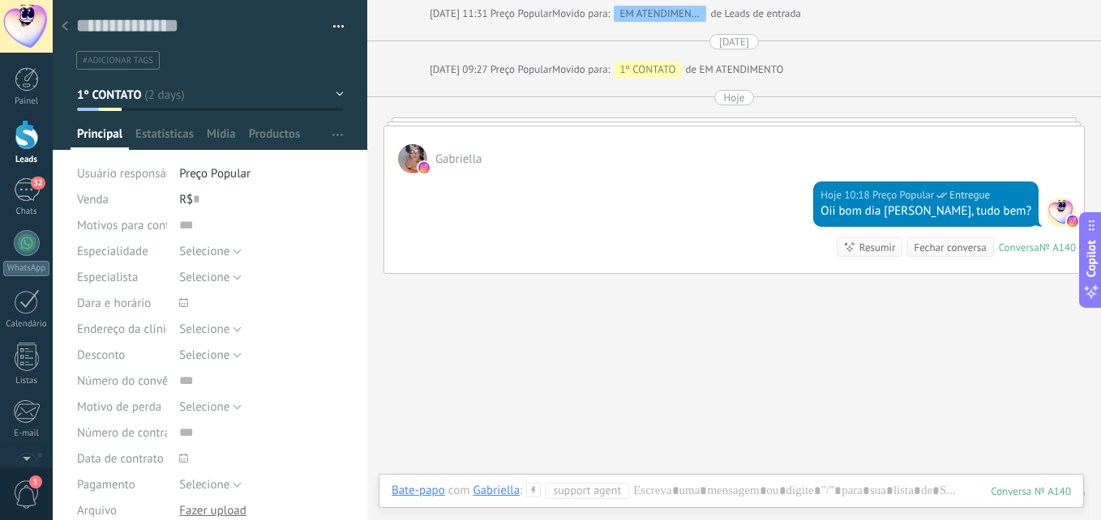
scroll to position [479, 0]
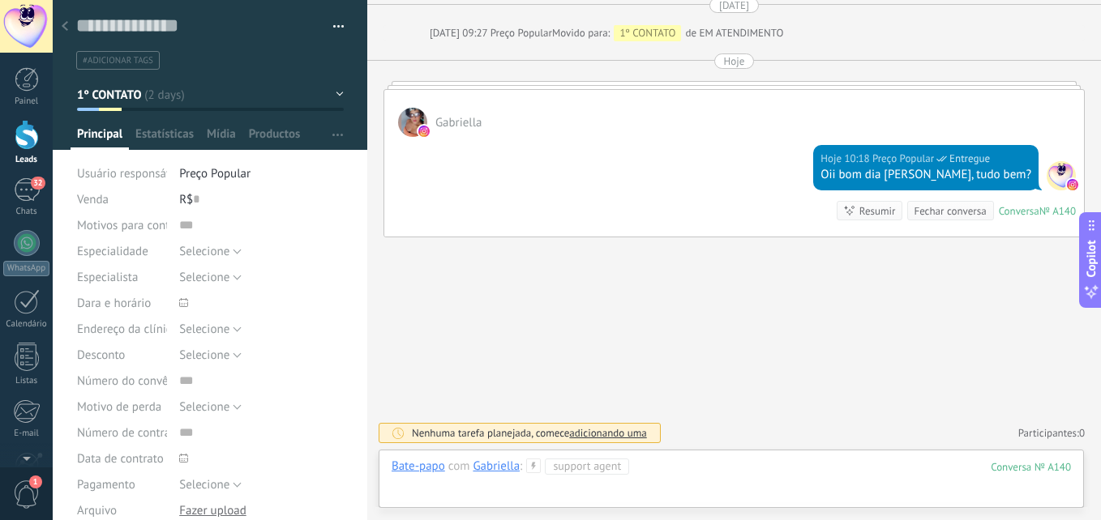
click at [682, 475] on div at bounding box center [731, 483] width 679 height 49
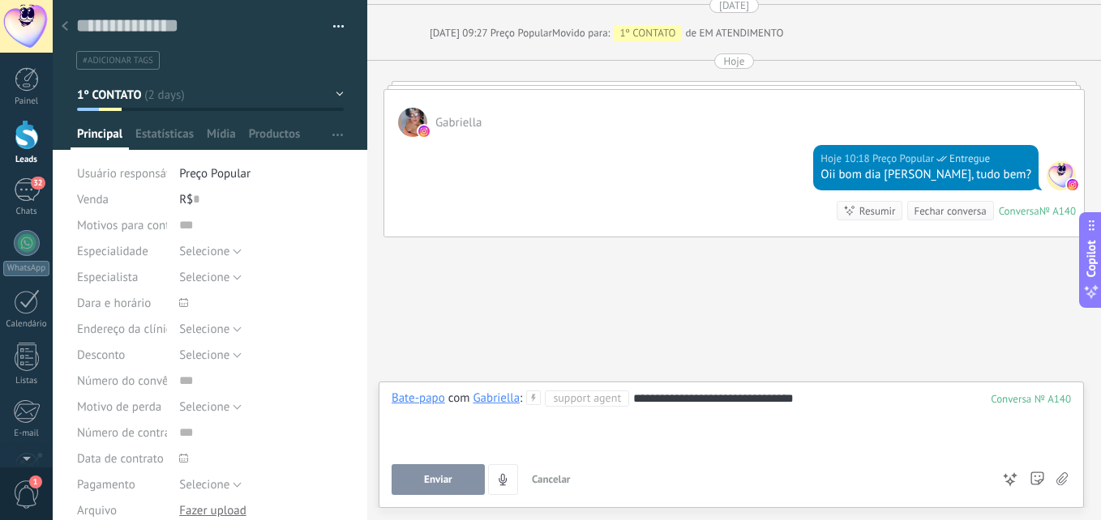
click at [829, 422] on div "**********" at bounding box center [731, 422] width 679 height 62
click at [438, 482] on span "Enviar" at bounding box center [438, 479] width 28 height 11
click at [162, 89] on button "1º CONTATO" at bounding box center [210, 94] width 267 height 29
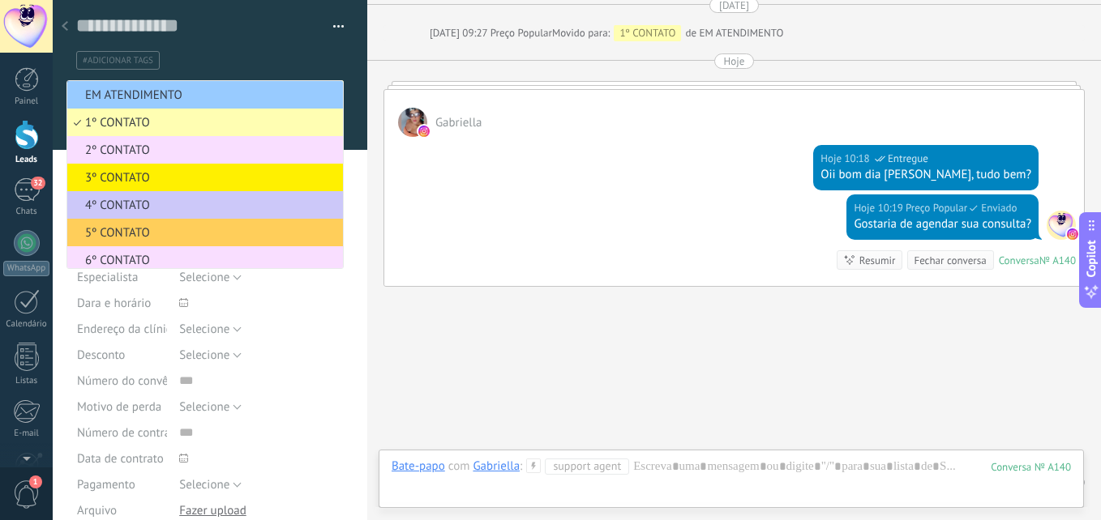
scroll to position [529, 0]
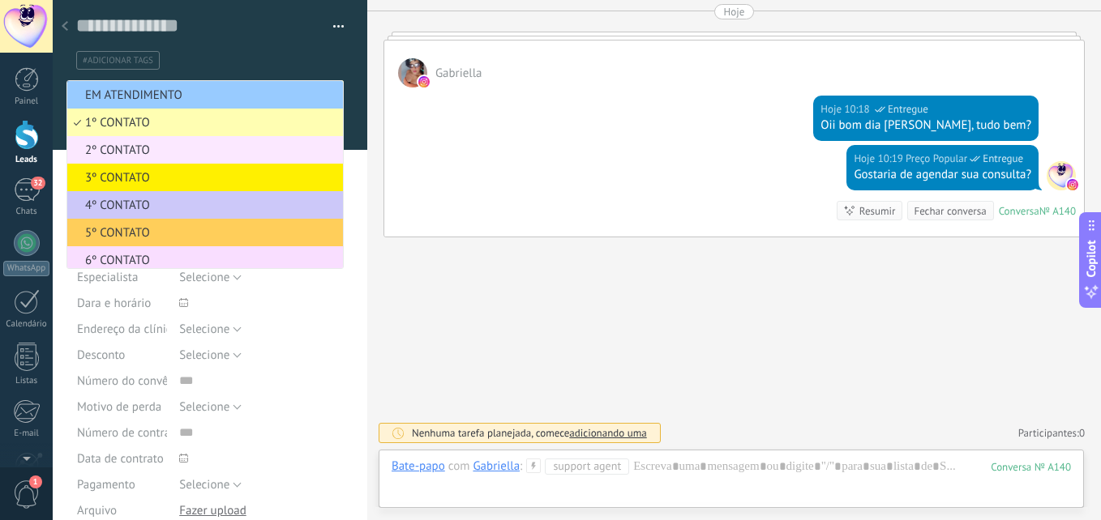
click at [143, 147] on span "2º CONTATO" at bounding box center [202, 150] width 271 height 15
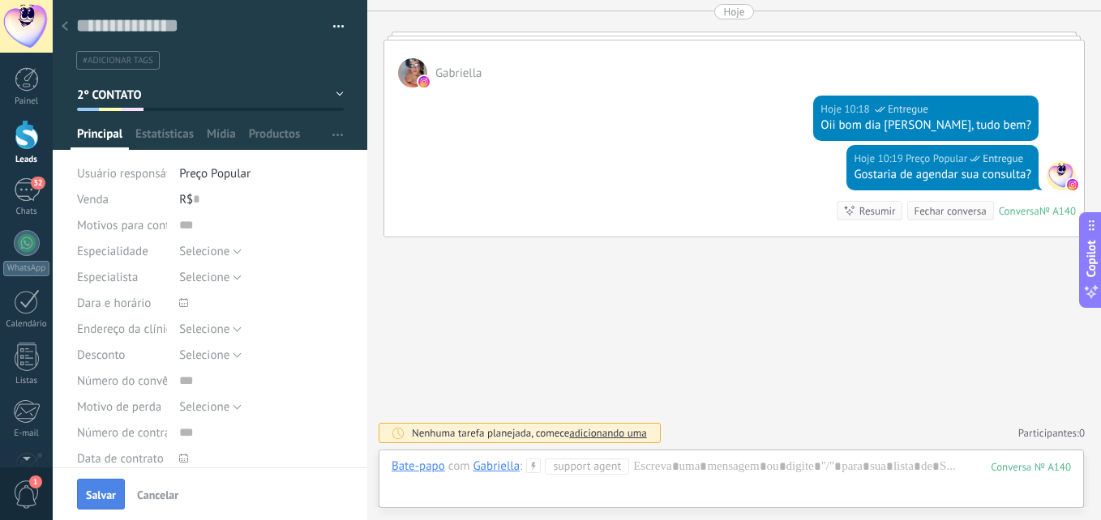
click at [95, 501] on span "Salvar" at bounding box center [101, 495] width 30 height 11
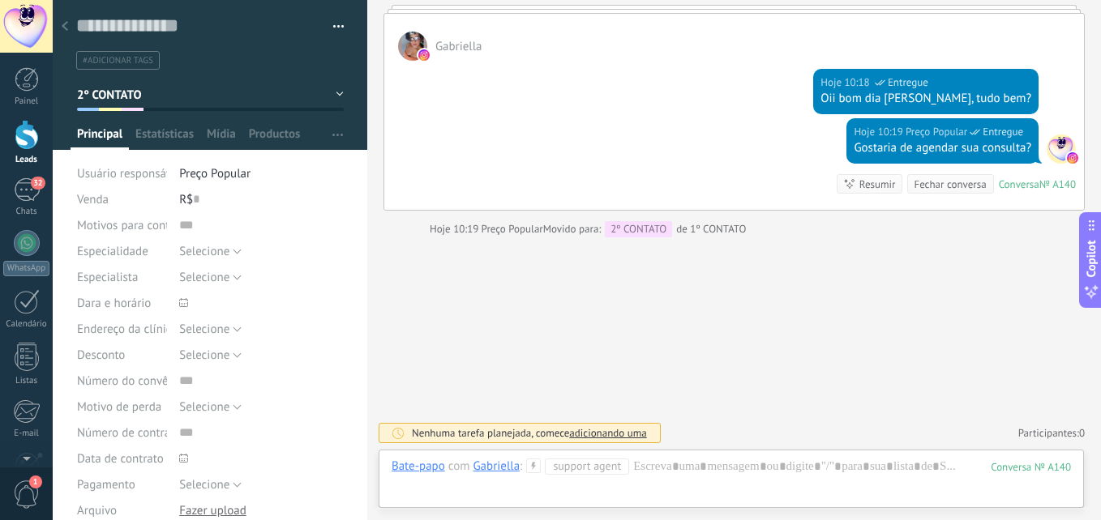
click at [63, 15] on div at bounding box center [65, 27] width 23 height 32
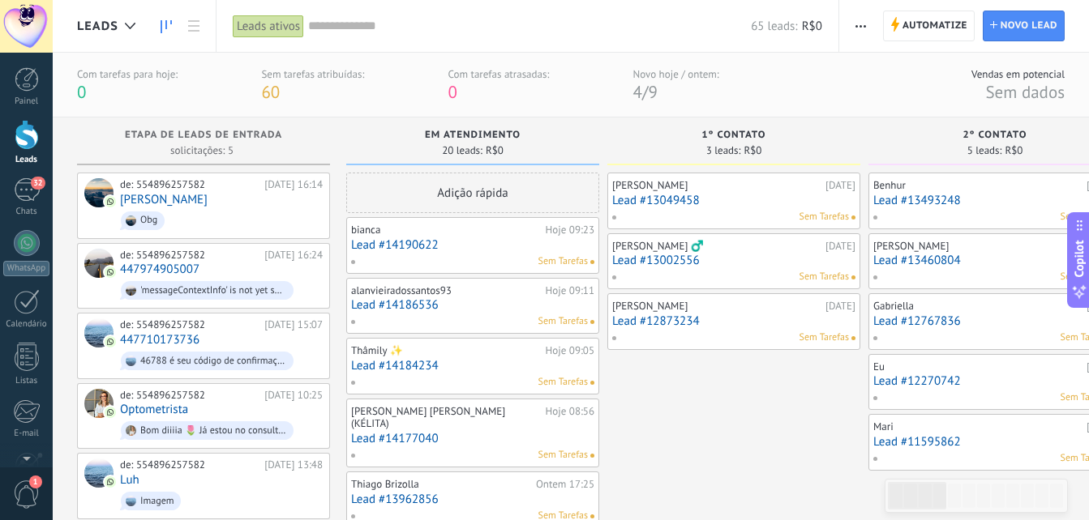
click at [664, 323] on link "Lead #12873234" at bounding box center [733, 322] width 243 height 14
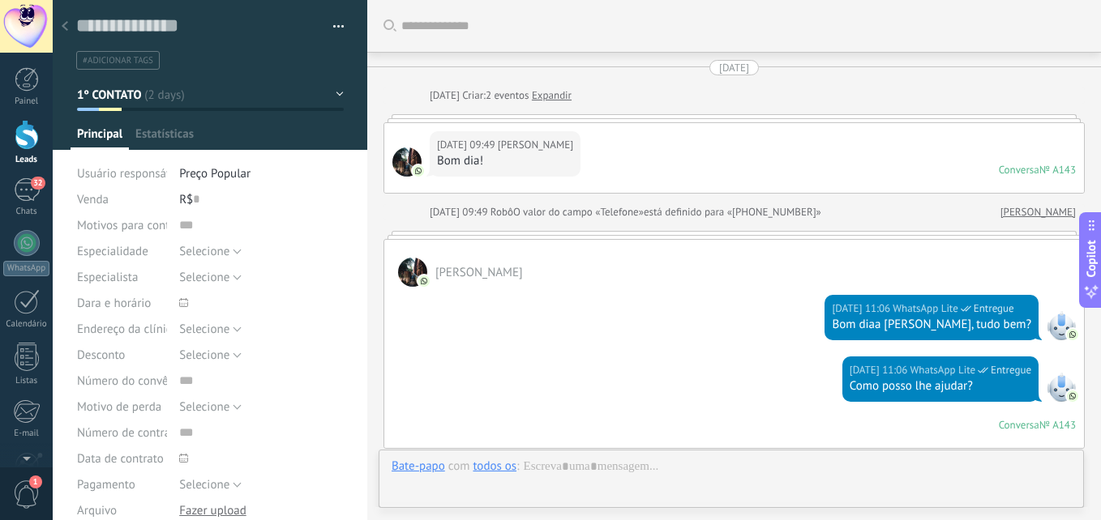
type textarea "**********"
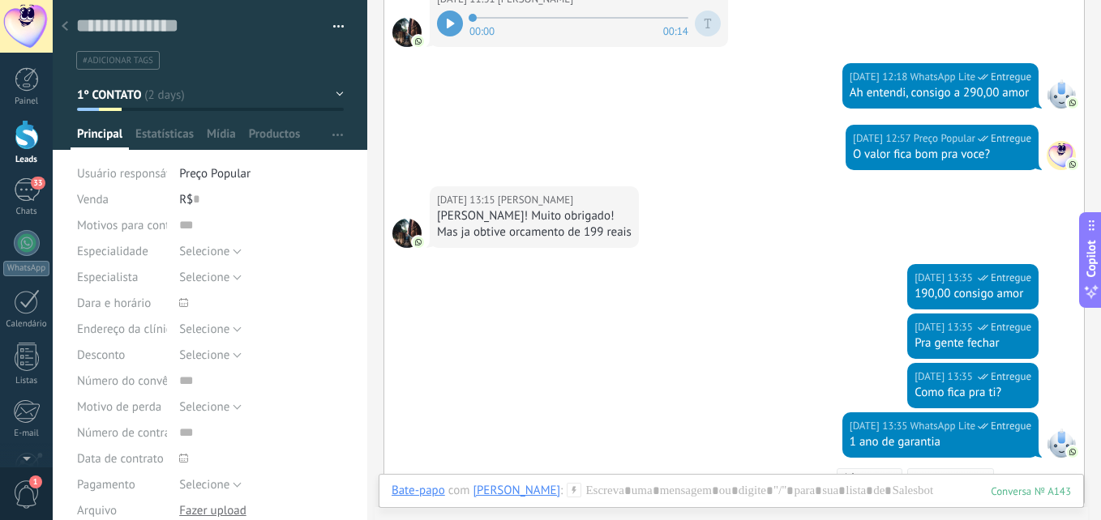
scroll to position [1009, 0]
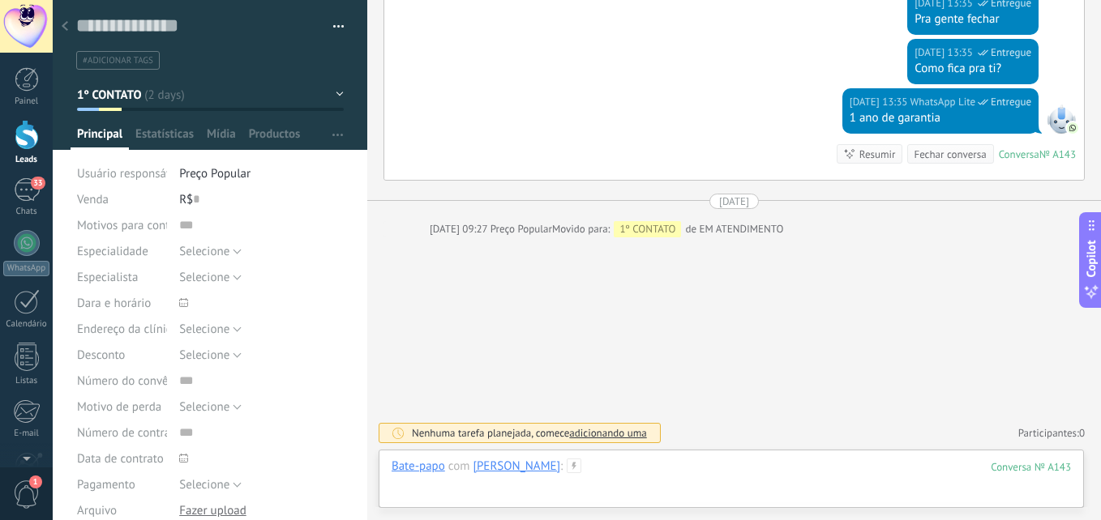
click at [713, 469] on div at bounding box center [731, 483] width 679 height 49
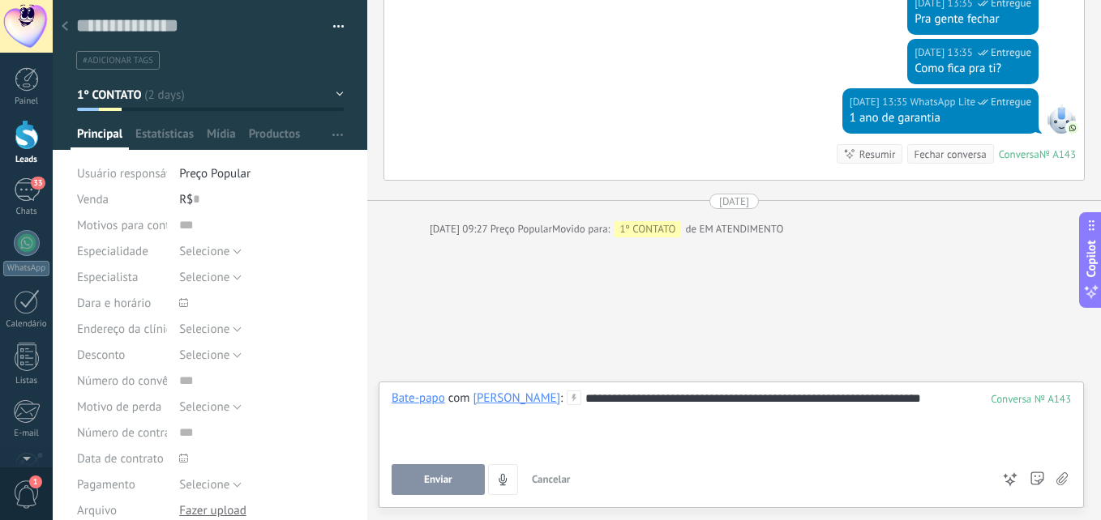
click at [454, 469] on button "Enviar" at bounding box center [438, 480] width 93 height 31
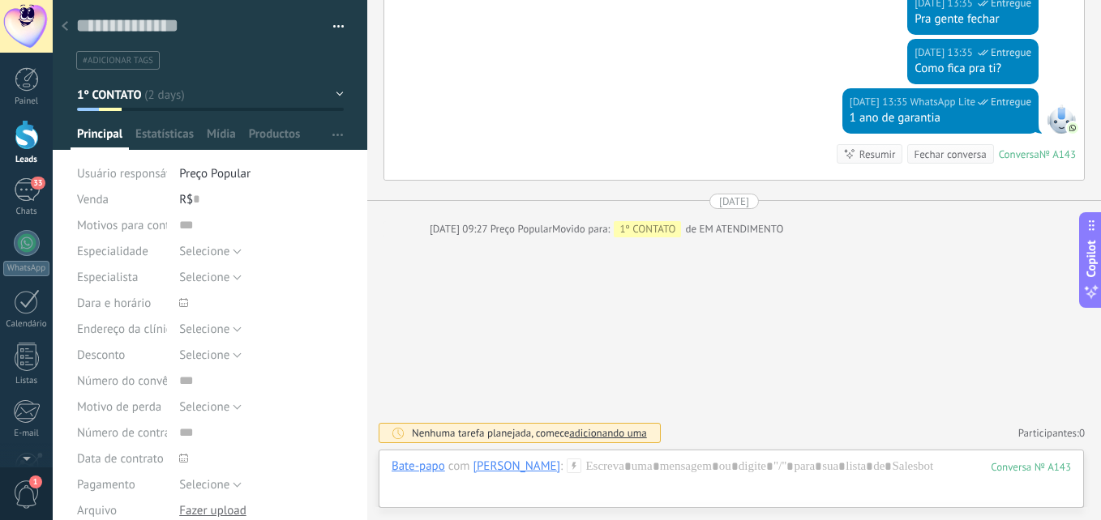
scroll to position [999, 0]
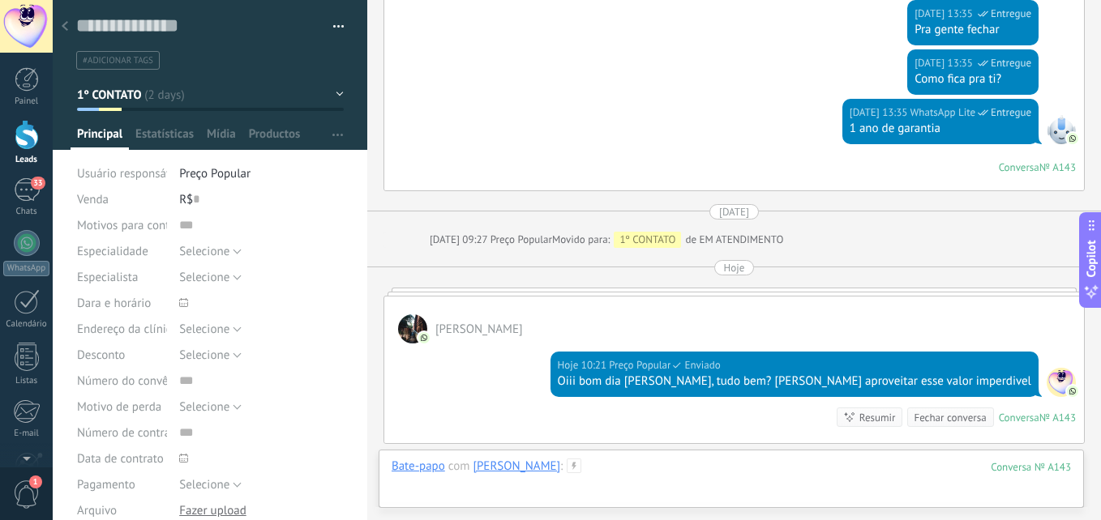
click at [704, 473] on div at bounding box center [731, 483] width 679 height 49
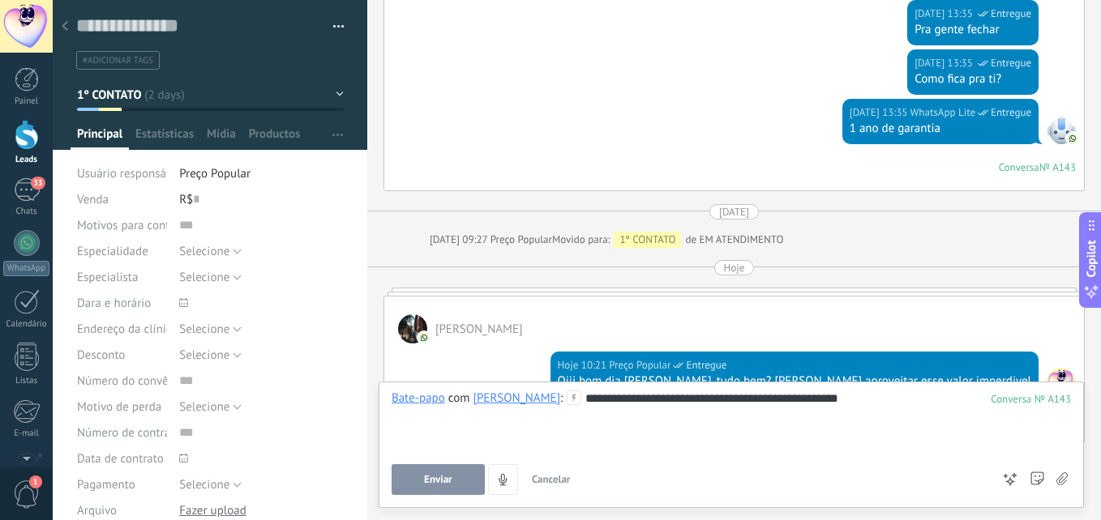
click at [465, 476] on button "Enviar" at bounding box center [438, 480] width 93 height 31
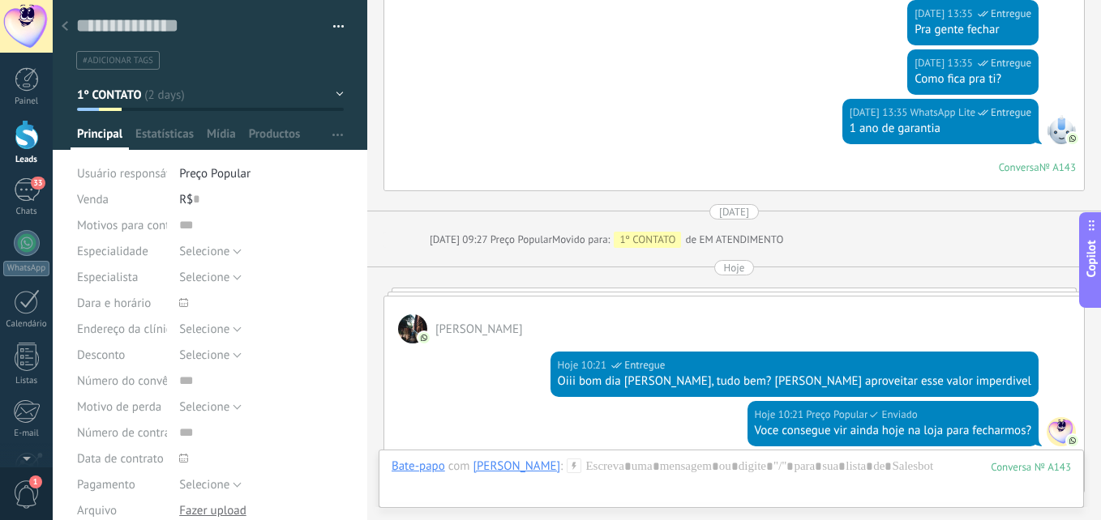
scroll to position [1255, 0]
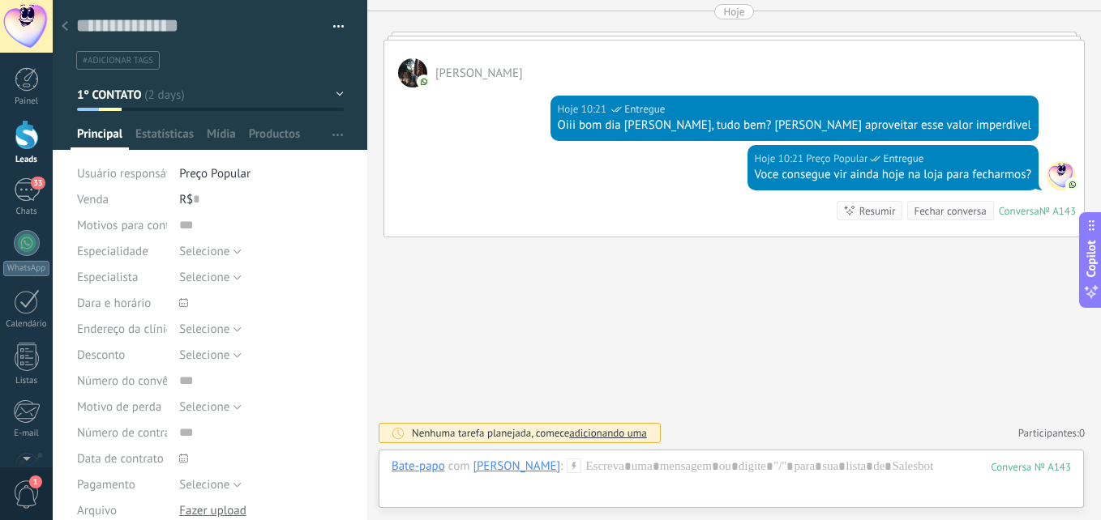
click at [147, 95] on button "1º CONTATO" at bounding box center [210, 94] width 267 height 29
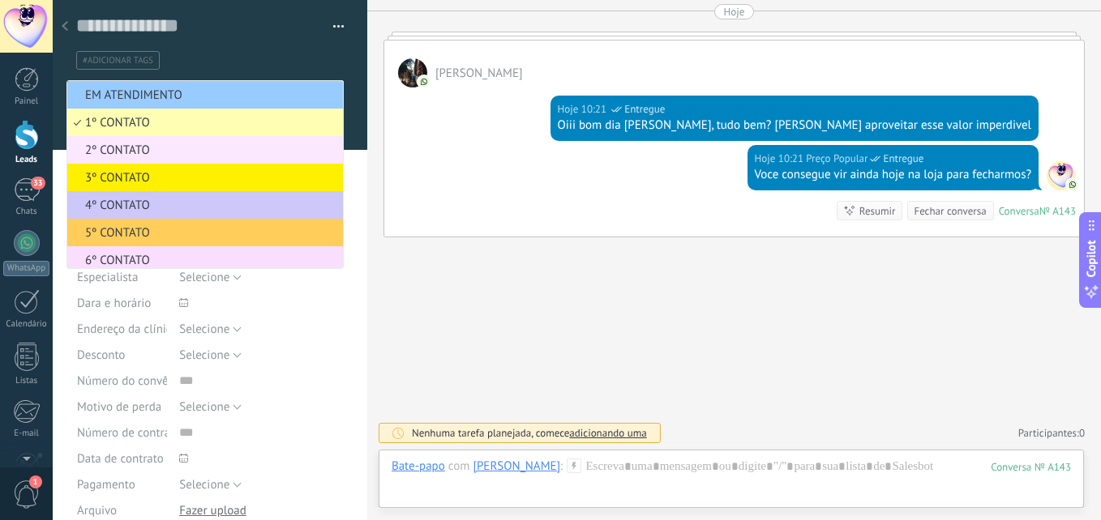
click at [153, 150] on span "2º CONTATO" at bounding box center [202, 150] width 271 height 15
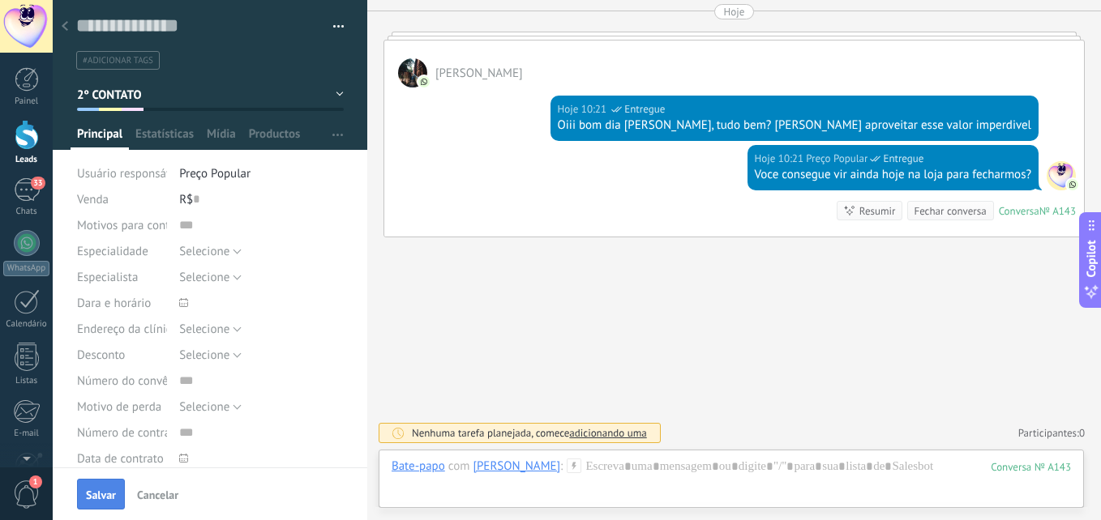
click at [105, 490] on span "Salvar" at bounding box center [101, 495] width 30 height 11
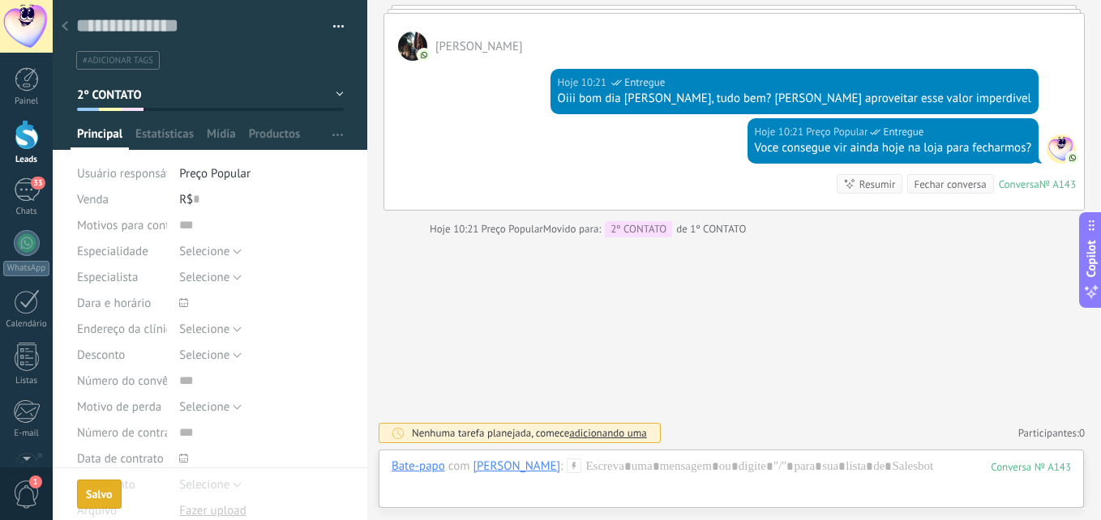
click at [66, 24] on use at bounding box center [65, 26] width 6 height 10
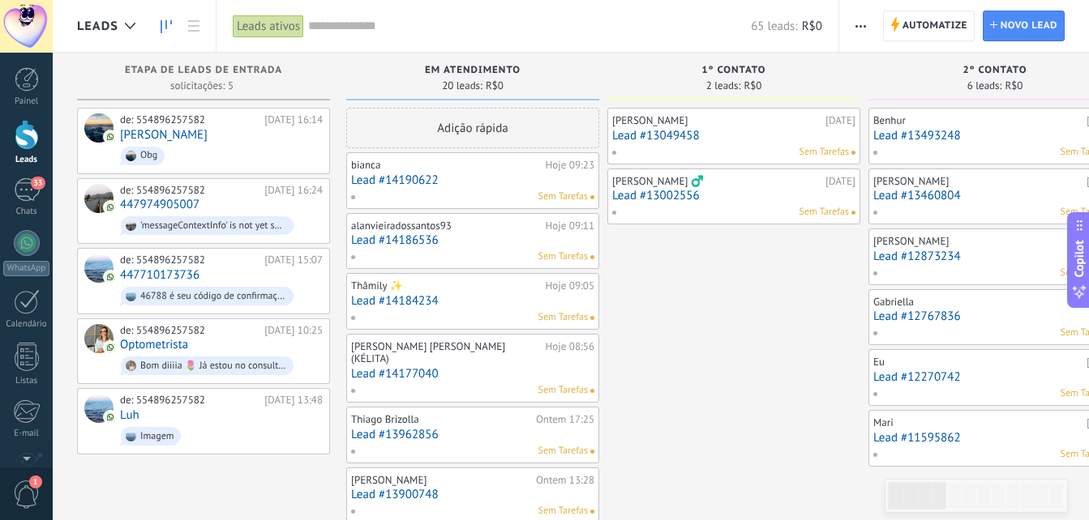
click at [724, 208] on div "Sem Tarefas" at bounding box center [730, 212] width 238 height 15
click at [636, 195] on link "Lead #13002556" at bounding box center [733, 196] width 243 height 14
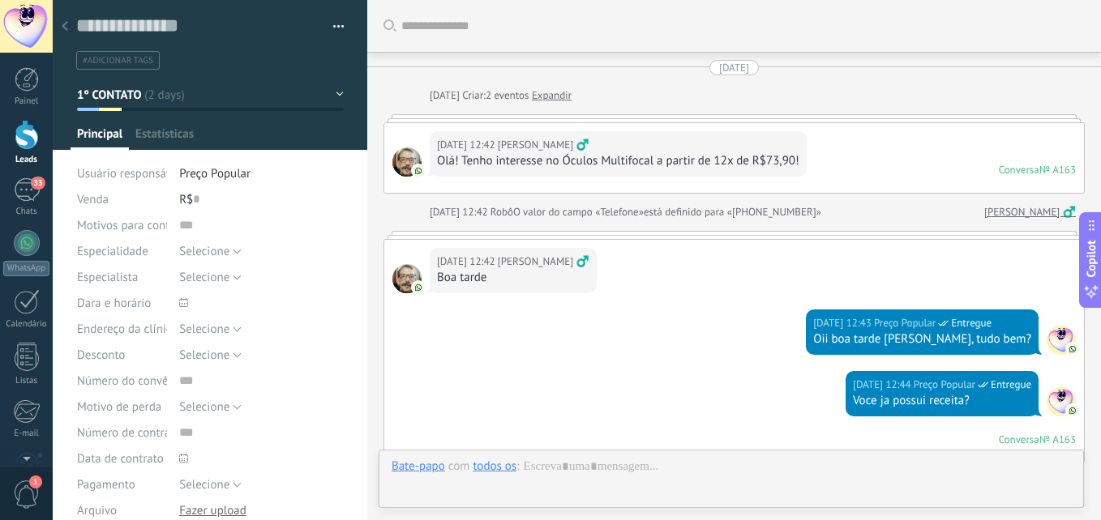
type textarea "**********"
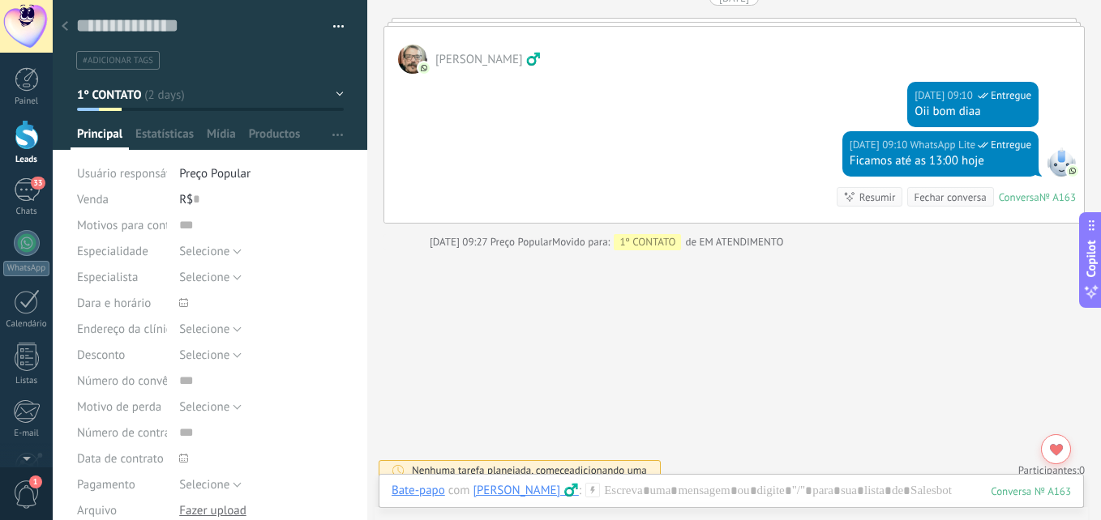
scroll to position [1255, 0]
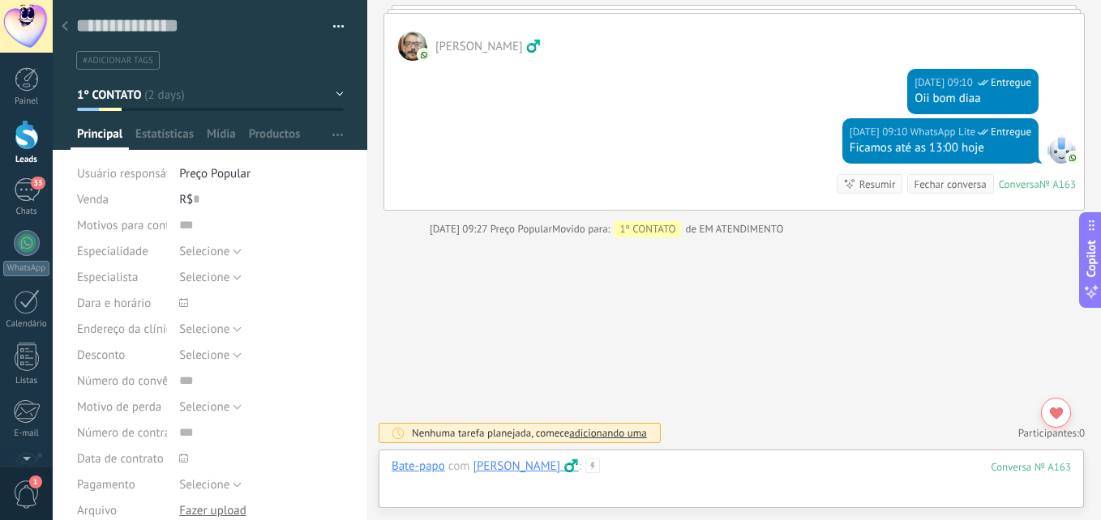
click at [679, 461] on div at bounding box center [731, 483] width 679 height 49
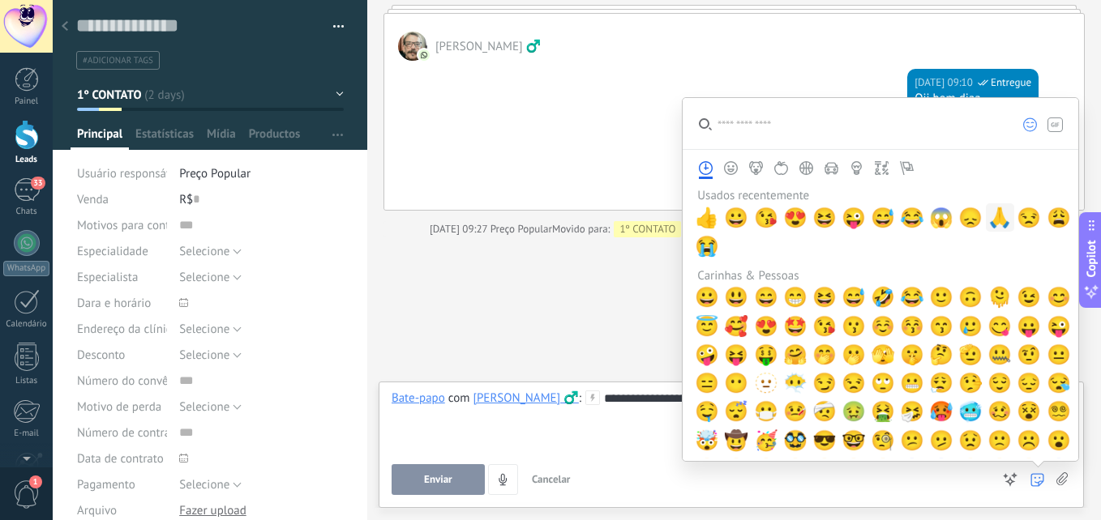
click at [994, 218] on span "🙏" at bounding box center [999, 218] width 24 height 23
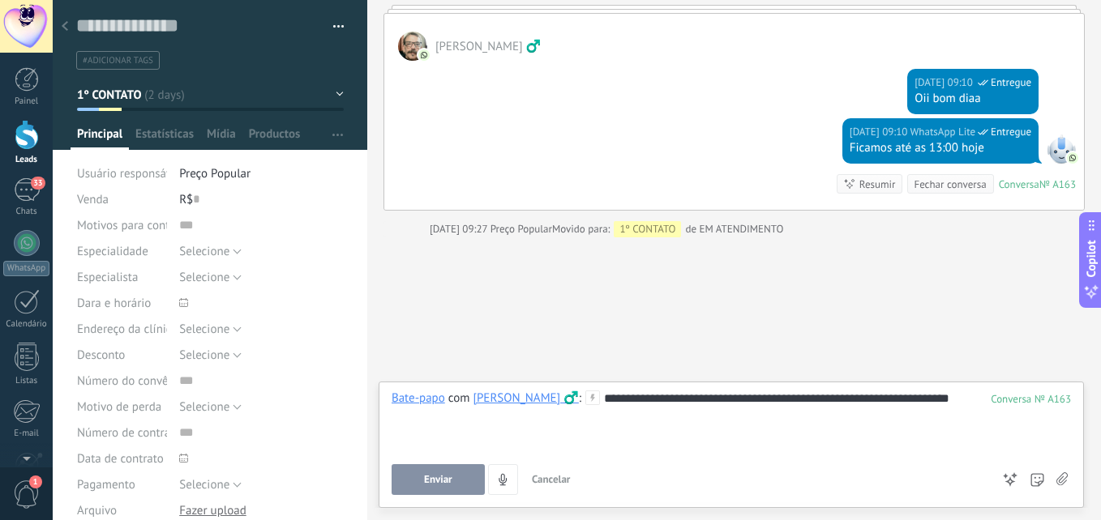
click at [432, 482] on span "Enviar" at bounding box center [438, 479] width 28 height 11
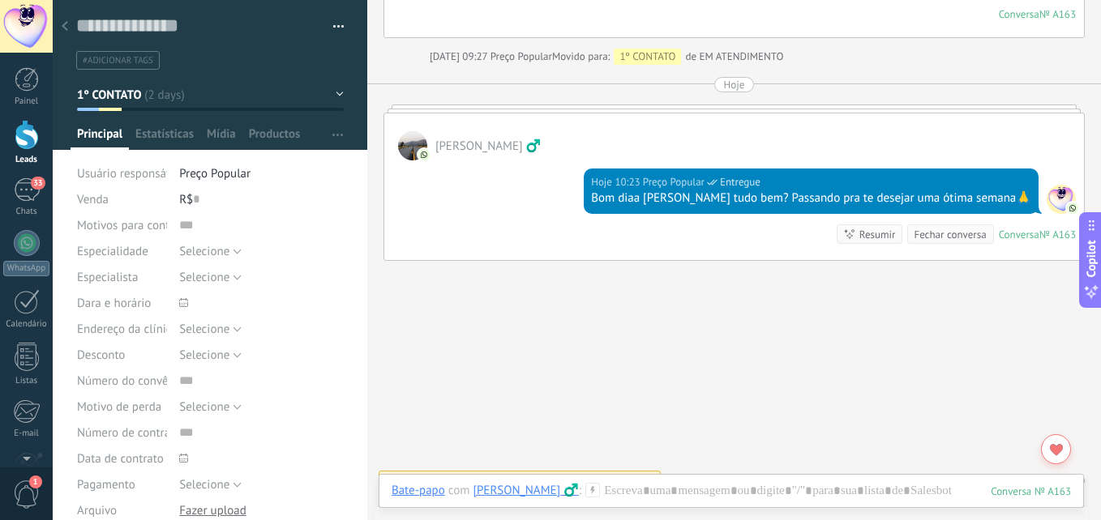
scroll to position [1451, 0]
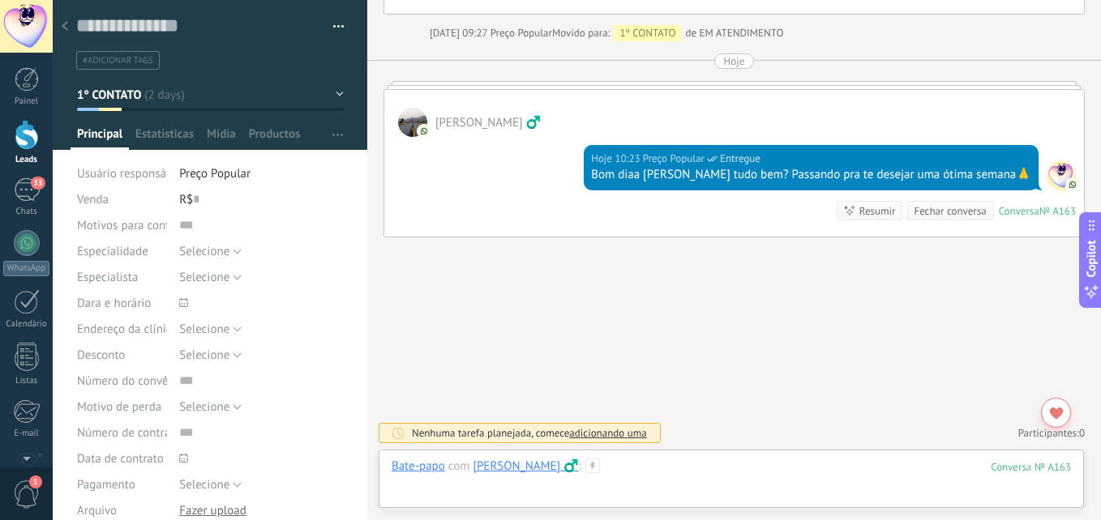
click at [790, 467] on div at bounding box center [731, 483] width 679 height 49
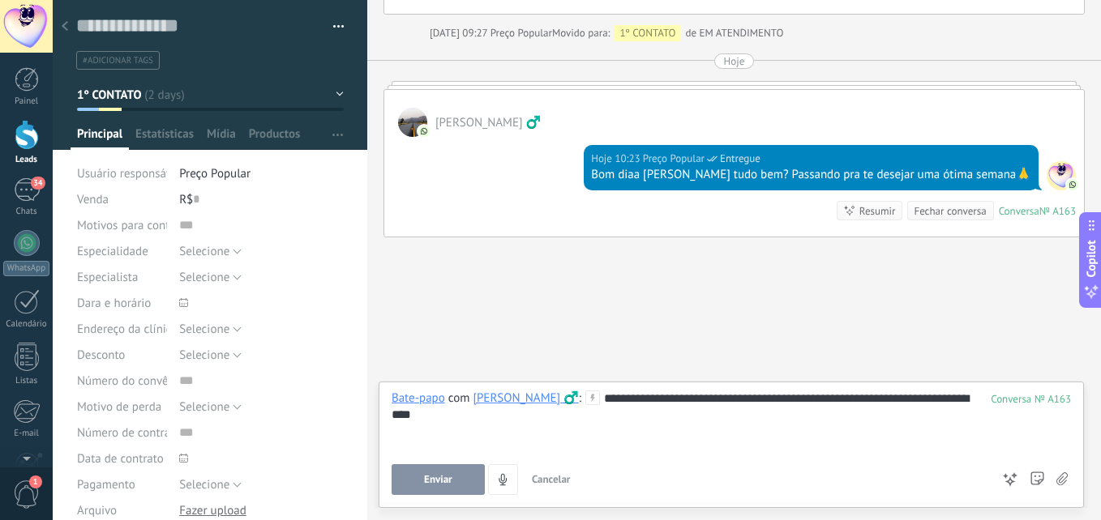
click at [434, 475] on span "Enviar" at bounding box center [438, 479] width 28 height 11
click at [125, 95] on span "1º CONTATO" at bounding box center [109, 95] width 65 height 15
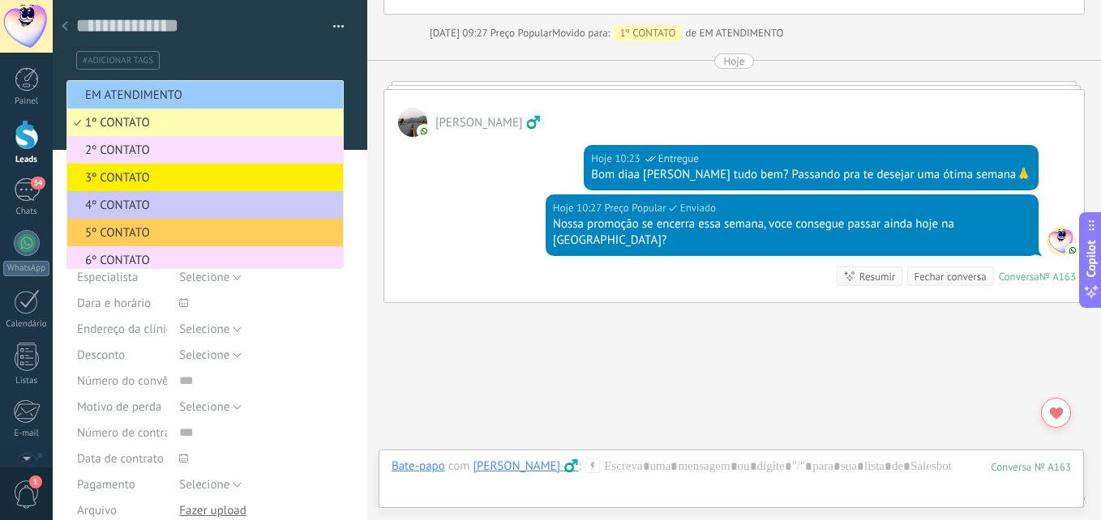
scroll to position [1501, 0]
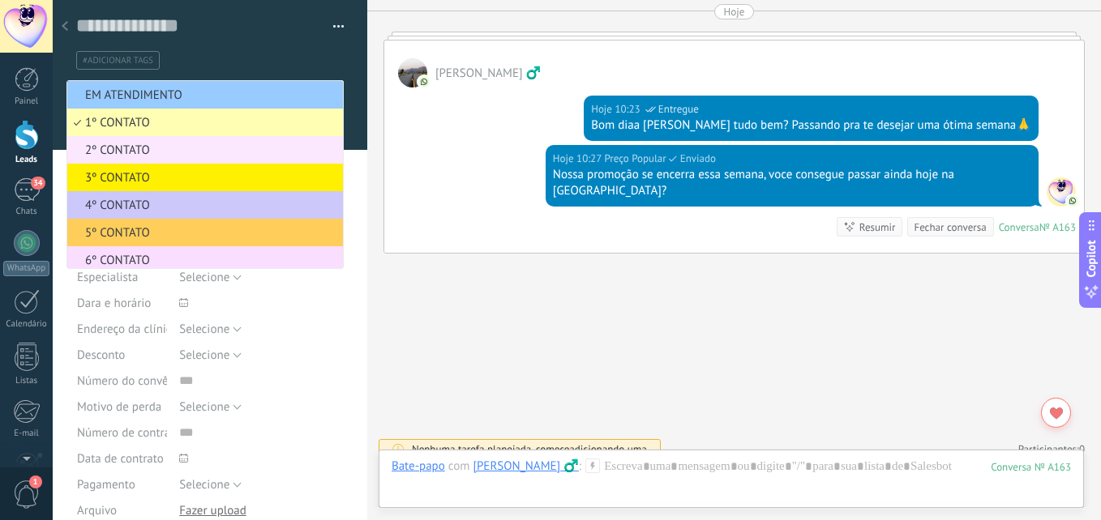
click at [117, 145] on span "2º CONTATO" at bounding box center [202, 150] width 271 height 15
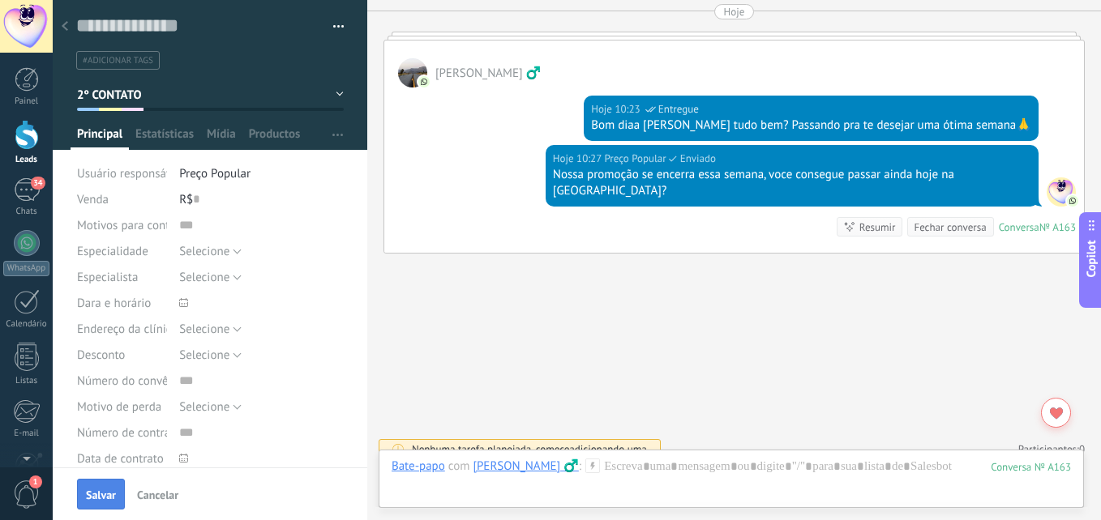
click at [95, 495] on span "Salvar" at bounding box center [101, 495] width 30 height 11
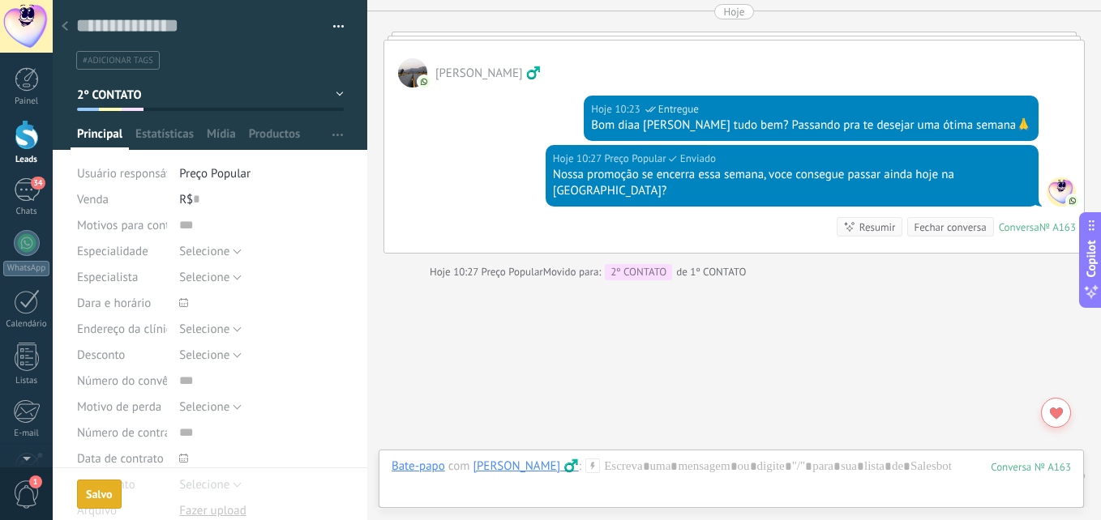
scroll to position [1527, 0]
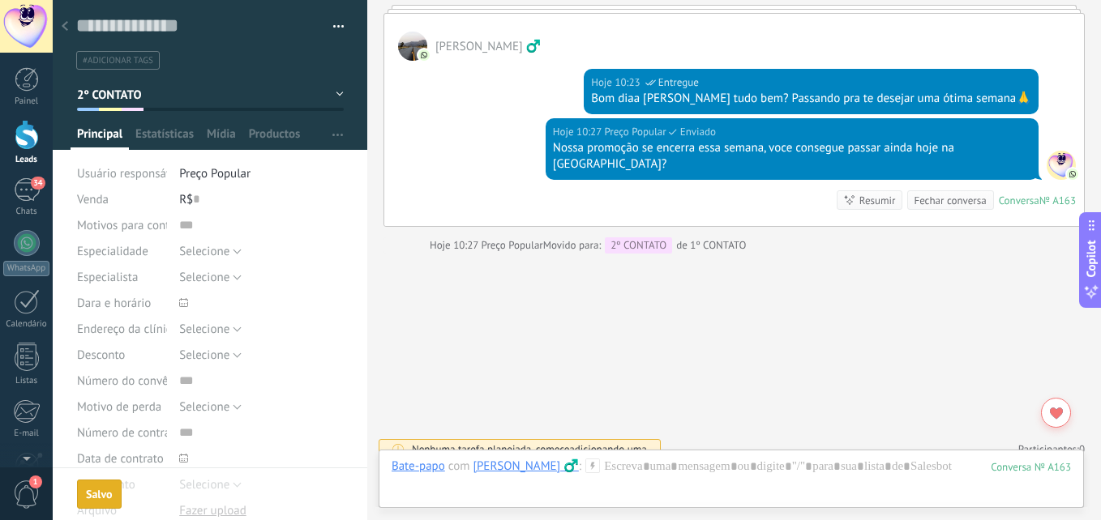
click at [62, 21] on div at bounding box center [65, 27] width 23 height 32
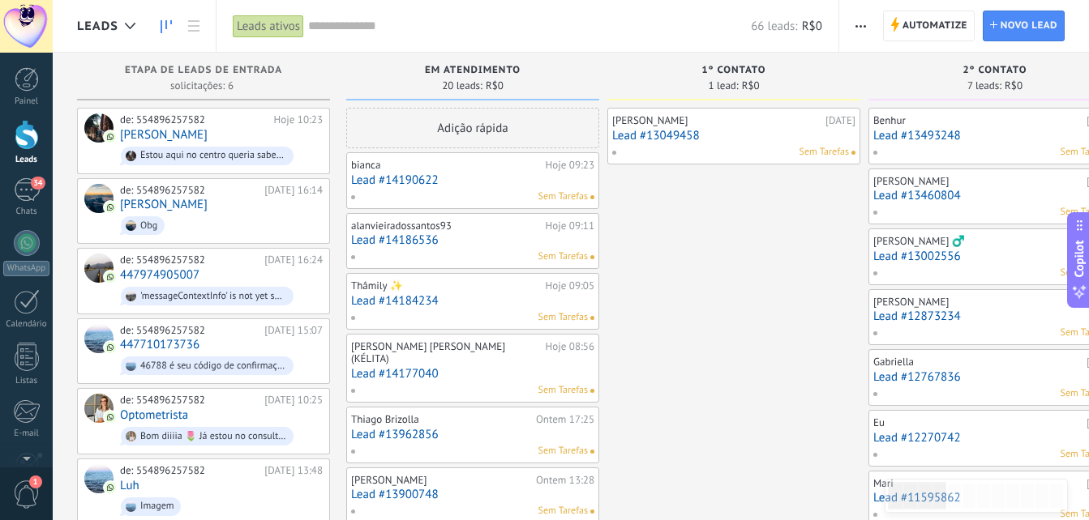
click at [713, 129] on link "Lead #13049458" at bounding box center [733, 136] width 243 height 14
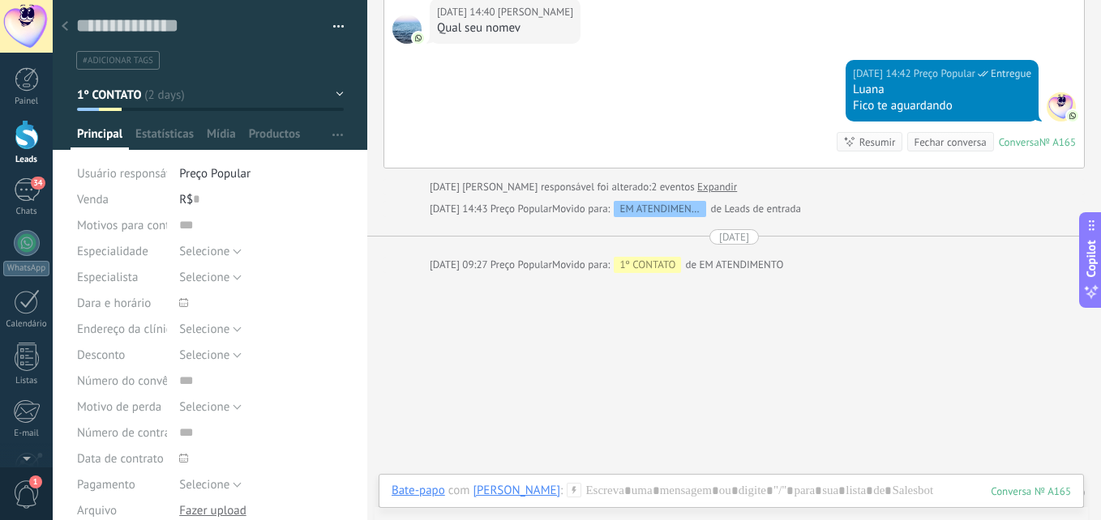
scroll to position [640, 0]
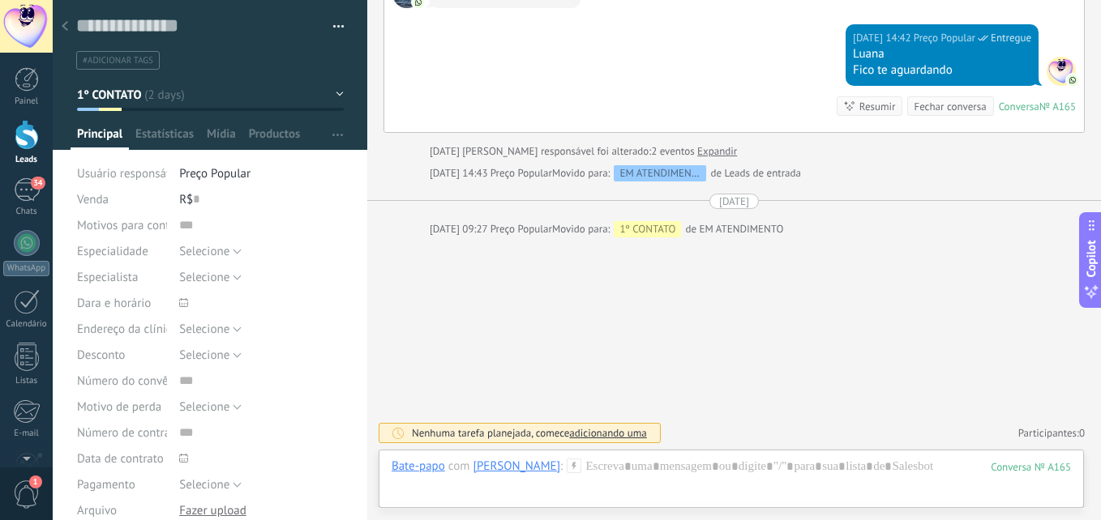
click at [199, 92] on button "1º CONTATO" at bounding box center [210, 94] width 267 height 29
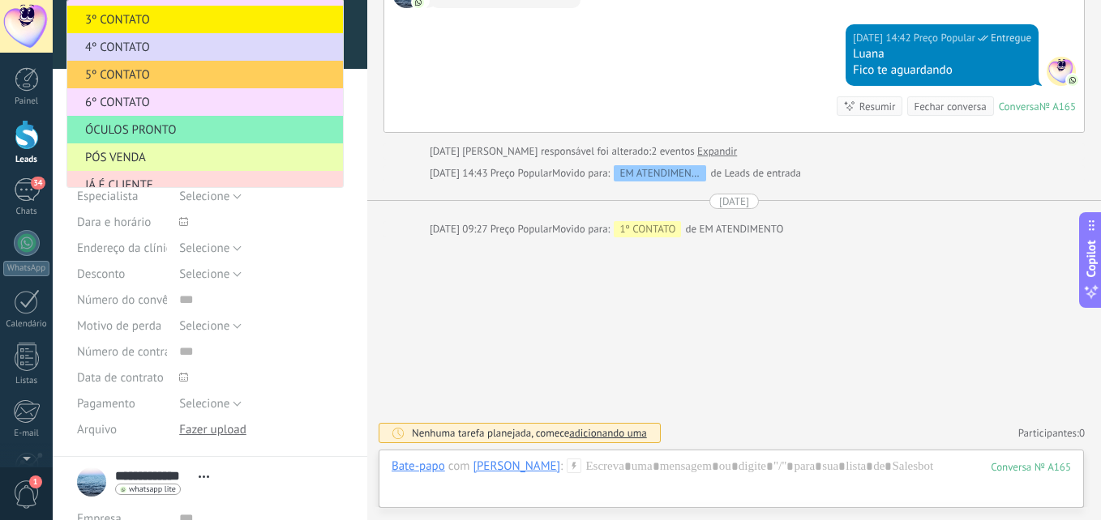
scroll to position [171, 0]
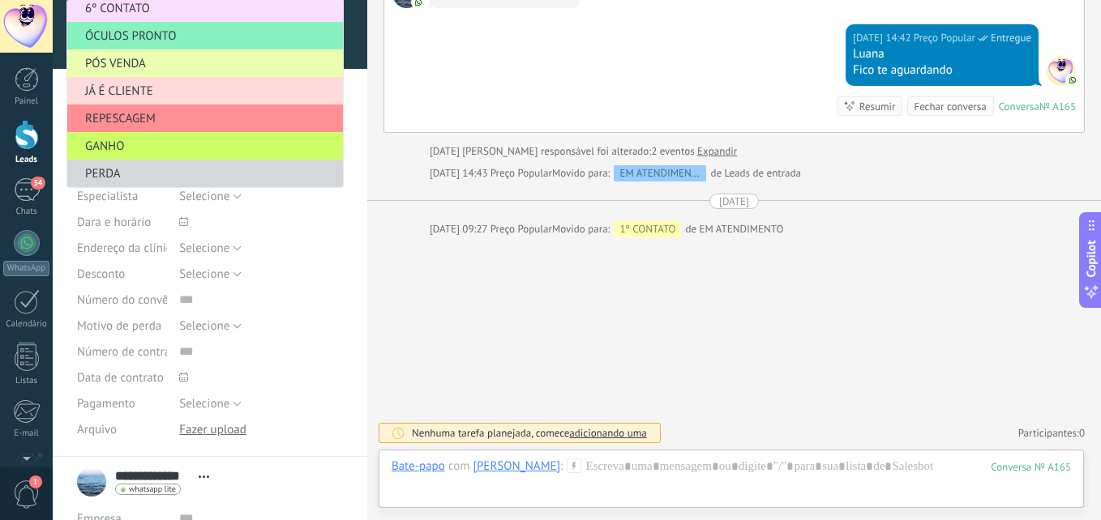
click at [316, 279] on div "Selecione 5% 10% 15% Selecione" at bounding box center [261, 274] width 165 height 26
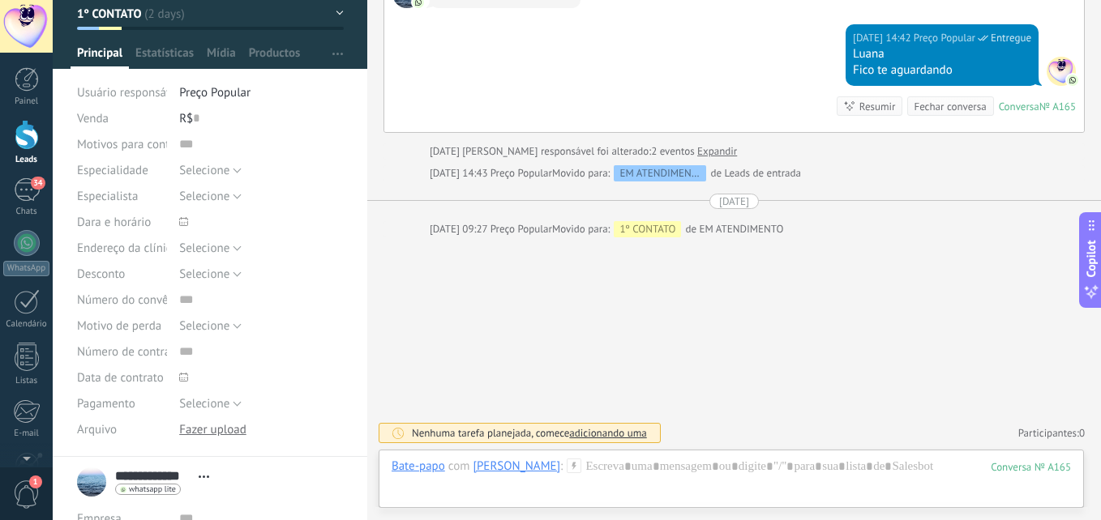
click at [215, 13] on button "1º CONTATO" at bounding box center [210, 13] width 267 height 29
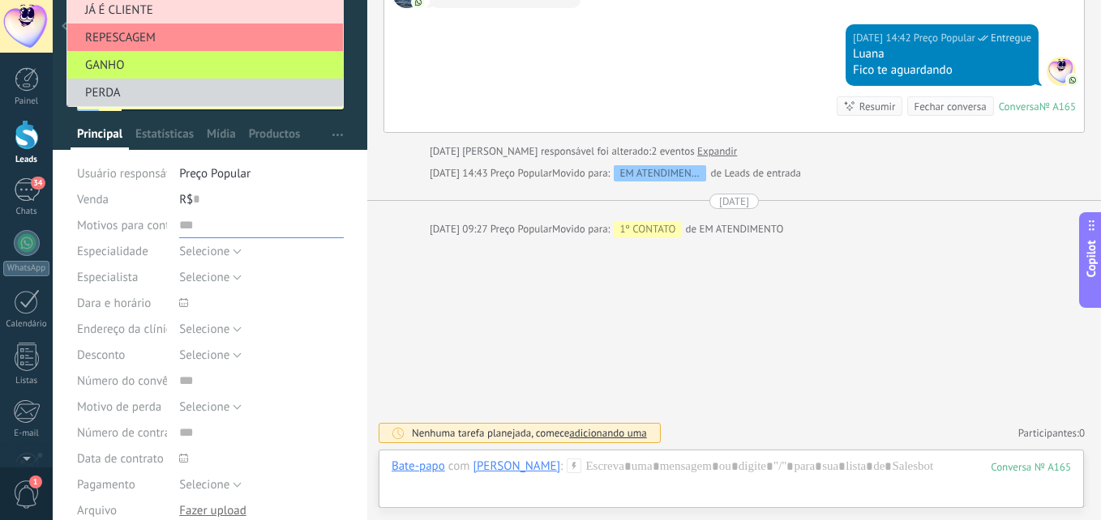
click at [285, 218] on input "text" at bounding box center [261, 225] width 165 height 26
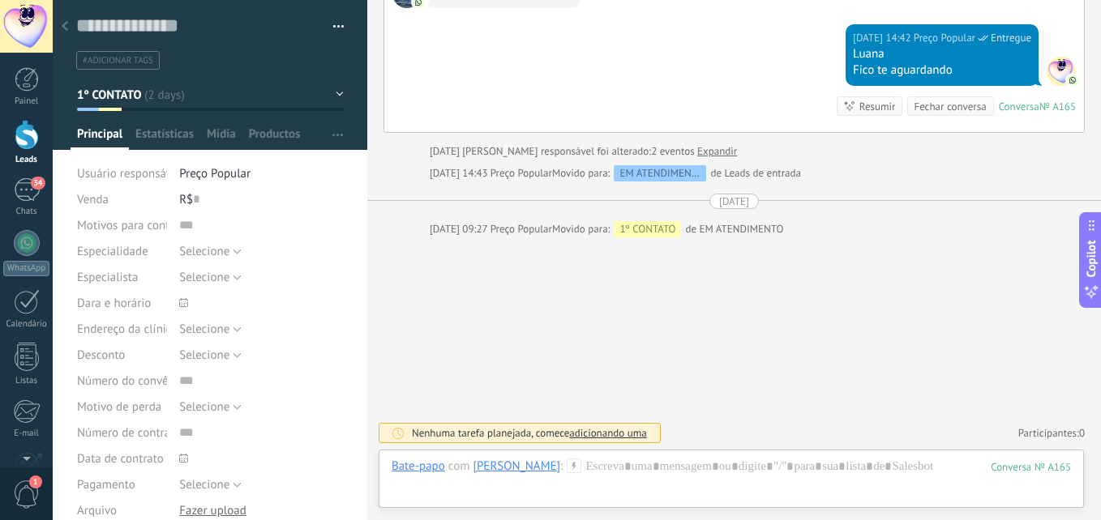
click at [68, 21] on div at bounding box center [65, 27] width 23 height 32
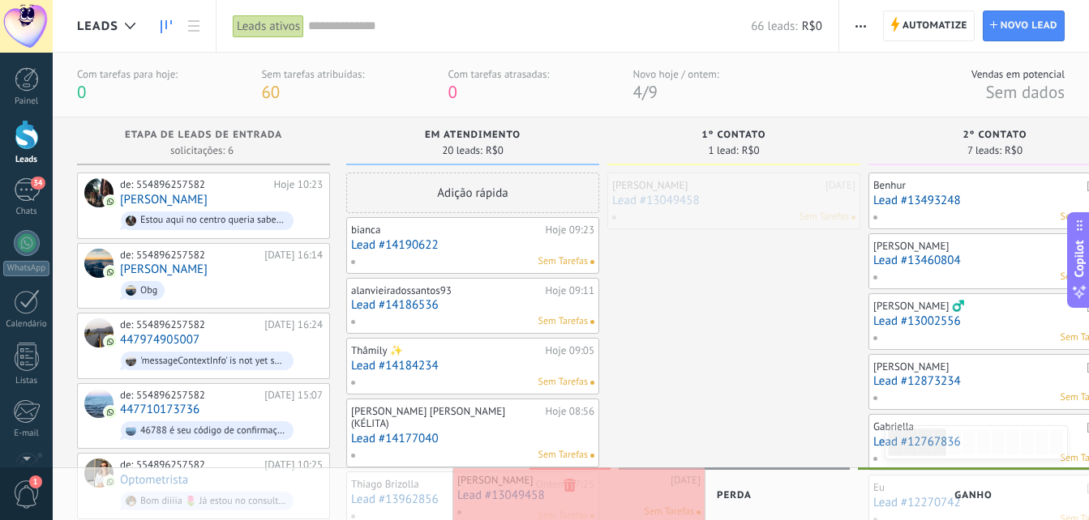
drag, startPoint x: 710, startPoint y: 195, endPoint x: 557, endPoint y: 490, distance: 332.5
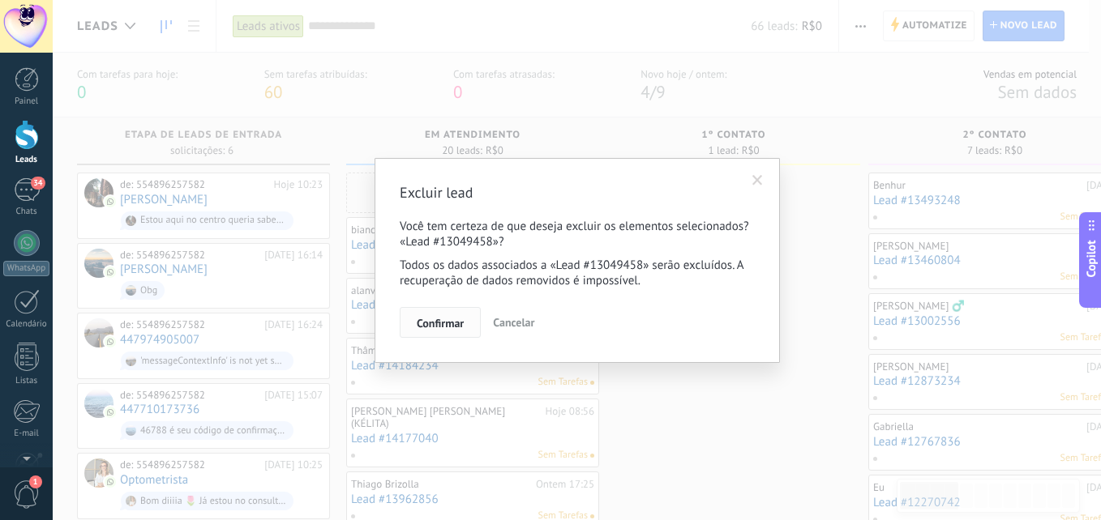
click at [457, 328] on span "Confirmar" at bounding box center [440, 323] width 47 height 11
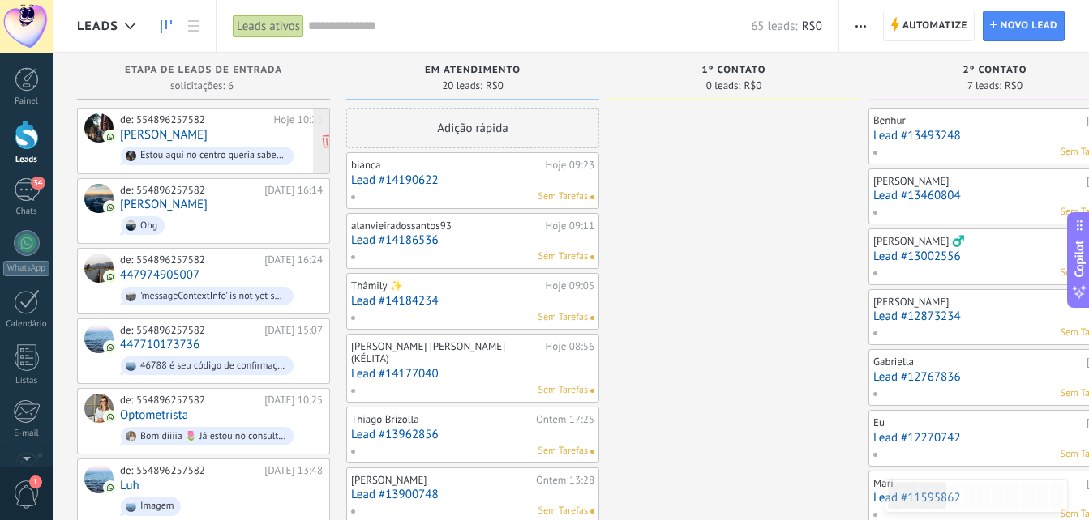
click at [203, 139] on div "de: 554896257582 Hoje 10:23 Carol Carpes Estou aqui no centro queria saber se j…" at bounding box center [221, 140] width 203 height 55
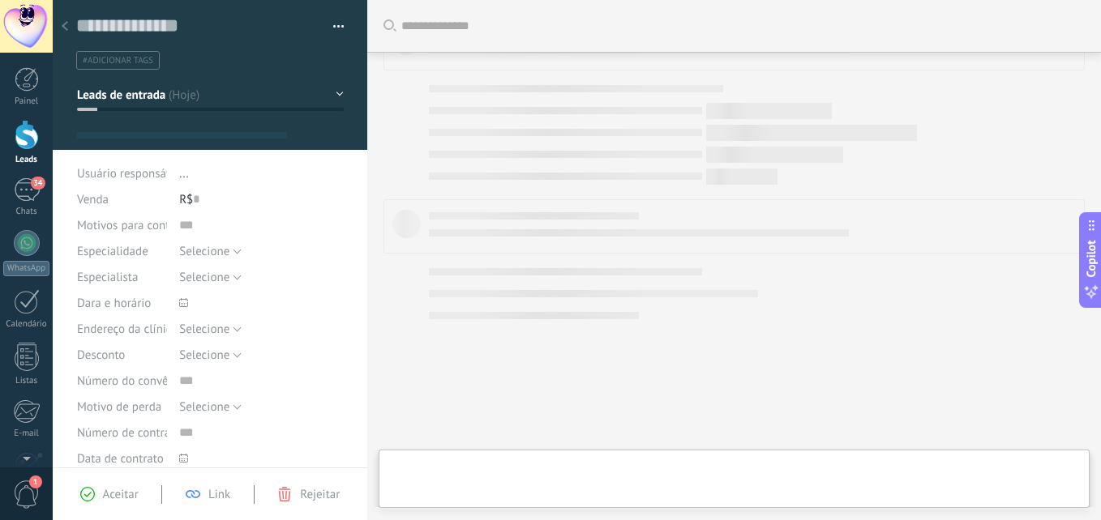
scroll to position [73, 0]
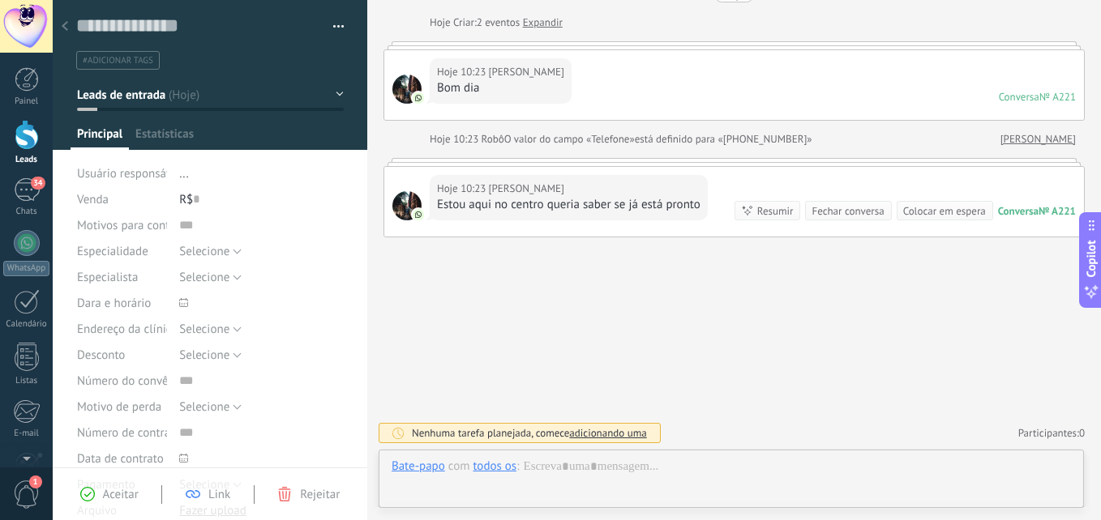
type textarea "**********"
click at [686, 476] on div at bounding box center [731, 483] width 679 height 49
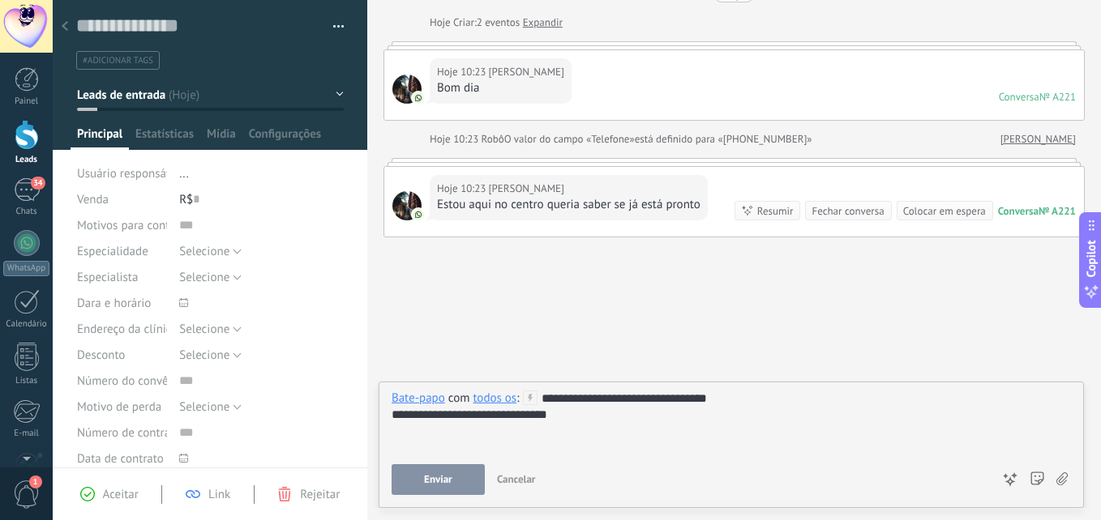
click at [427, 474] on span "Enviar" at bounding box center [438, 479] width 28 height 11
click at [199, 93] on button "Leads de entrada" at bounding box center [210, 94] width 267 height 29
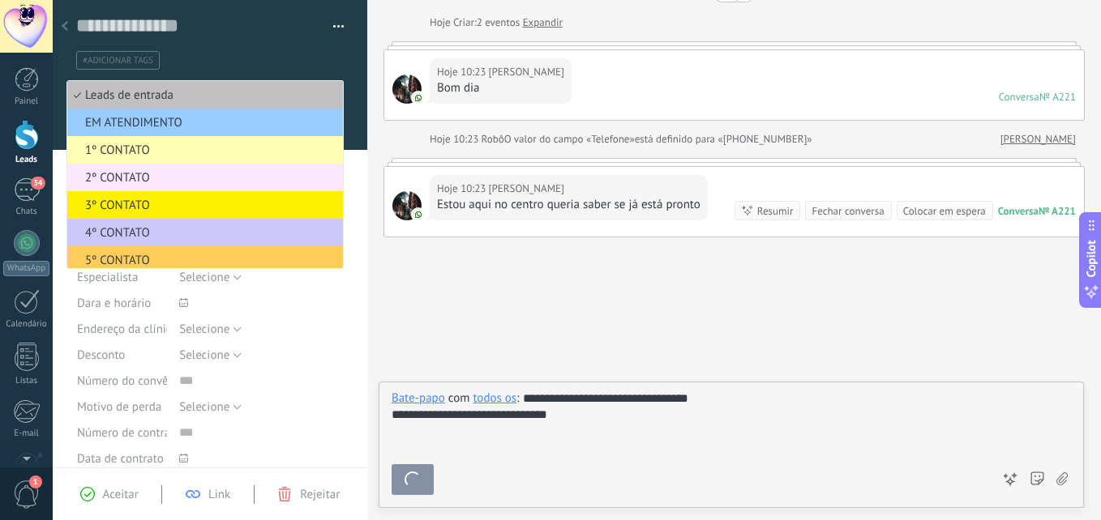
scroll to position [199, 0]
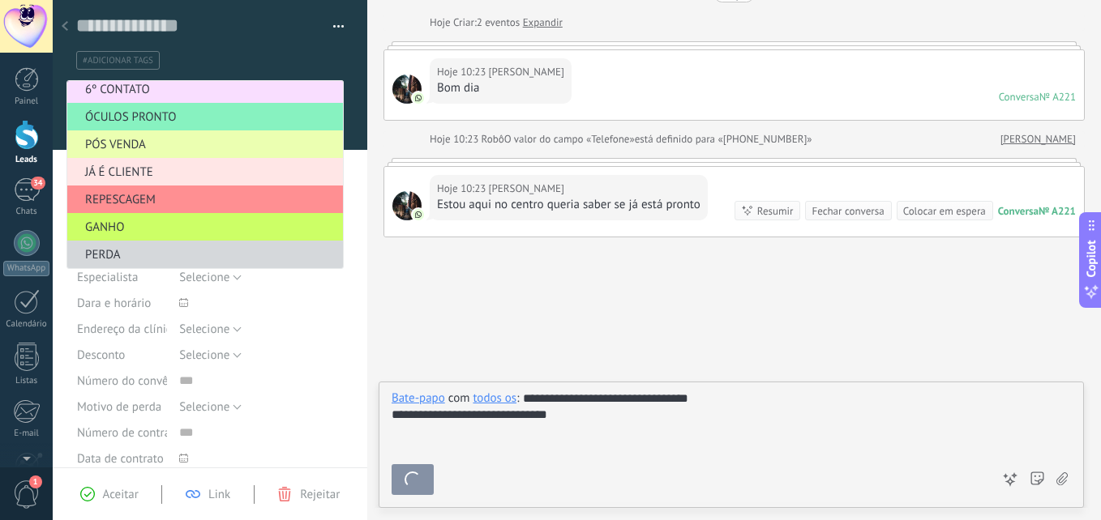
click at [156, 166] on span "JÁ É CLIENTE" at bounding box center [202, 172] width 271 height 15
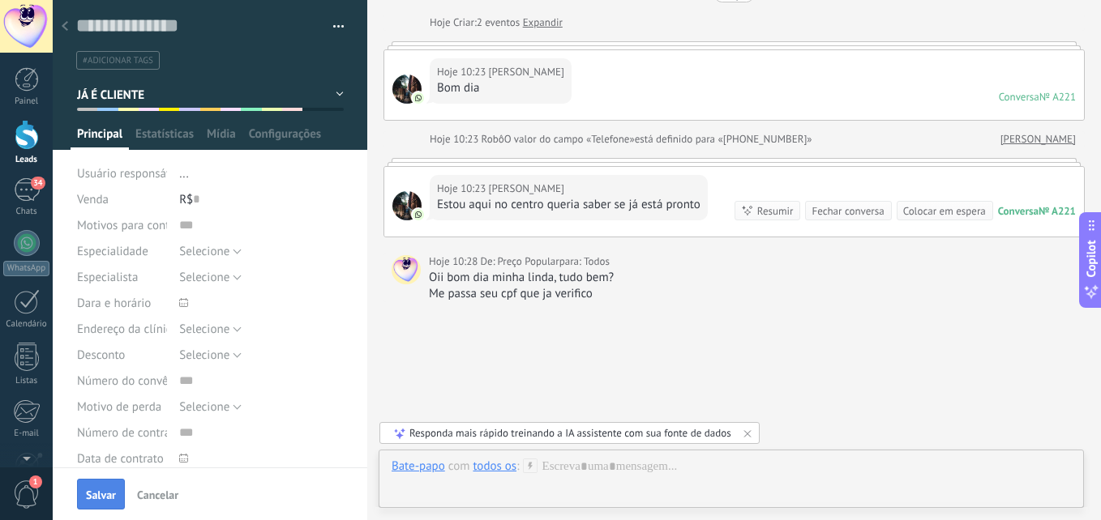
click at [92, 494] on span "Salvar" at bounding box center [101, 495] width 30 height 11
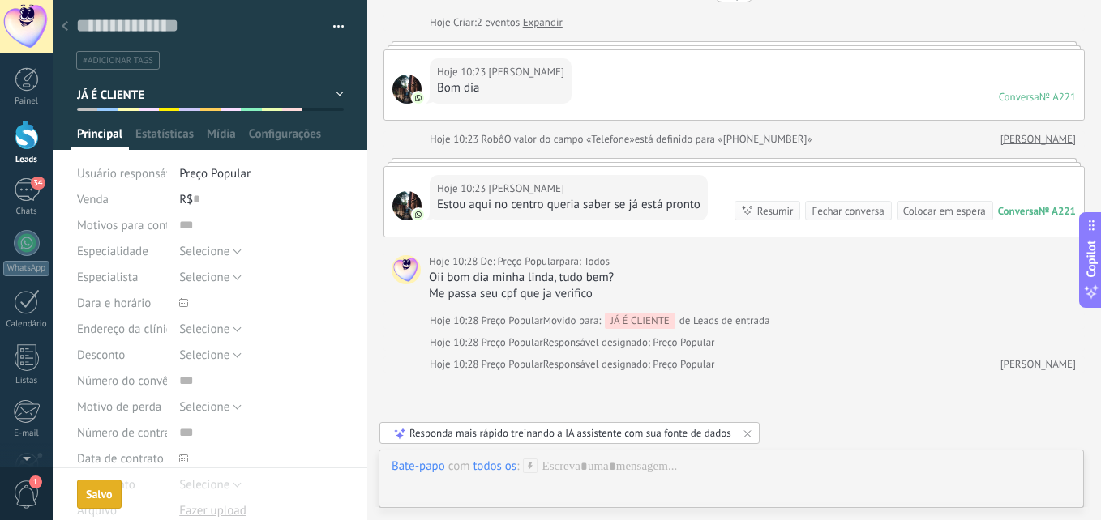
scroll to position [143, 0]
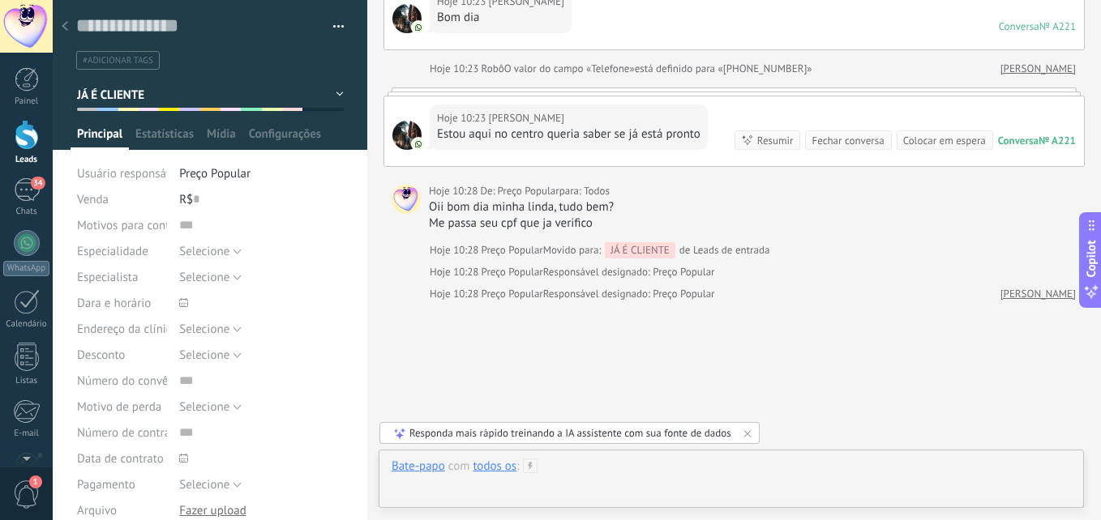
click at [620, 476] on div at bounding box center [731, 483] width 679 height 49
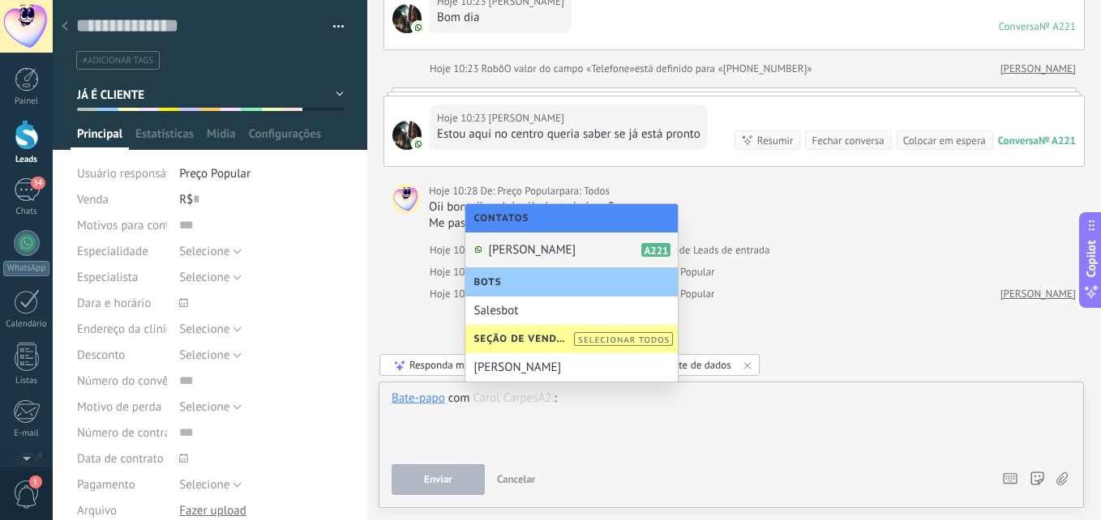
click at [563, 238] on div "Carol Carpes A221" at bounding box center [571, 251] width 212 height 36
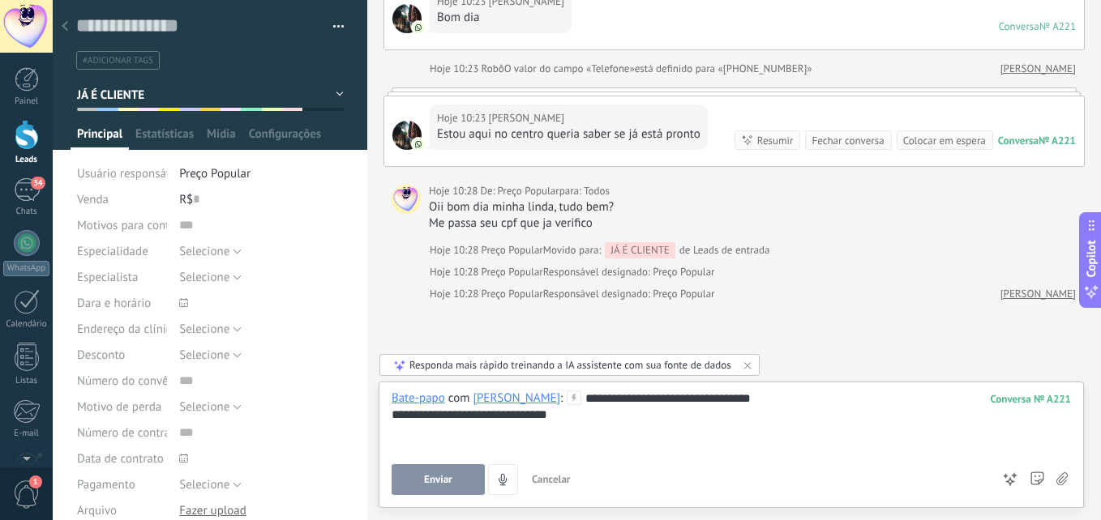
click at [448, 483] on span "Enviar" at bounding box center [438, 479] width 28 height 11
click at [62, 24] on icon at bounding box center [65, 26] width 6 height 10
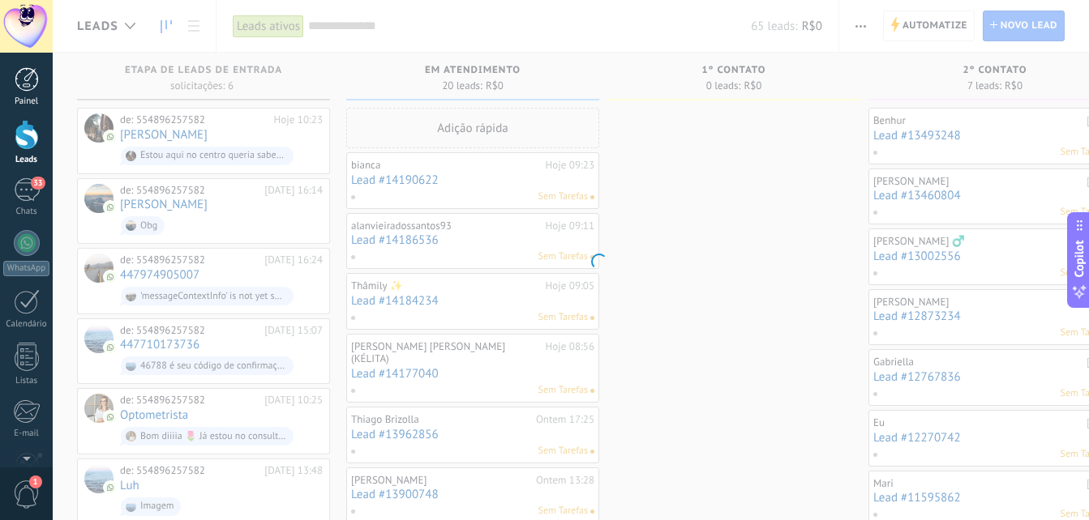
click at [29, 84] on div at bounding box center [27, 79] width 24 height 24
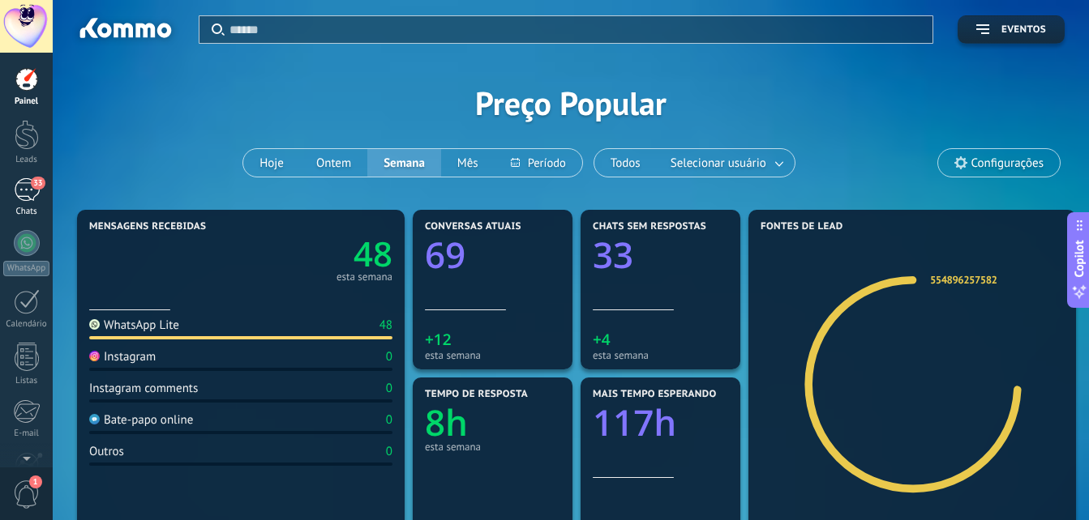
click at [24, 188] on div "33" at bounding box center [27, 190] width 26 height 24
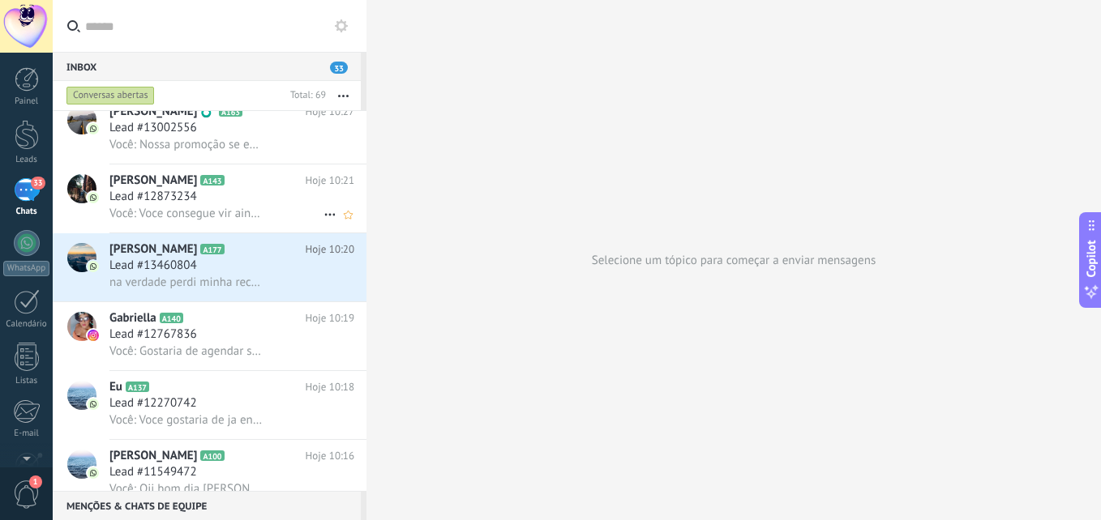
scroll to position [163, 0]
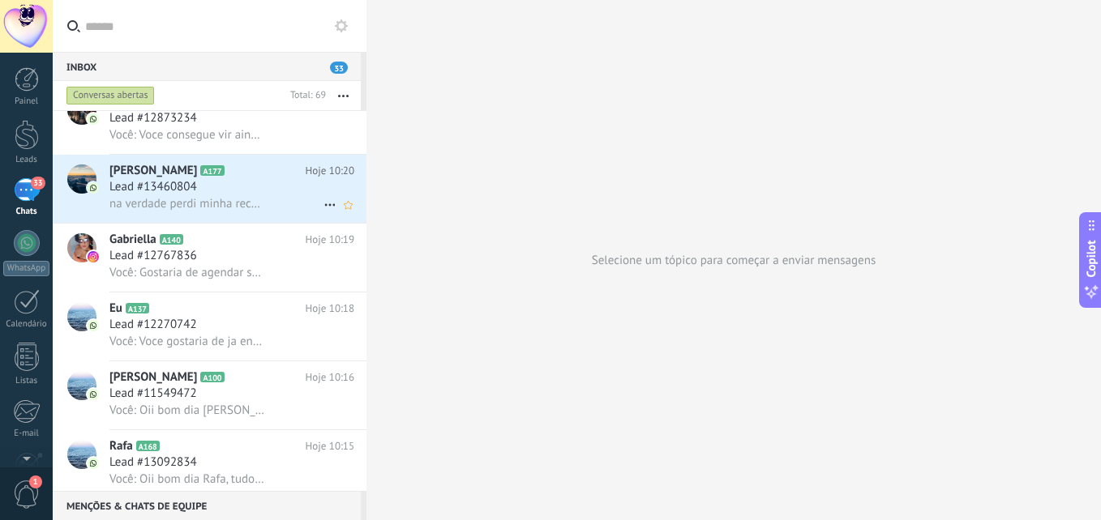
click at [209, 180] on div "Lead #13460804" at bounding box center [231, 187] width 245 height 16
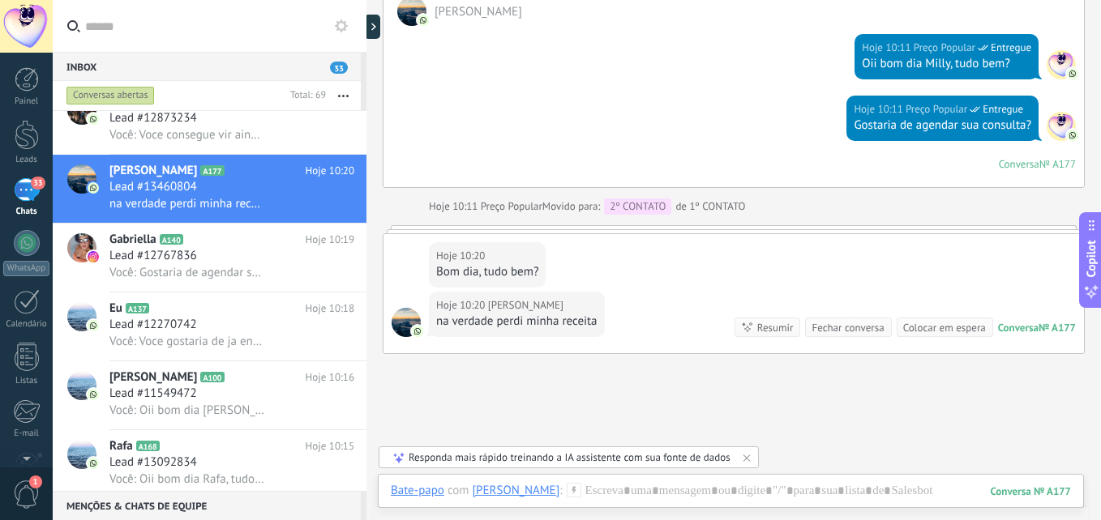
scroll to position [684, 0]
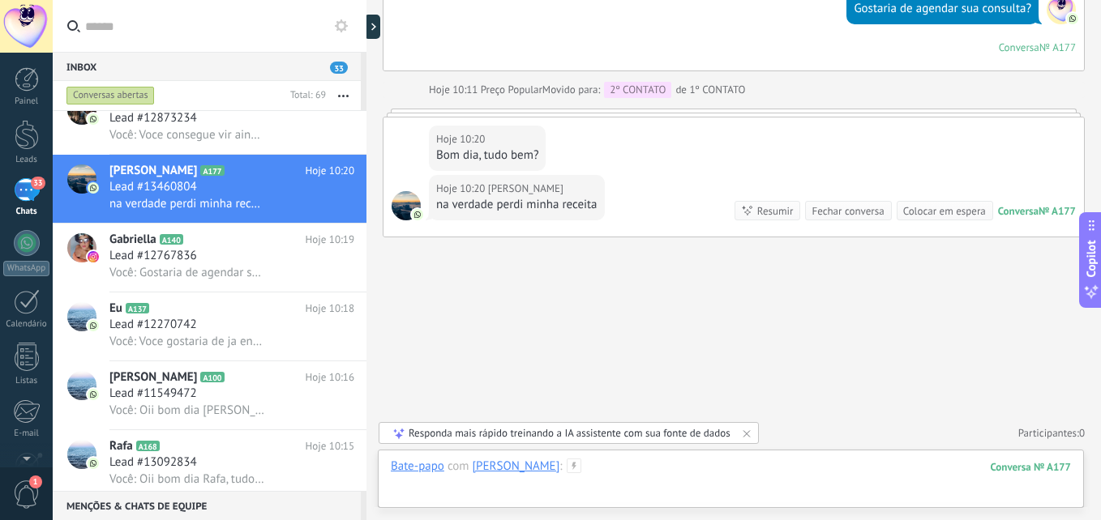
click at [648, 482] on div at bounding box center [731, 483] width 680 height 49
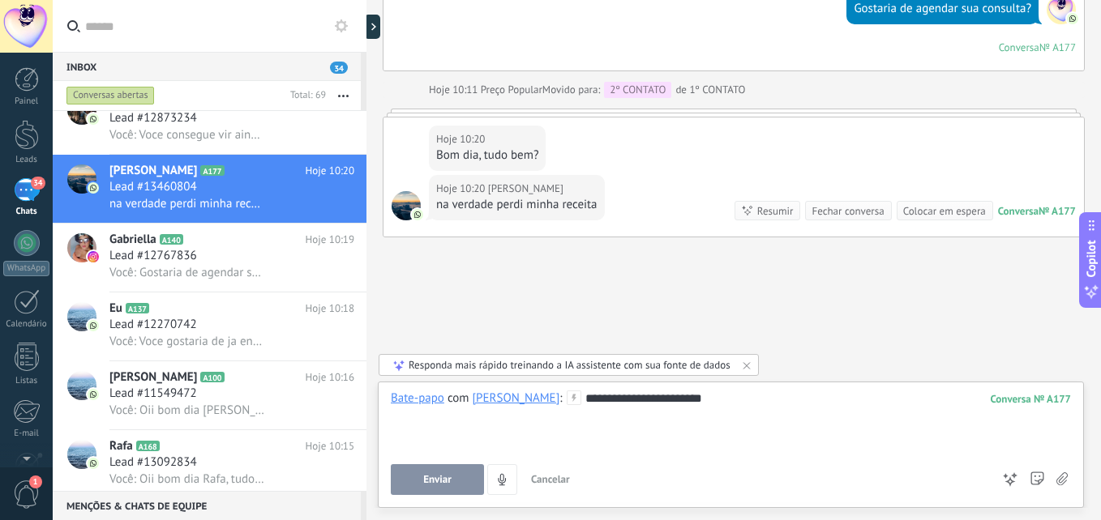
click at [674, 407] on div "**********" at bounding box center [731, 422] width 680 height 62
click at [772, 383] on div "**********" at bounding box center [731, 445] width 706 height 126
click at [751, 396] on div "**********" at bounding box center [731, 422] width 680 height 62
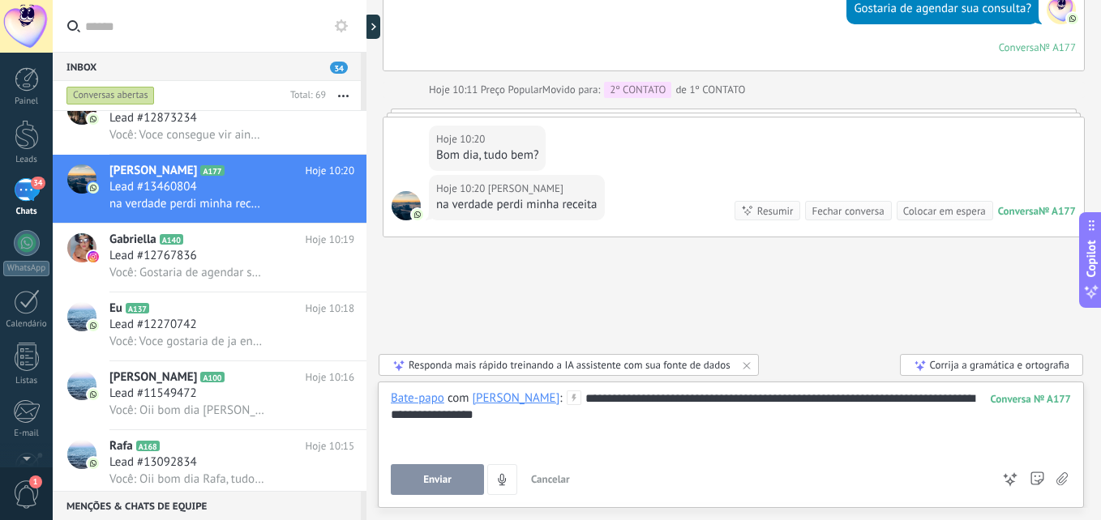
click at [467, 485] on button "Enviar" at bounding box center [437, 480] width 93 height 31
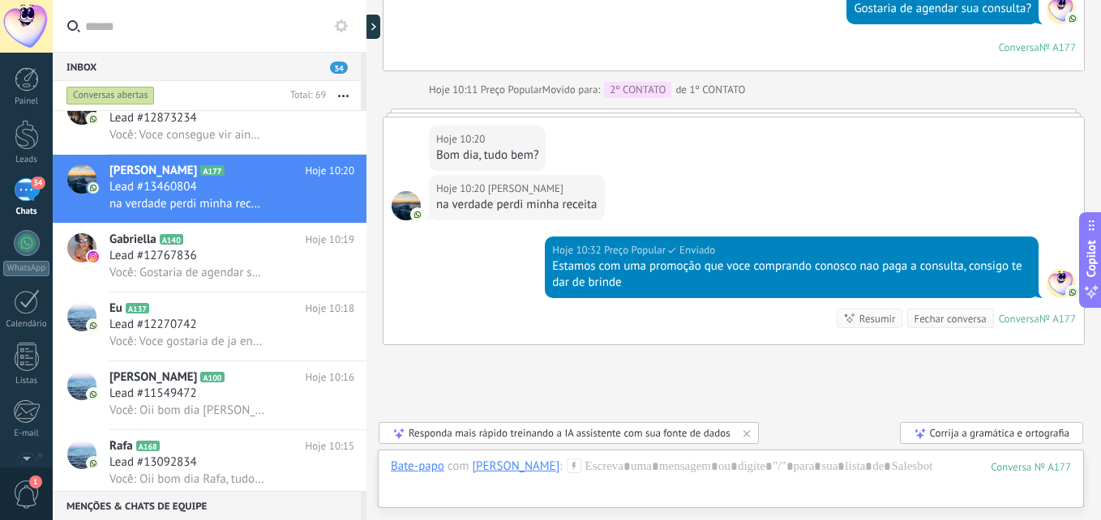
scroll to position [792, 0]
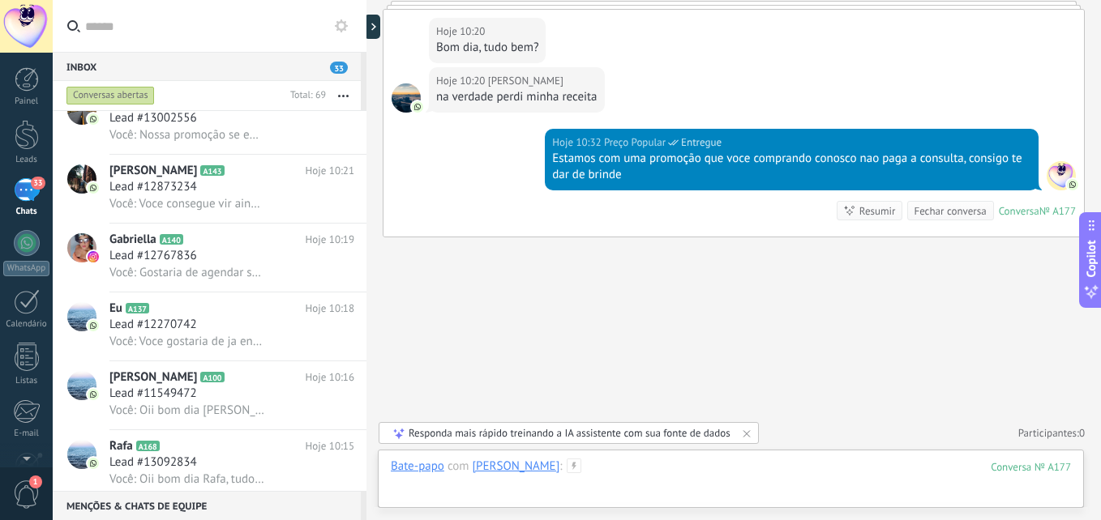
click at [726, 481] on div at bounding box center [731, 483] width 680 height 49
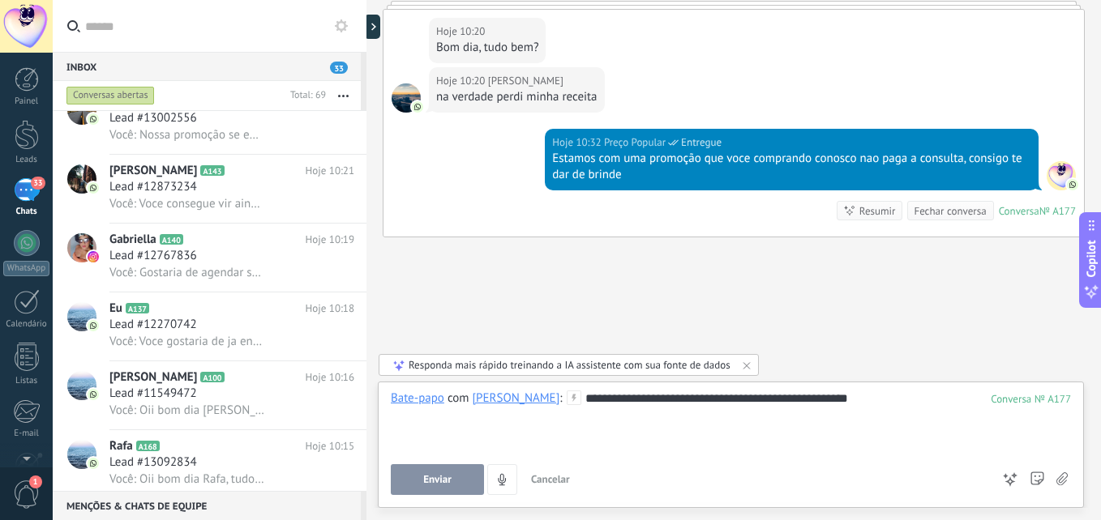
click at [457, 477] on button "Enviar" at bounding box center [437, 480] width 93 height 31
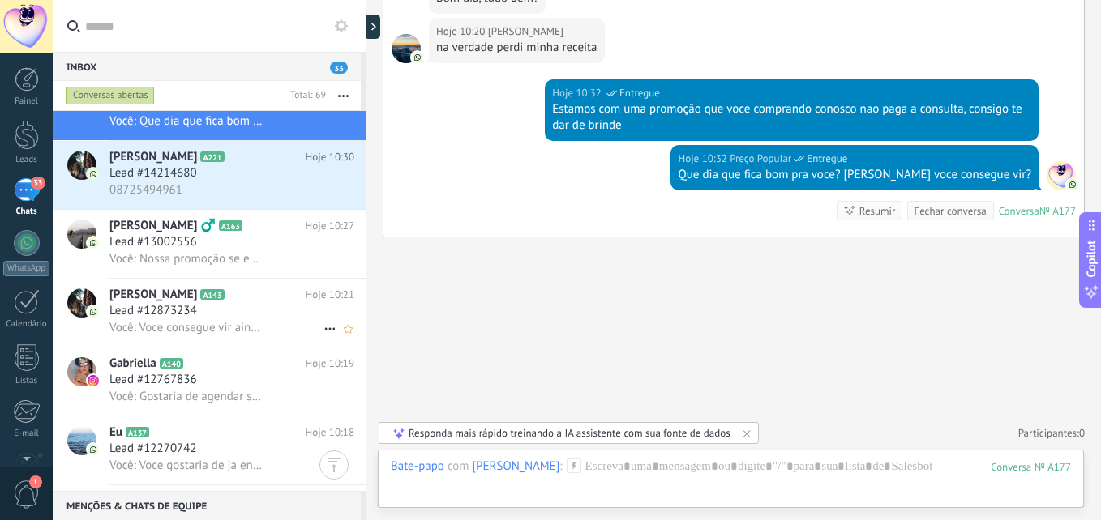
scroll to position [1, 0]
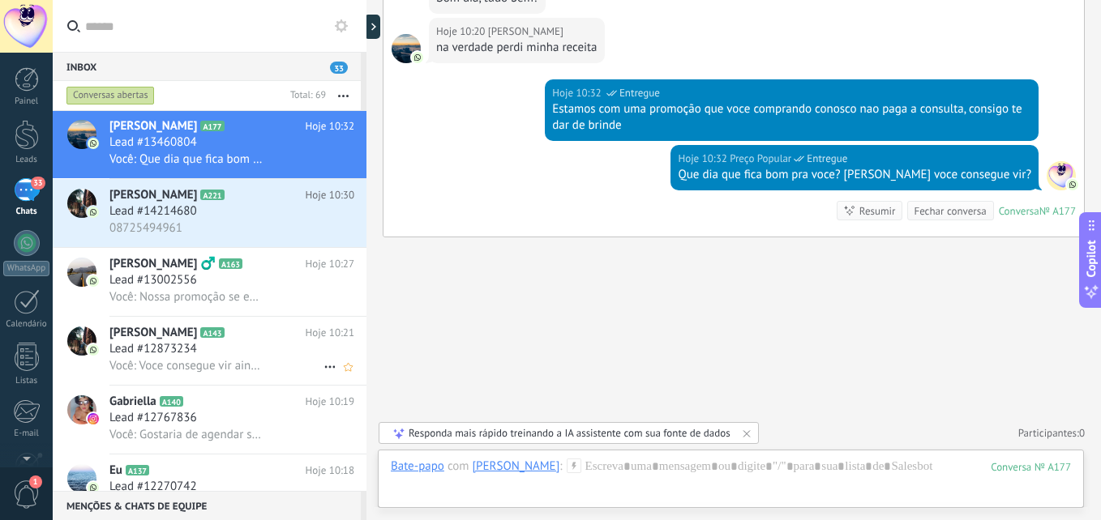
click at [229, 355] on div "Lead #12873234" at bounding box center [231, 349] width 245 height 16
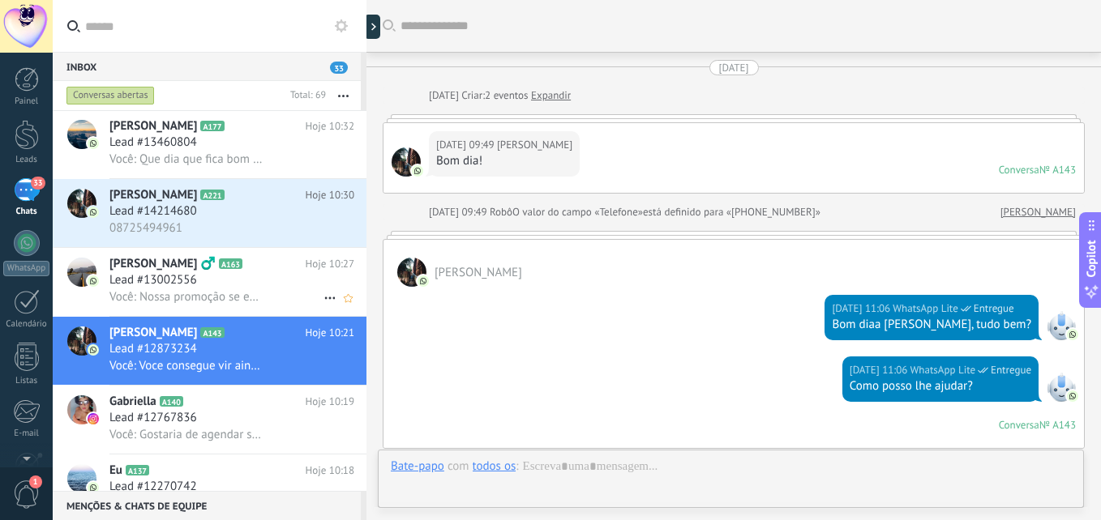
scroll to position [1283, 0]
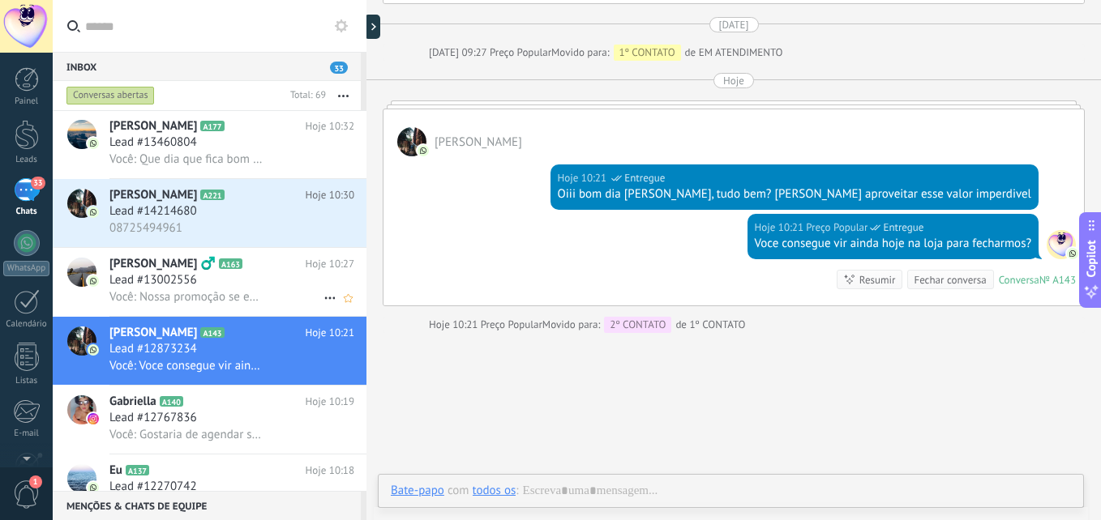
click at [239, 293] on span "Você: Nossa promoção se encerra essa semana, voce consegue passar ainda hoje na…" at bounding box center [187, 296] width 156 height 15
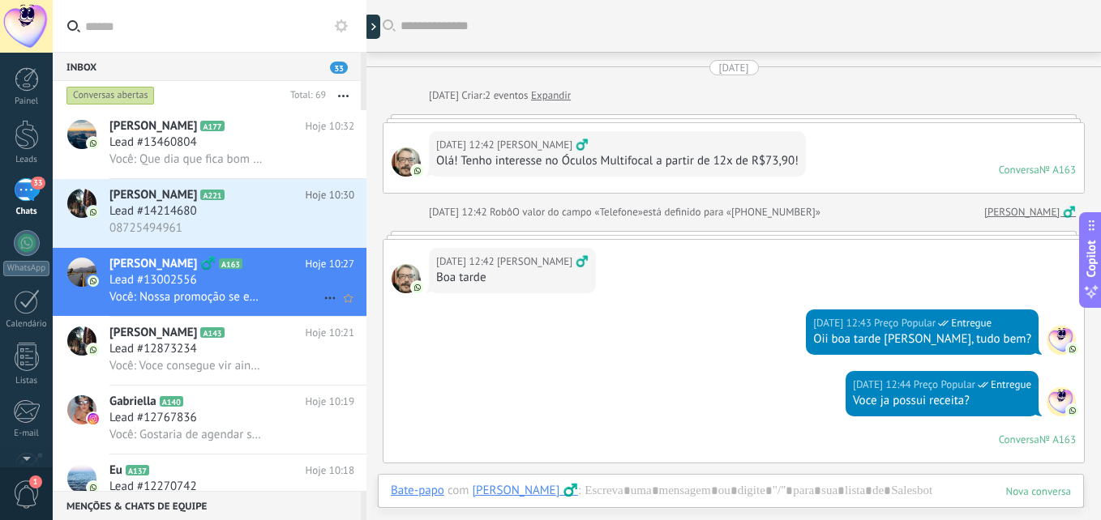
scroll to position [1444, 0]
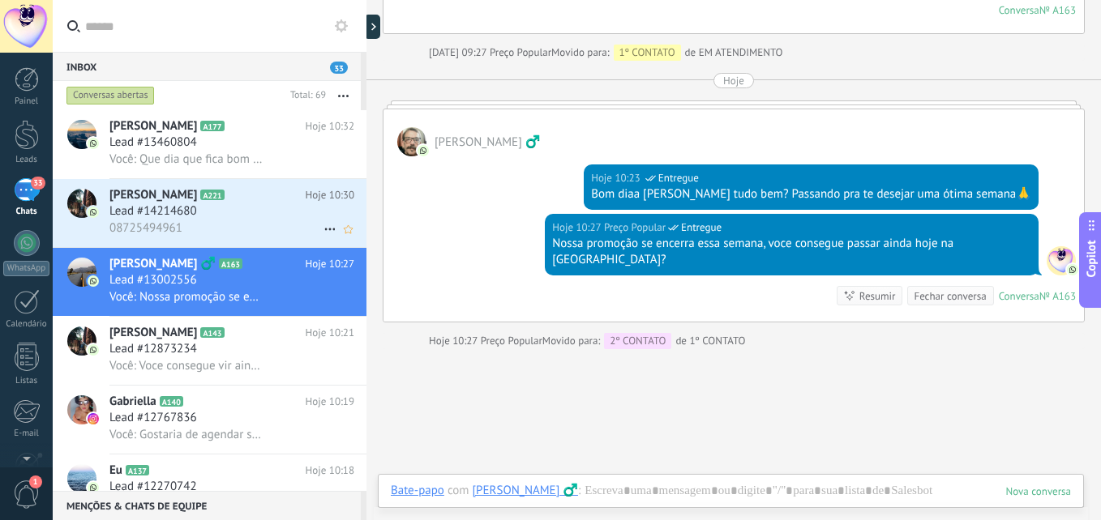
click at [259, 224] on div "08725494961" at bounding box center [231, 228] width 245 height 17
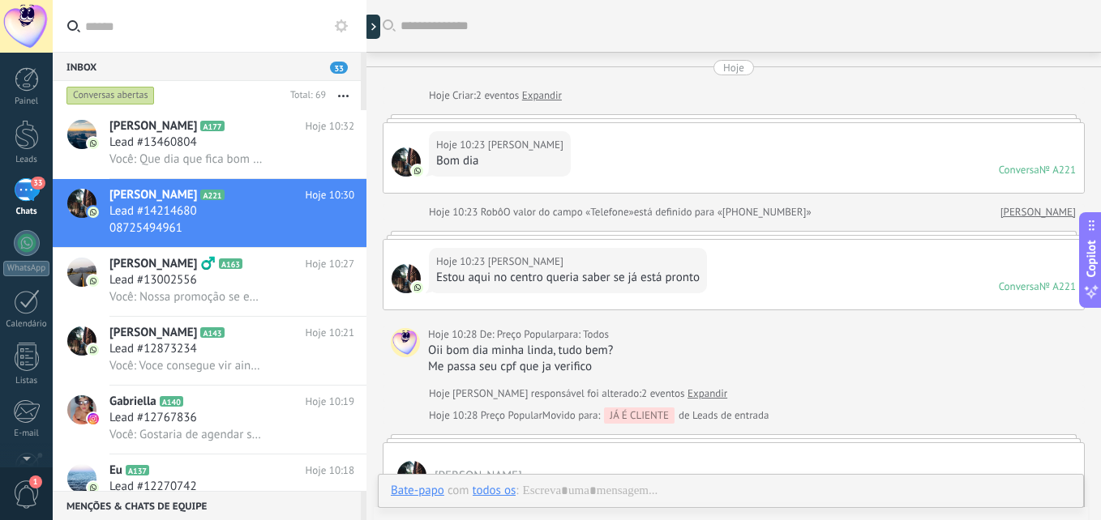
scroll to position [347, 0]
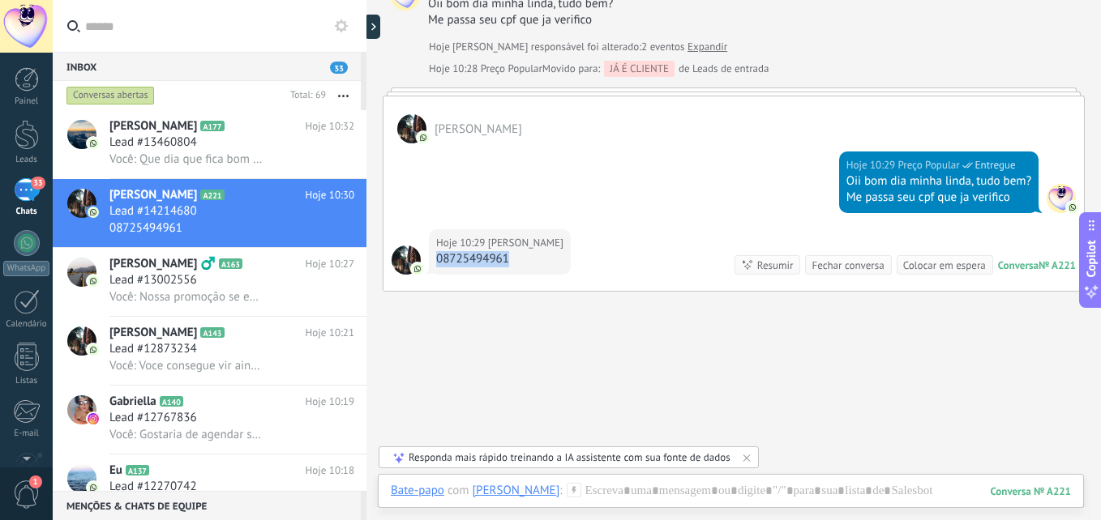
drag, startPoint x: 438, startPoint y: 258, endPoint x: 509, endPoint y: 258, distance: 71.3
click at [509, 258] on div "08725494961" at bounding box center [499, 259] width 127 height 16
drag, startPoint x: 509, startPoint y: 259, endPoint x: 500, endPoint y: 260, distance: 9.1
copy div "08725494961"
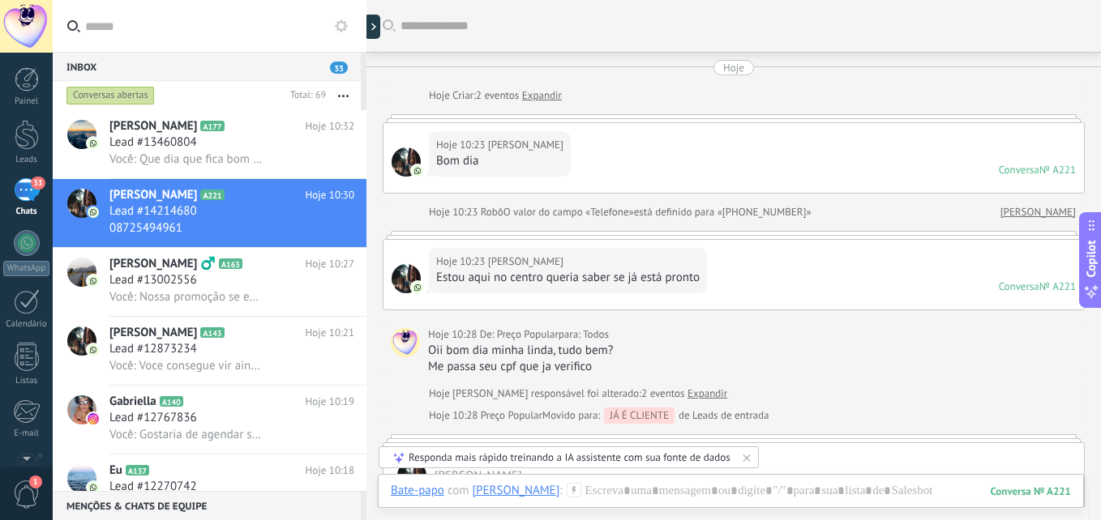
scroll to position [24, 0]
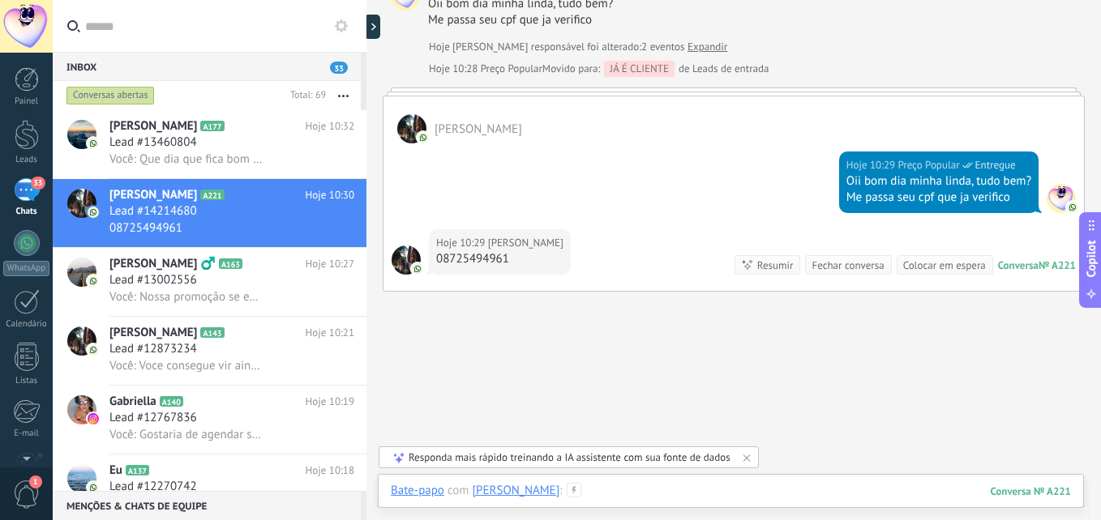
drag, startPoint x: 628, startPoint y: 508, endPoint x: 626, endPoint y: 487, distance: 21.2
click at [628, 501] on div "Buscar Carregar mais Hoje Hoje Criar: 2 eventos Expandir Hoje 10:23 Carol Carpe…" at bounding box center [733, 260] width 734 height 520
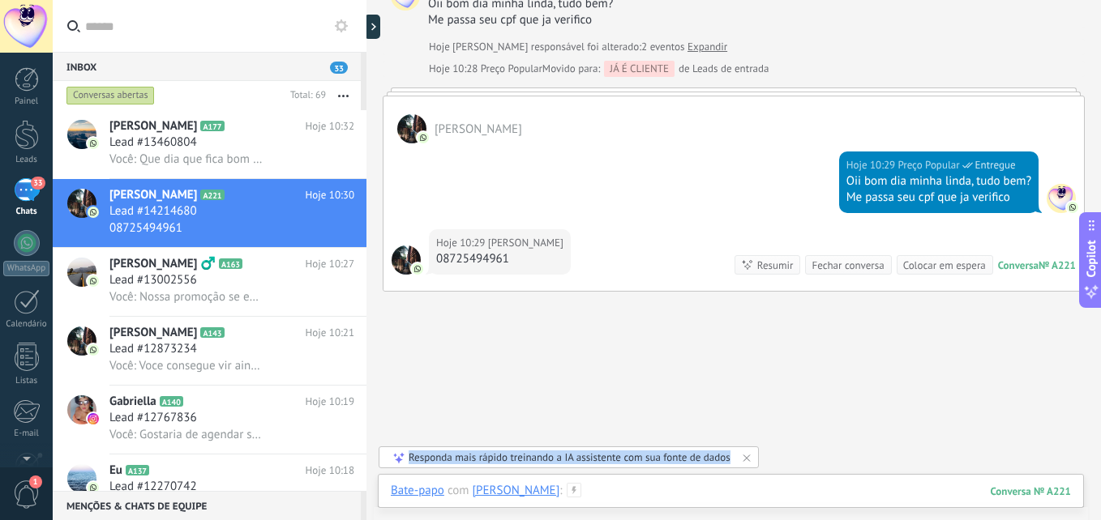
click at [626, 487] on div at bounding box center [731, 507] width 680 height 49
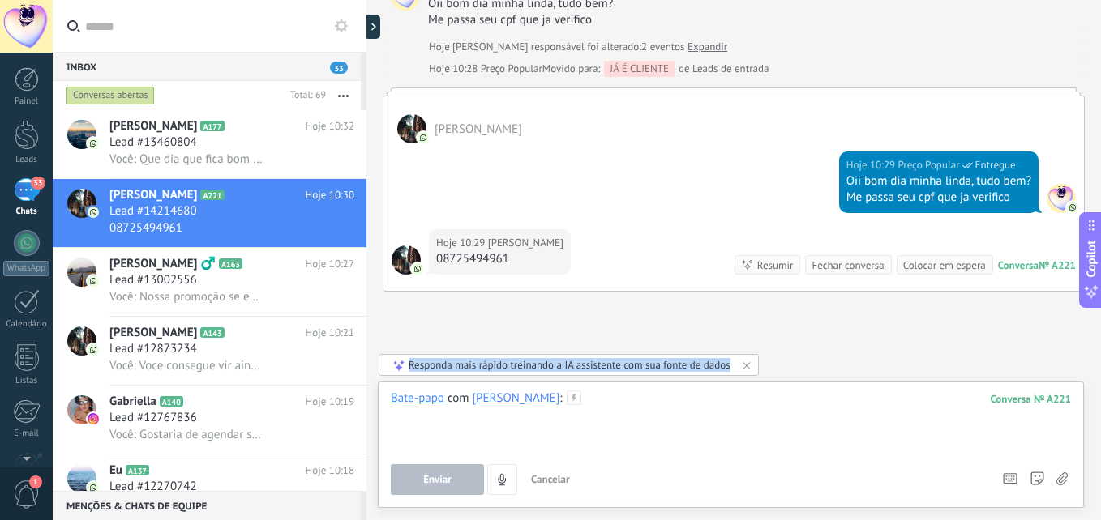
click at [603, 404] on div at bounding box center [731, 422] width 680 height 62
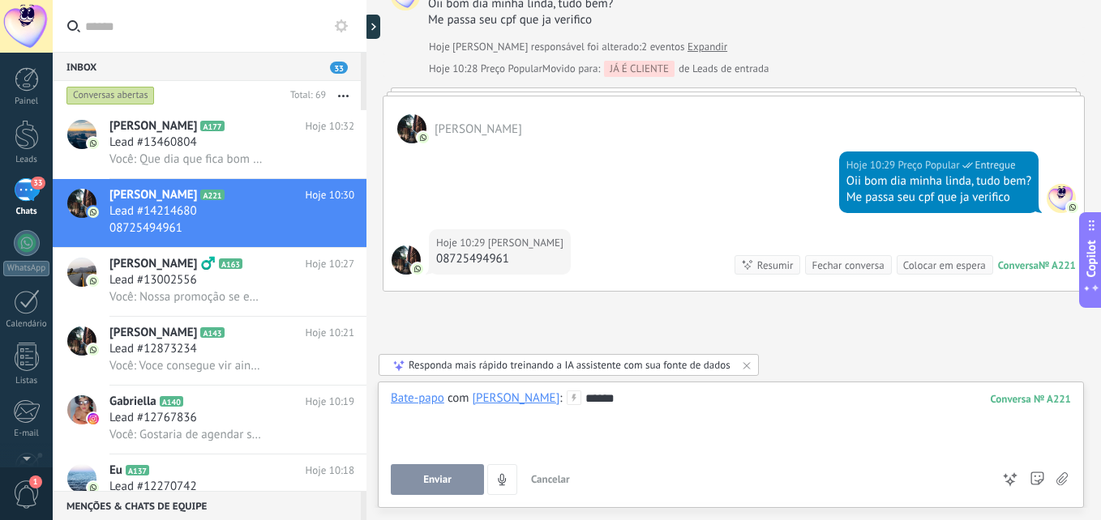
click at [668, 404] on div "*****" at bounding box center [731, 422] width 680 height 62
click at [396, 495] on button "Enviar" at bounding box center [437, 480] width 93 height 31
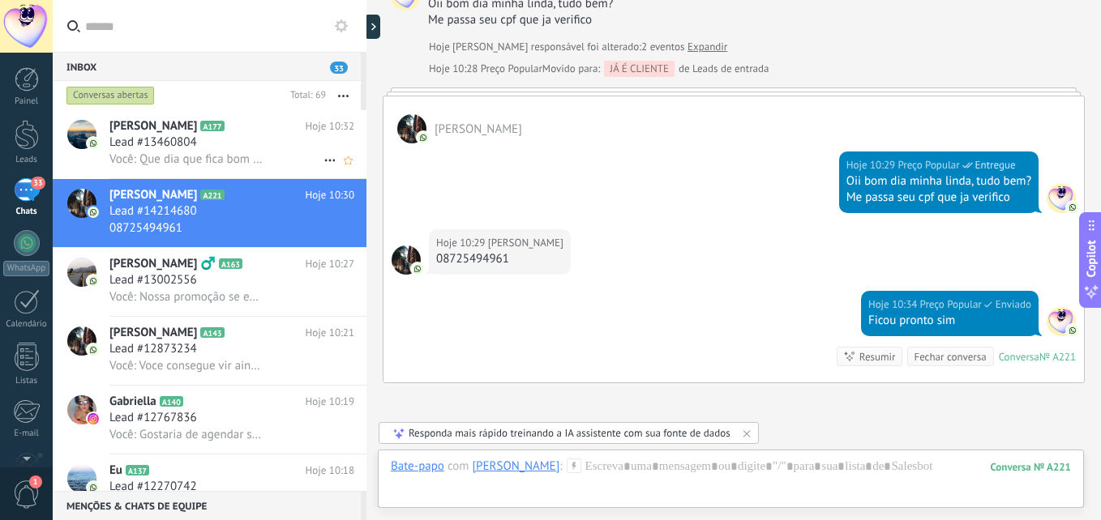
scroll to position [493, 0]
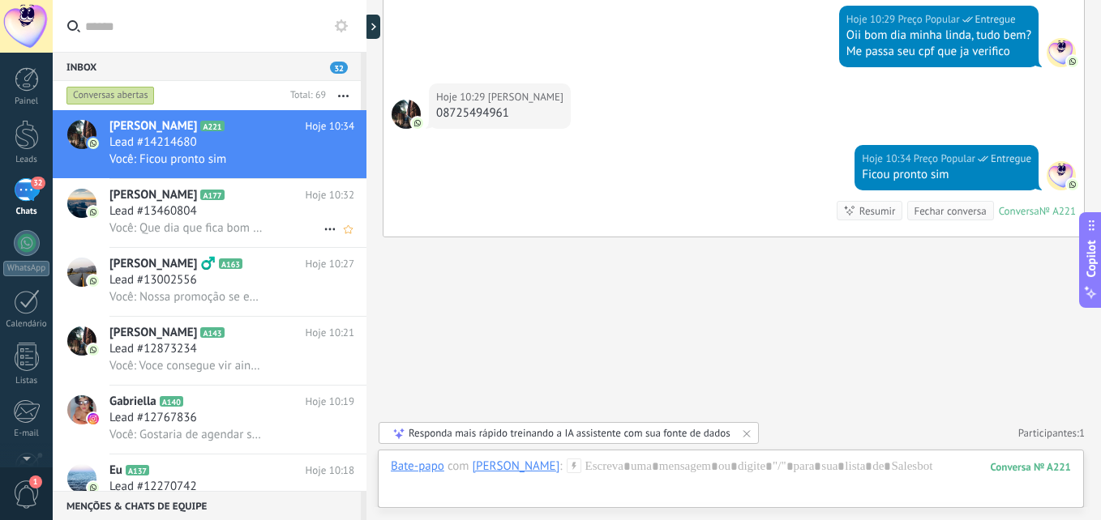
click at [233, 230] on span "Você: Que dia que fica bom pra voce? Hoje voce consegue vir?" at bounding box center [187, 228] width 156 height 15
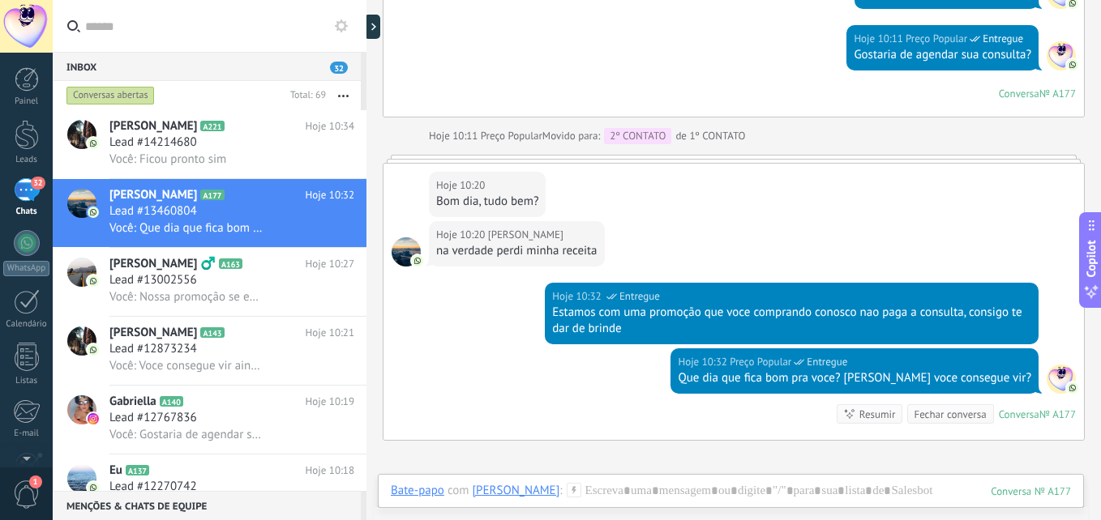
scroll to position [841, 0]
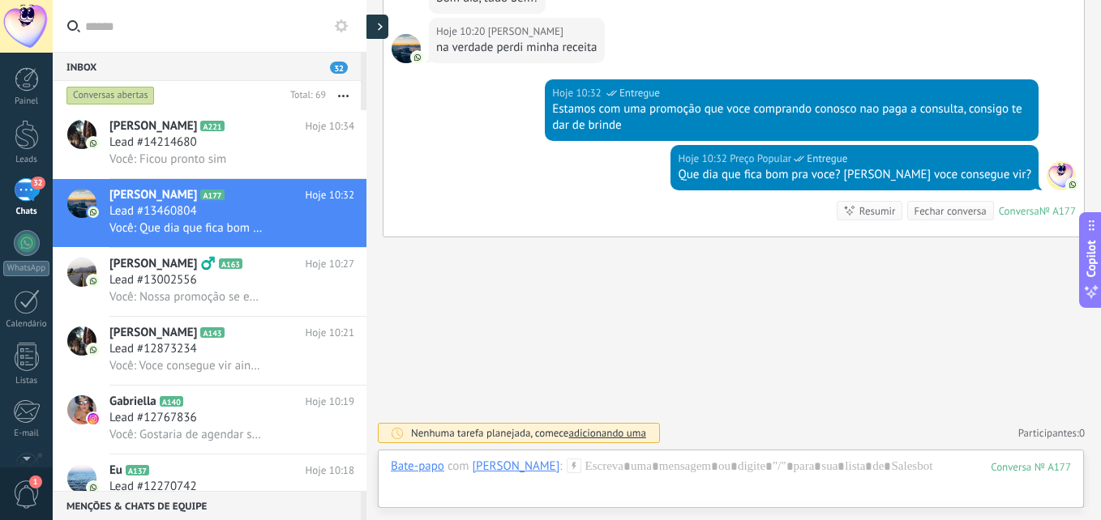
click at [373, 25] on div at bounding box center [376, 27] width 24 height 24
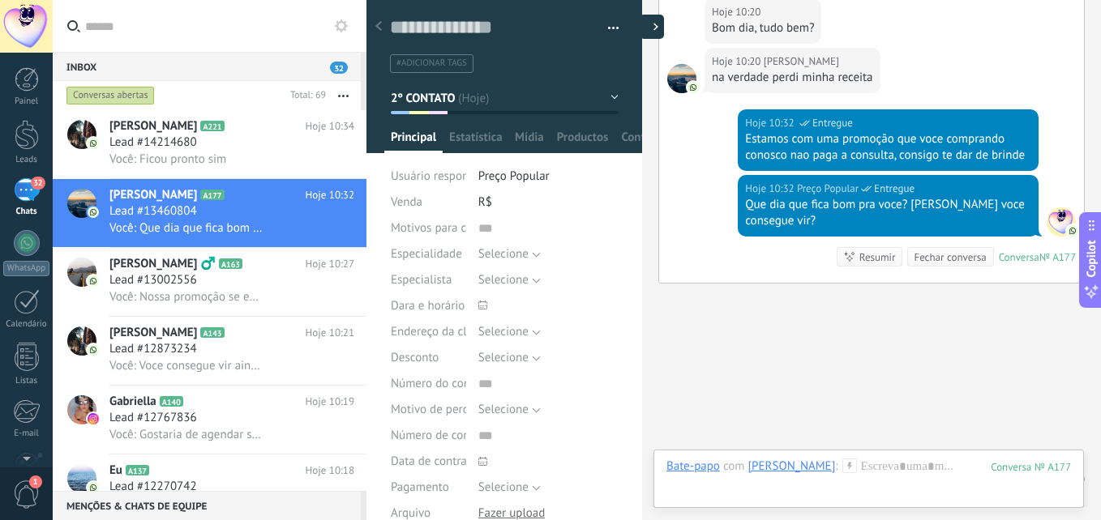
type textarea "**********"
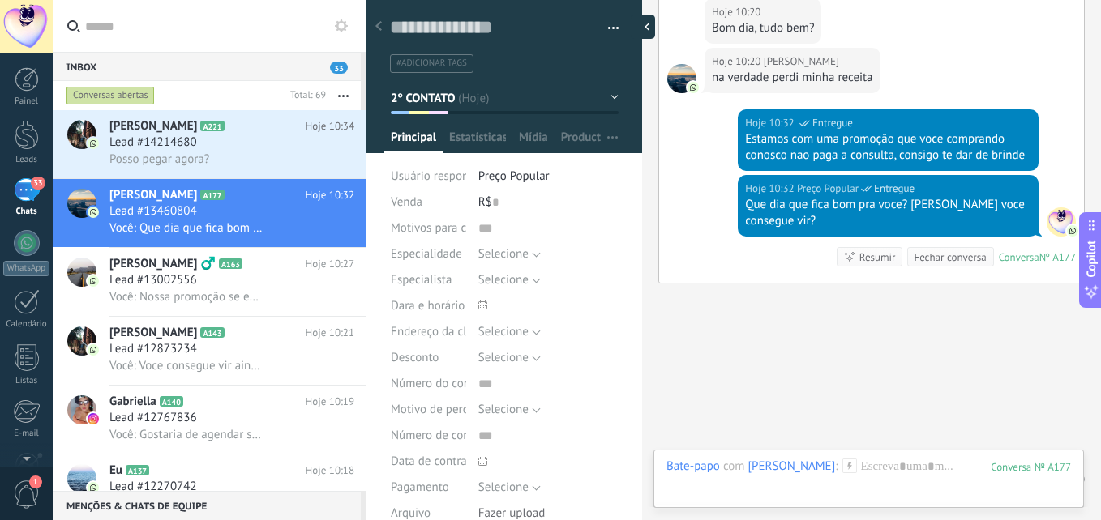
click at [639, 23] on div at bounding box center [643, 27] width 24 height 24
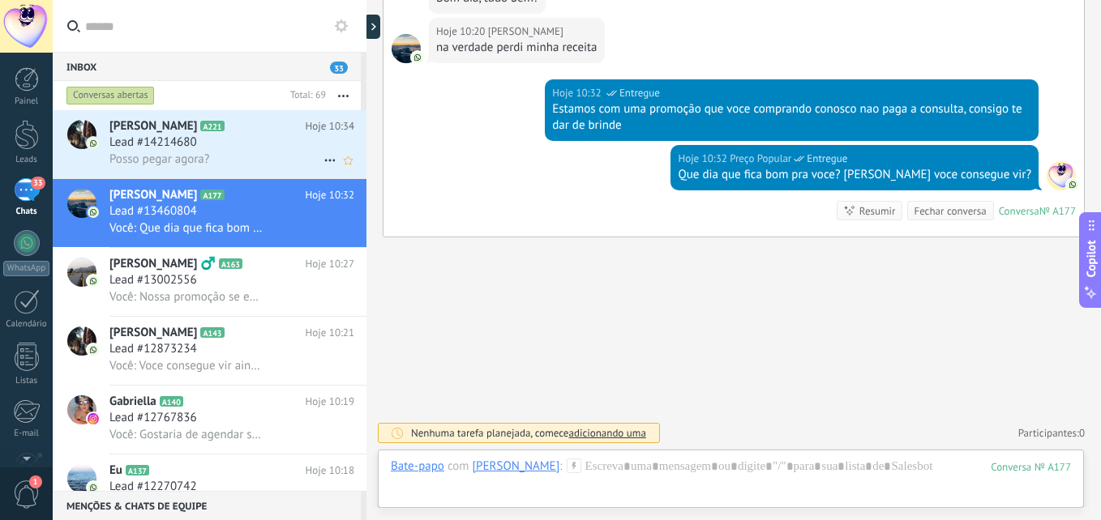
click at [241, 149] on div "Lead #14214680" at bounding box center [231, 143] width 245 height 16
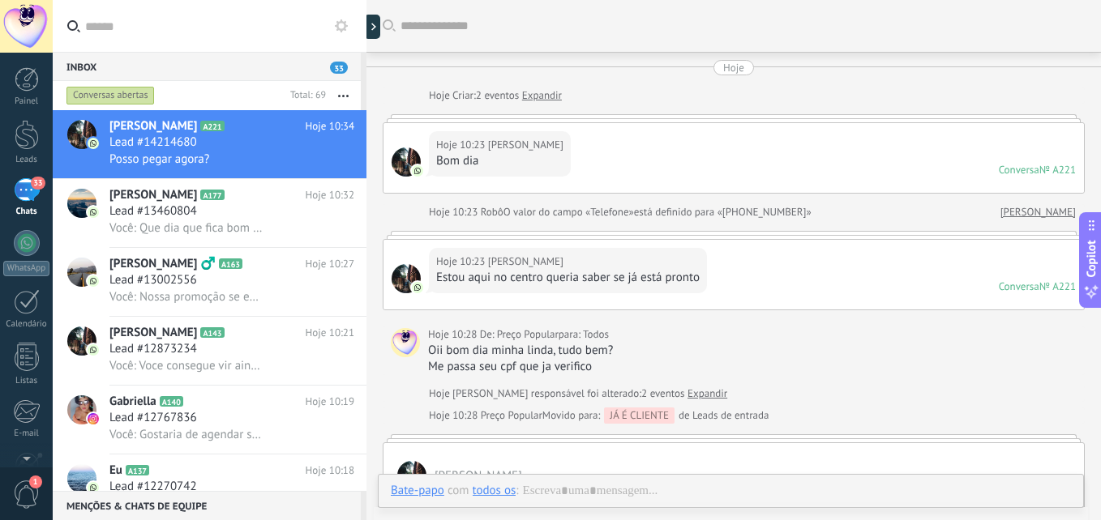
scroll to position [470, 0]
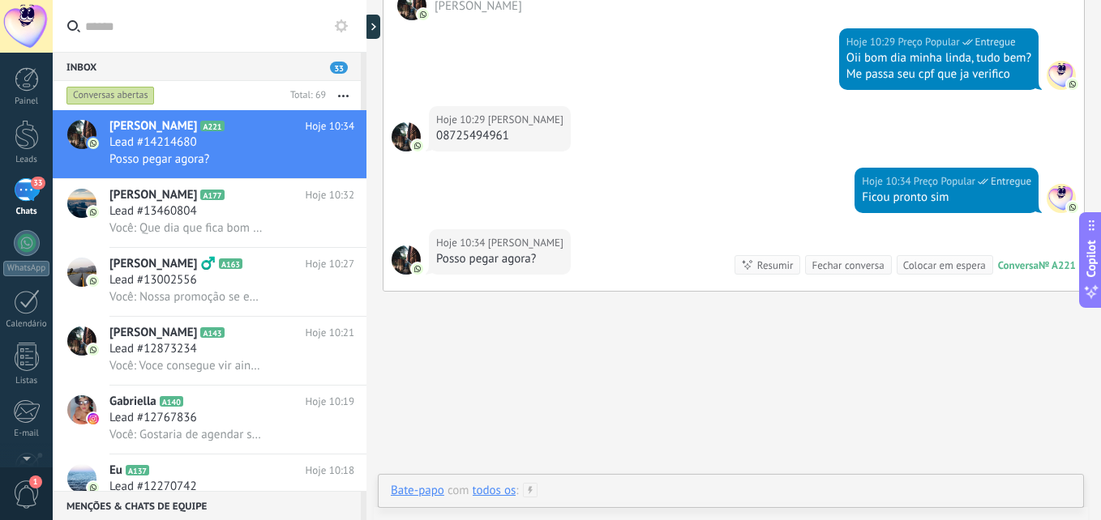
click at [594, 488] on div at bounding box center [731, 507] width 680 height 49
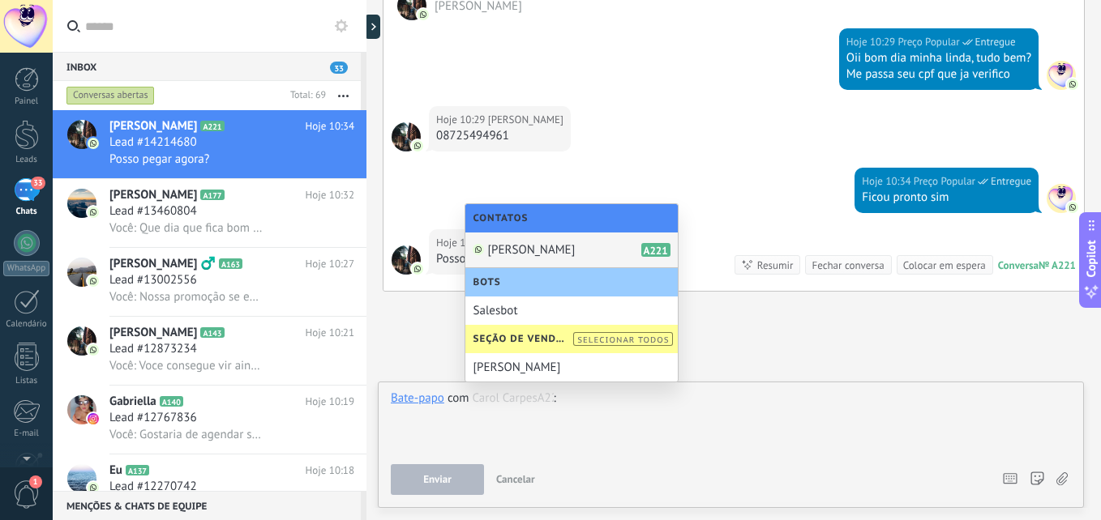
click at [537, 255] on span "Carol Carpes" at bounding box center [532, 249] width 88 height 15
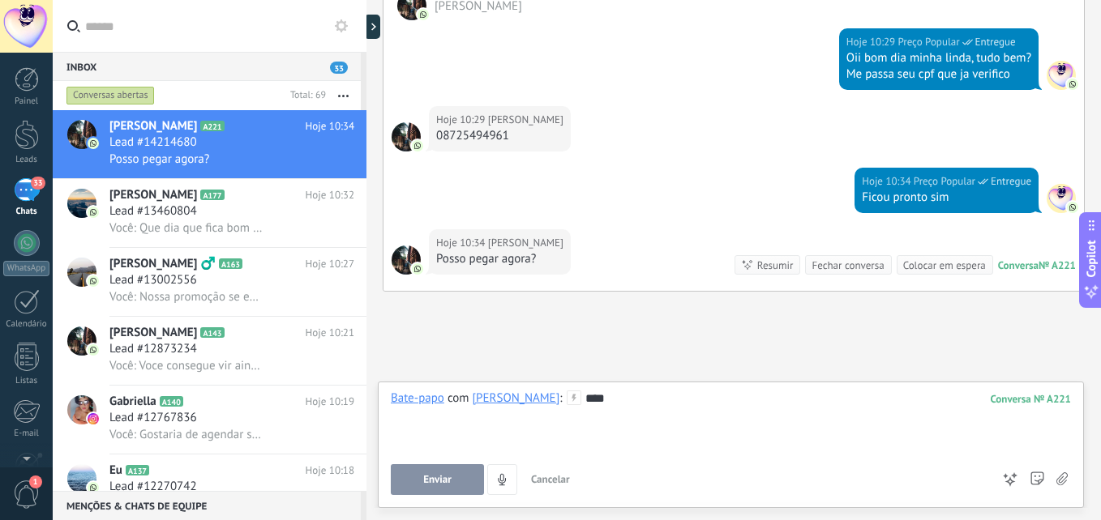
click at [448, 488] on button "Enviar" at bounding box center [437, 480] width 93 height 31
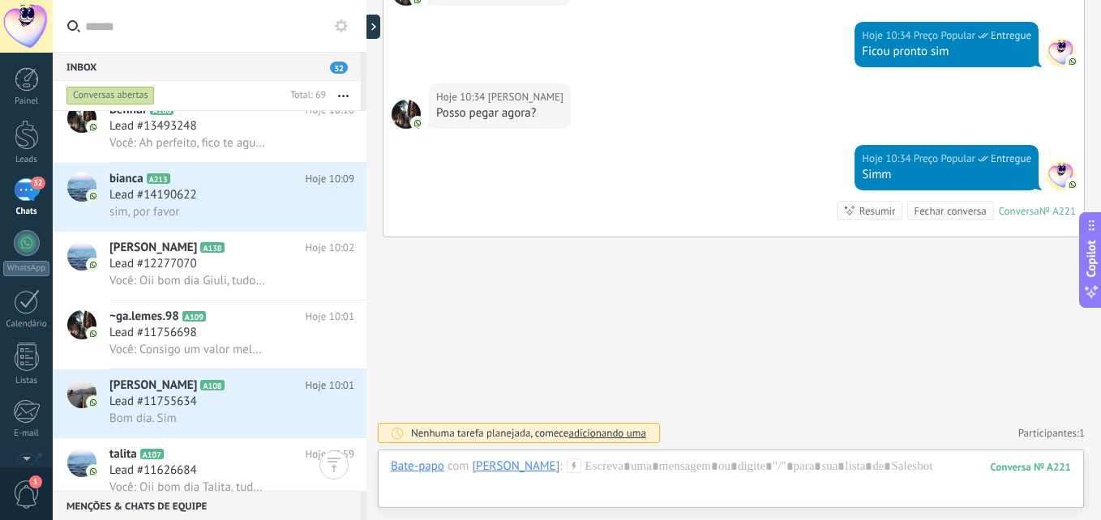
scroll to position [649, 0]
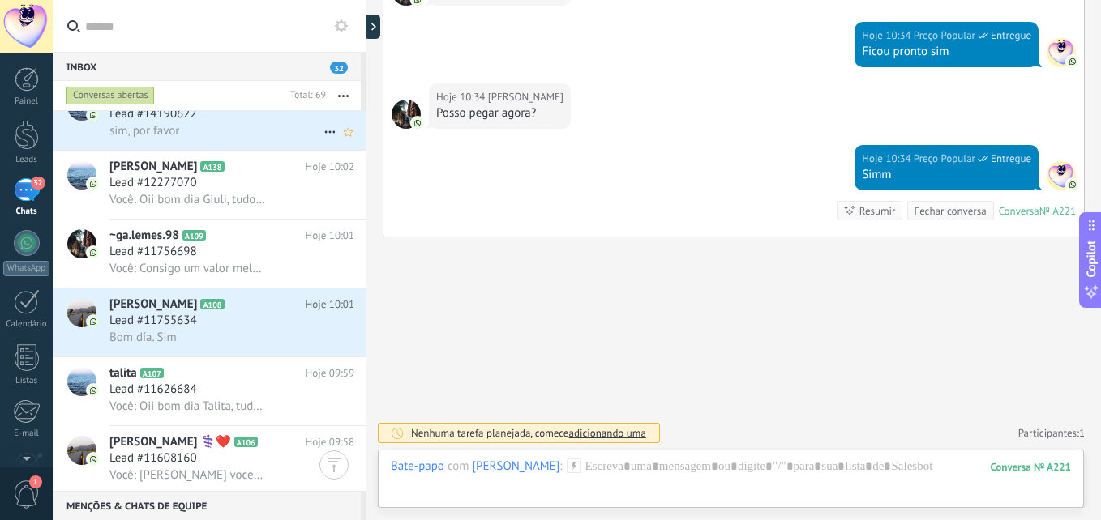
click at [211, 118] on div "Lead #14190622" at bounding box center [231, 114] width 245 height 16
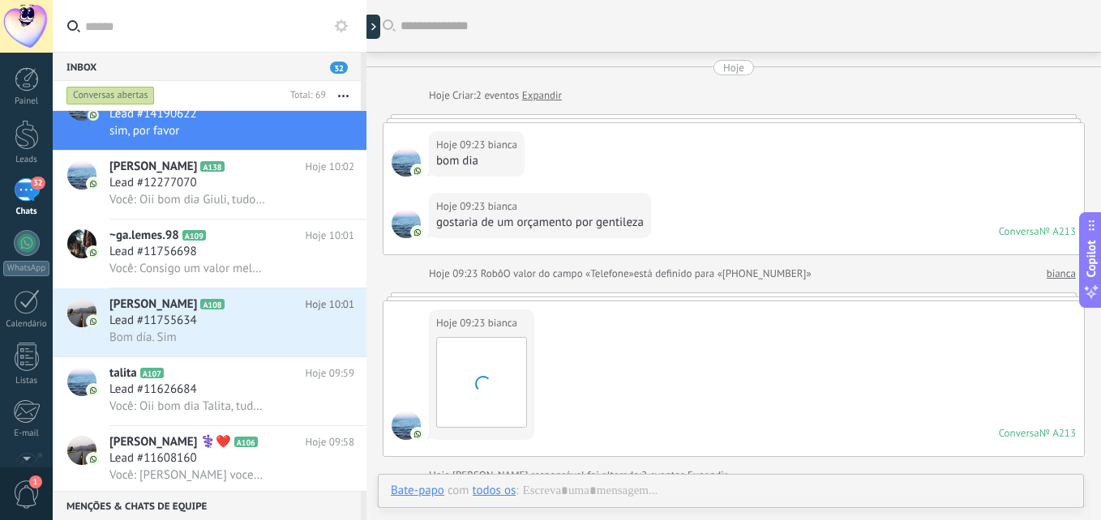
scroll to position [536, 0]
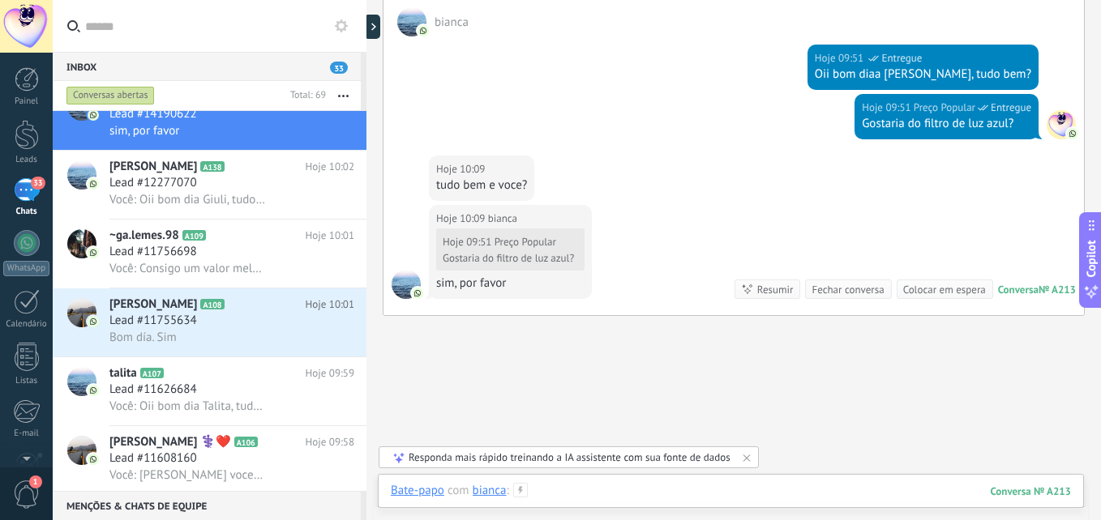
click at [578, 493] on div at bounding box center [731, 507] width 680 height 49
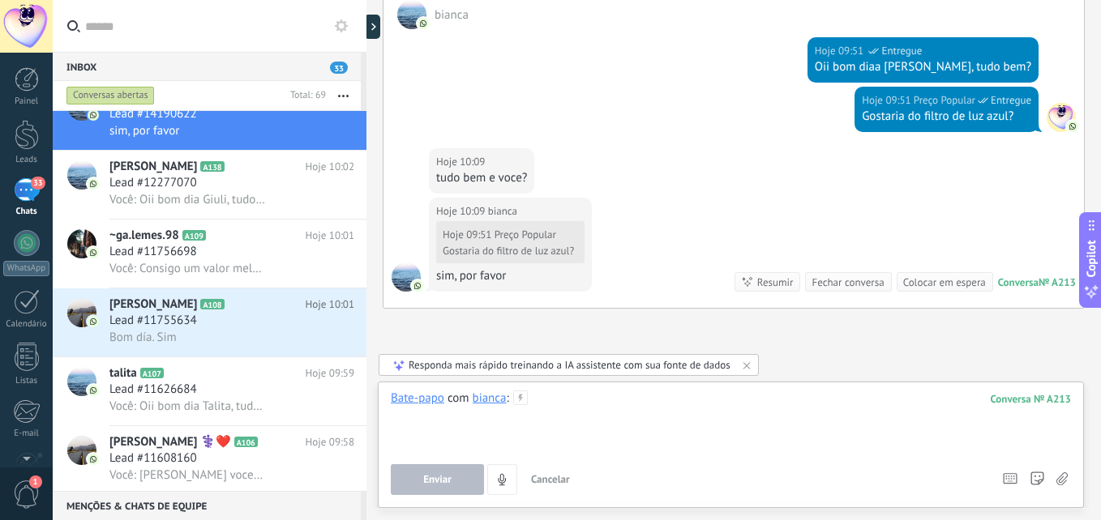
scroll to position [615, 0]
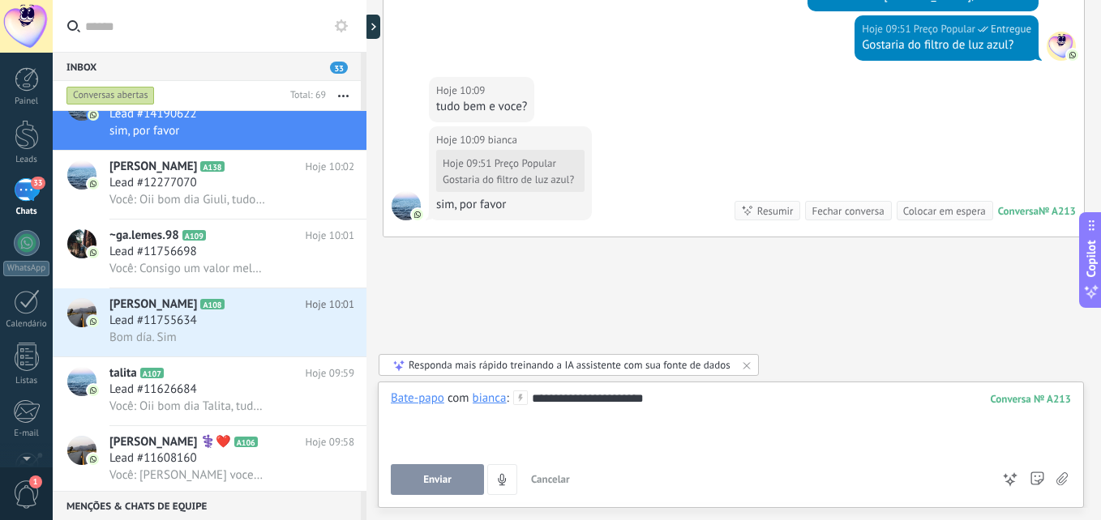
click at [463, 474] on button "Enviar" at bounding box center [437, 480] width 93 height 31
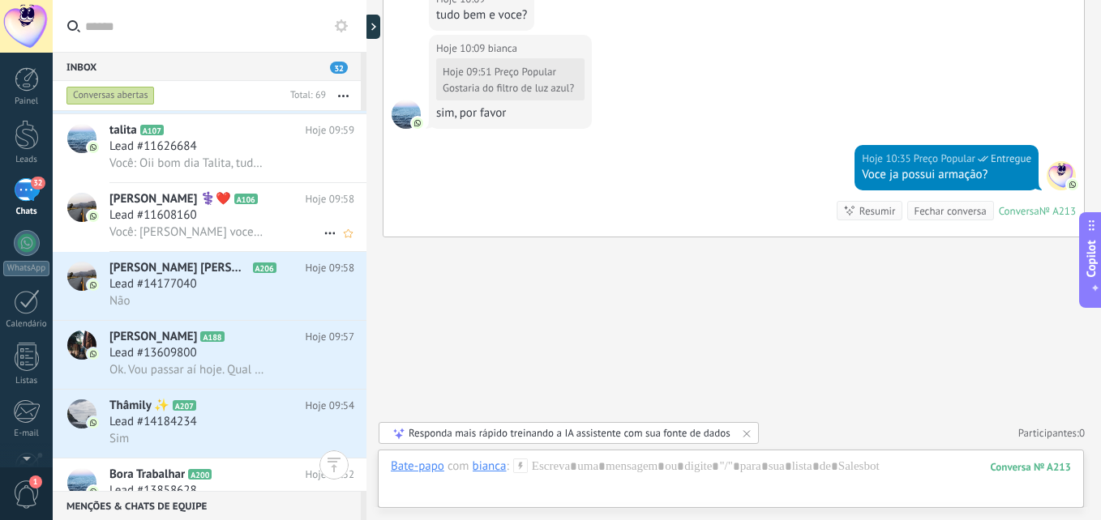
scroll to position [974, 0]
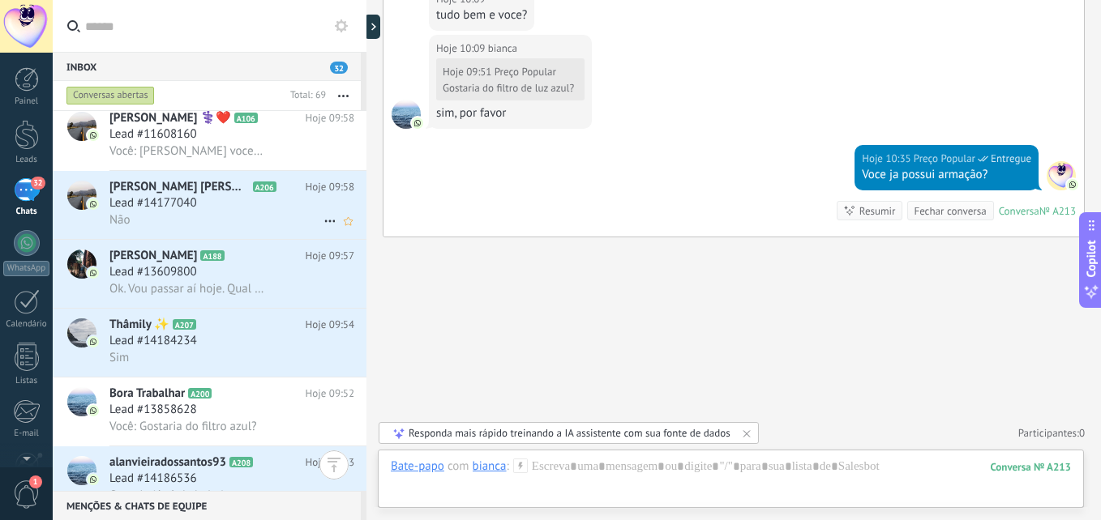
click at [247, 208] on div "Lead #14177040" at bounding box center [231, 203] width 245 height 16
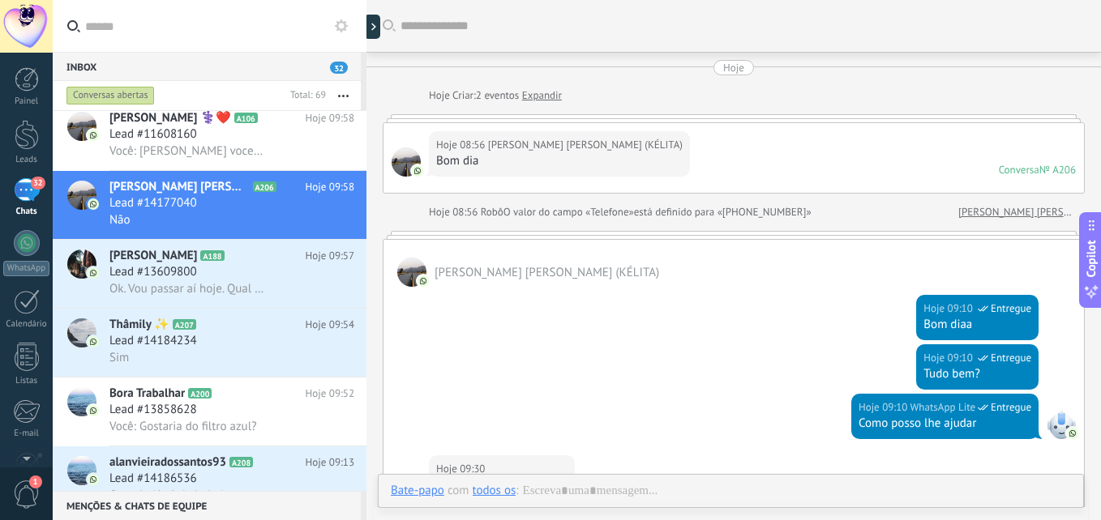
scroll to position [719, 0]
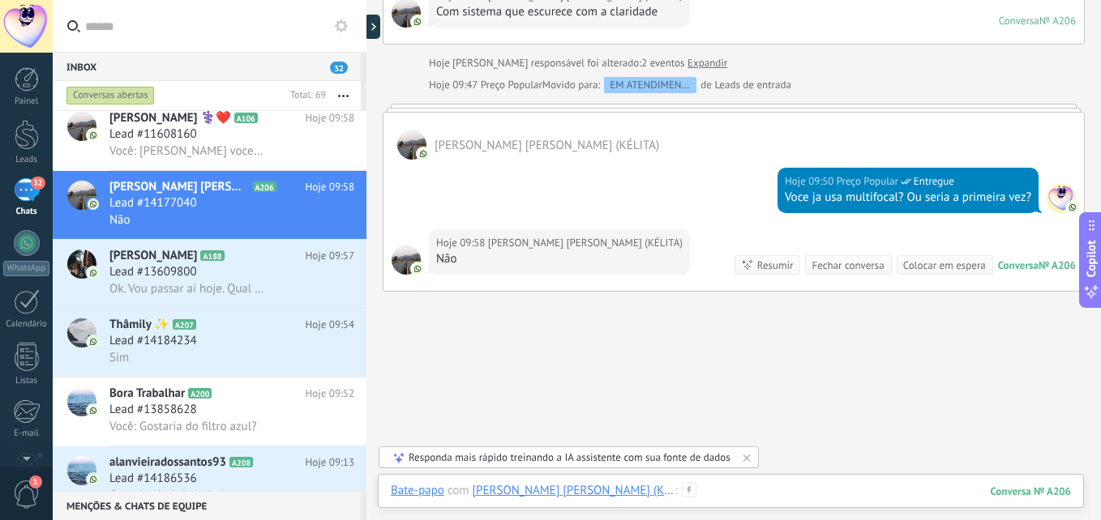
click at [646, 494] on div at bounding box center [731, 507] width 680 height 49
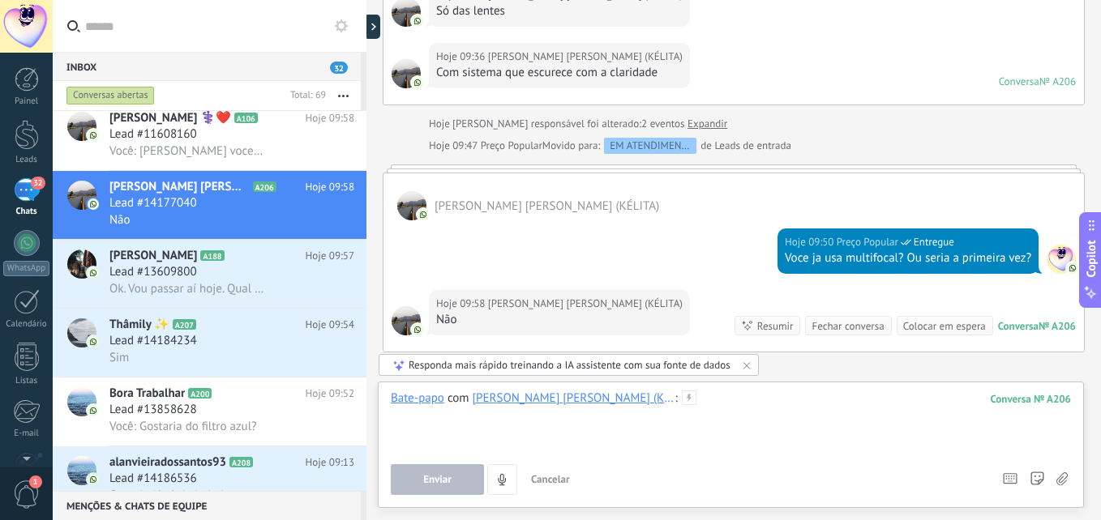
scroll to position [773, 0]
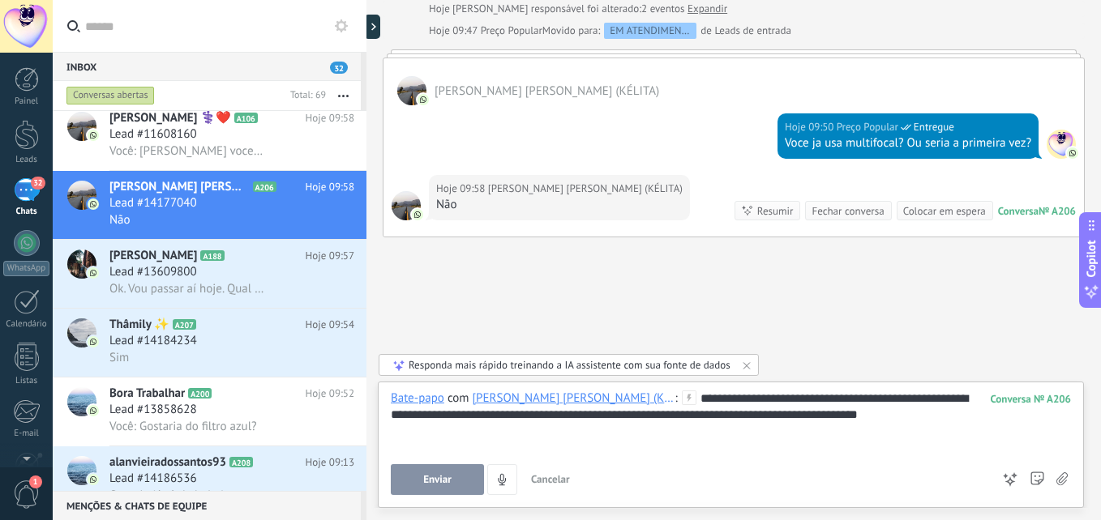
click at [441, 477] on span "Enviar" at bounding box center [437, 479] width 28 height 11
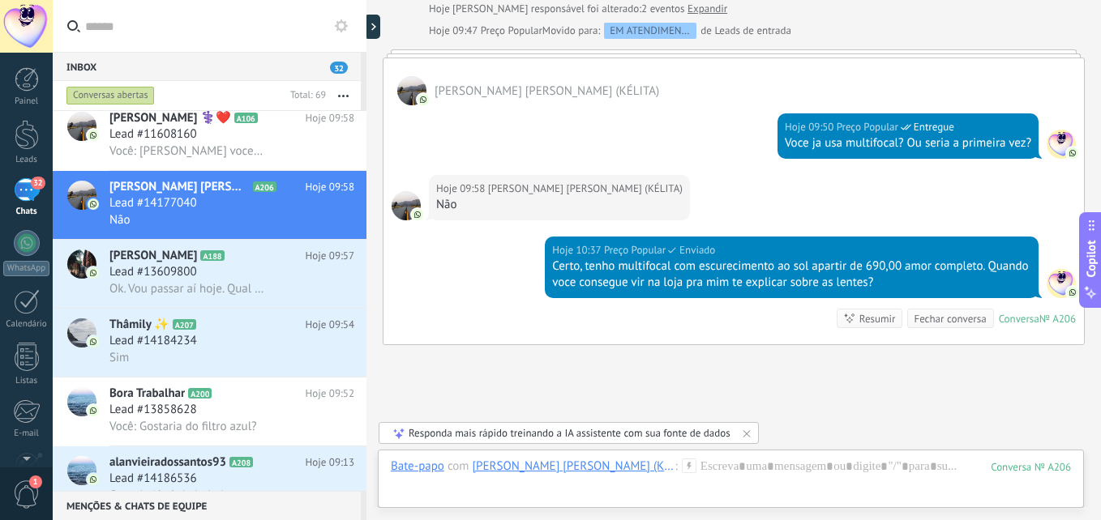
scroll to position [881, 0]
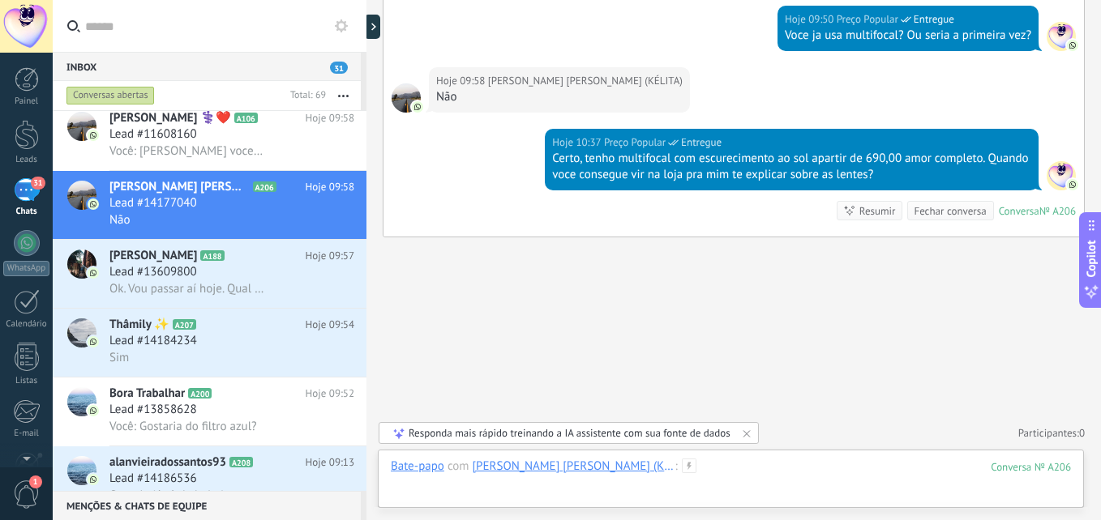
click at [695, 464] on div at bounding box center [731, 483] width 680 height 49
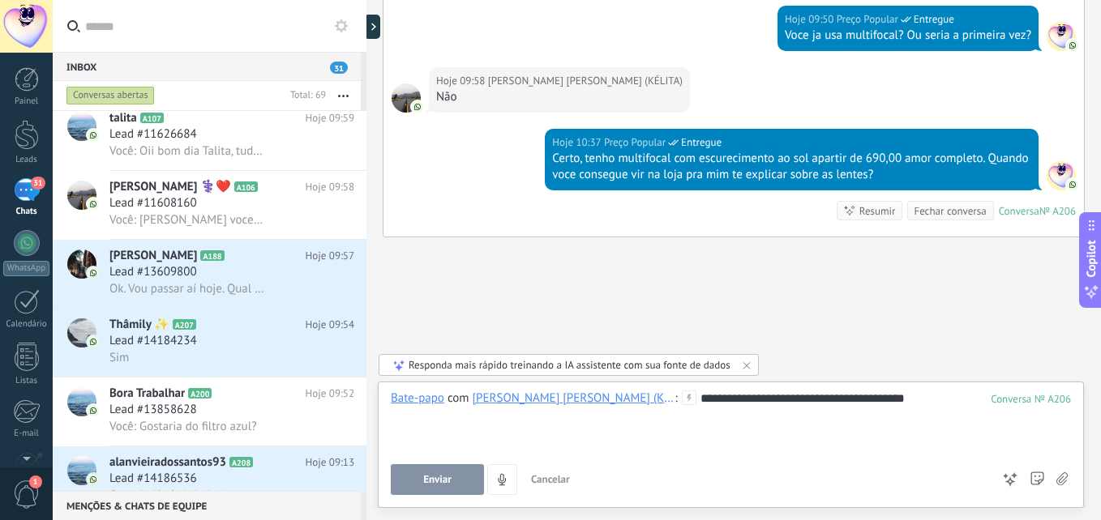
click at [867, 392] on div "**********" at bounding box center [731, 422] width 680 height 62
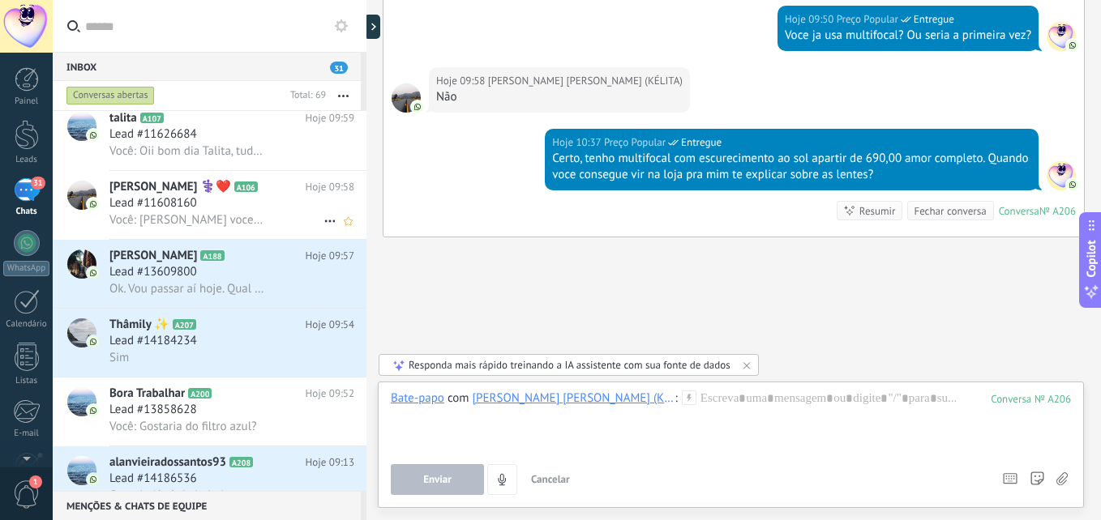
click at [238, 221] on span "Você: Hoje voce consegue passar na loja pra provar as armações? Nossas peças sa…" at bounding box center [187, 219] width 156 height 15
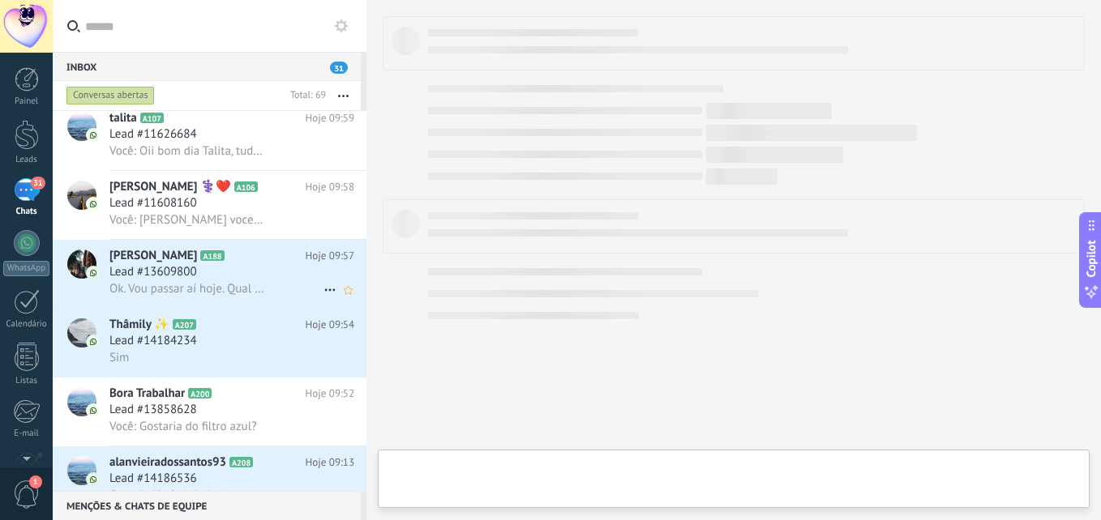
click at [225, 285] on span "Ok. Vou passar aí hoje. Qual o horário de atendimento?" at bounding box center [187, 288] width 156 height 15
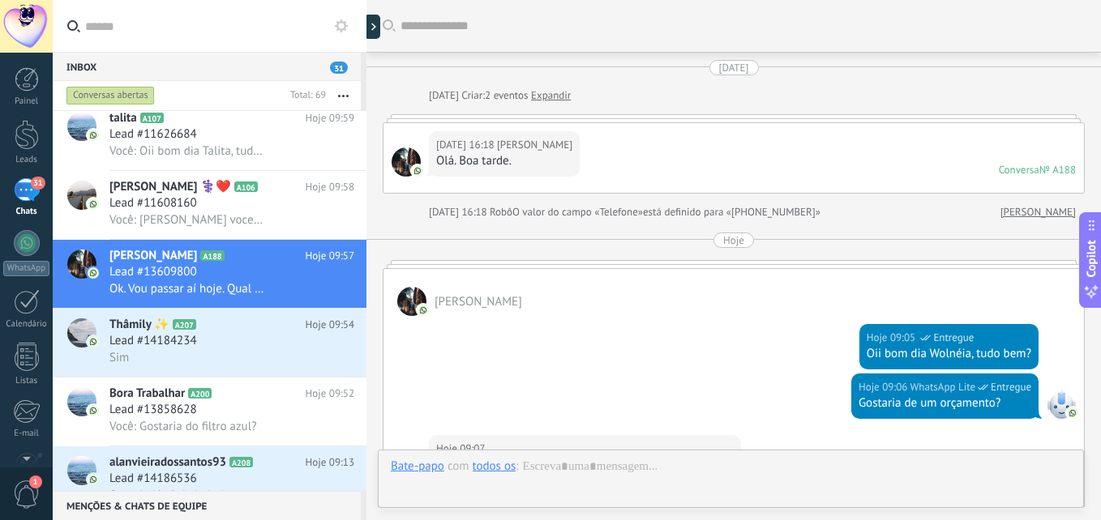
scroll to position [755, 0]
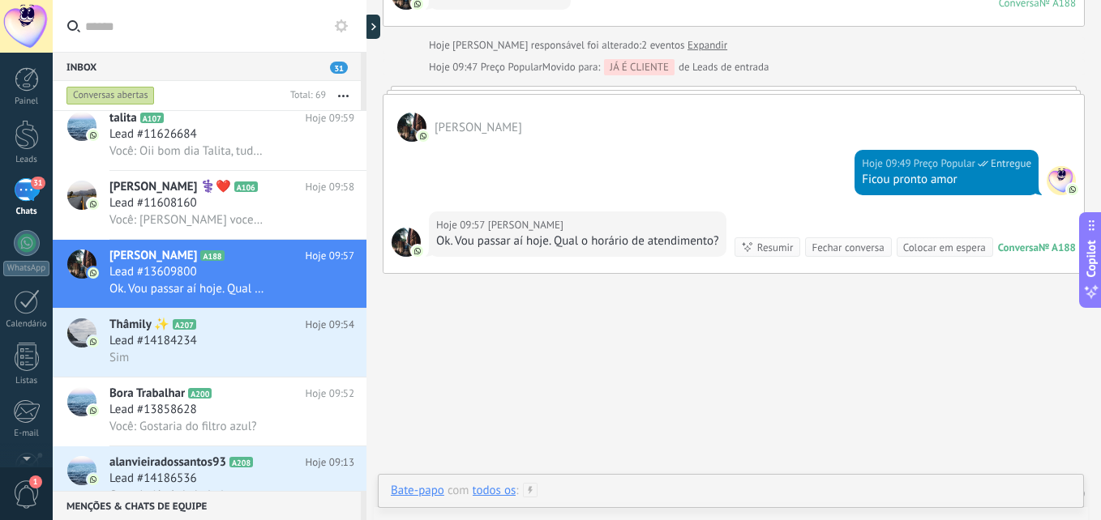
click at [645, 495] on div at bounding box center [731, 507] width 680 height 49
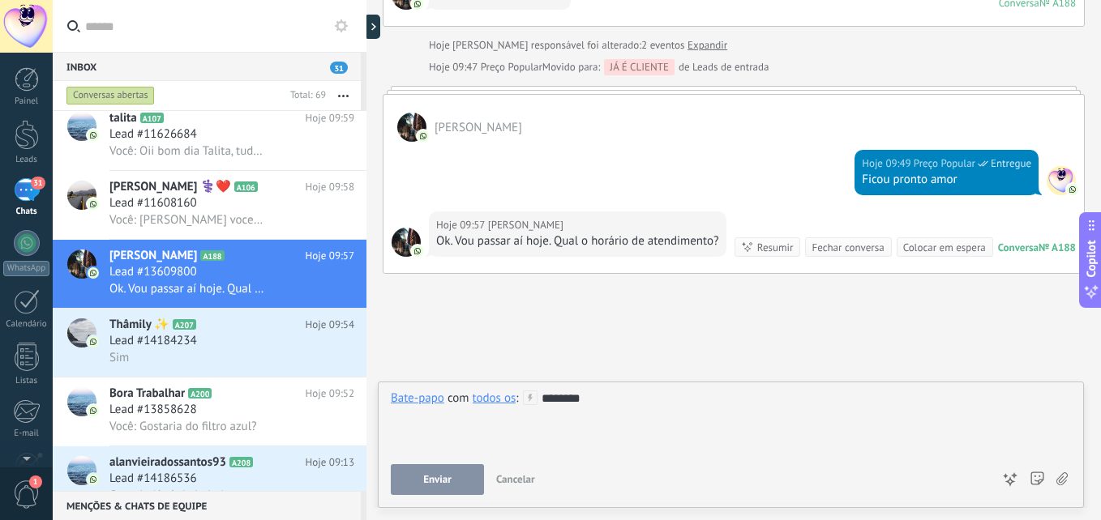
click at [605, 403] on div "********" at bounding box center [731, 422] width 680 height 62
click at [456, 477] on button "Enviar" at bounding box center [437, 480] width 93 height 31
click at [194, 312] on div "Thâmily ✨ A207 Hoje 09:54 Lead #14184234 Sim" at bounding box center [237, 343] width 257 height 68
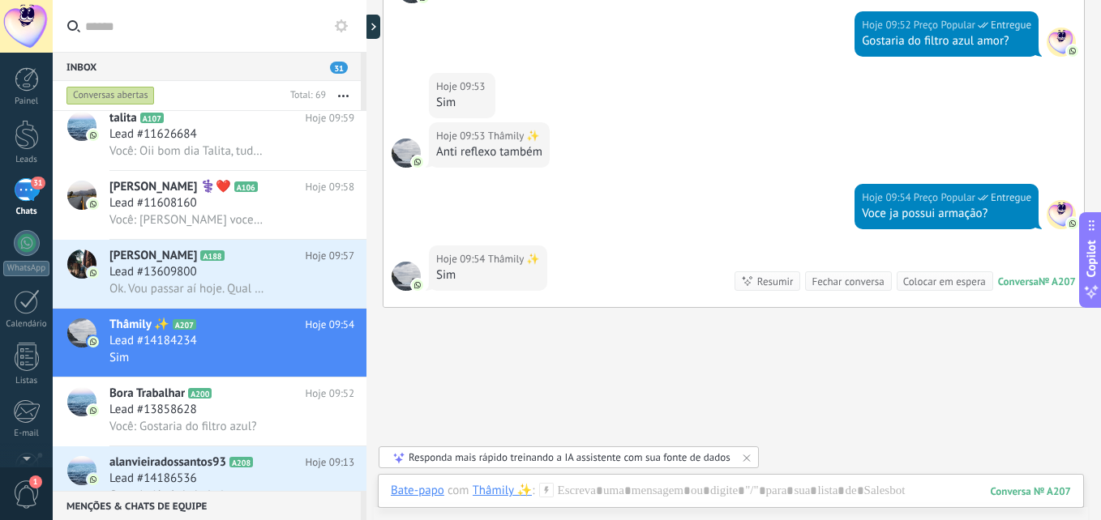
scroll to position [910, 0]
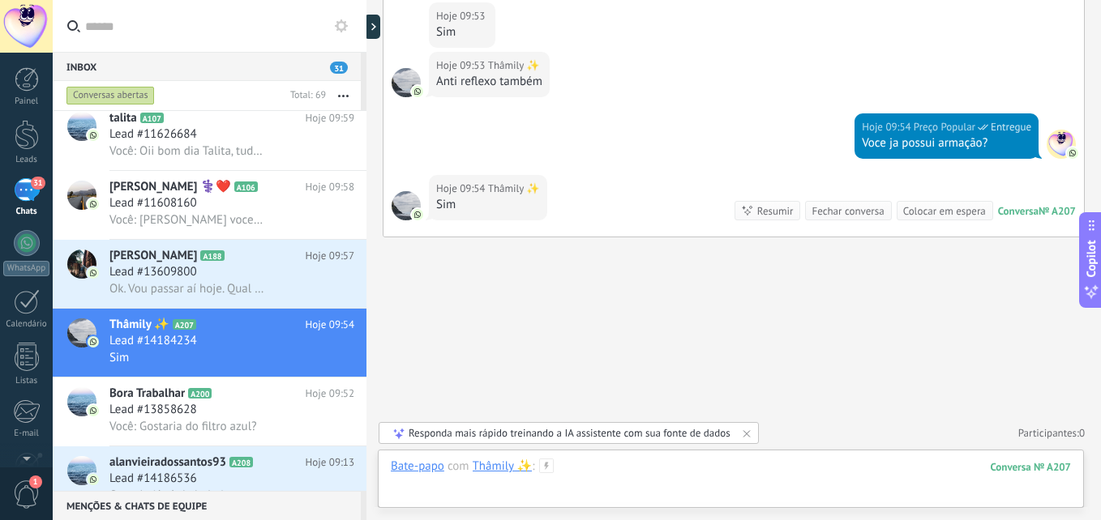
click at [608, 483] on div at bounding box center [731, 483] width 680 height 49
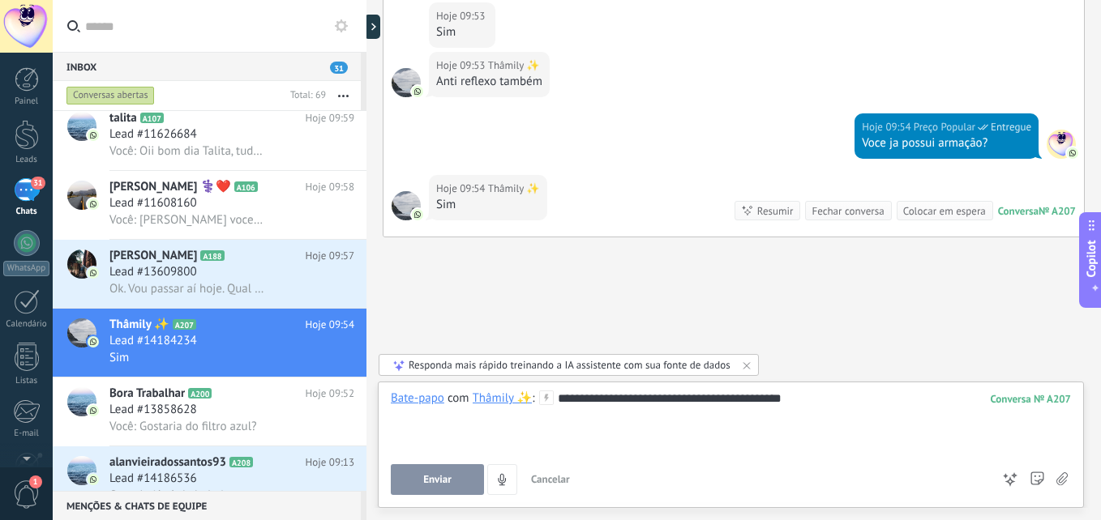
click at [450, 484] on span "Enviar" at bounding box center [437, 479] width 28 height 11
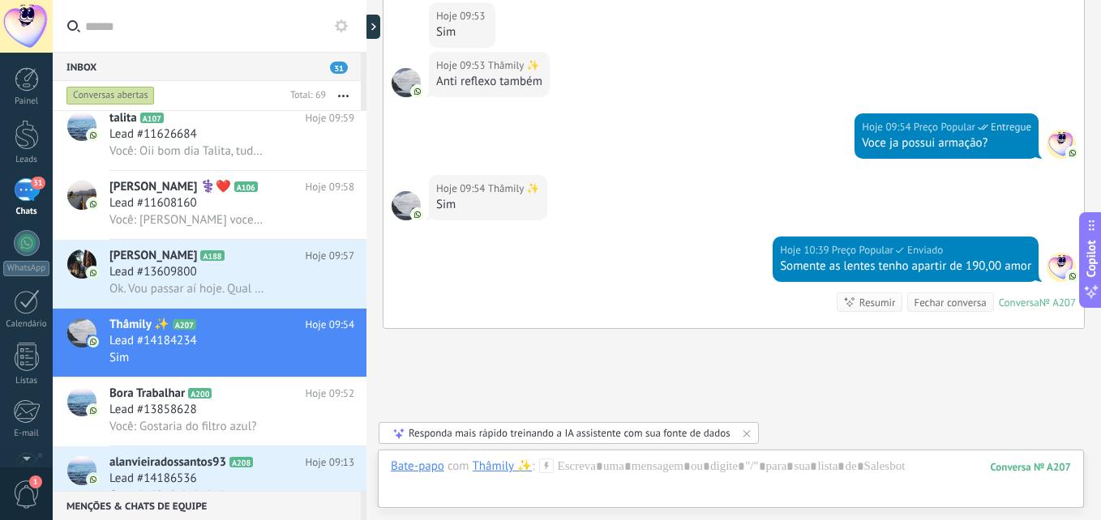
scroll to position [1002, 0]
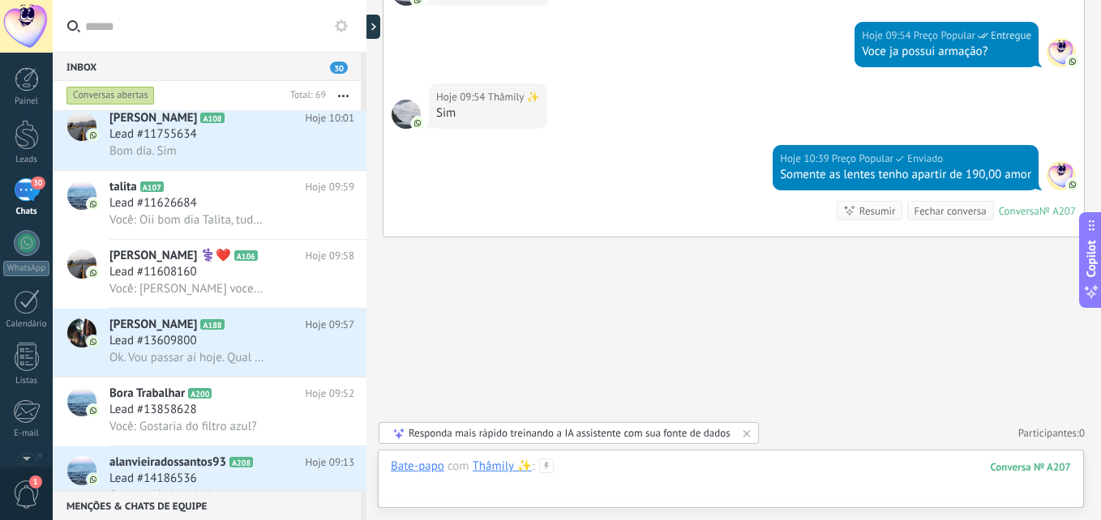
click at [640, 462] on div at bounding box center [731, 483] width 680 height 49
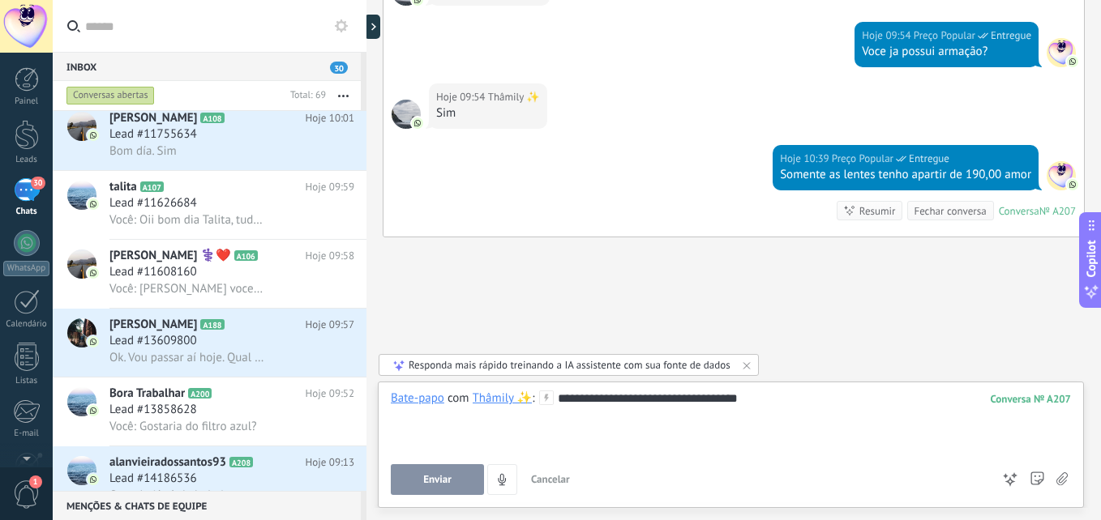
click at [418, 475] on button "Enviar" at bounding box center [437, 480] width 93 height 31
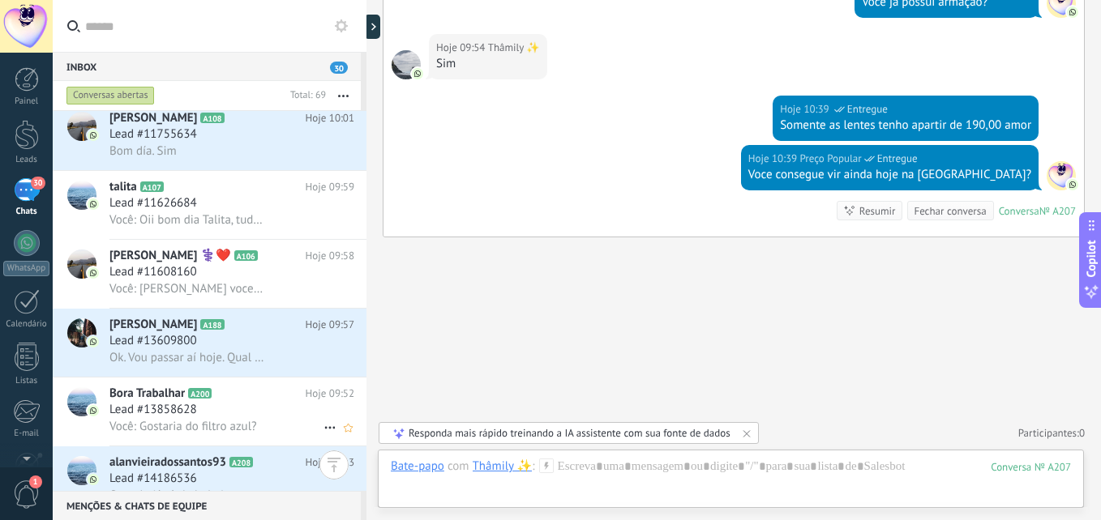
scroll to position [1136, 0]
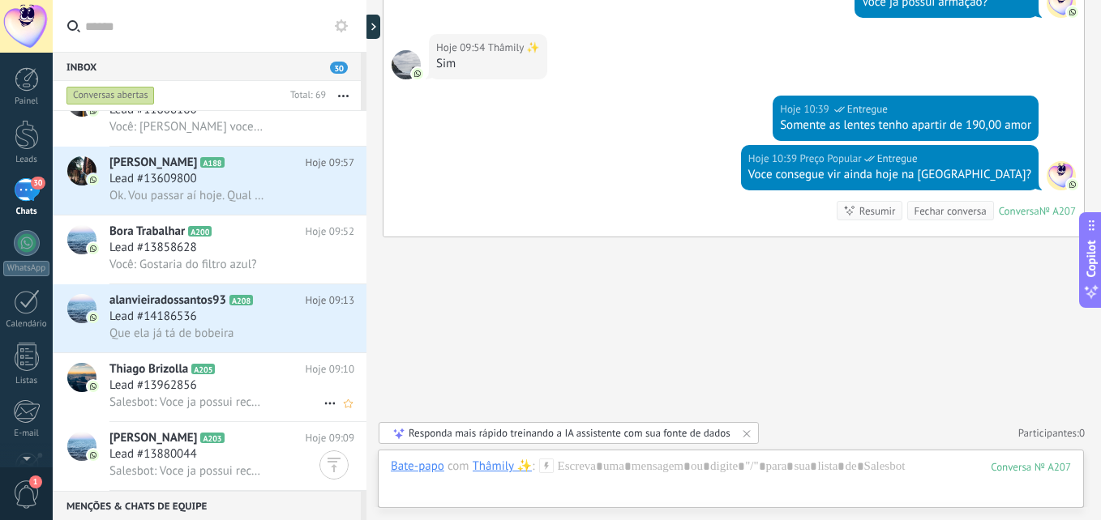
drag, startPoint x: 225, startPoint y: 329, endPoint x: 351, endPoint y: 357, distance: 128.6
click at [225, 329] on span "Que ela já tá de bobeira" at bounding box center [171, 333] width 125 height 15
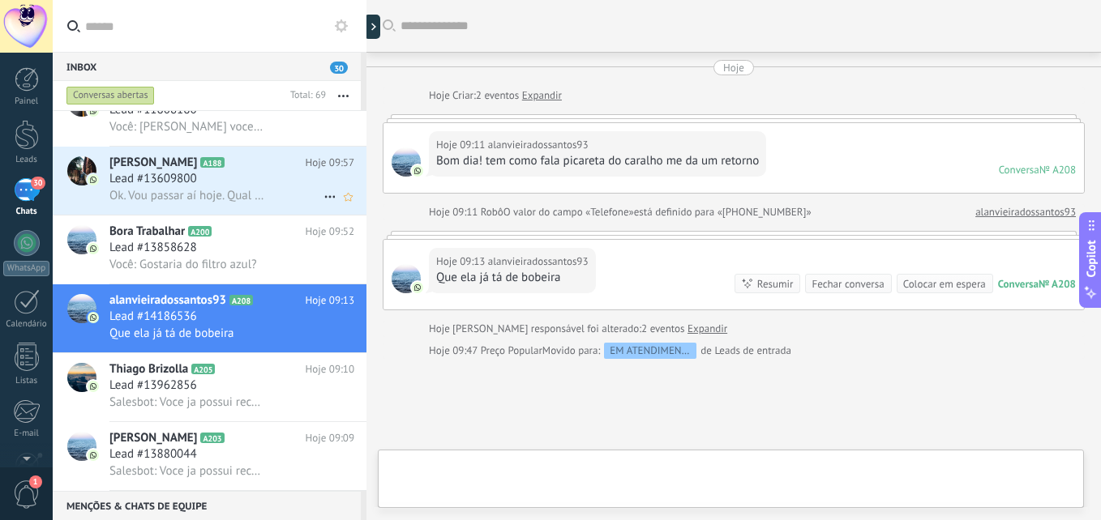
click at [225, 198] on span "Ok. Vou passar aí hoje. Qual o horário de atendimento?" at bounding box center [187, 195] width 156 height 15
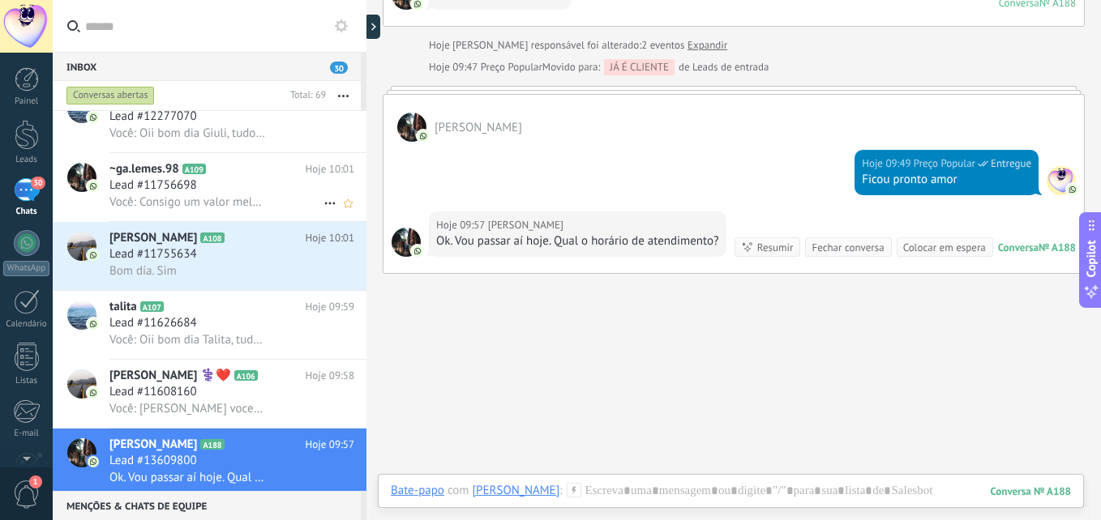
scroll to position [812, 0]
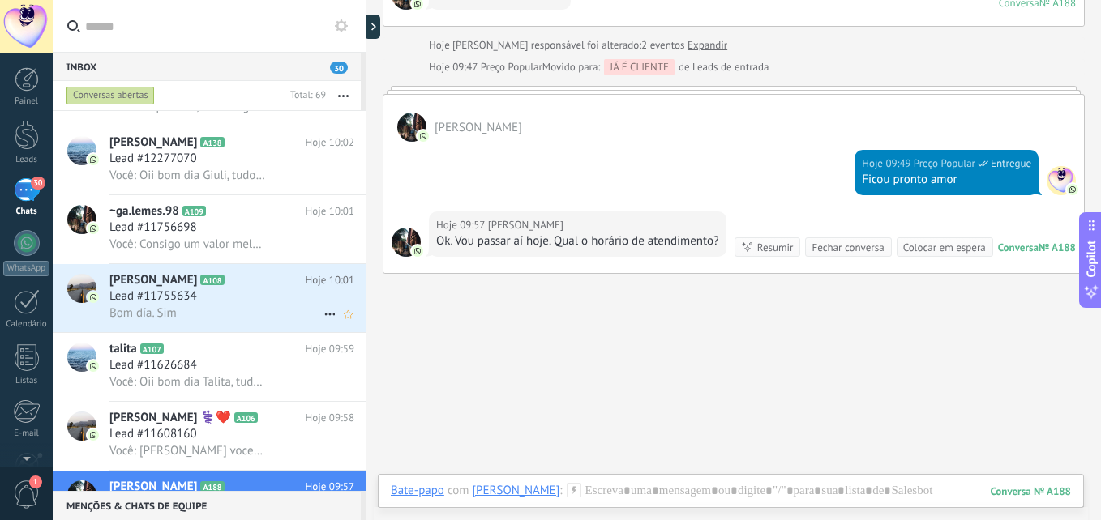
click at [254, 276] on h2 "Carla iglesias A108" at bounding box center [207, 280] width 196 height 16
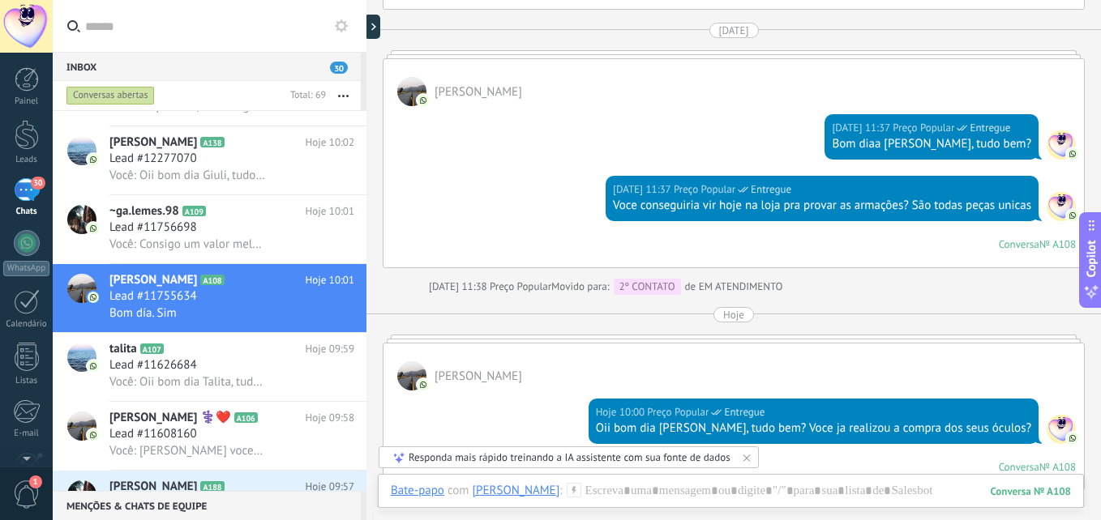
scroll to position [1587, 0]
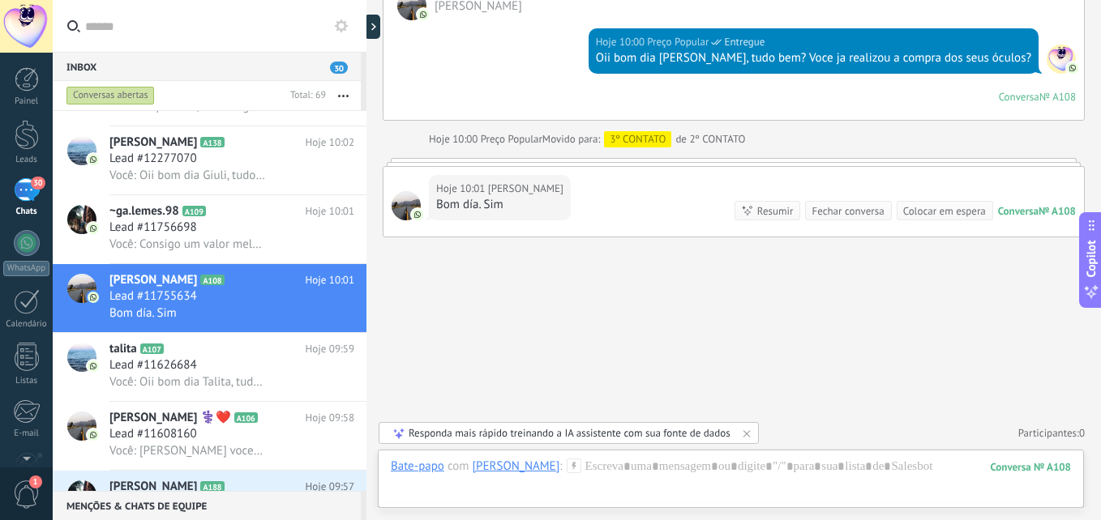
drag, startPoint x: 375, startPoint y: 32, endPoint x: 413, endPoint y: 74, distance: 56.8
click at [375, 32] on div at bounding box center [372, 27] width 16 height 24
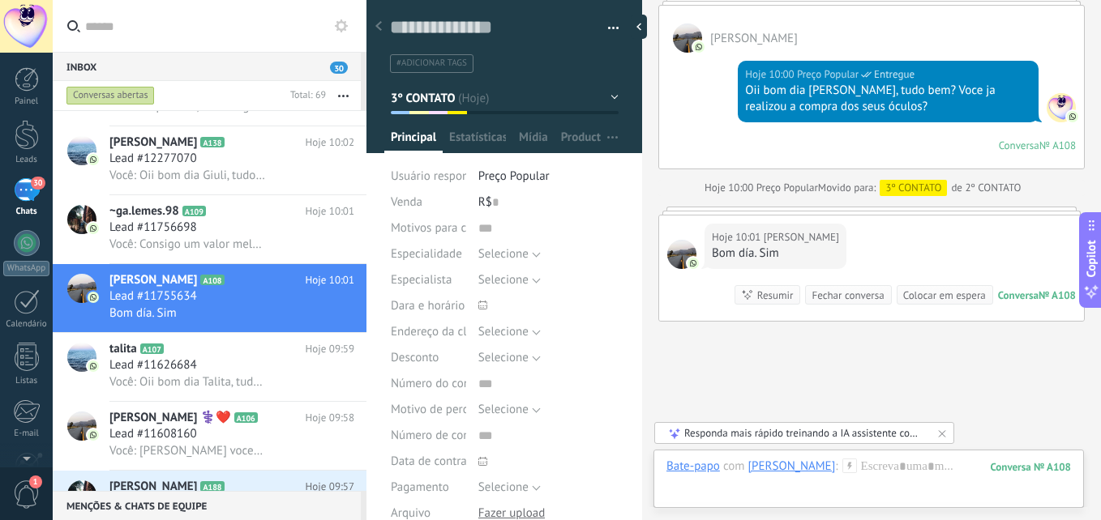
type textarea "**********"
click at [598, 29] on button "button" at bounding box center [608, 28] width 24 height 24
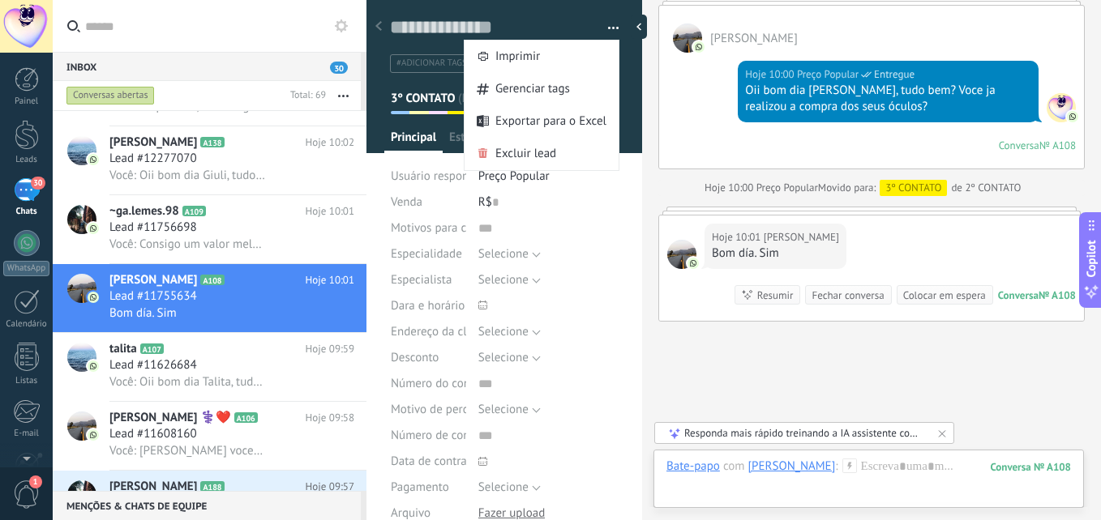
click at [598, 29] on button "button" at bounding box center [608, 28] width 24 height 24
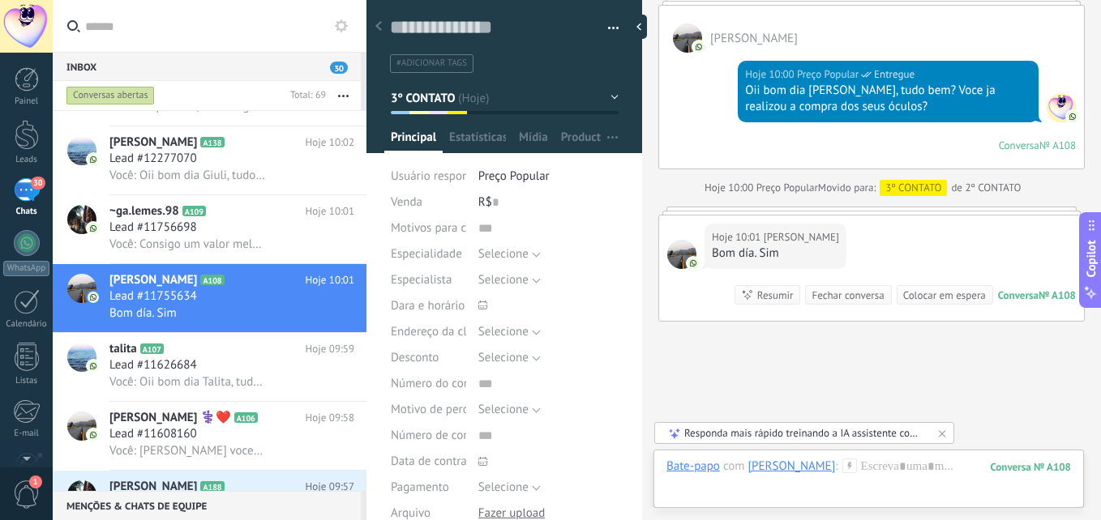
click at [454, 104] on span "3º CONTATO" at bounding box center [423, 97] width 65 height 15
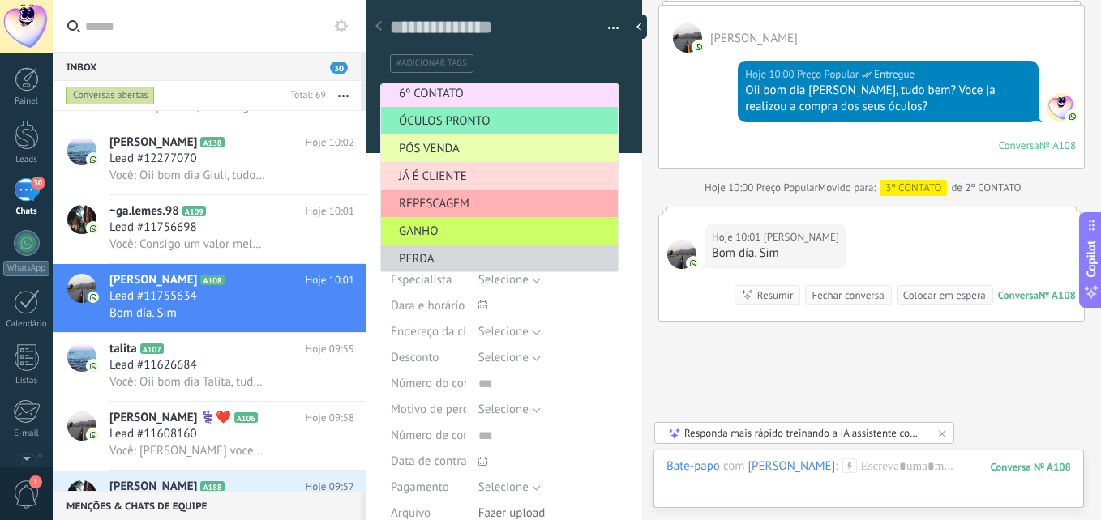
scroll to position [171, 0]
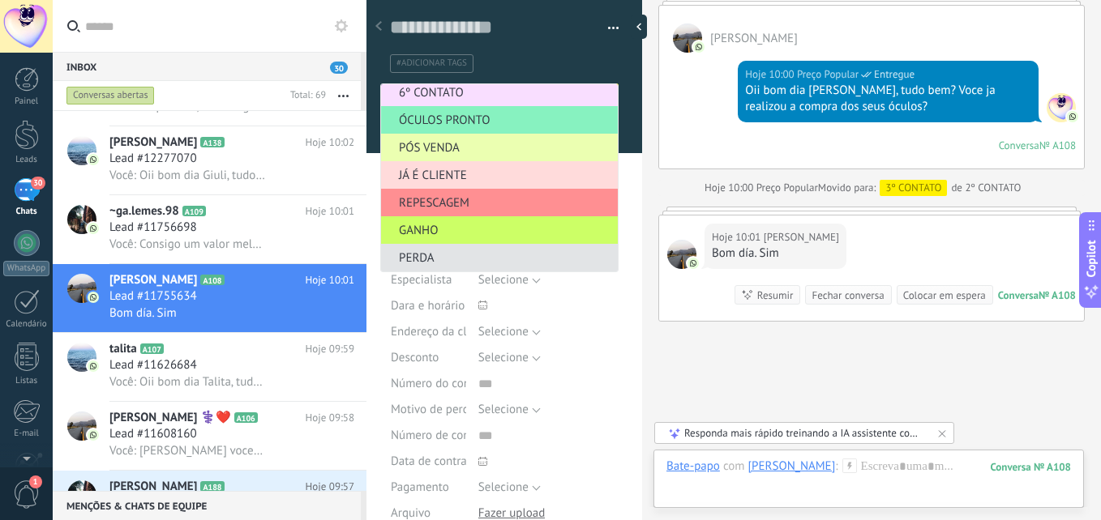
click at [445, 252] on span "PERDA" at bounding box center [497, 258] width 232 height 15
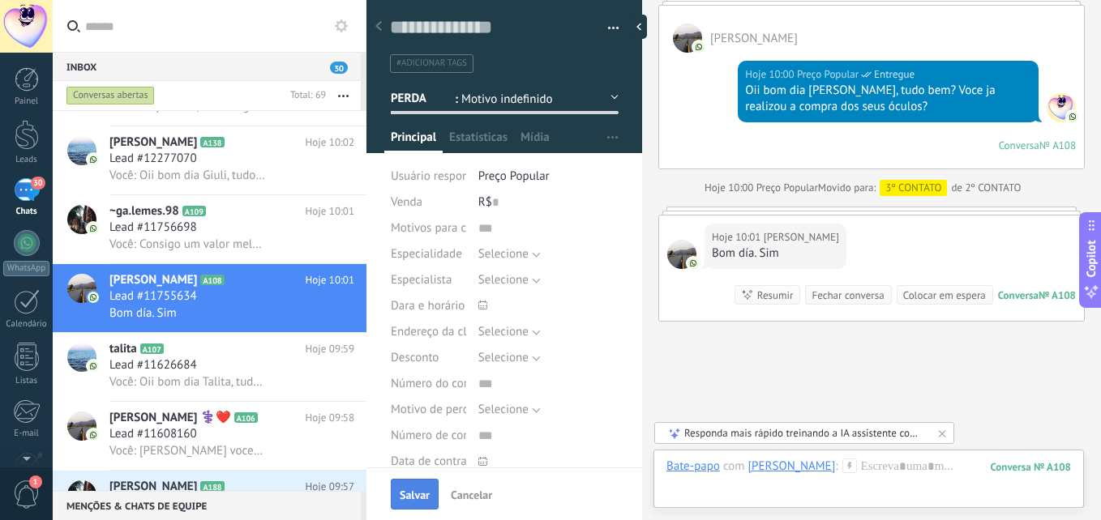
click at [413, 497] on span "Salvar" at bounding box center [415, 495] width 30 height 11
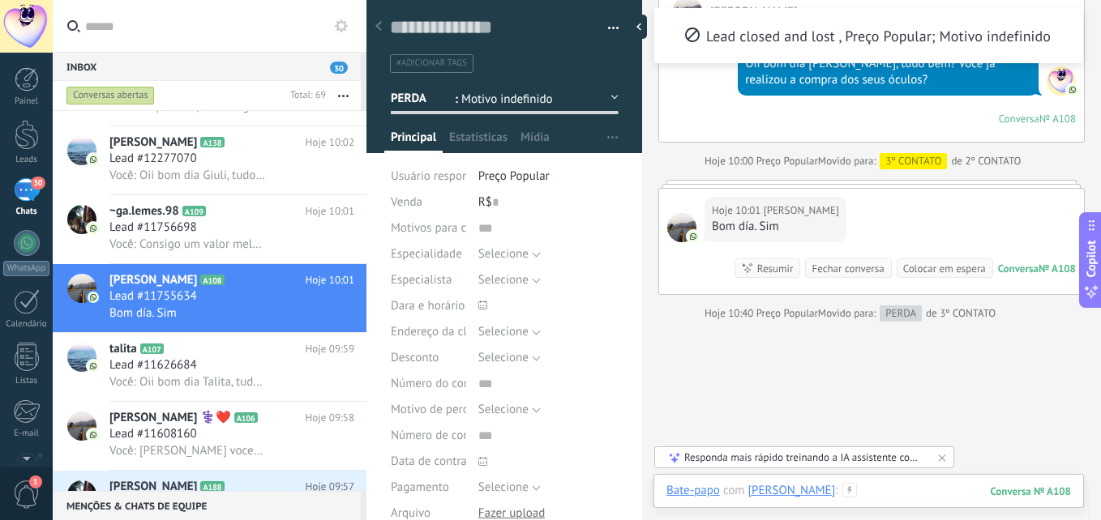
click at [920, 492] on div at bounding box center [868, 507] width 405 height 49
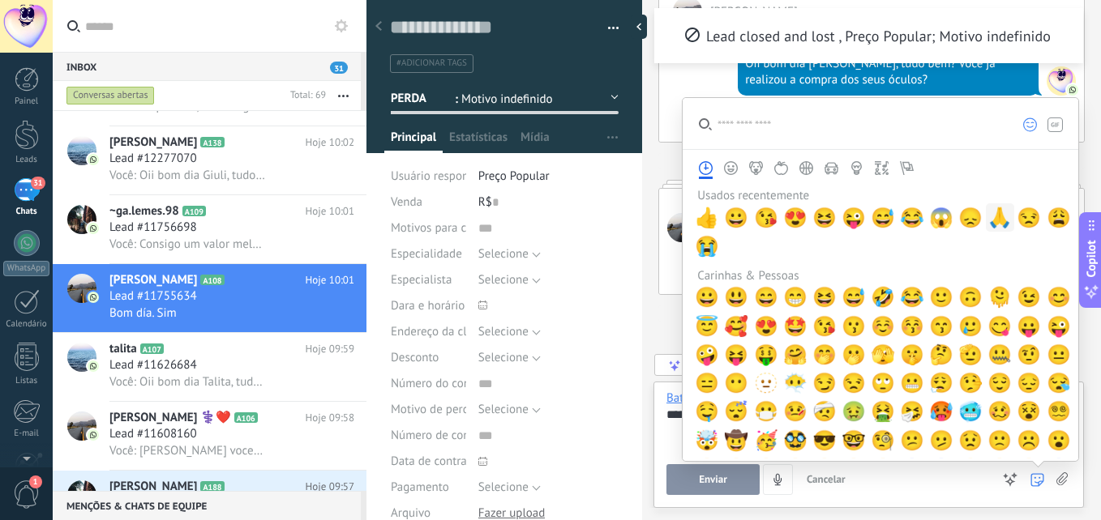
click at [993, 216] on span "🙏" at bounding box center [999, 218] width 24 height 23
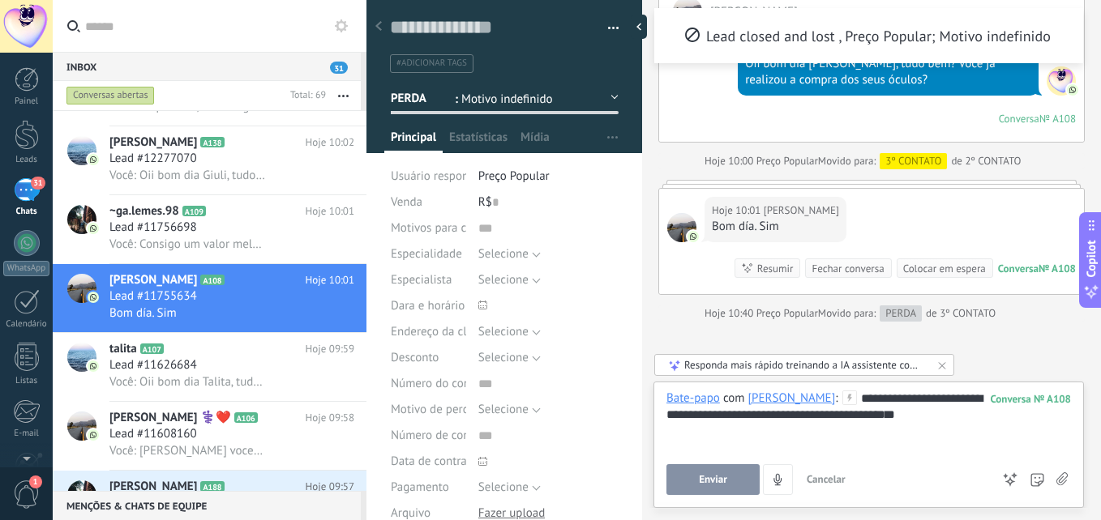
click at [738, 486] on button "Enviar" at bounding box center [712, 480] width 93 height 31
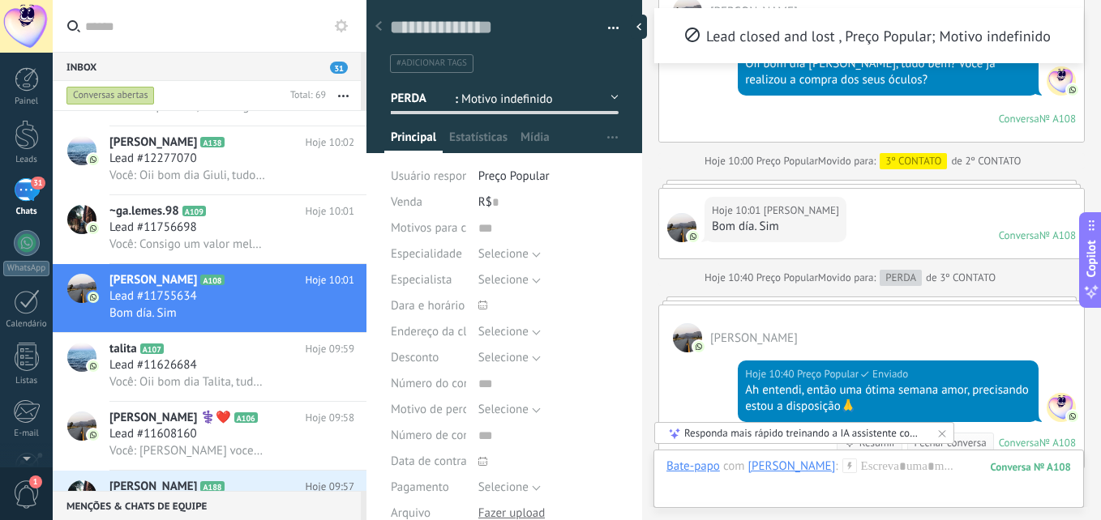
scroll to position [1719, 0]
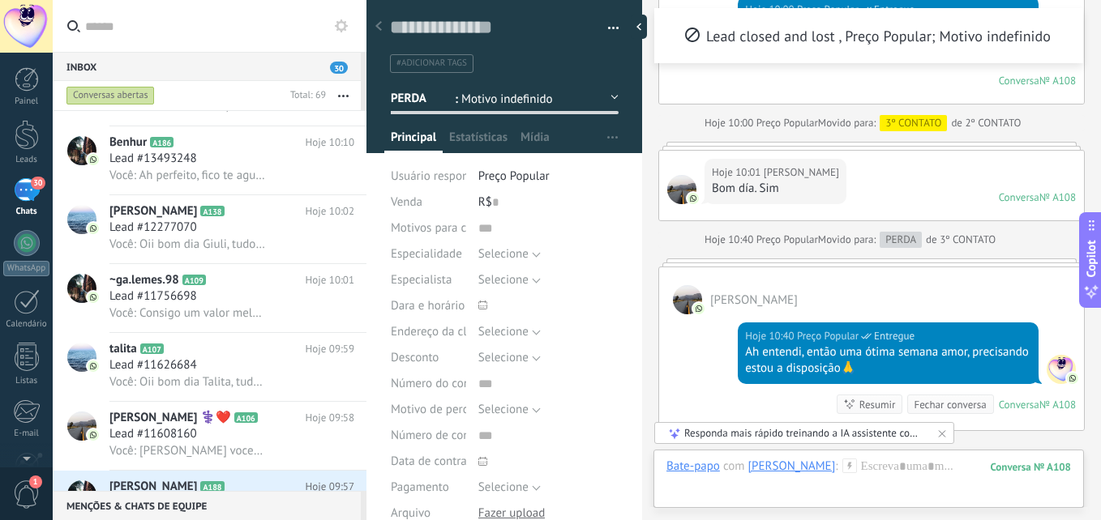
click at [508, 101] on span "Motivo indefinido" at bounding box center [529, 99] width 137 height 15
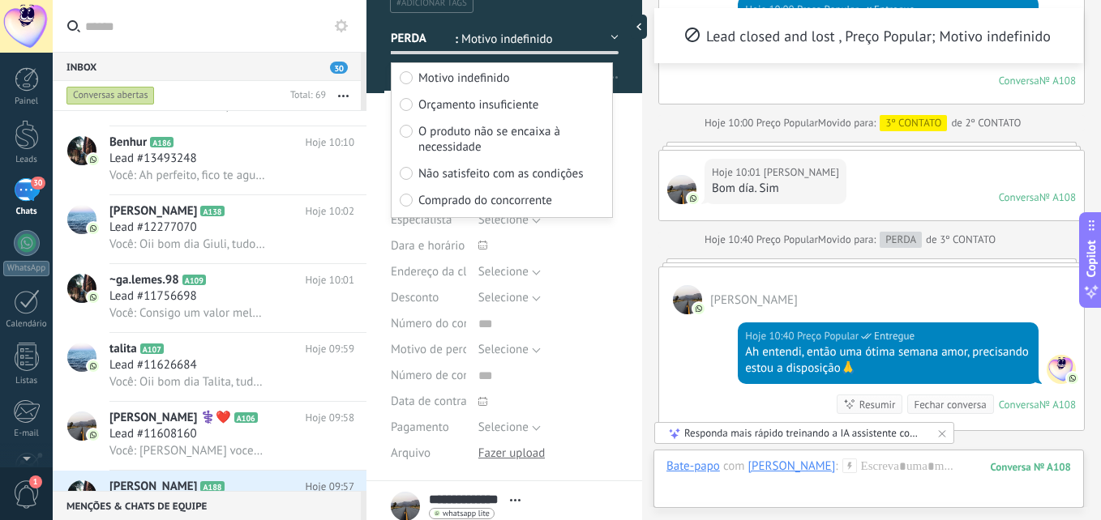
scroll to position [81, 0]
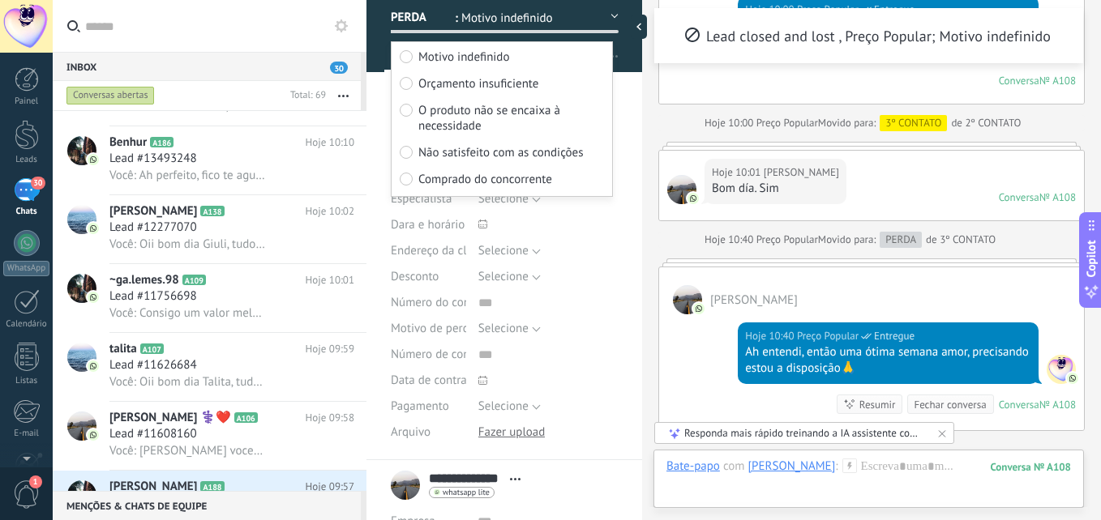
click at [526, 179] on span "Comprado do concorrente" at bounding box center [485, 179] width 134 height 15
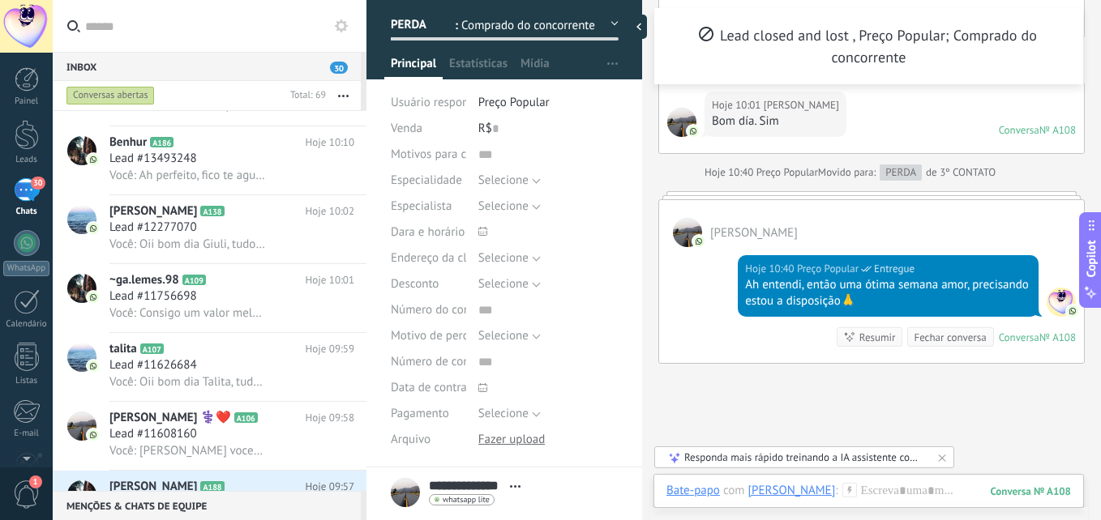
scroll to position [0, 0]
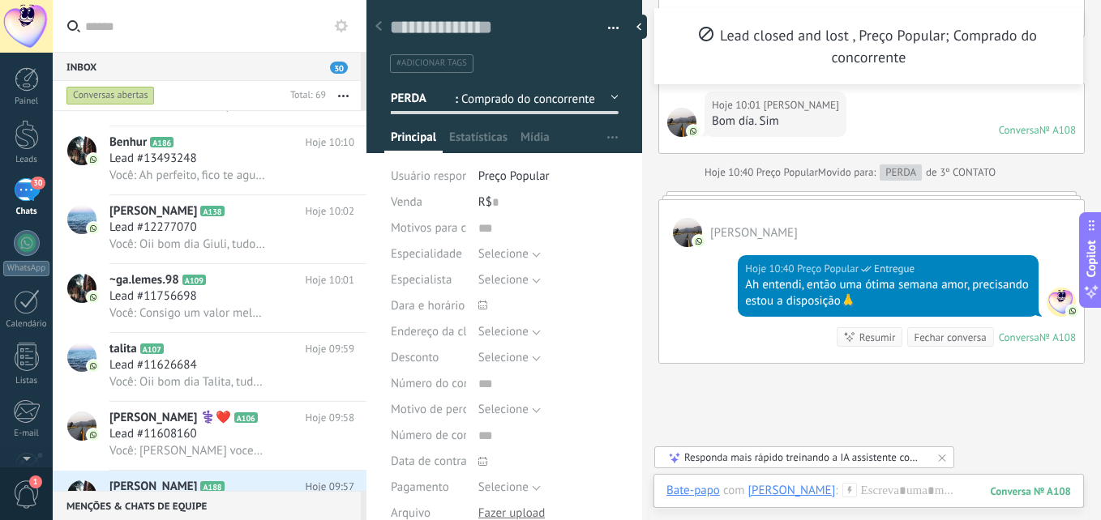
click at [380, 26] on icon at bounding box center [378, 26] width 6 height 10
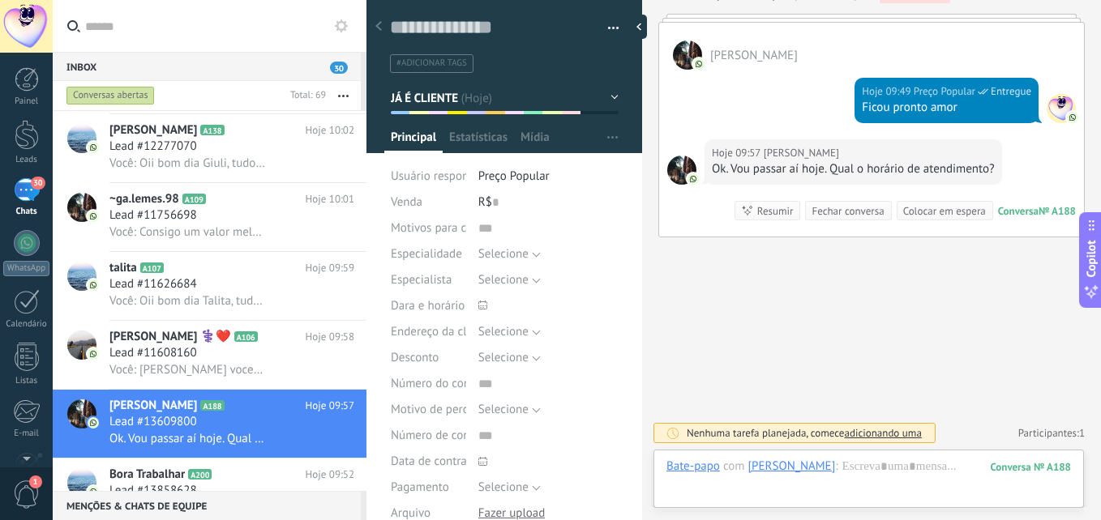
scroll to position [859, 0]
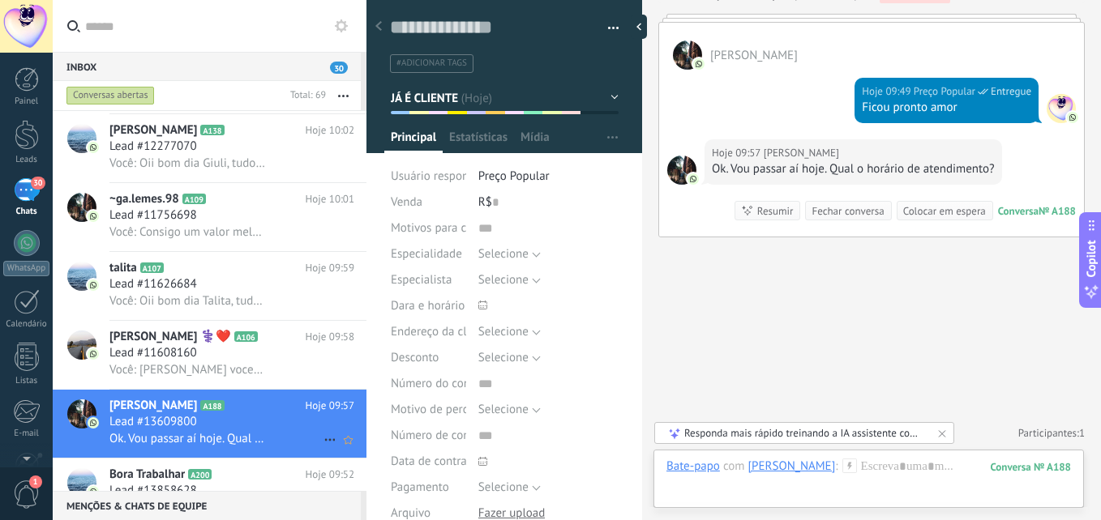
click at [209, 436] on span "Ok. Vou passar aí hoje. Qual o horário de atendimento?" at bounding box center [187, 438] width 156 height 15
click at [643, 25] on div at bounding box center [643, 27] width 24 height 24
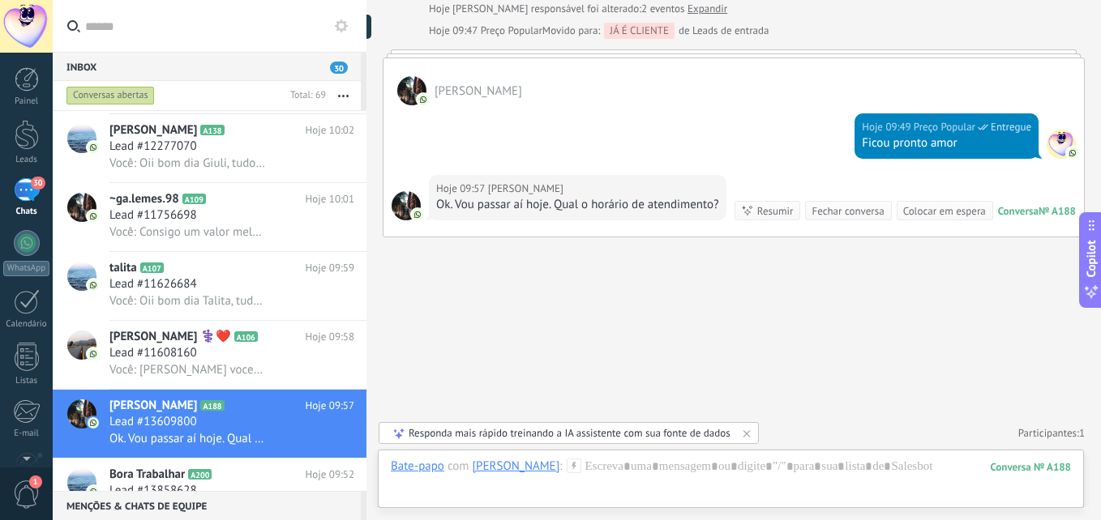
type textarea "**********"
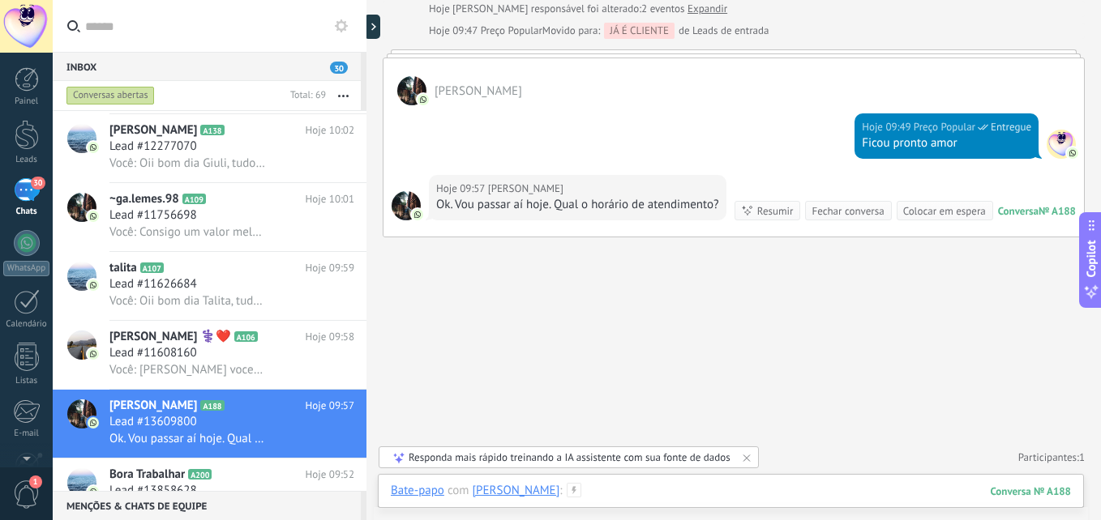
click at [779, 494] on div at bounding box center [731, 507] width 680 height 49
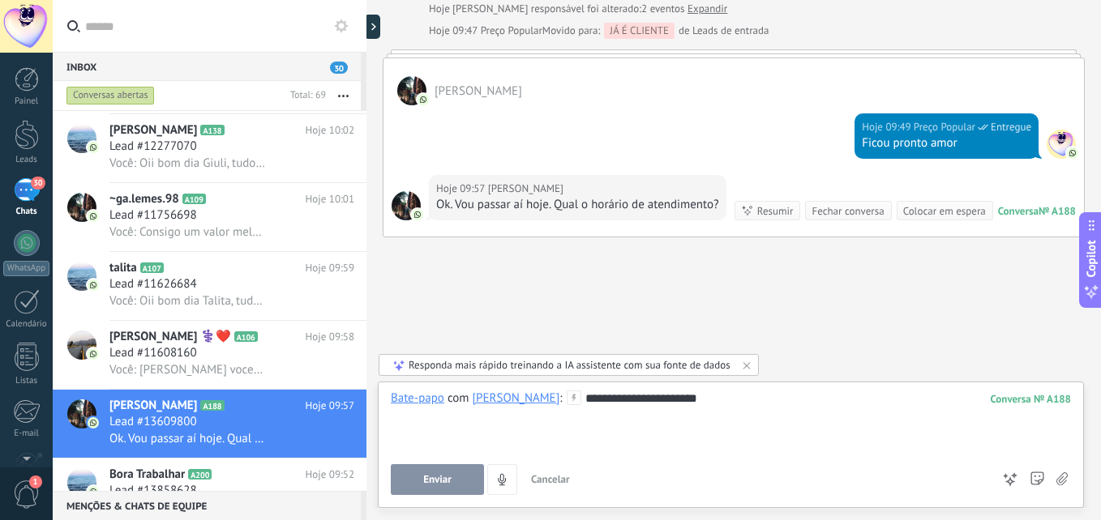
click at [470, 482] on button "Enviar" at bounding box center [437, 480] width 93 height 31
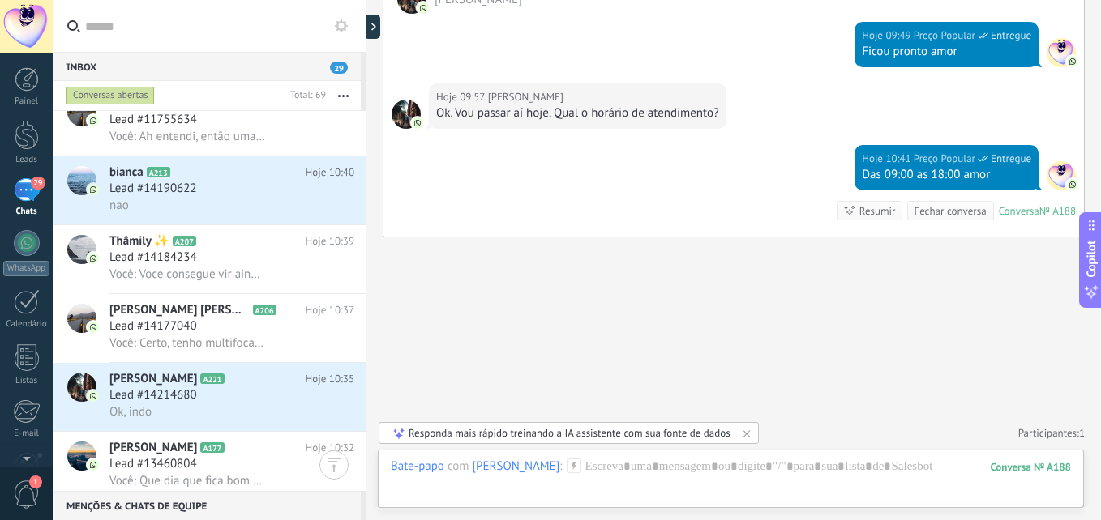
scroll to position [82, 0]
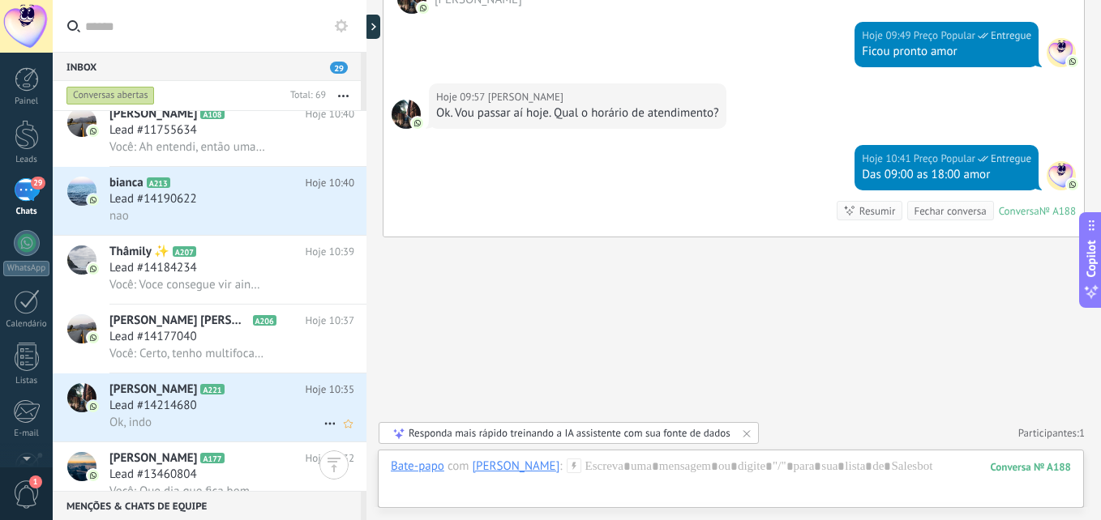
click at [207, 430] on div "Ok, indo" at bounding box center [231, 422] width 245 height 17
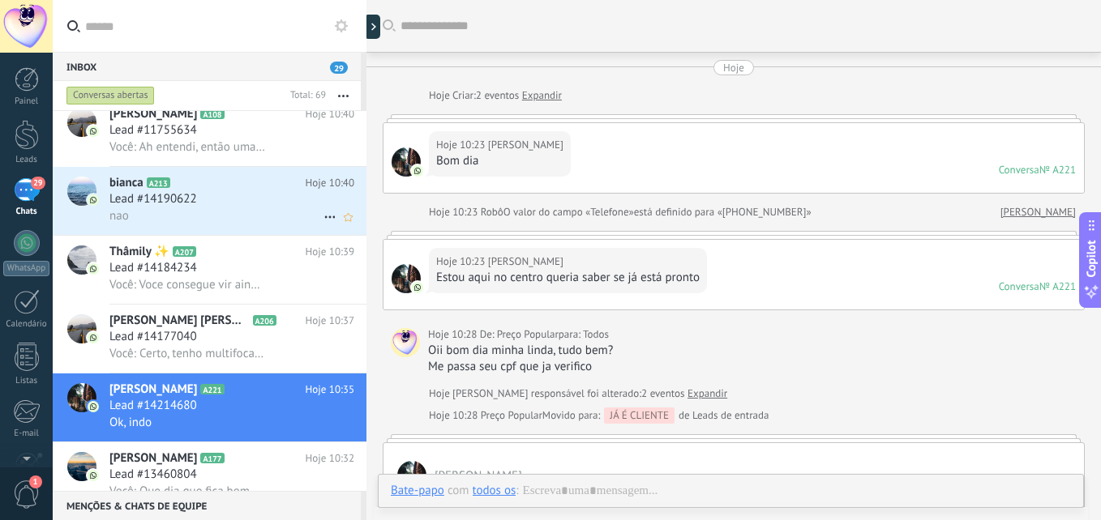
click at [237, 208] on div "Lead #14190622" at bounding box center [231, 199] width 245 height 16
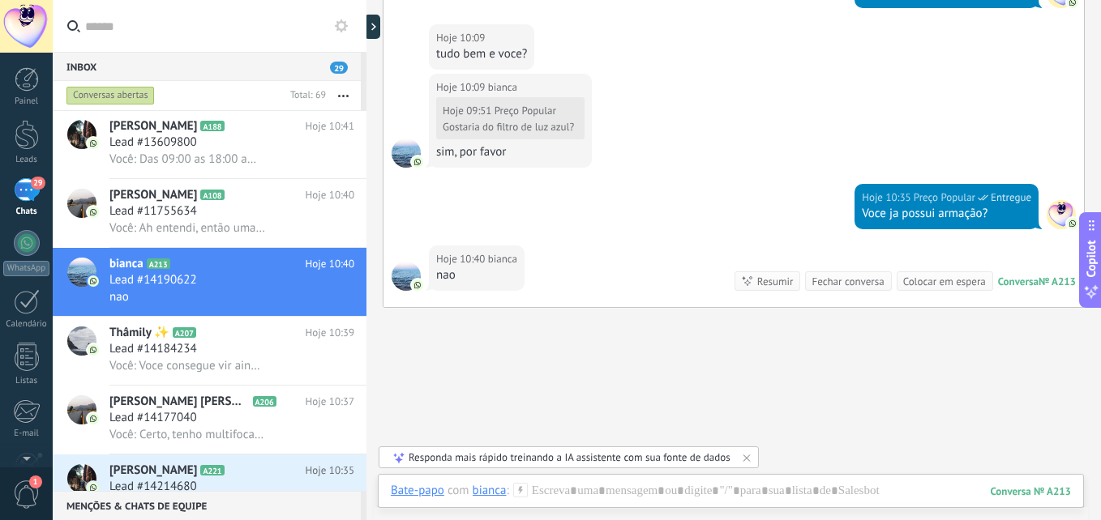
scroll to position [738, 0]
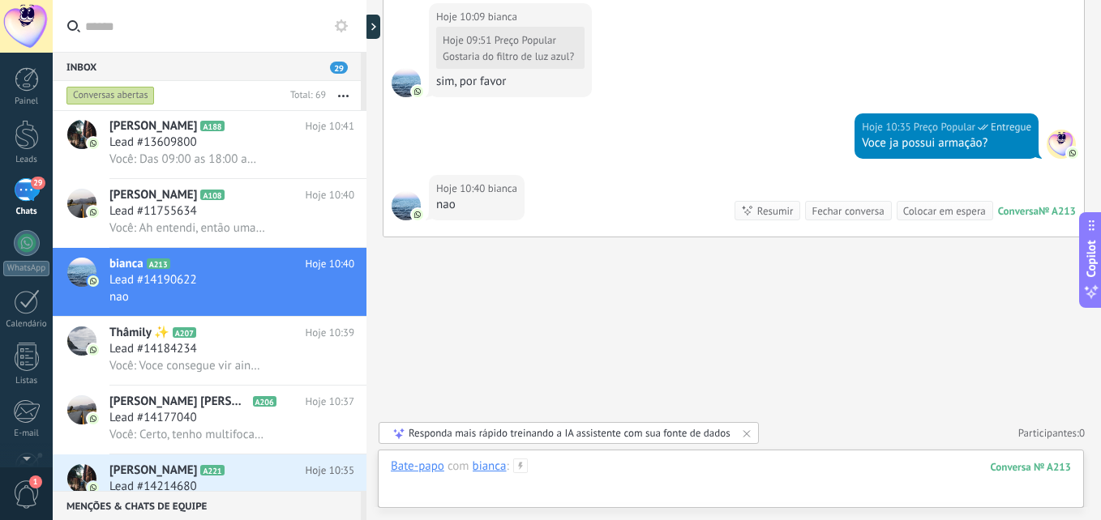
click at [628, 482] on div at bounding box center [731, 483] width 680 height 49
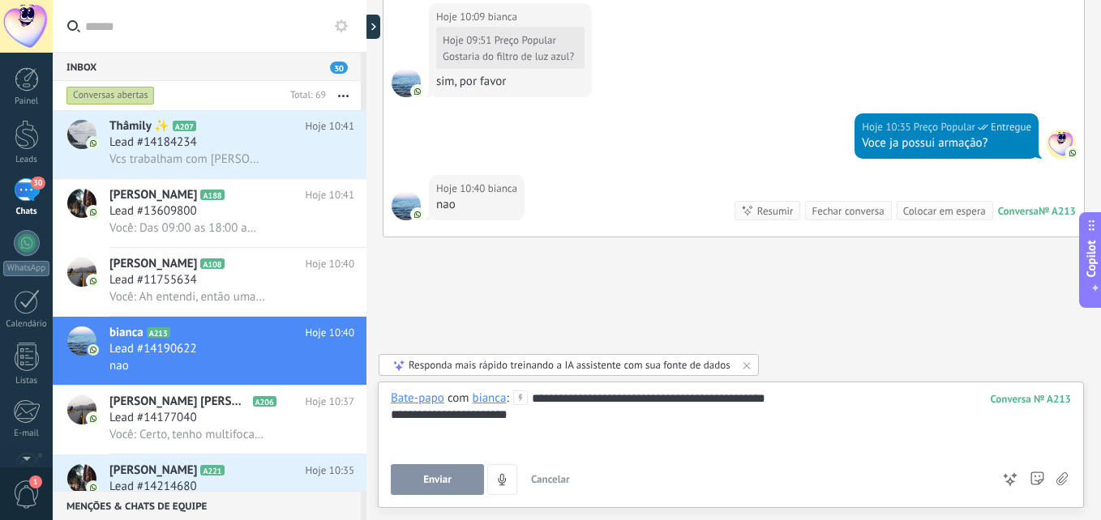
click at [482, 417] on div "**********" at bounding box center [731, 415] width 680 height 16
click at [563, 409] on div "**********" at bounding box center [731, 415] width 680 height 16
click at [448, 474] on span "Enviar" at bounding box center [437, 479] width 28 height 11
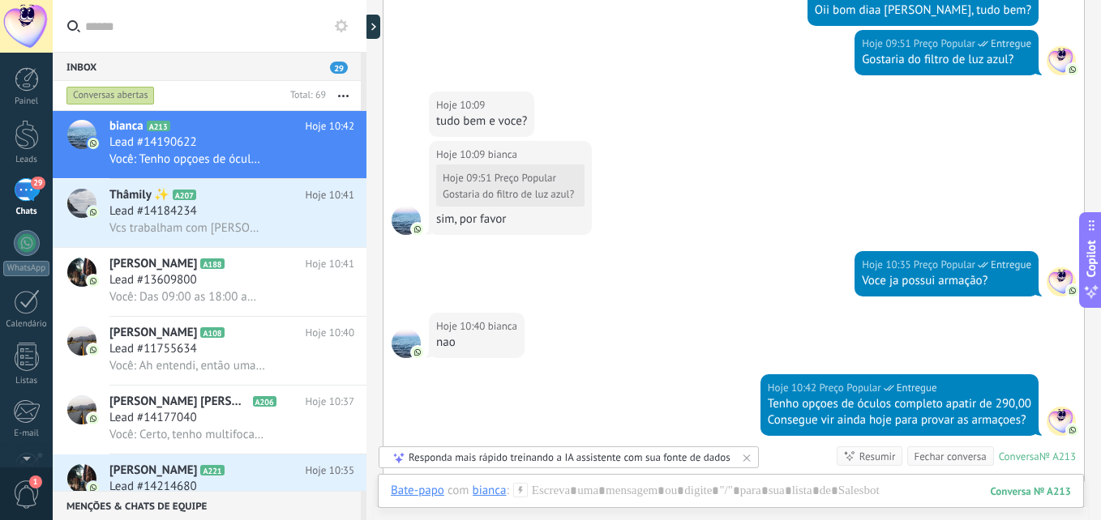
scroll to position [521, 0]
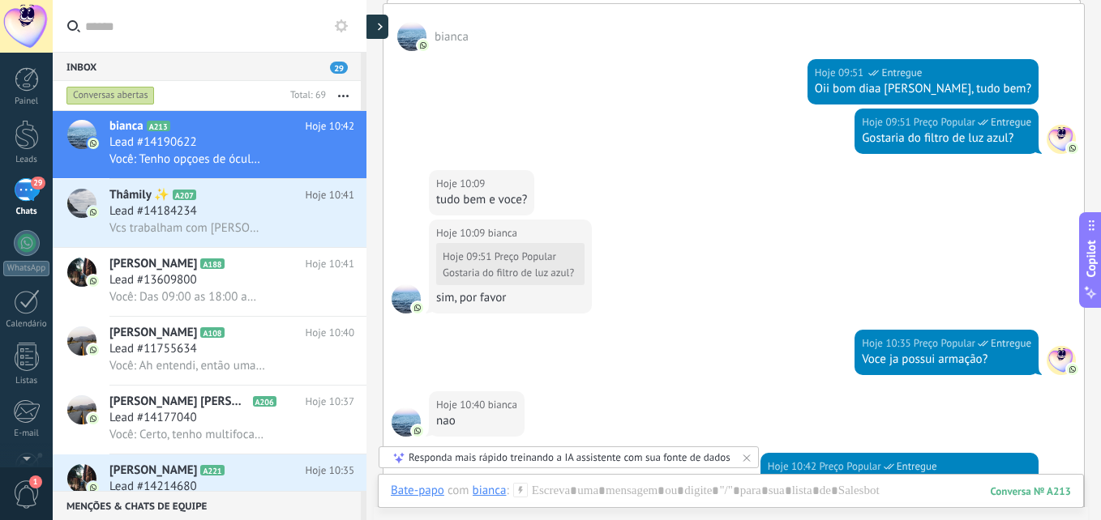
click at [376, 30] on div at bounding box center [376, 27] width 24 height 24
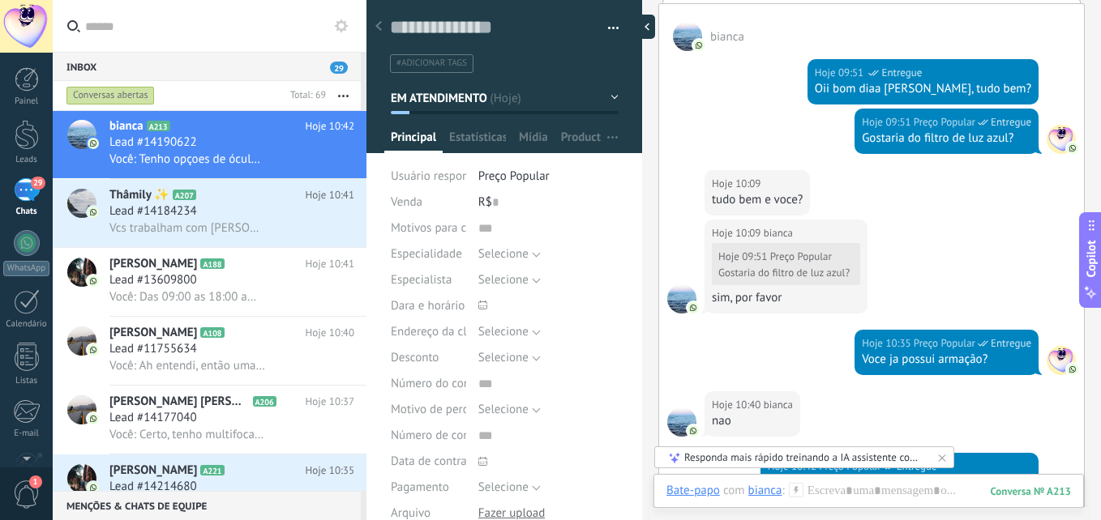
scroll to position [15, 0]
click at [376, 25] on icon at bounding box center [378, 26] width 6 height 10
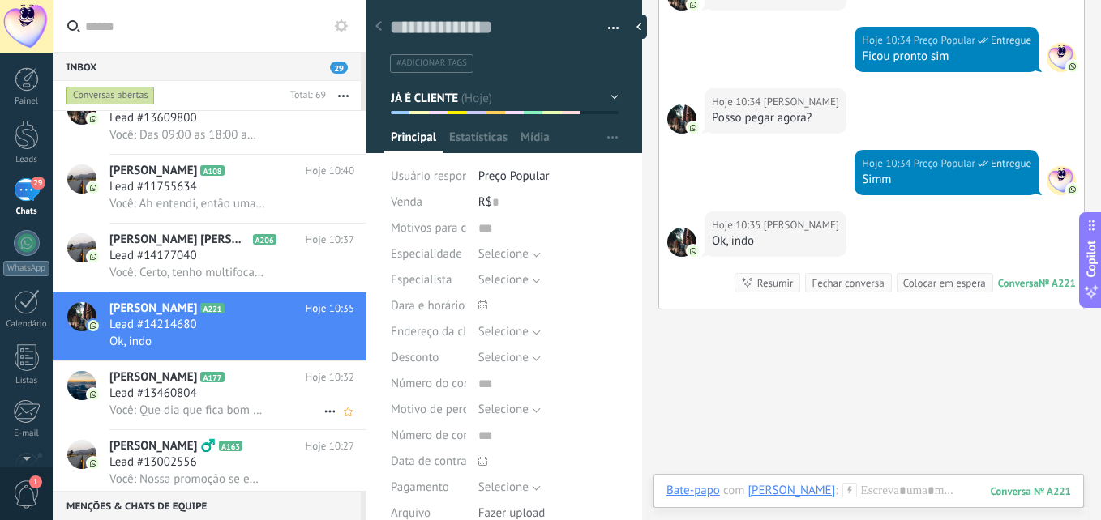
scroll to position [1, 0]
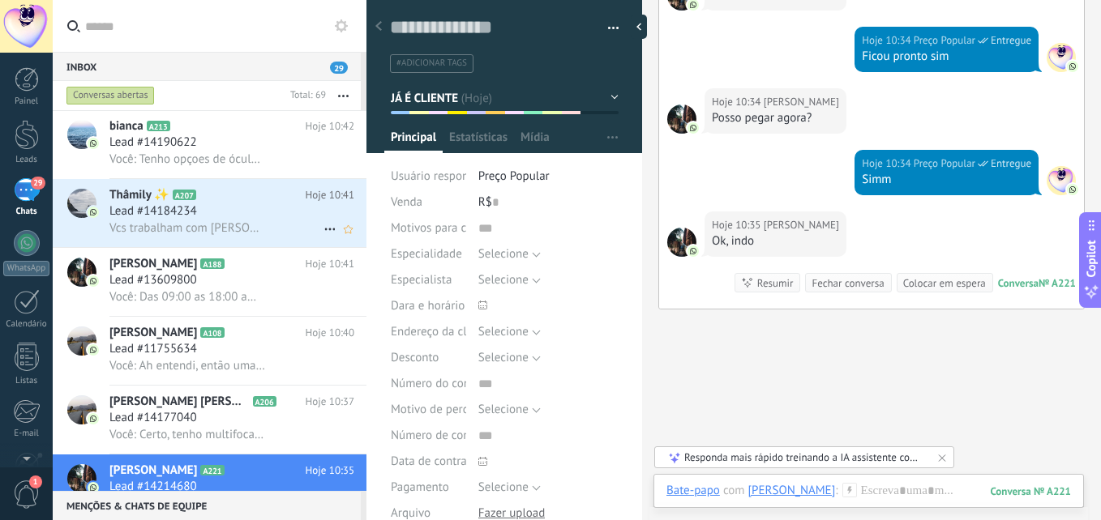
click at [234, 232] on span "Vcs trabalham com crizal?" at bounding box center [187, 228] width 156 height 15
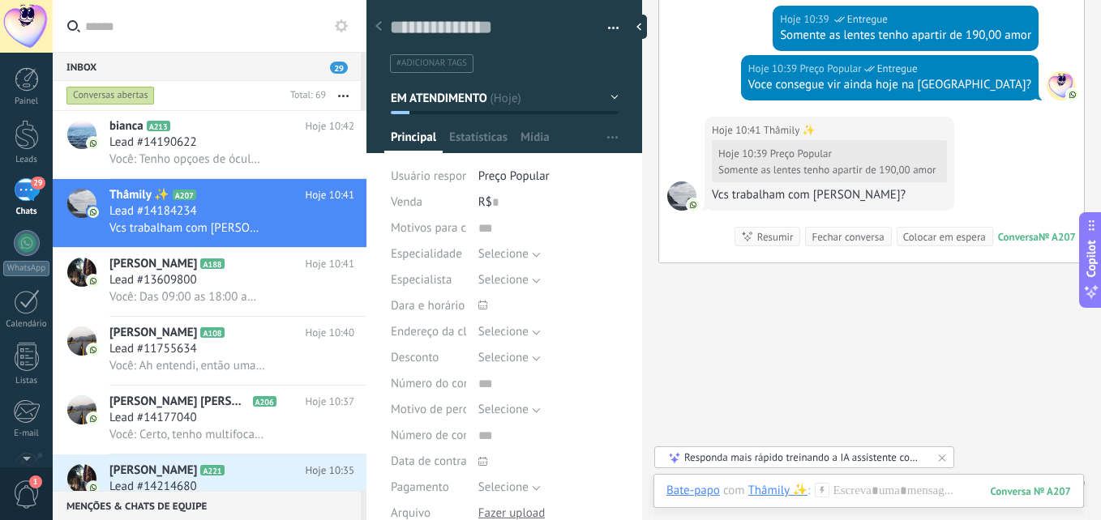
scroll to position [1184, 0]
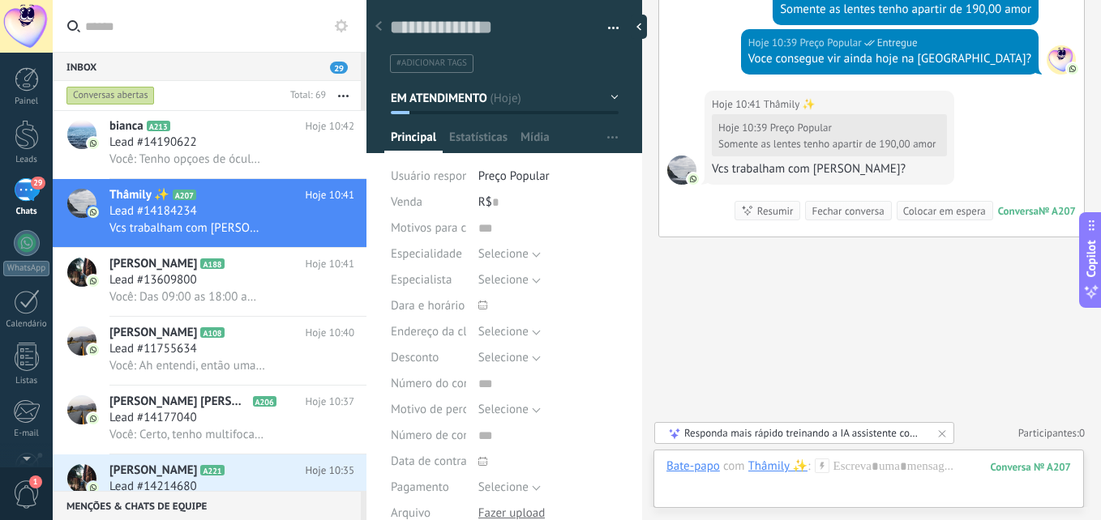
click at [632, 23] on div at bounding box center [639, 27] width 16 height 24
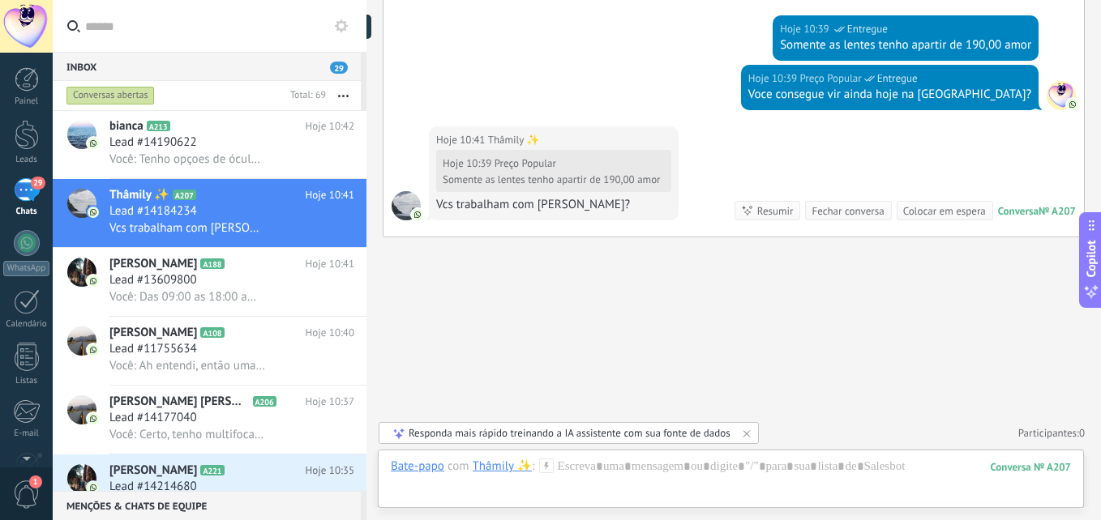
type textarea "**********"
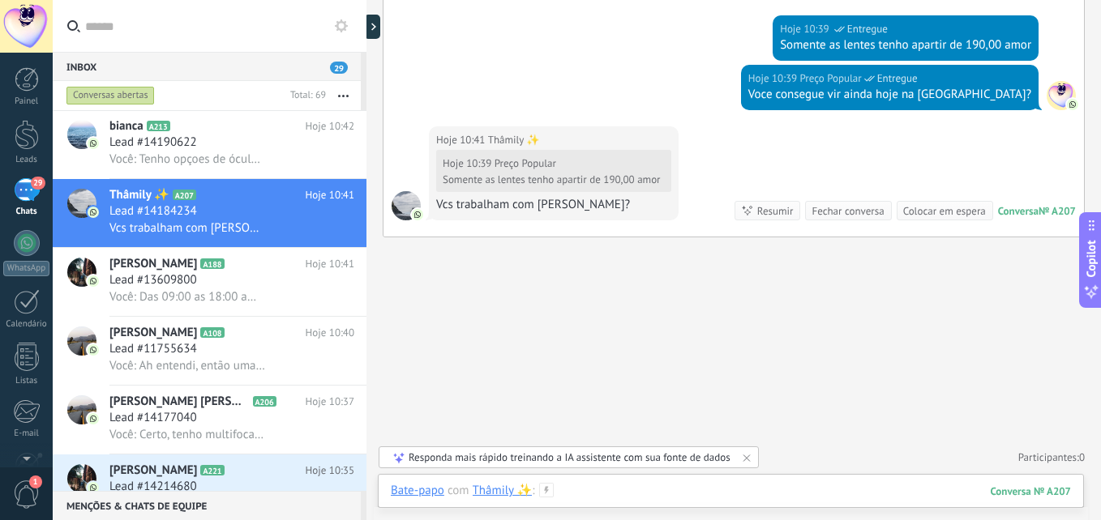
click at [720, 490] on div at bounding box center [731, 507] width 680 height 49
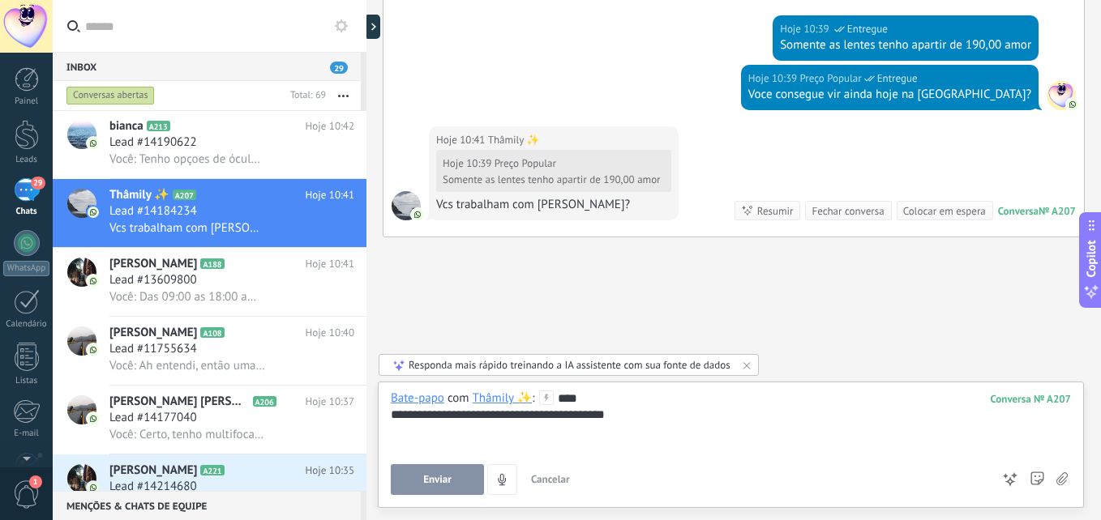
click at [630, 426] on div "**********" at bounding box center [731, 422] width 680 height 62
click at [423, 491] on button "Enviar" at bounding box center [437, 480] width 93 height 31
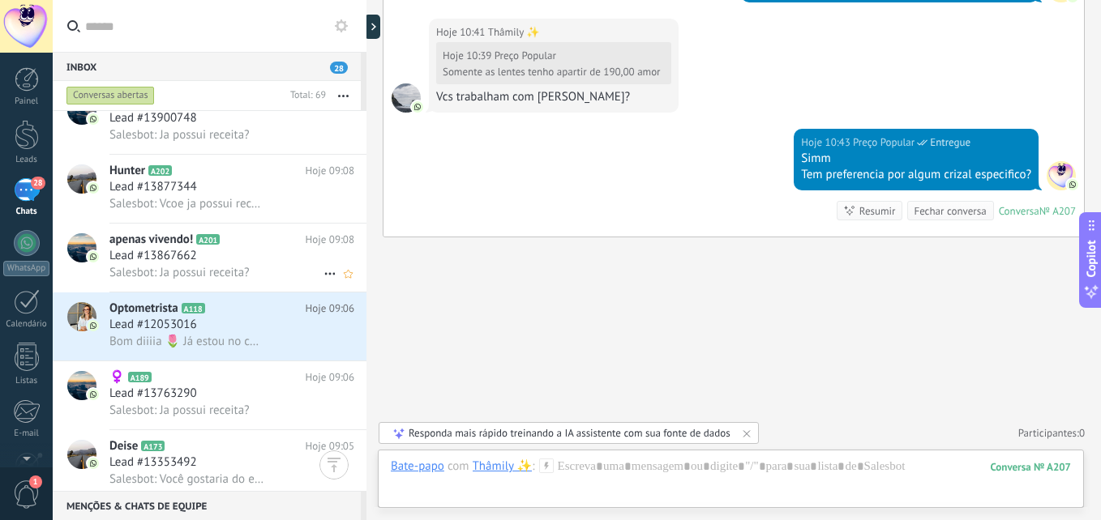
scroll to position [1703, 0]
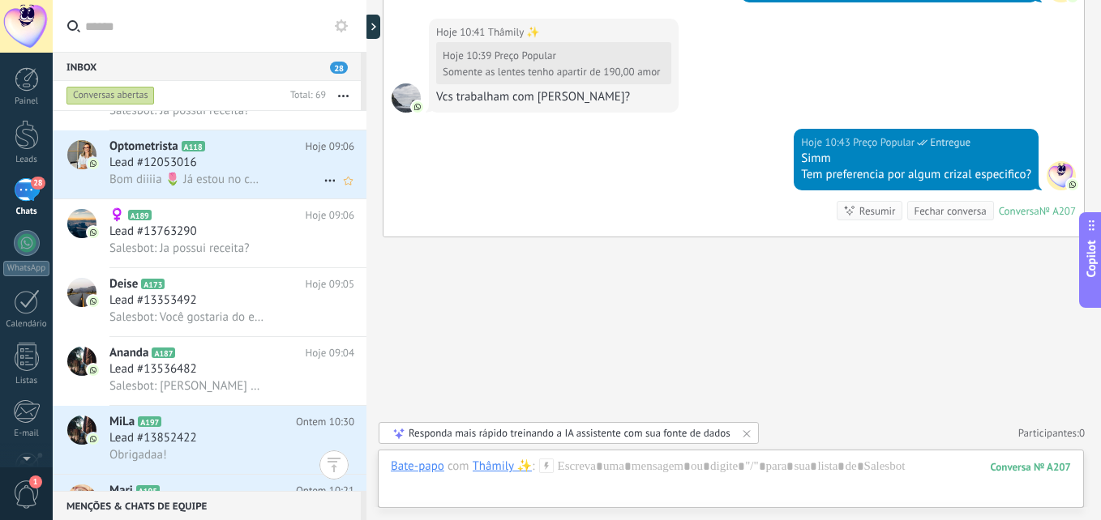
click at [233, 168] on div "Lead #12053016" at bounding box center [231, 163] width 245 height 16
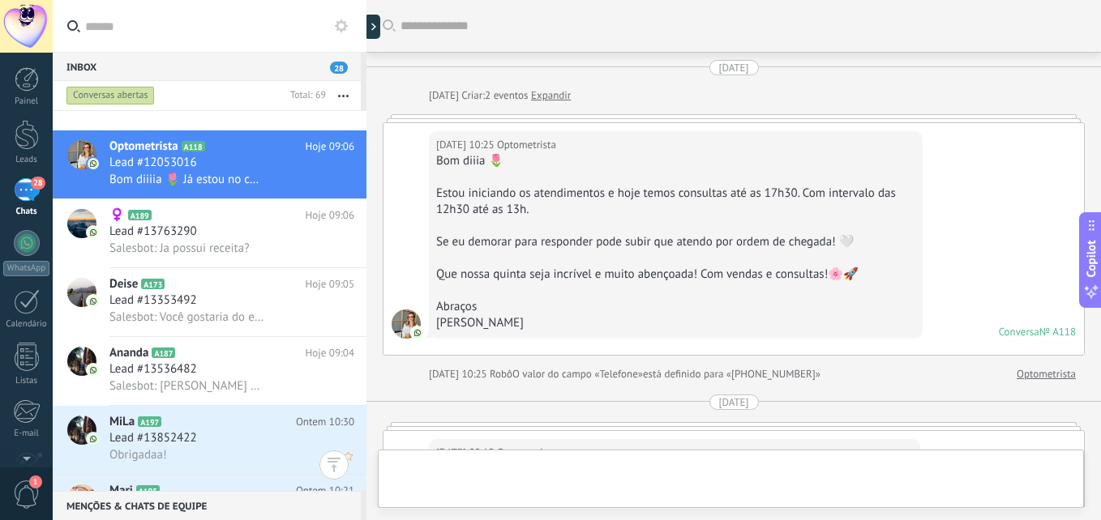
scroll to position [1946, 0]
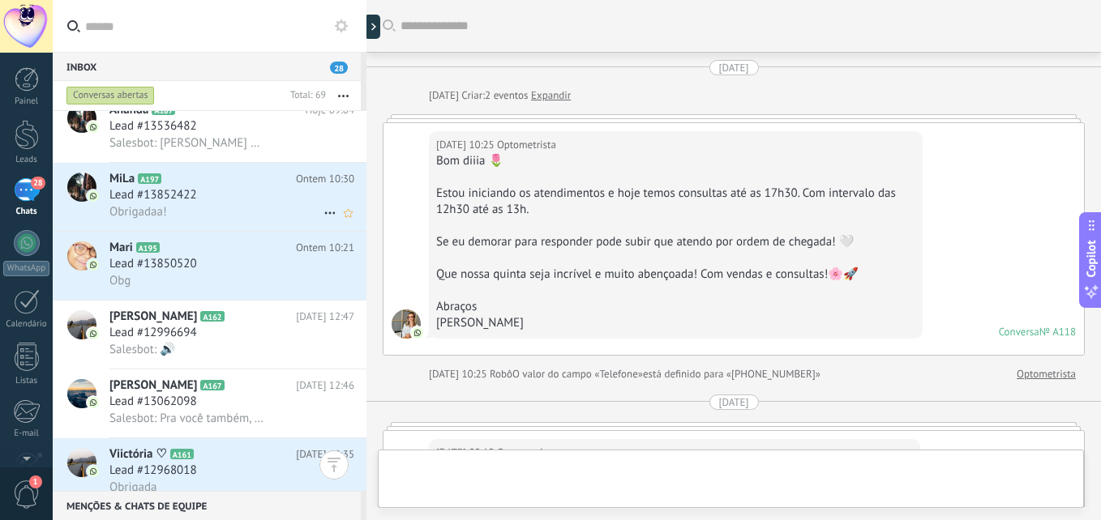
click at [237, 216] on div "Obrigadaa!" at bounding box center [231, 211] width 245 height 17
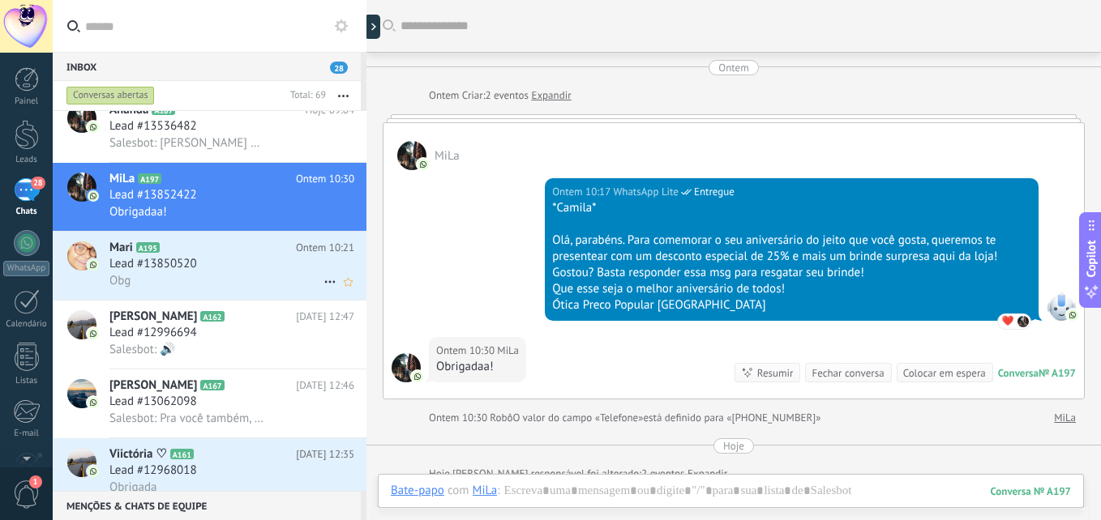
scroll to position [108, 0]
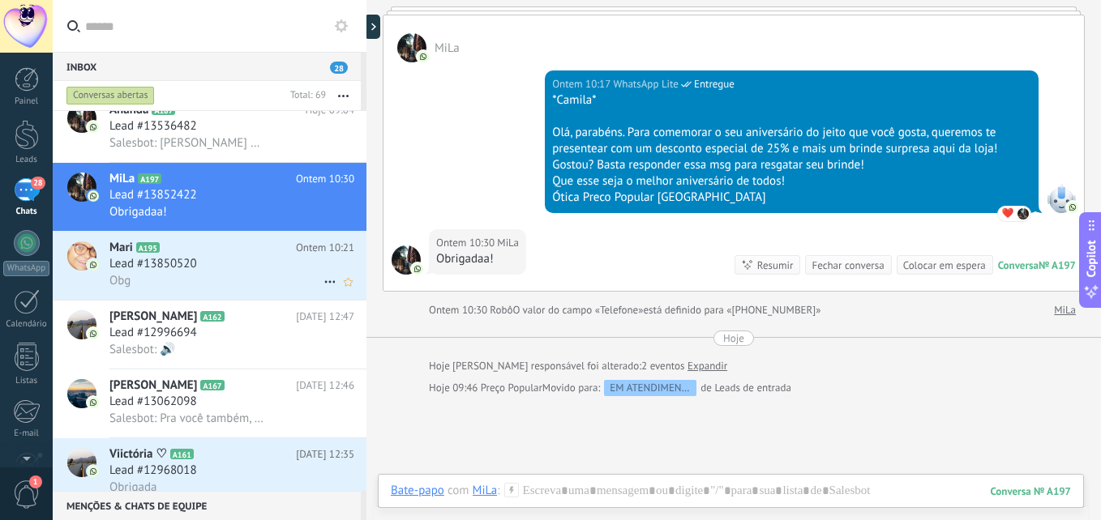
click at [237, 262] on div "Lead #13850520" at bounding box center [231, 264] width 245 height 16
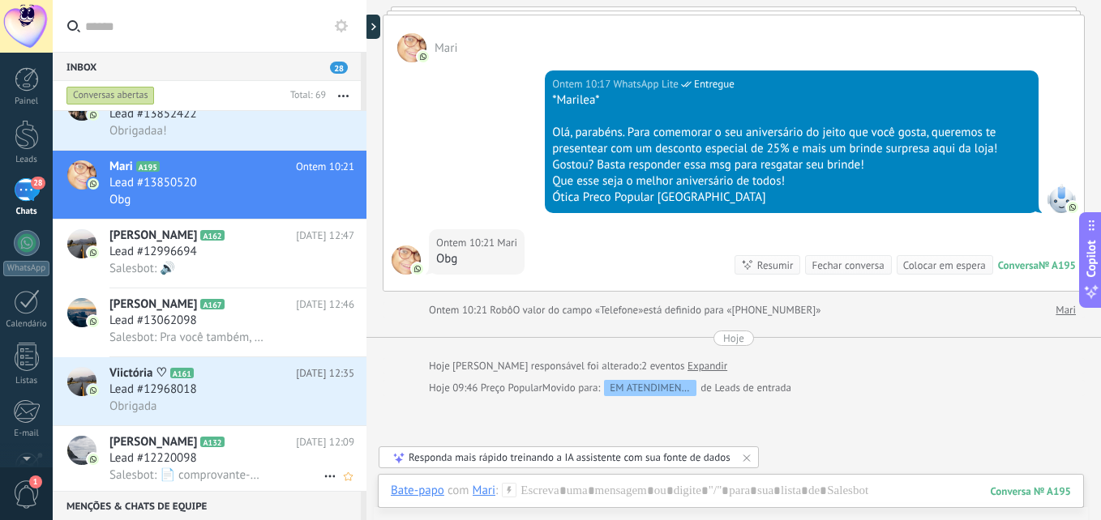
scroll to position [2190, 0]
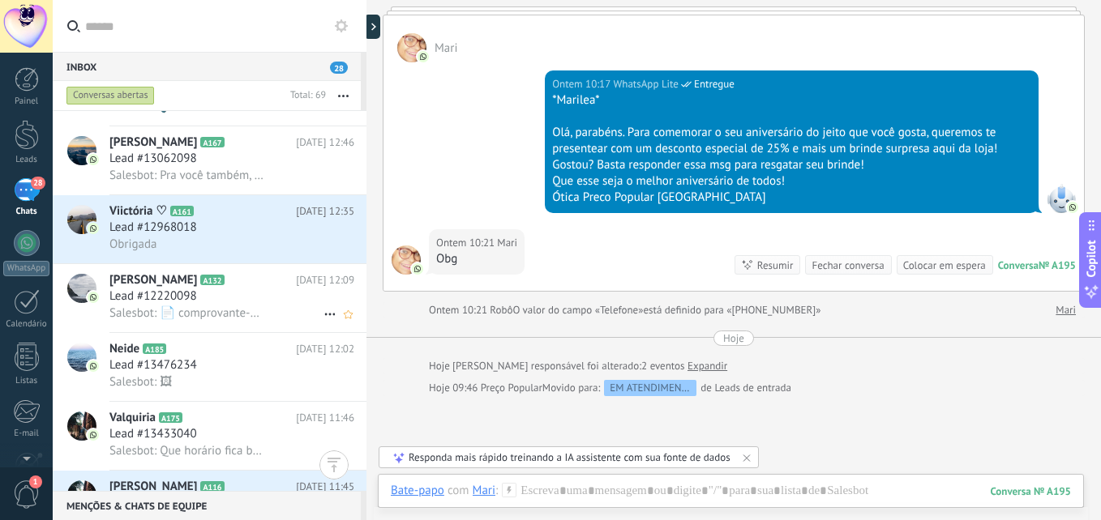
click at [227, 238] on div "Obrigada" at bounding box center [231, 244] width 245 height 17
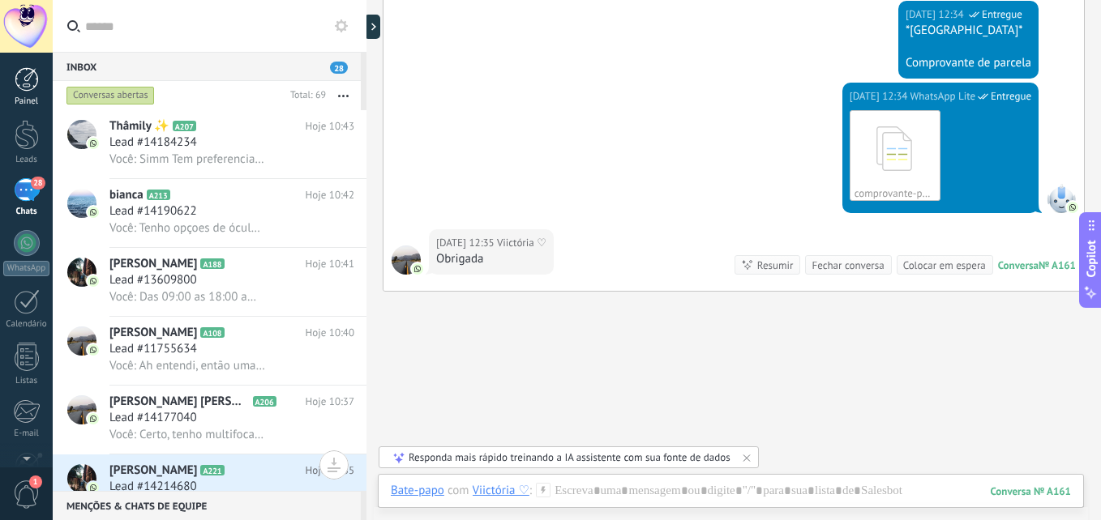
click at [32, 96] on div "Painel" at bounding box center [26, 101] width 47 height 11
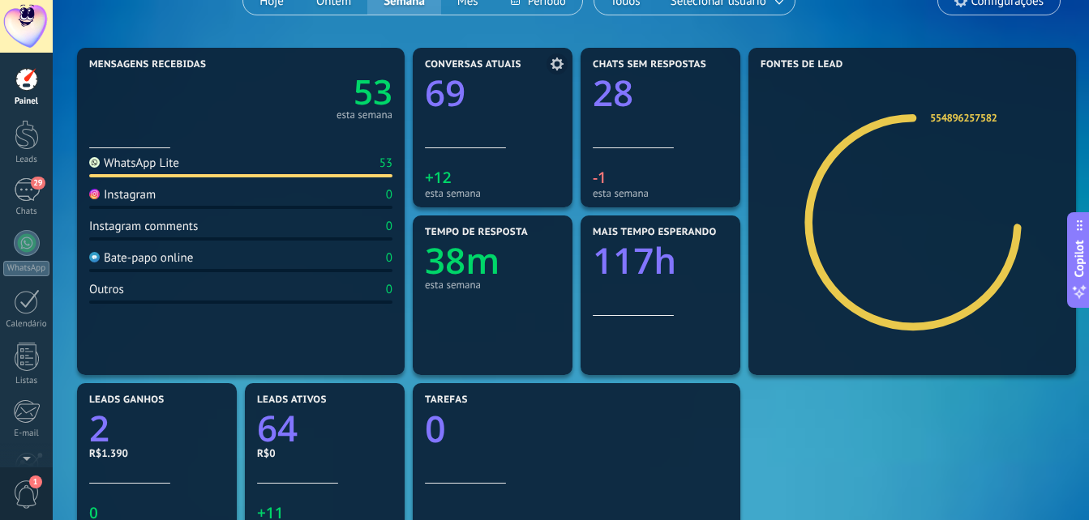
scroll to position [154, 0]
